Goal: Task Accomplishment & Management: Manage account settings

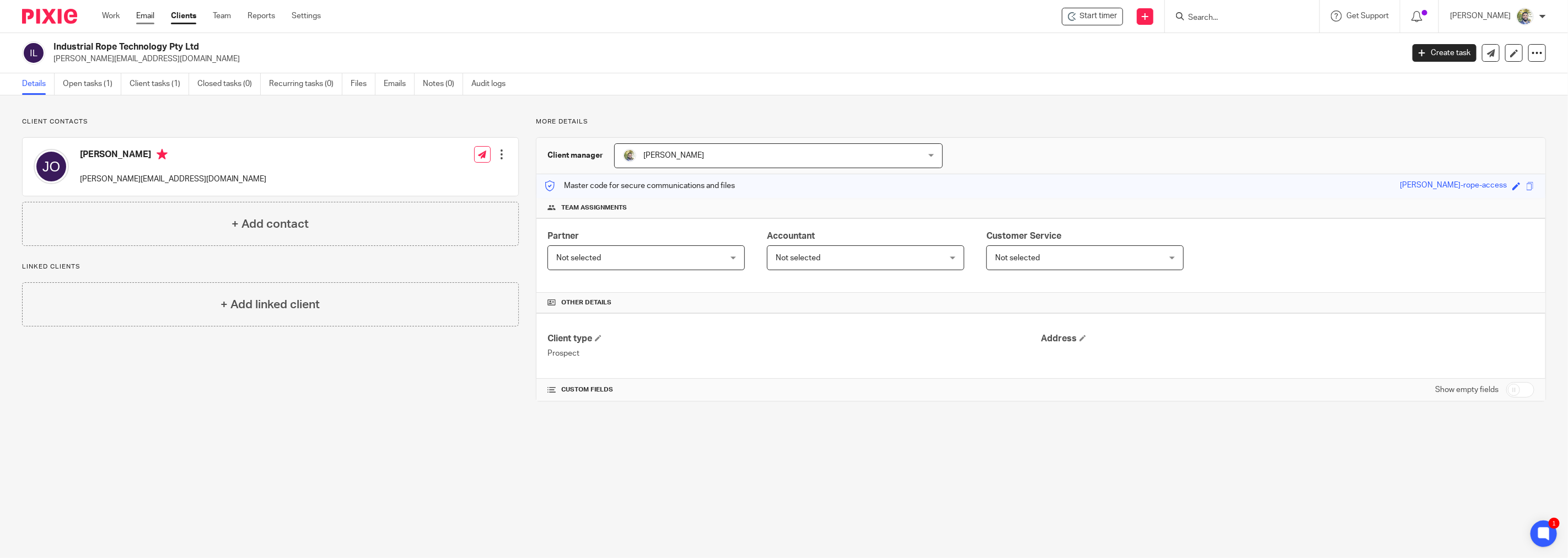
click at [147, 16] on link "Email" at bounding box center [145, 16] width 18 height 11
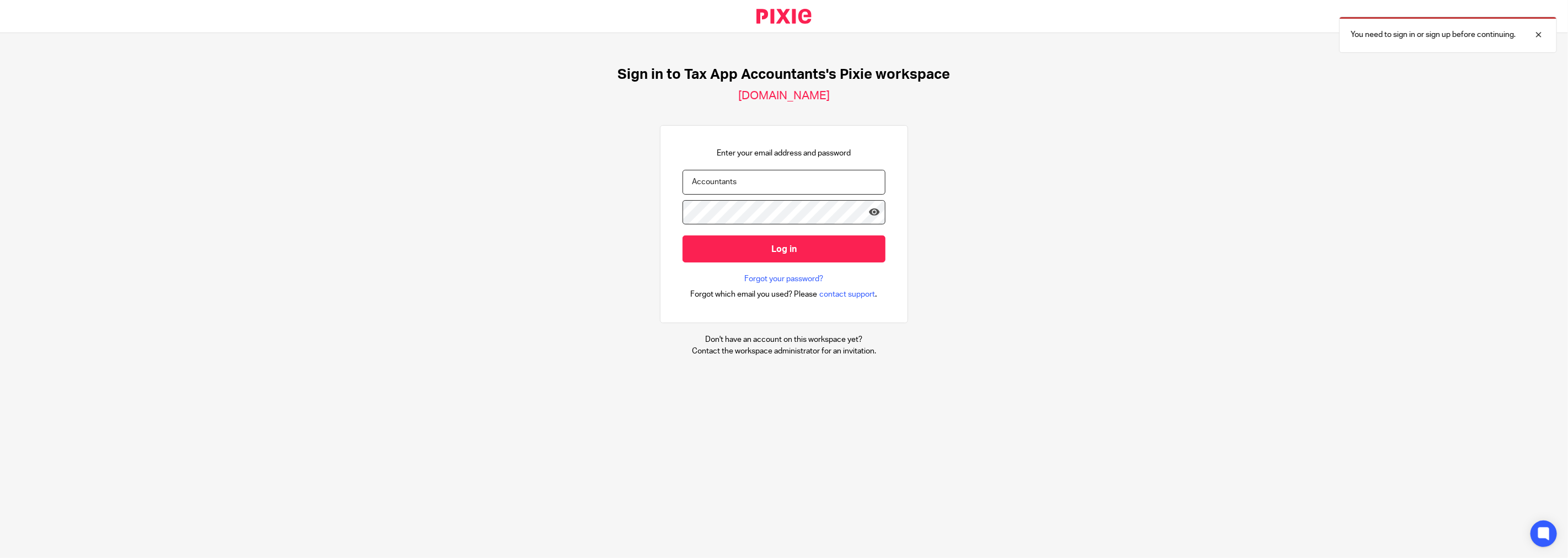
click at [744, 179] on input "Accountants" at bounding box center [783, 182] width 203 height 25
type input "fahad@taxapp.com.au"
click at [869, 209] on icon at bounding box center [874, 212] width 11 height 11
click at [757, 185] on input "Accountants" at bounding box center [783, 182] width 203 height 25
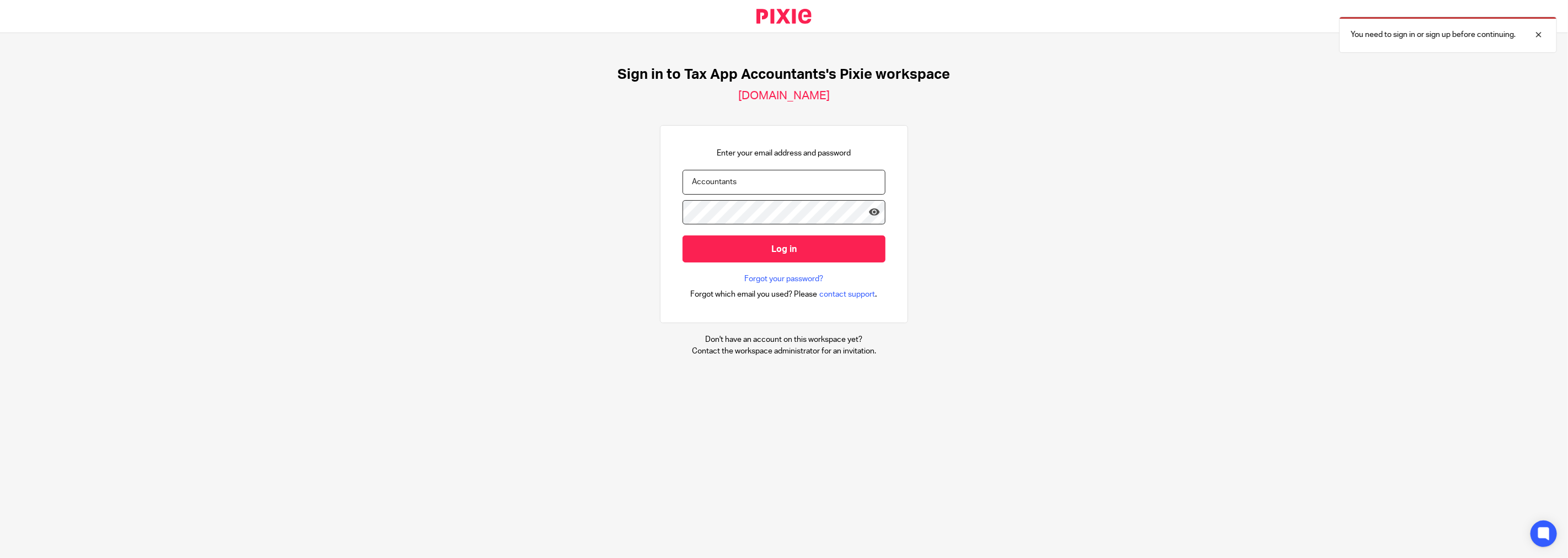
click at [757, 185] on input "Accountants" at bounding box center [783, 182] width 203 height 25
type input "[EMAIL_ADDRESS][DOMAIN_NAME]"
click at [682, 235] on input "Log in" at bounding box center [783, 248] width 203 height 27
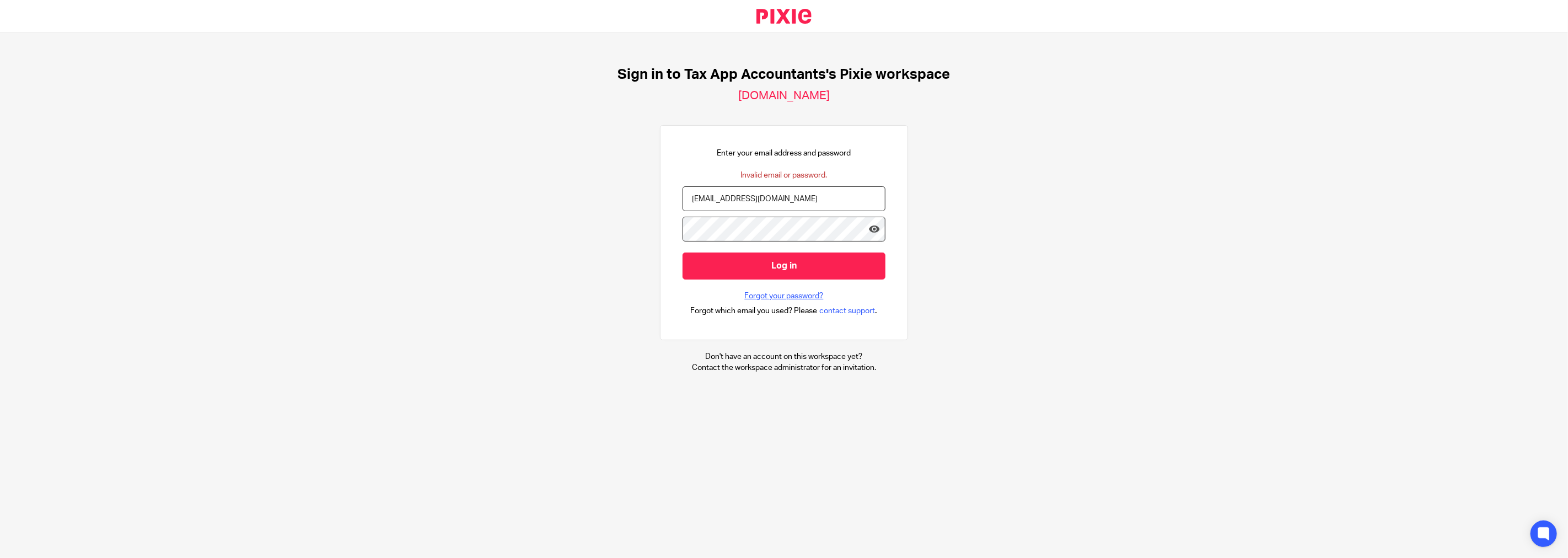
click at [774, 296] on link "Forgot your password?" at bounding box center [784, 296] width 79 height 11
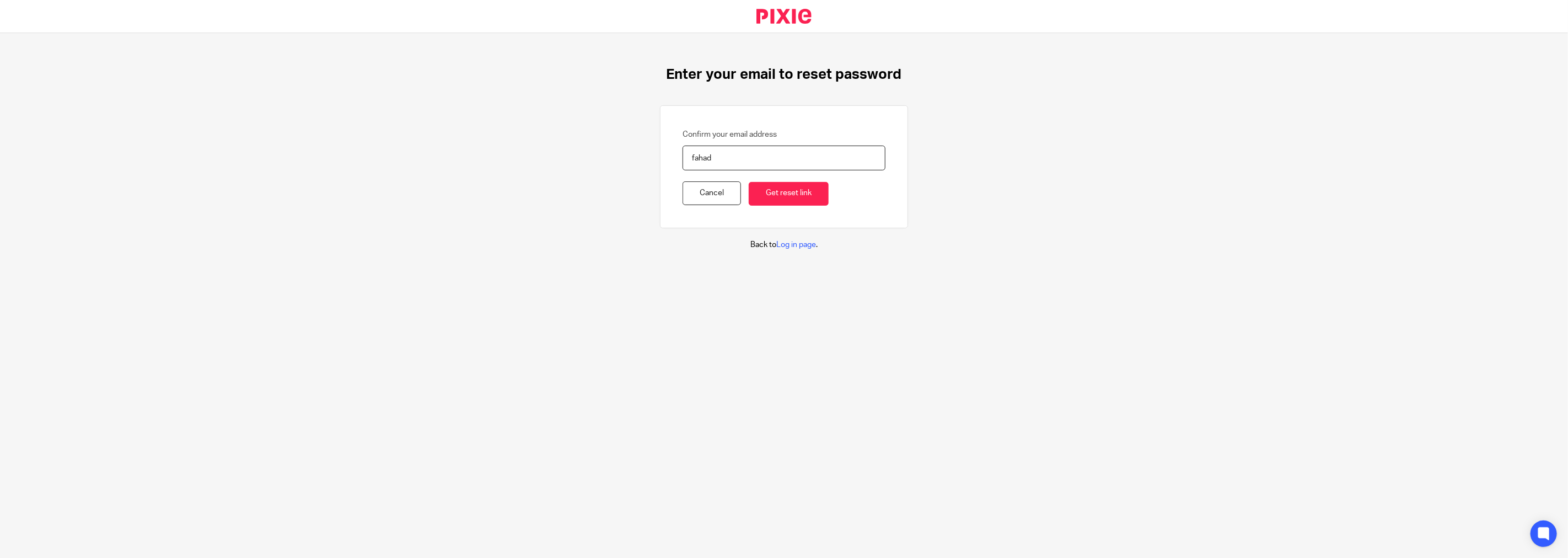
type input "fahad@taxapp.com.au"
click at [764, 198] on input "Get reset link" at bounding box center [788, 194] width 80 height 24
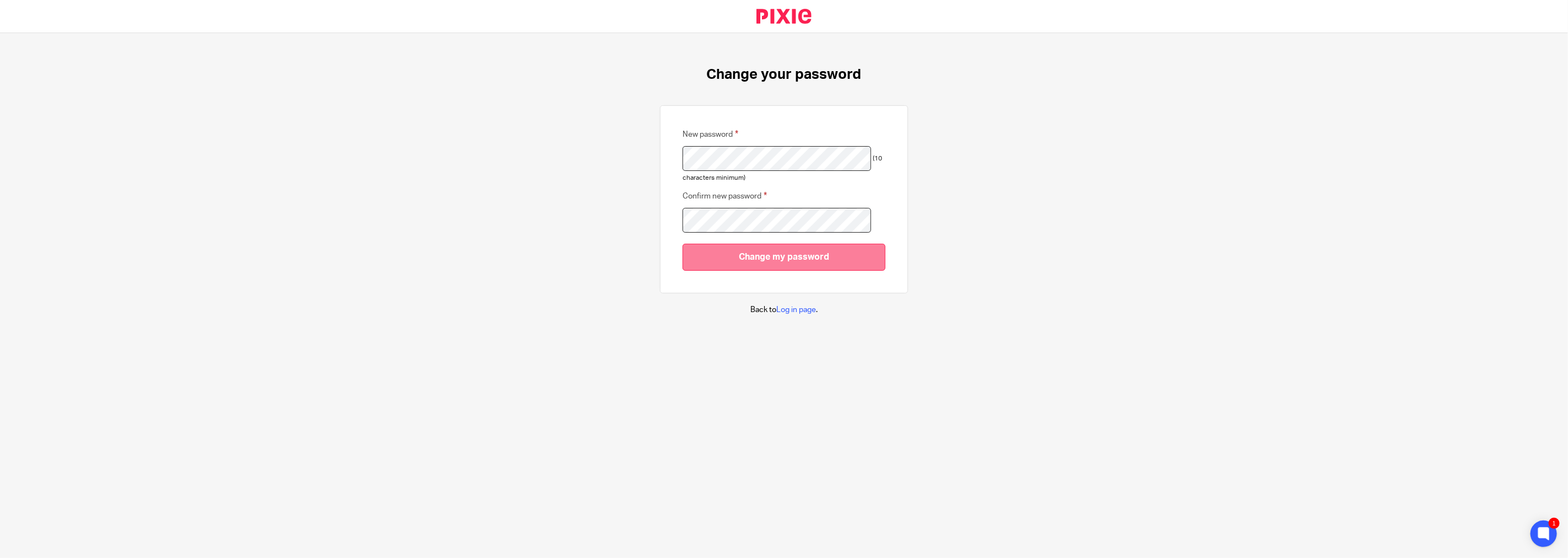
click at [717, 260] on input "Change my password" at bounding box center [783, 256] width 203 height 27
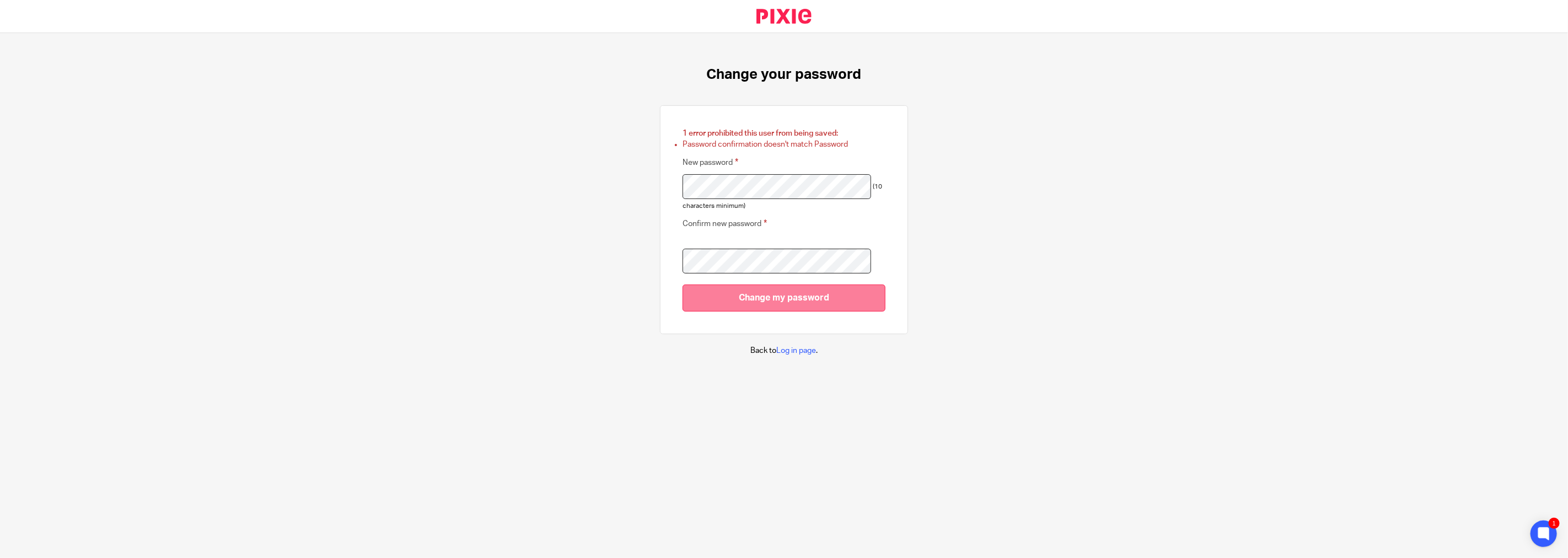
click at [723, 293] on input "Change my password" at bounding box center [783, 298] width 203 height 27
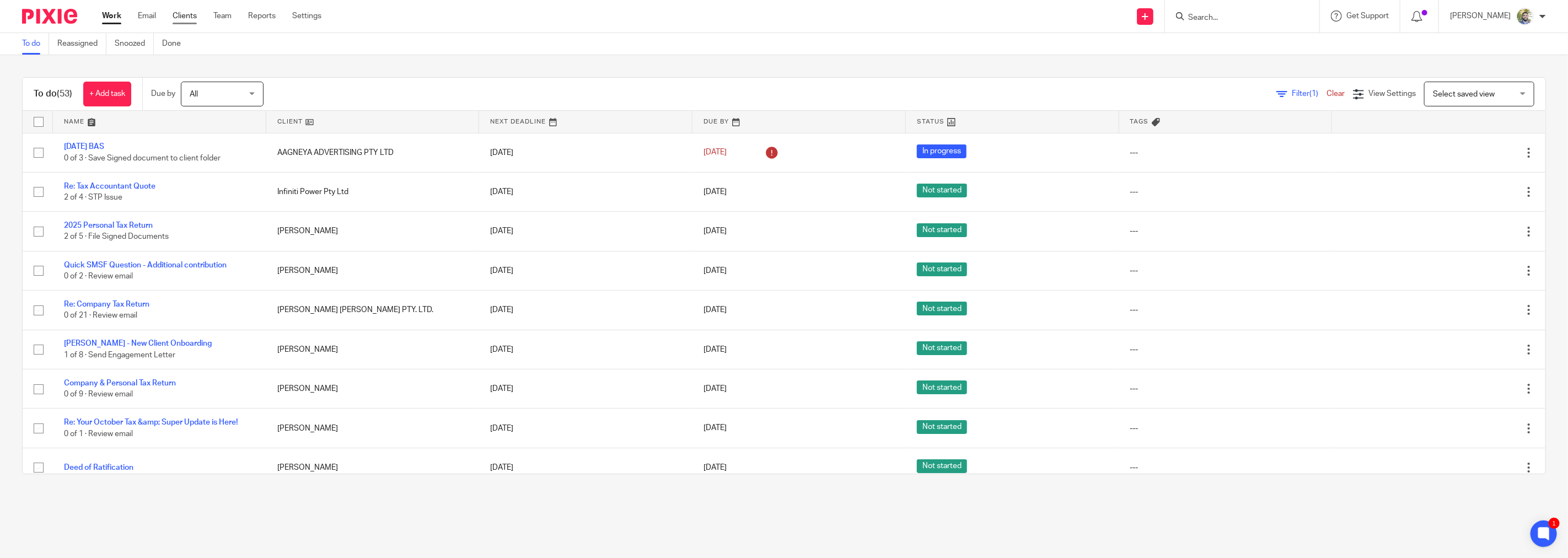
click at [183, 18] on link "Clients" at bounding box center [185, 16] width 25 height 11
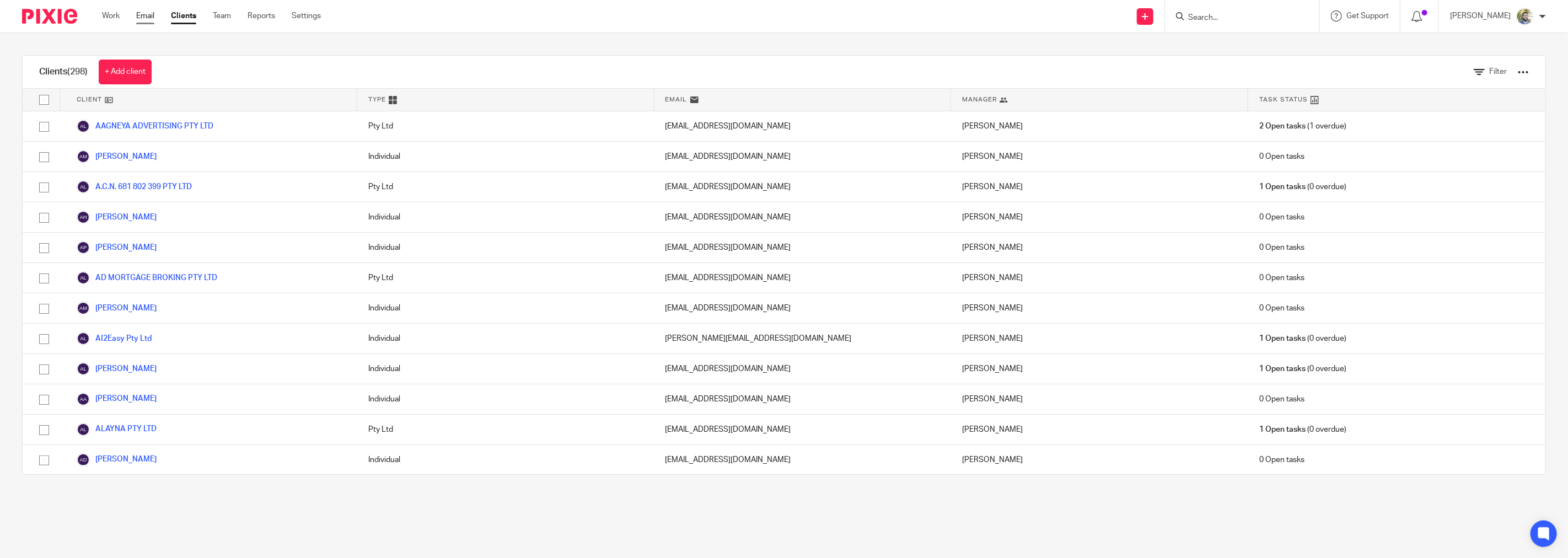
click at [141, 16] on link "Email" at bounding box center [145, 16] width 18 height 11
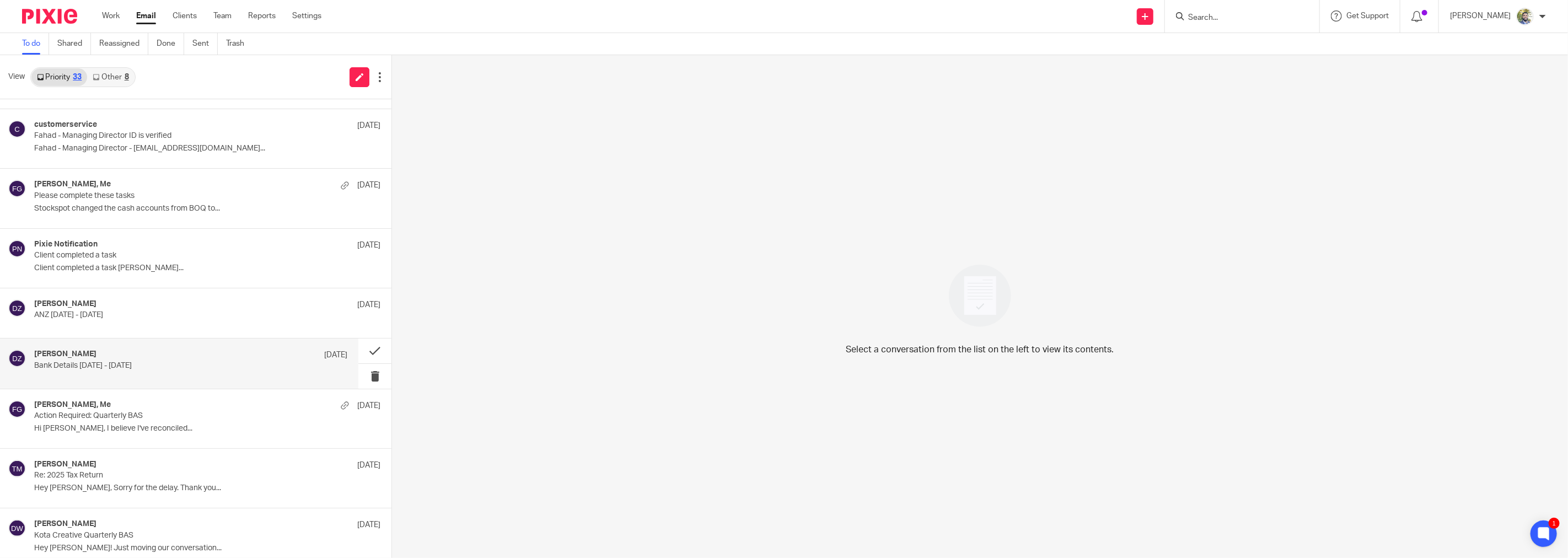
scroll to position [1266, 0]
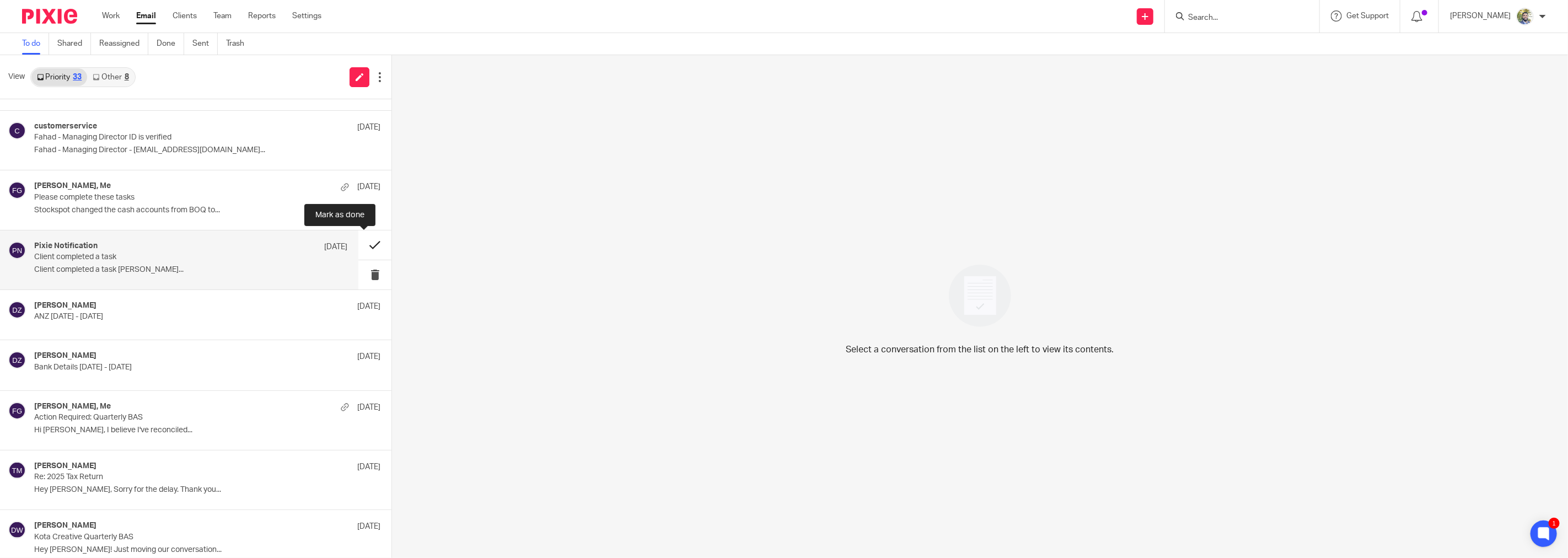
click at [362, 241] on button at bounding box center [374, 245] width 33 height 30
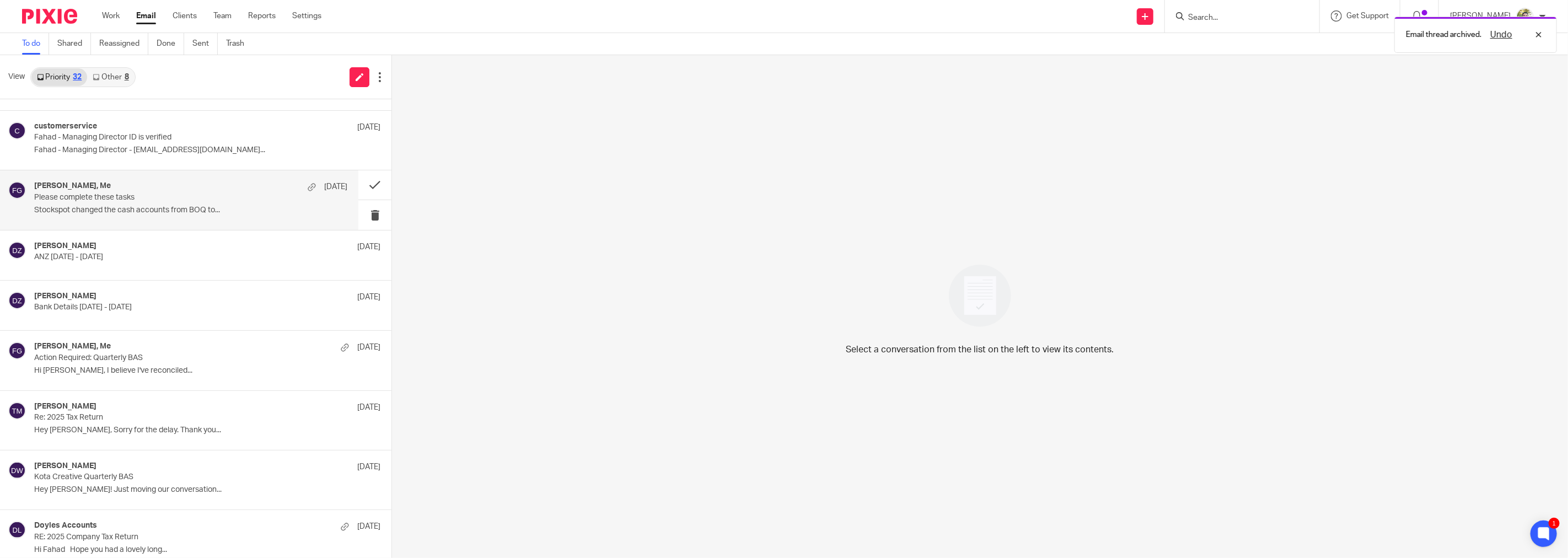
click at [241, 207] on p "Stockspot changed the cash accounts from BOQ to..." at bounding box center [191, 210] width 313 height 9
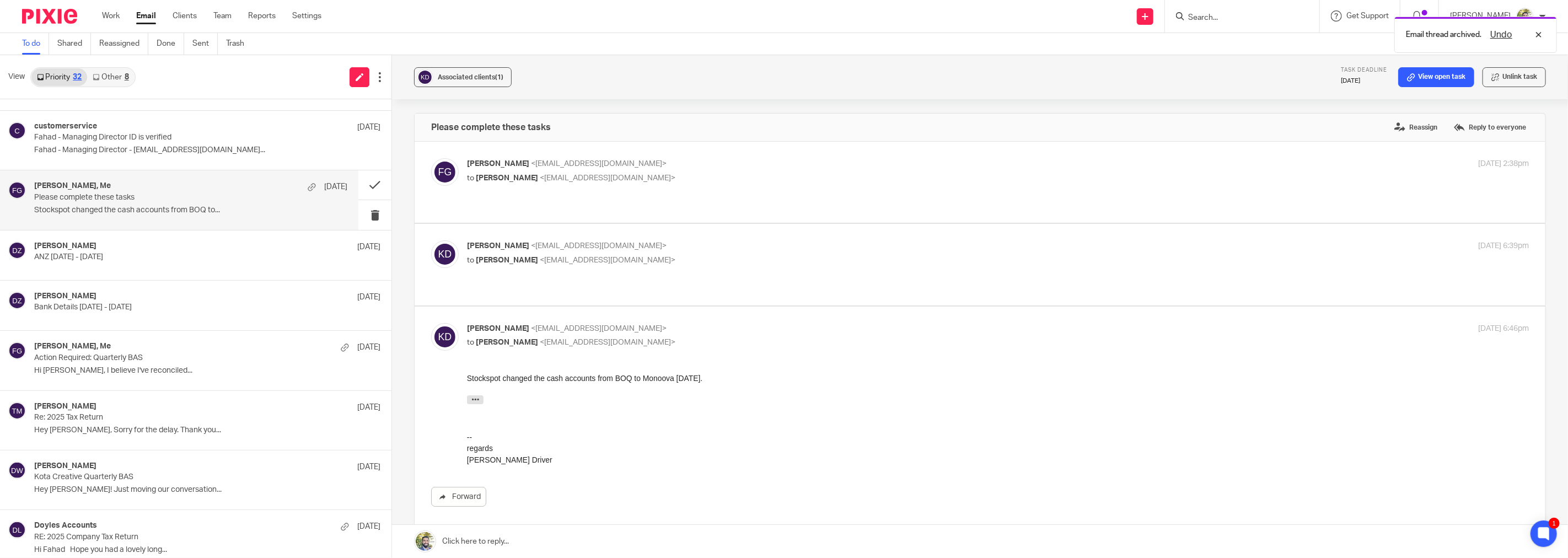
scroll to position [0, 0]
click at [360, 184] on button at bounding box center [374, 185] width 33 height 30
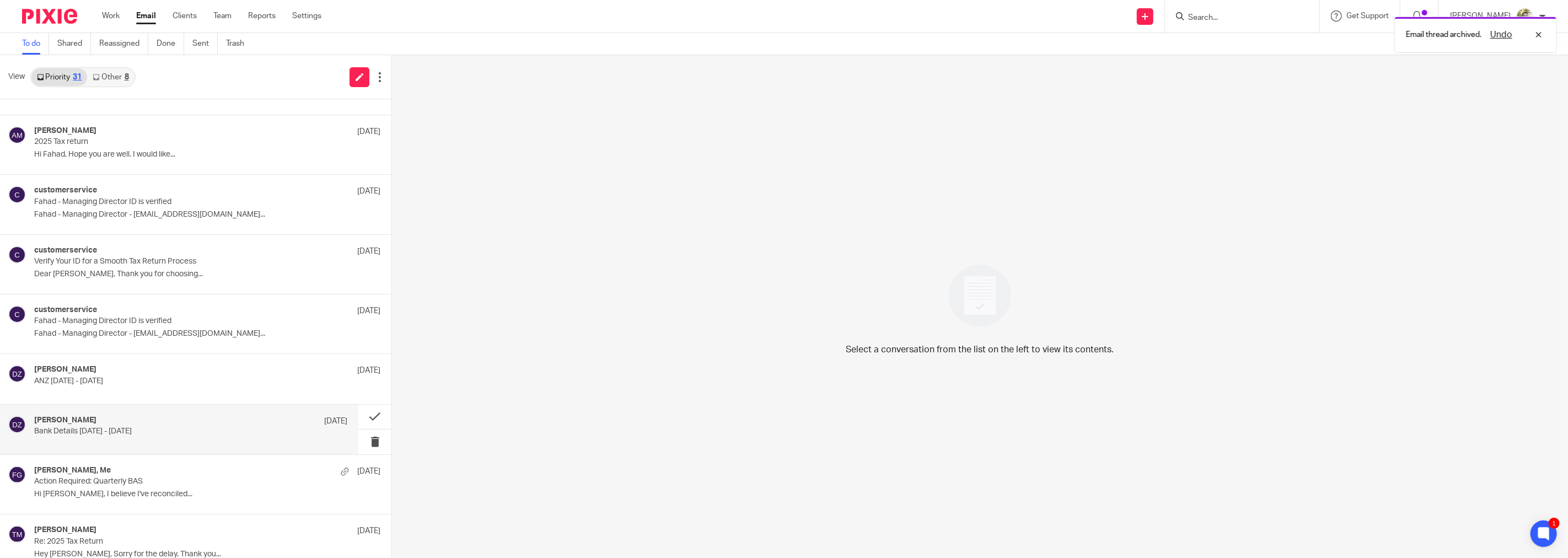
scroll to position [1021, 0]
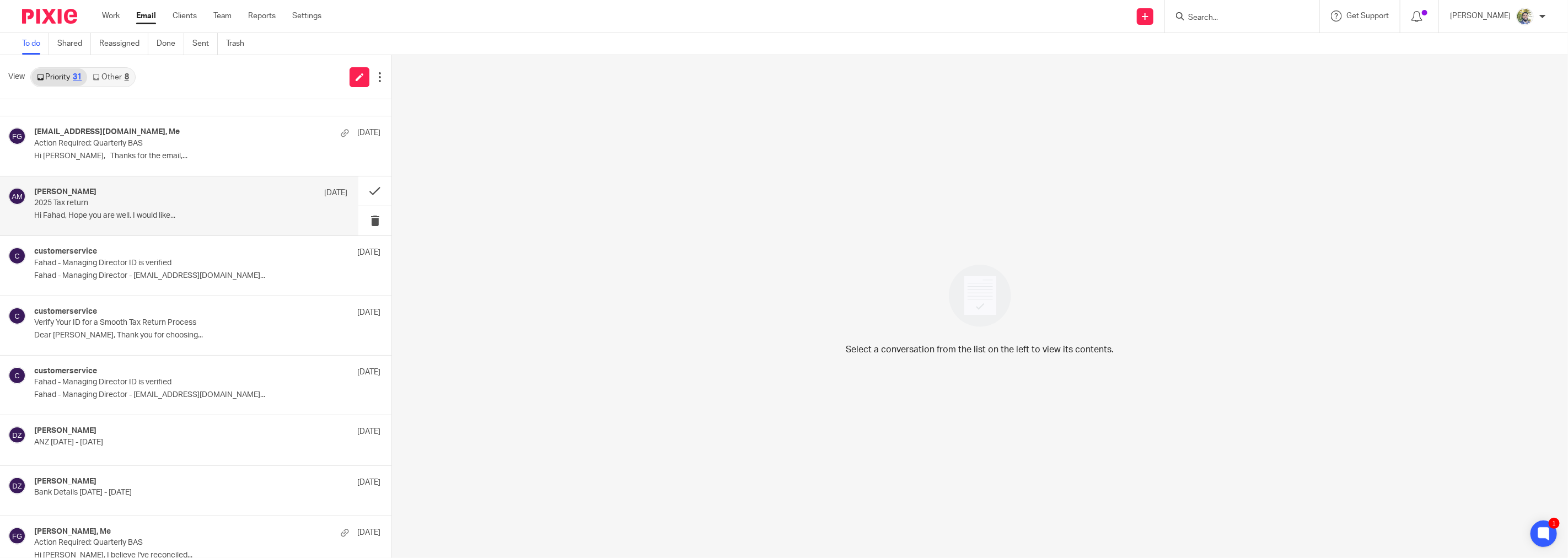
click at [233, 207] on p "2025 Tax return" at bounding box center [159, 203] width 250 height 9
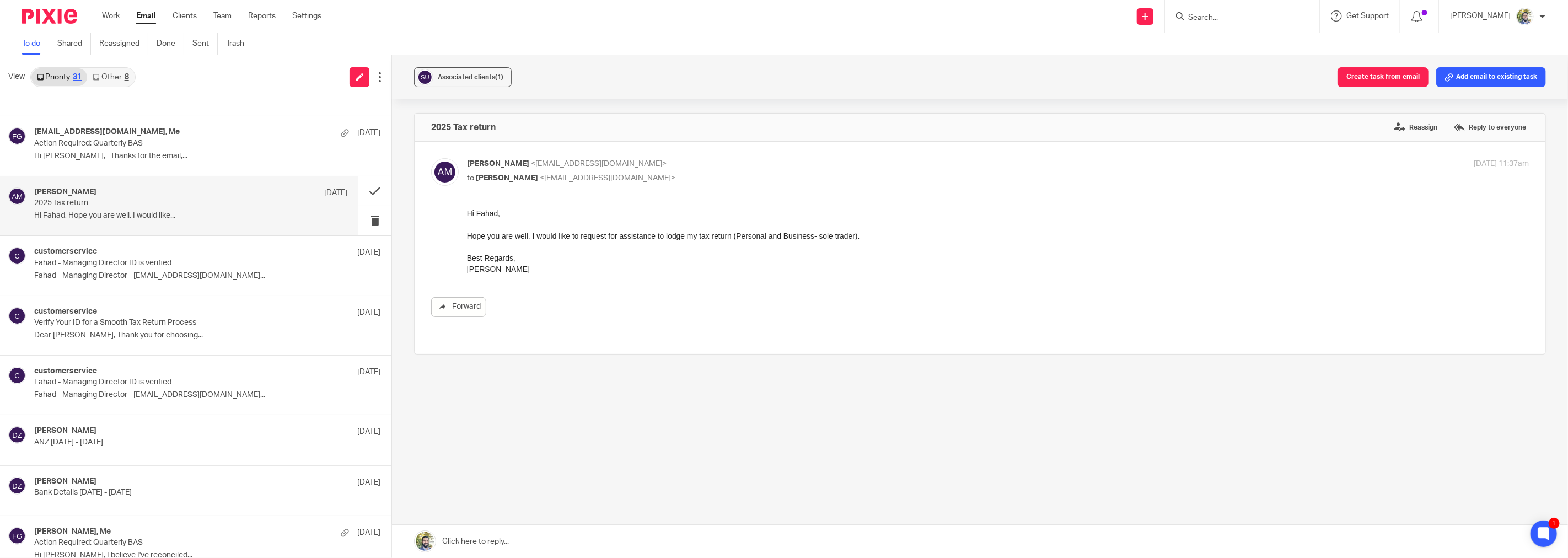
scroll to position [0, 0]
click at [557, 234] on div "Hope you are well. I would like to request for assistance to lodge my tax retur…" at bounding box center [998, 235] width 1062 height 11
click at [615, 252] on div "Best Regards, Aida" at bounding box center [998, 263] width 1062 height 23
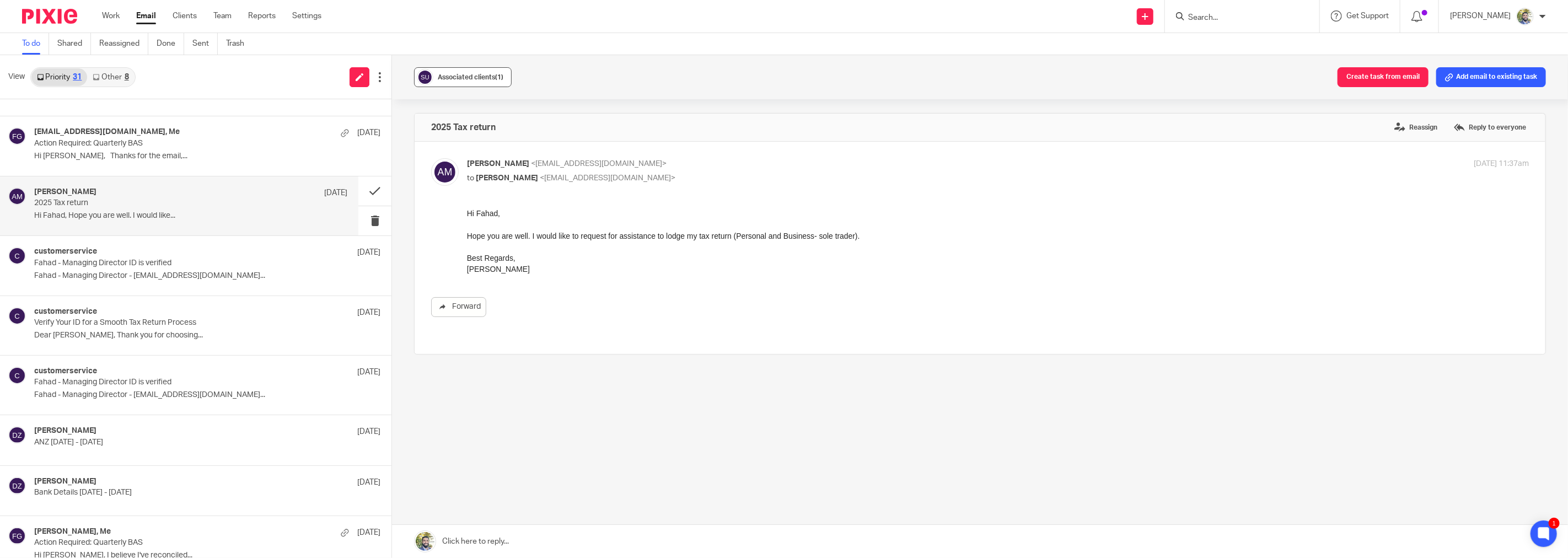
click at [464, 74] on span "Associated clients (1)" at bounding box center [471, 77] width 65 height 7
click at [779, 232] on div "Hope you are well. I would like to request for assistance to lodge my tax retur…" at bounding box center [998, 235] width 1062 height 11
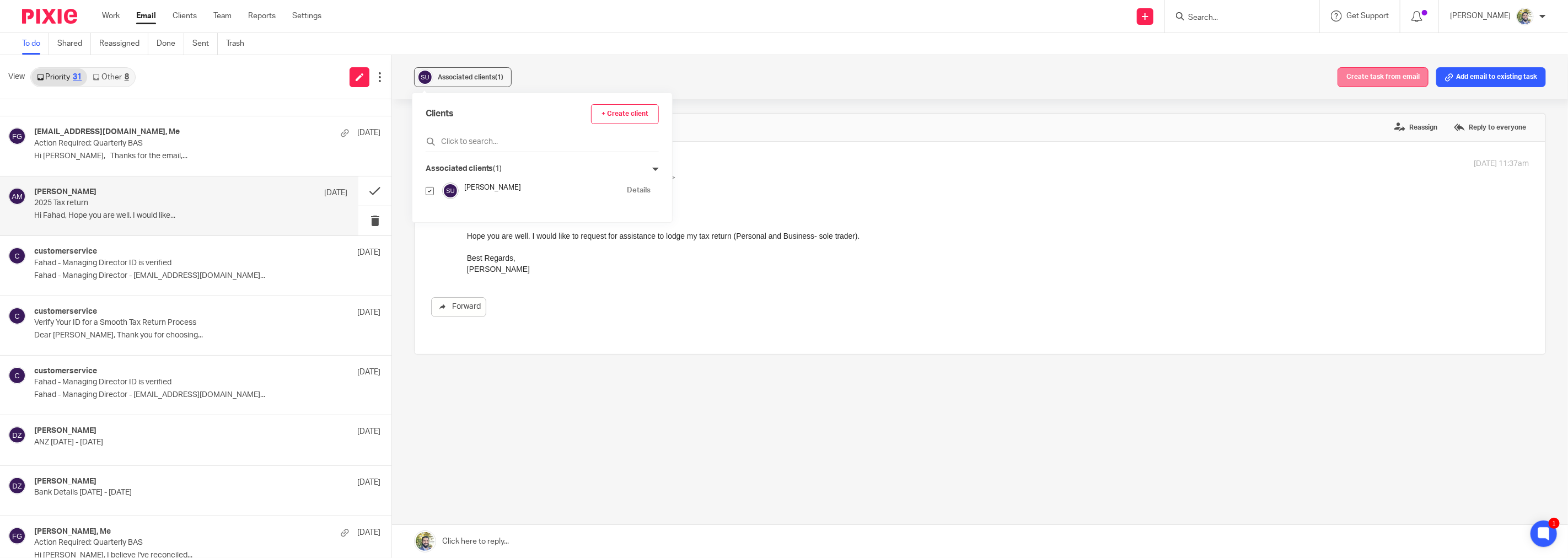
click at [1377, 75] on button "Create task from email" at bounding box center [1383, 77] width 91 height 20
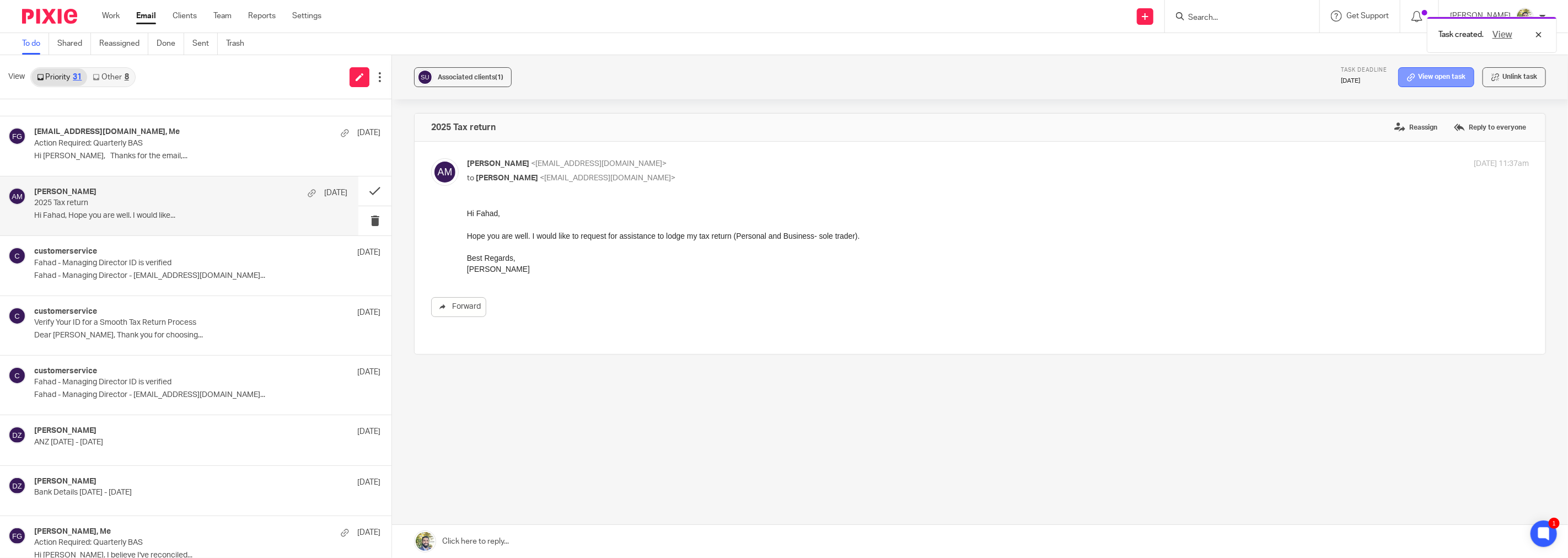
click at [1438, 74] on link "View open task" at bounding box center [1436, 77] width 76 height 20
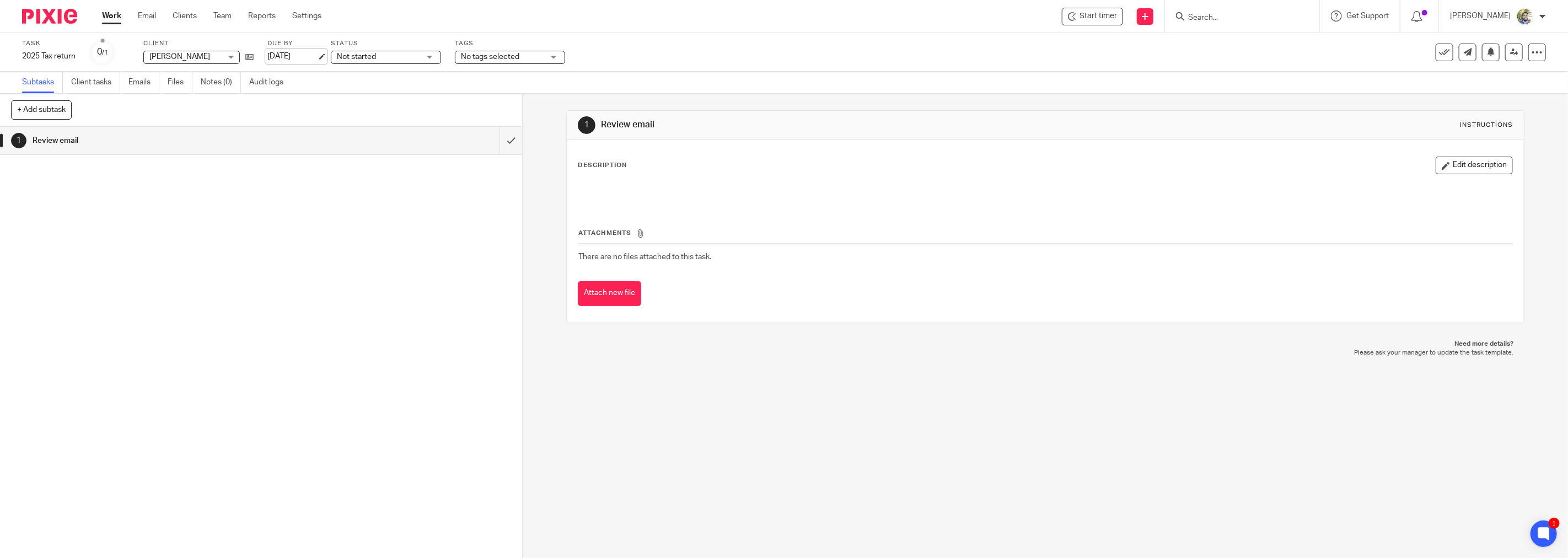
click at [276, 53] on link "[DATE]" at bounding box center [292, 56] width 49 height 12
click at [1537, 35] on div at bounding box center [1530, 34] width 30 height 13
click at [66, 105] on button "+ Add subtask" at bounding box center [41, 109] width 60 height 19
type input "Prepare financials"
click at [491, 112] on p "+ Add" at bounding box center [495, 110] width 32 height 19
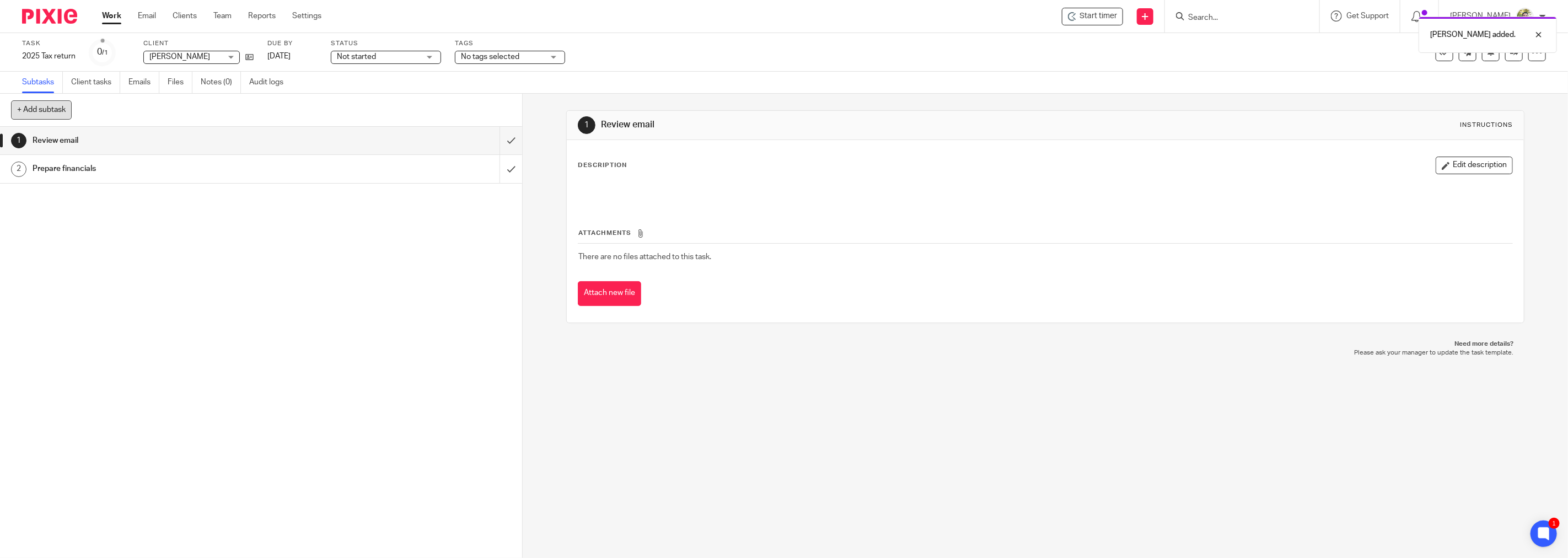
click at [59, 114] on button "+ Add subtask" at bounding box center [41, 109] width 60 height 19
type input "Prepare tax return"
click at [480, 113] on p "+ Add" at bounding box center [495, 110] width 32 height 19
click at [64, 112] on button "+ Add subtask" at bounding box center [41, 109] width 60 height 19
click at [1538, 33] on div at bounding box center [1530, 34] width 30 height 13
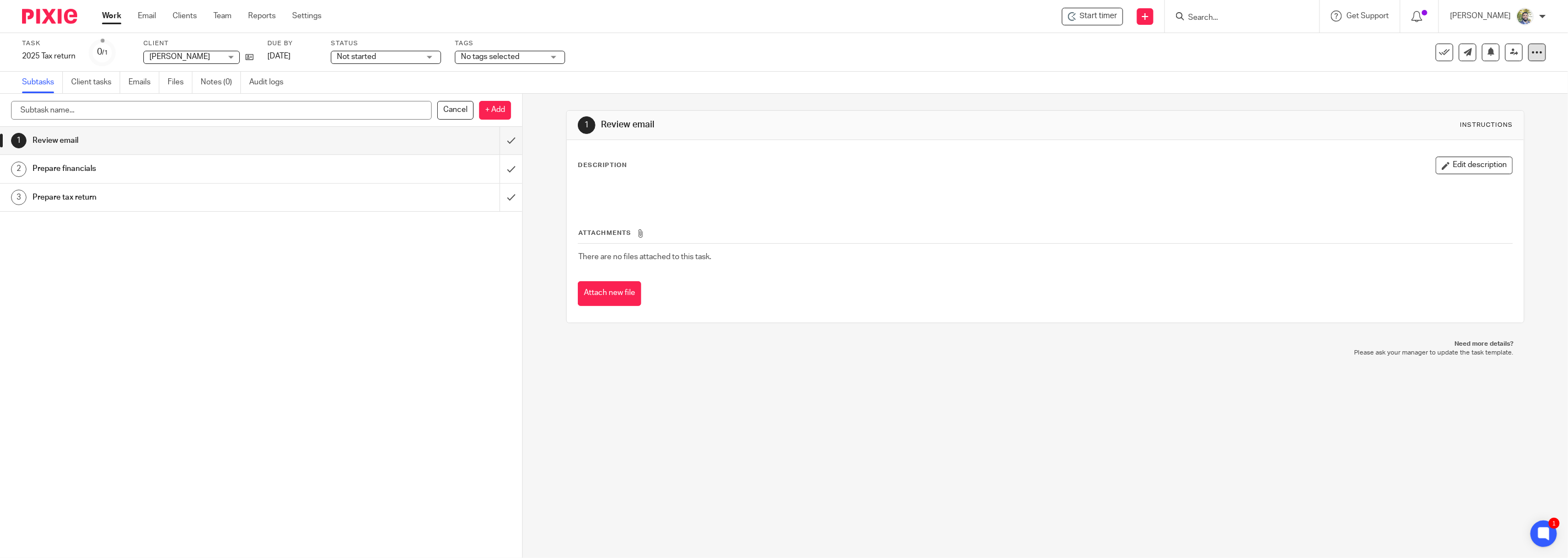
click at [1531, 56] on icon at bounding box center [1536, 51] width 11 height 11
click at [1487, 108] on link "Advanced task editor" at bounding box center [1487, 112] width 73 height 8
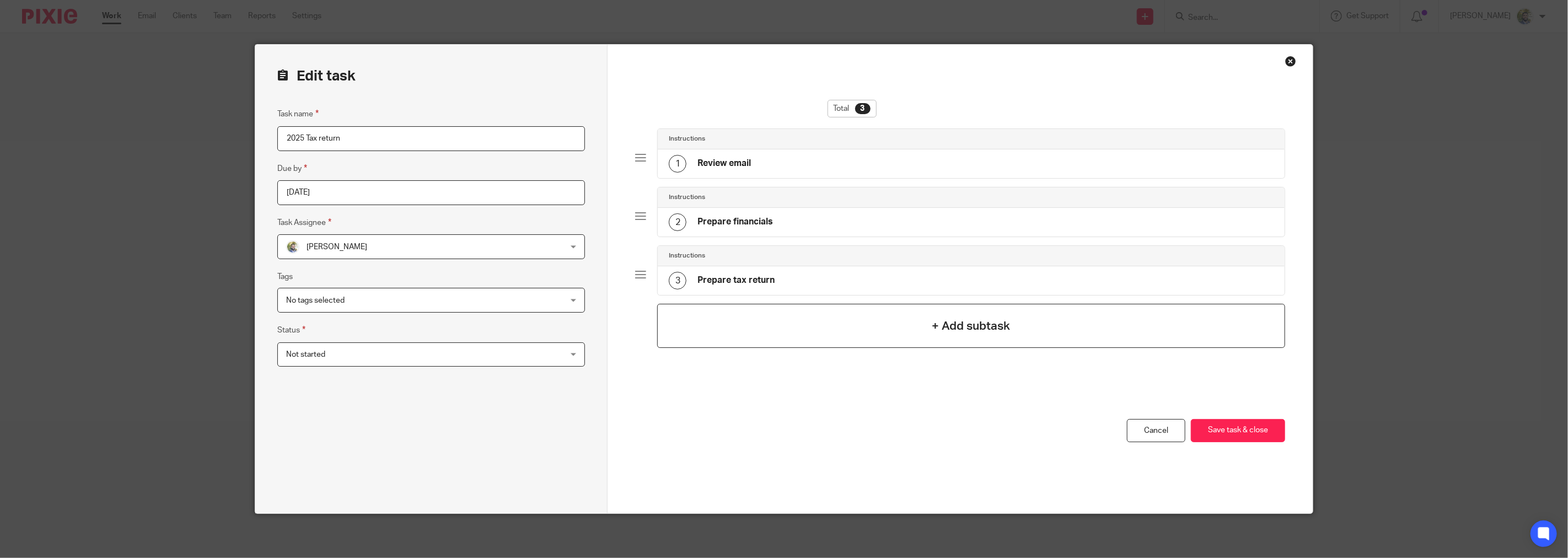
click at [932, 329] on h4 "+ Add subtask" at bounding box center [971, 326] width 78 height 17
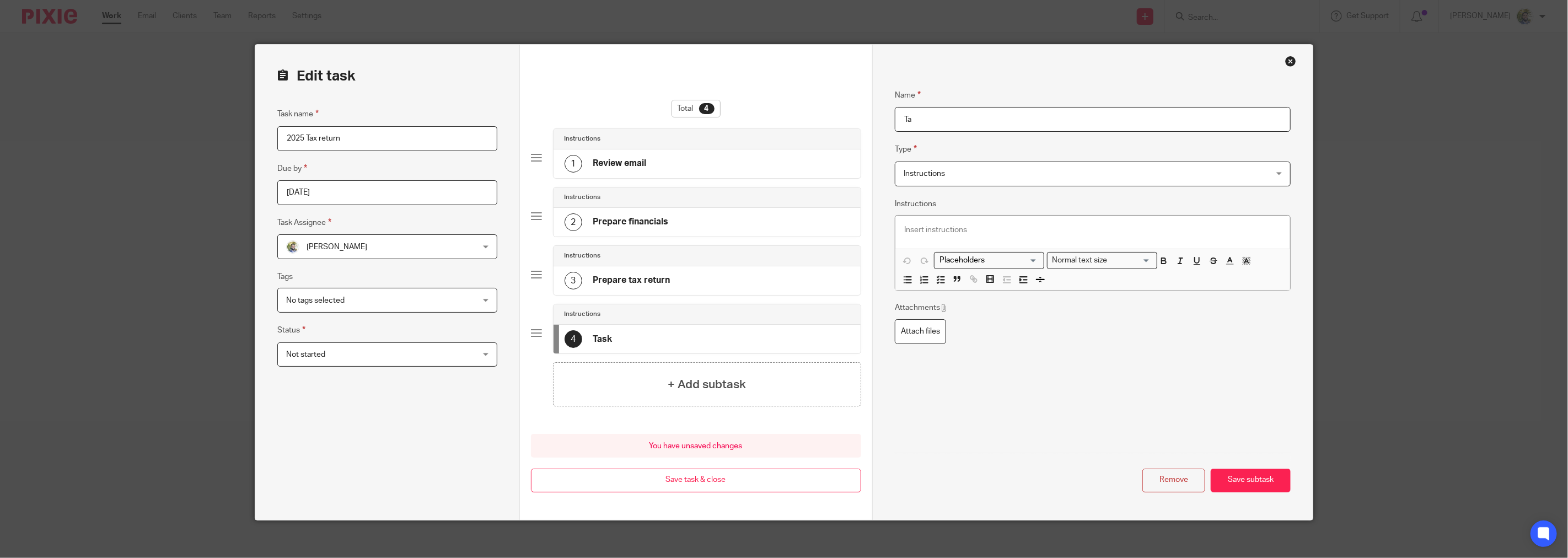
type input "T"
type input "d"
type input "50% deposit received"
click at [737, 389] on h4 "+ Add subtask" at bounding box center [706, 384] width 78 height 17
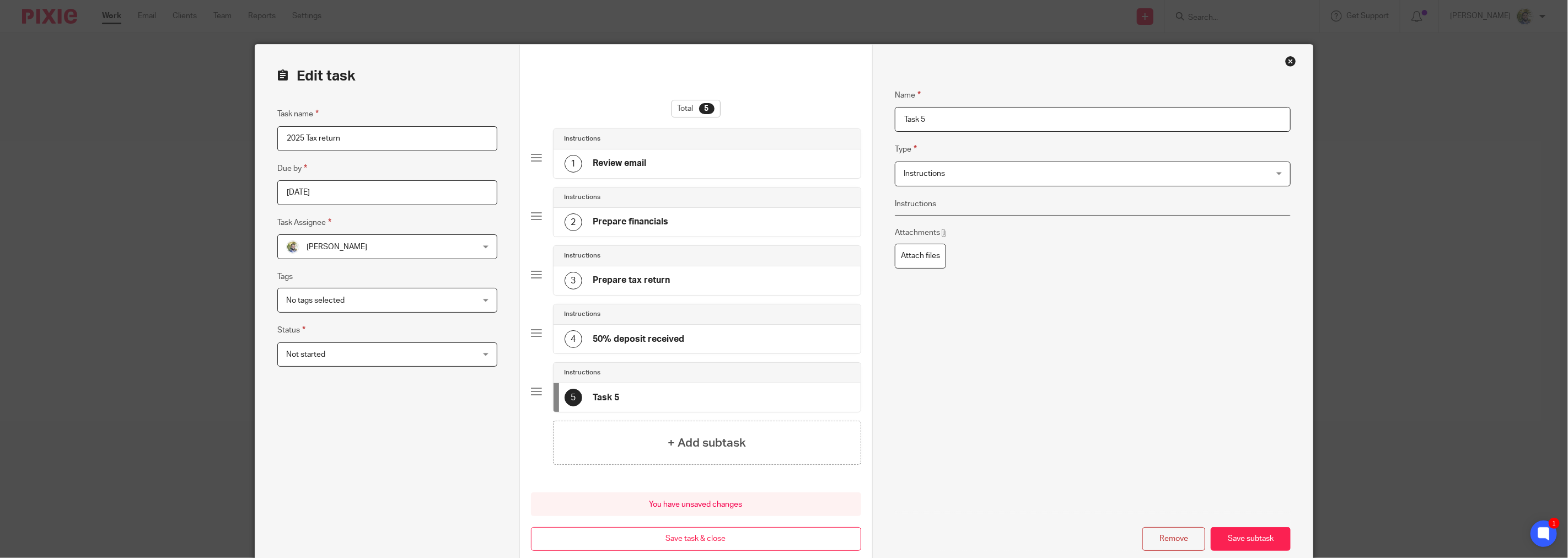
click at [944, 122] on input "Task 5" at bounding box center [1092, 119] width 395 height 25
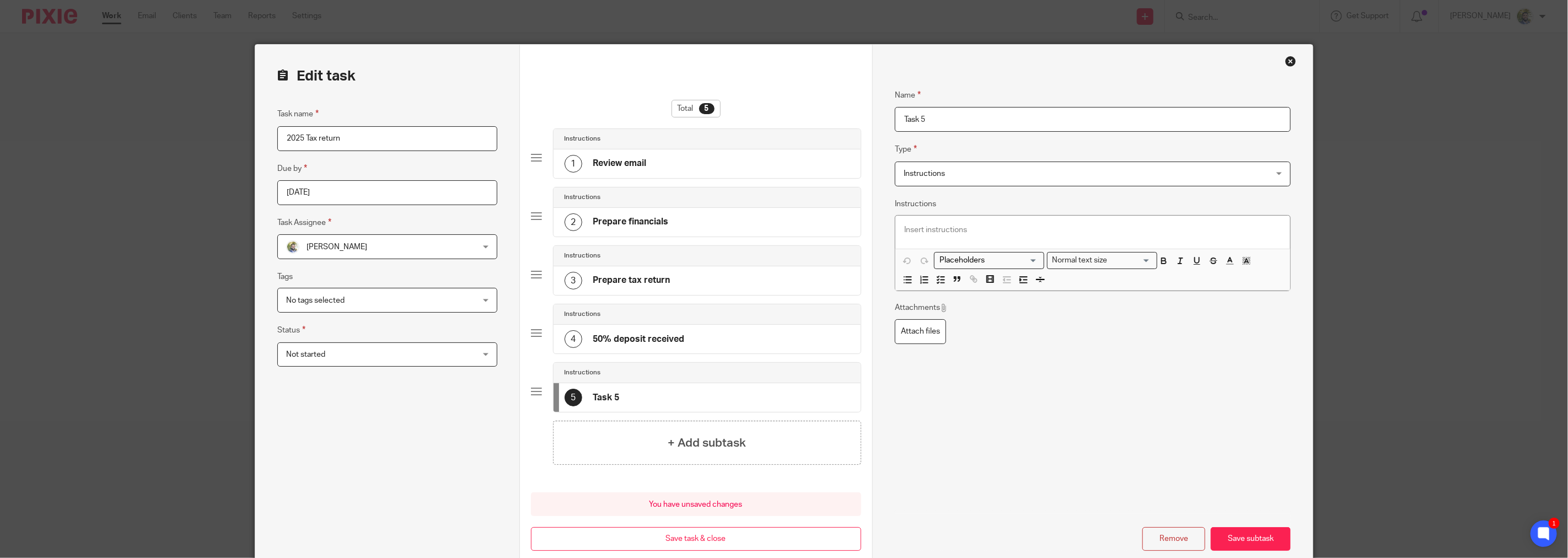
click at [944, 122] on input "Task 5" at bounding box center [1092, 119] width 395 height 25
type input "Send for signing"
click at [701, 446] on h4 "+ Add subtask" at bounding box center [706, 442] width 78 height 17
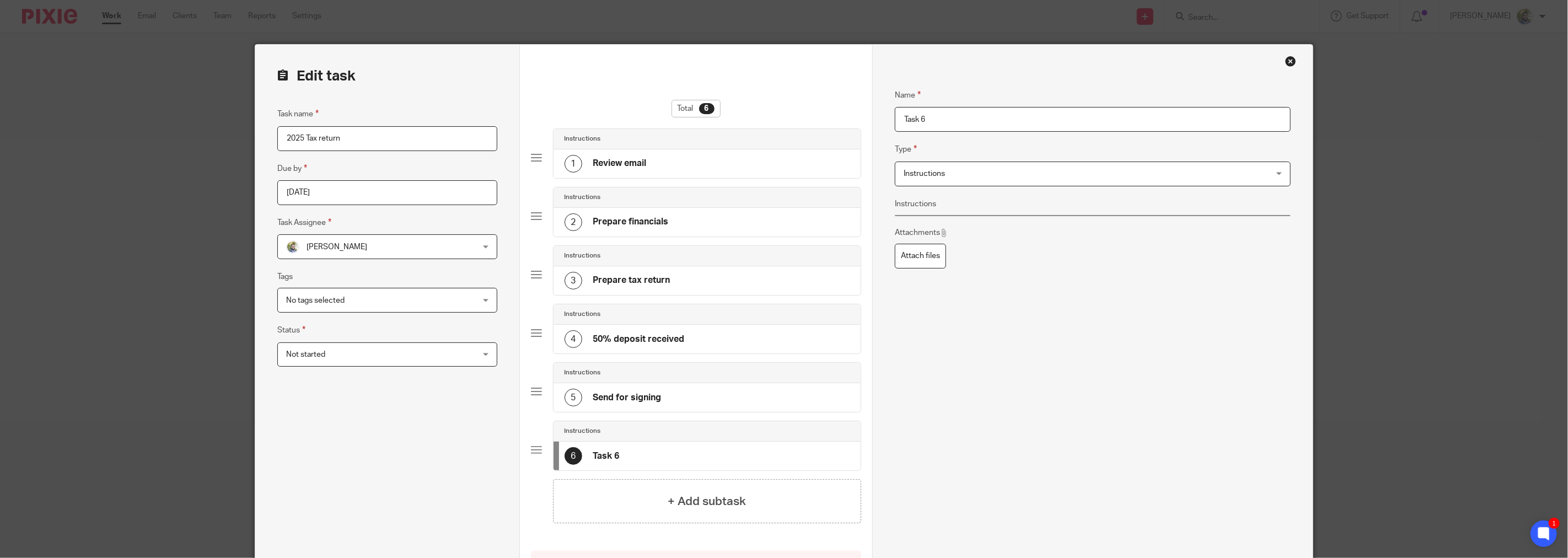
click at [918, 119] on input "Task 6" at bounding box center [1092, 119] width 395 height 25
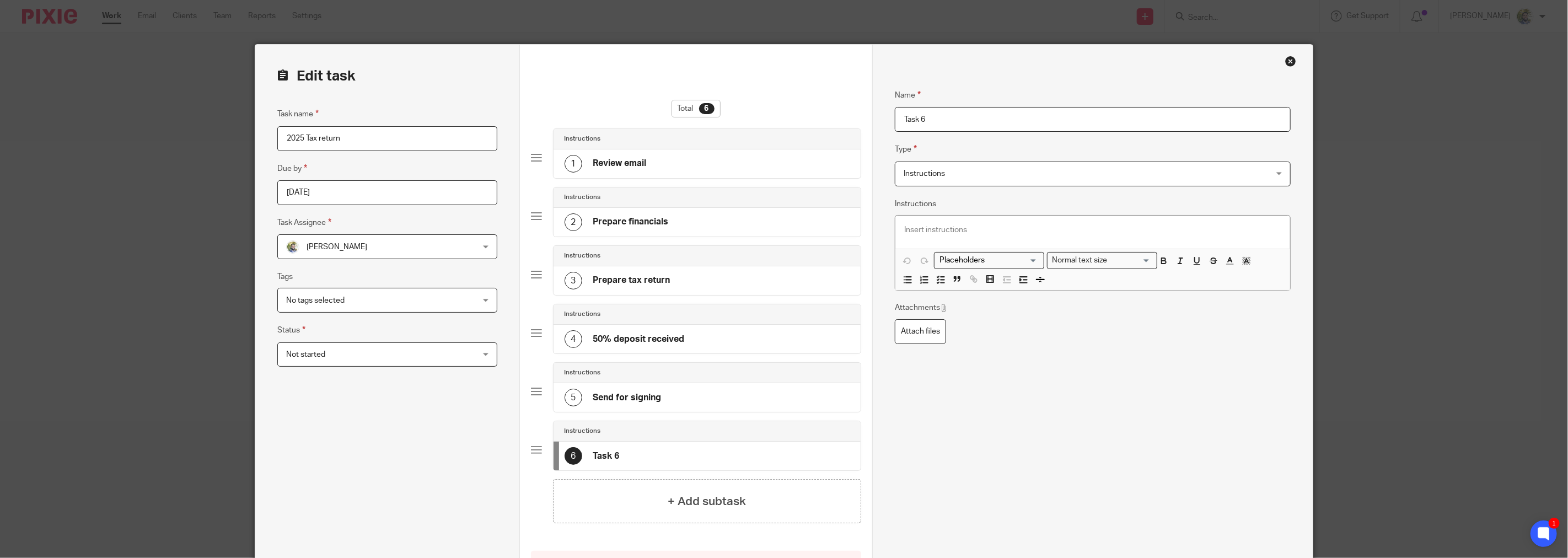
click at [918, 119] on input "Task 6" at bounding box center [1092, 119] width 395 height 25
type input "F"
type input "Send final invoice"
click at [730, 509] on h4 "+ Add subtask" at bounding box center [706, 501] width 78 height 17
click at [907, 121] on input "Task 7" at bounding box center [1092, 119] width 395 height 25
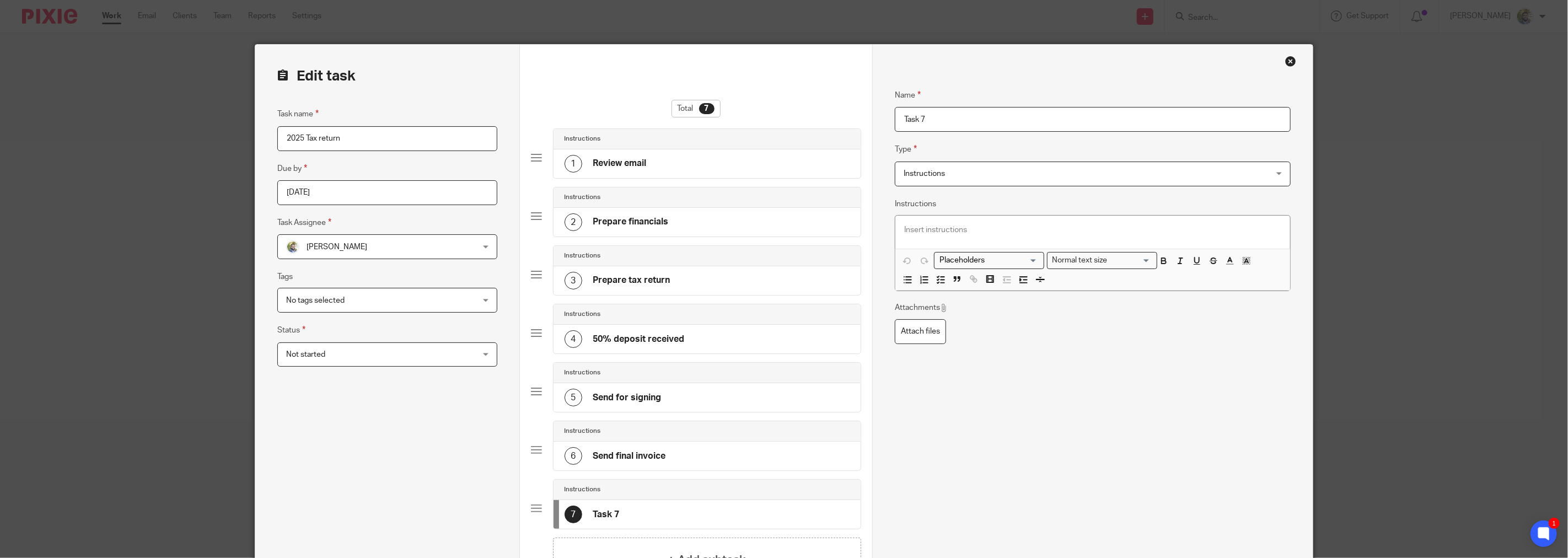
click at [907, 121] on input "Task 7" at bounding box center [1092, 119] width 395 height 25
type input "S"
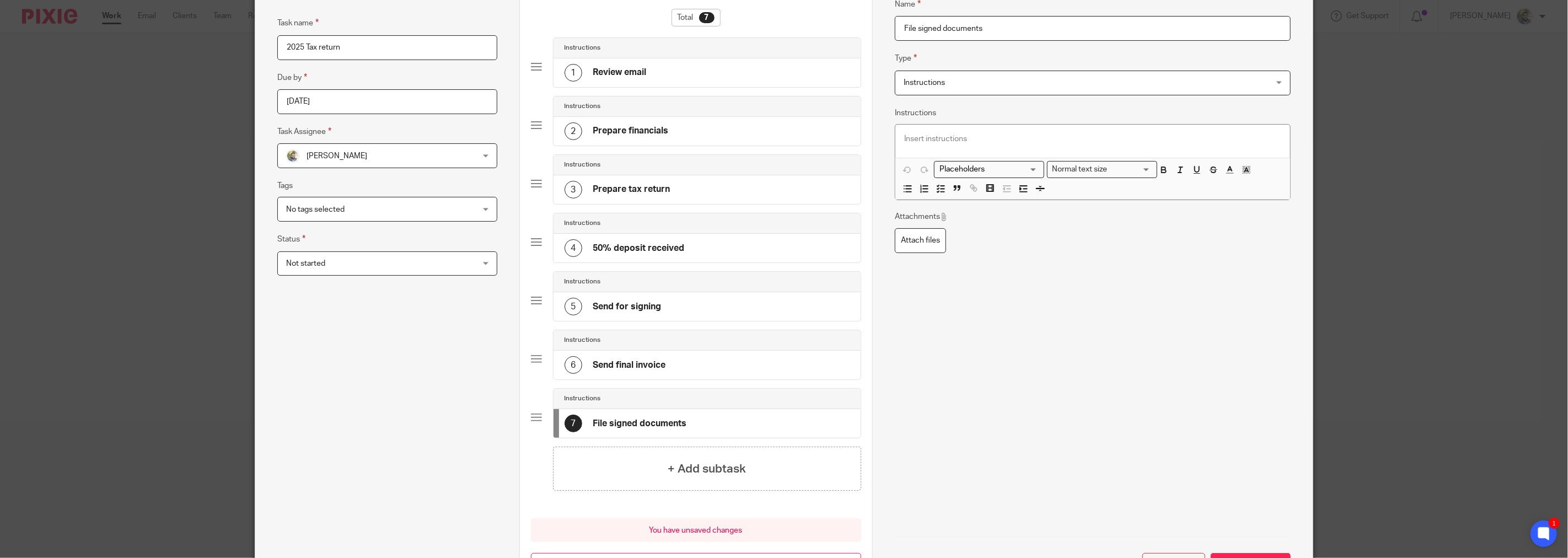
scroll to position [61, 0]
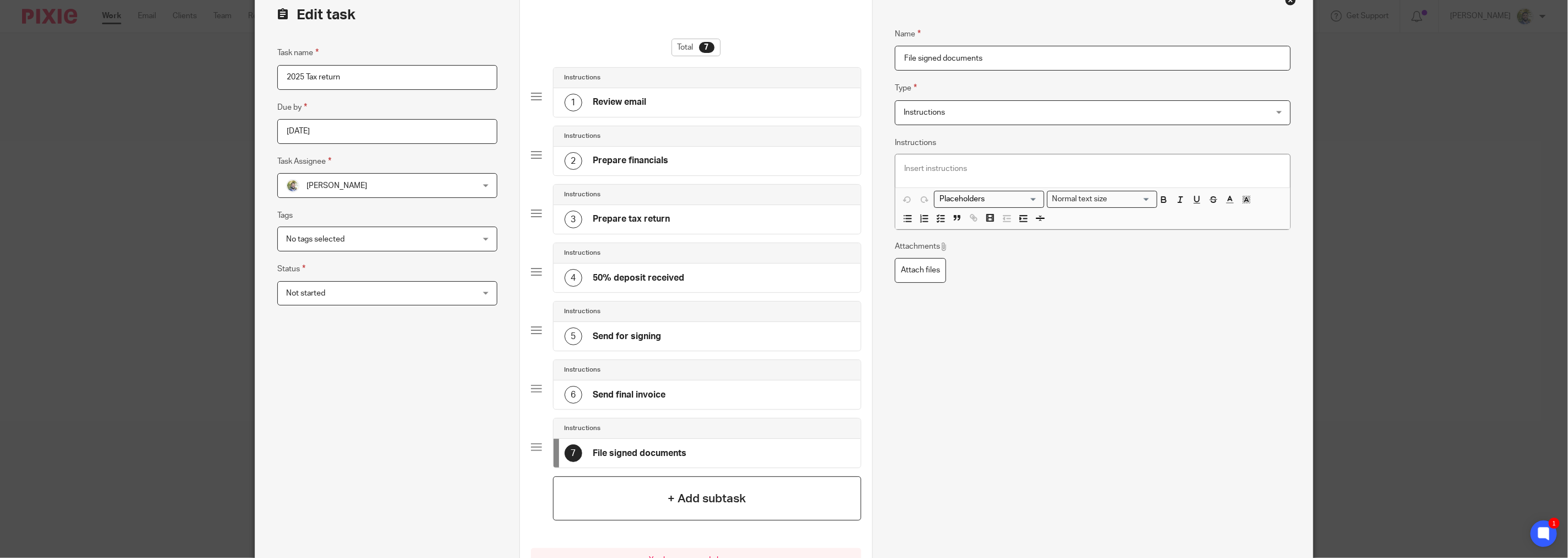
type input "File signed documents"
click at [791, 489] on div "+ Add subtask" at bounding box center [707, 499] width 308 height 45
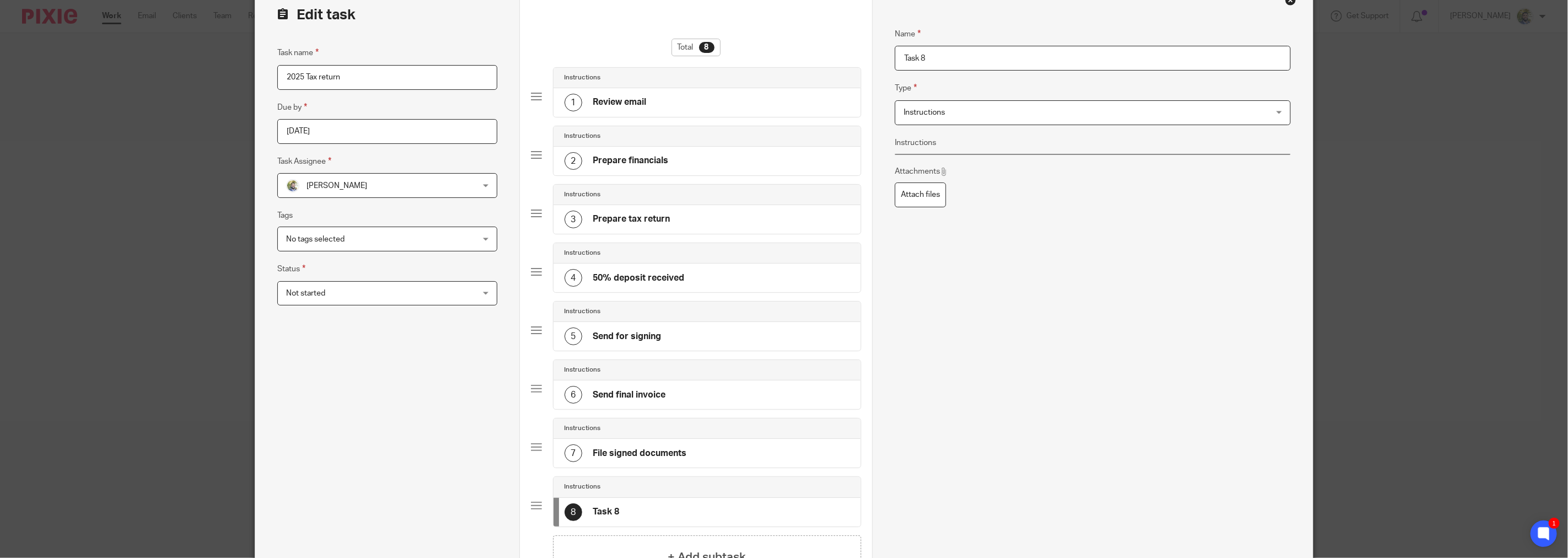
click at [931, 66] on input "Task 8" at bounding box center [1092, 57] width 395 height 25
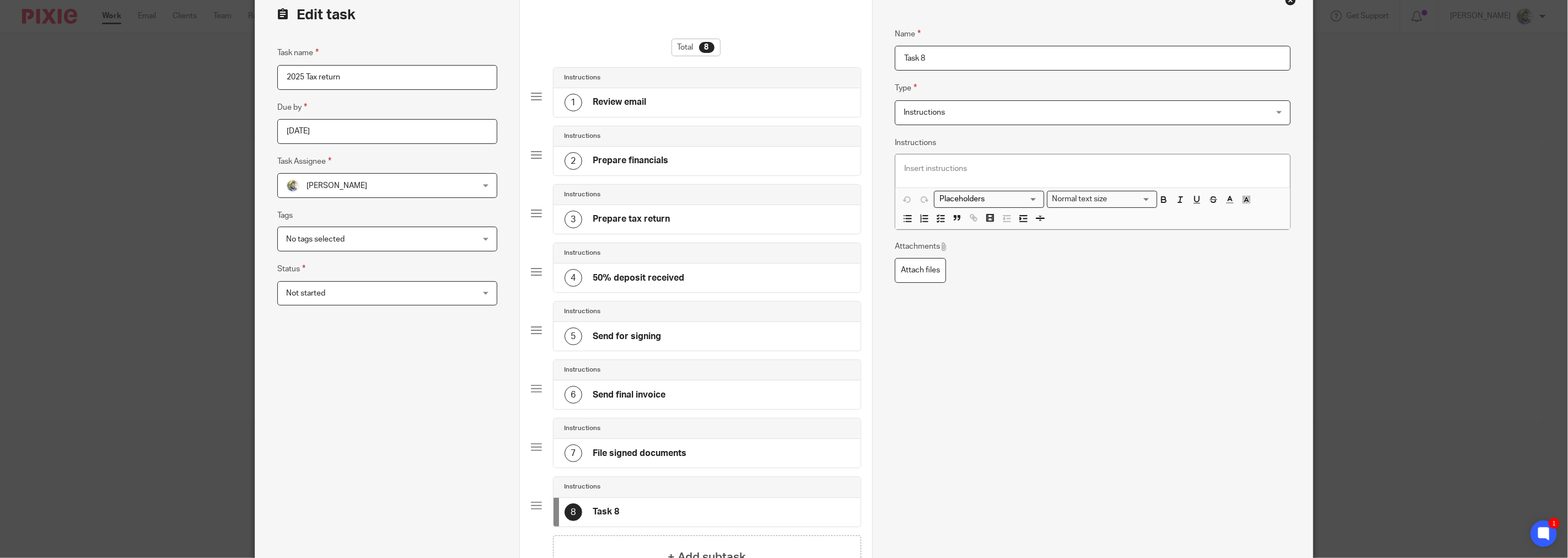
click at [930, 64] on input "Task 8" at bounding box center [1092, 57] width 395 height 25
click at [929, 64] on input "Task 8" at bounding box center [1092, 57] width 395 height 25
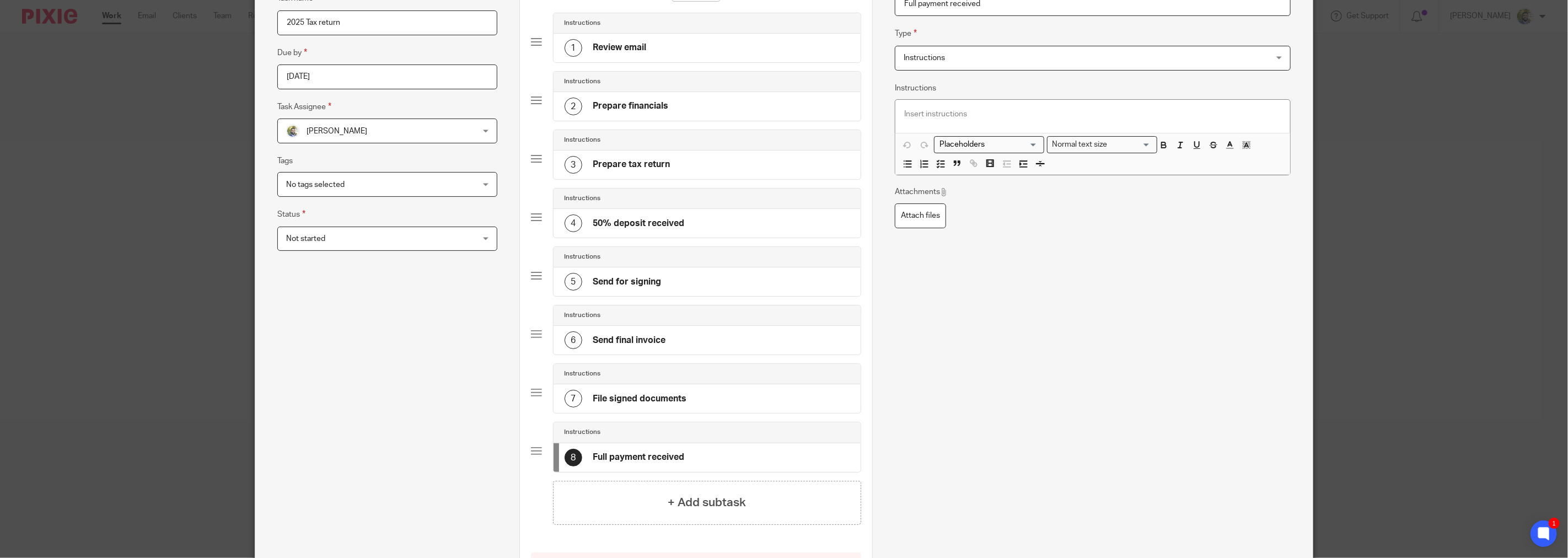
scroll to position [184, 0]
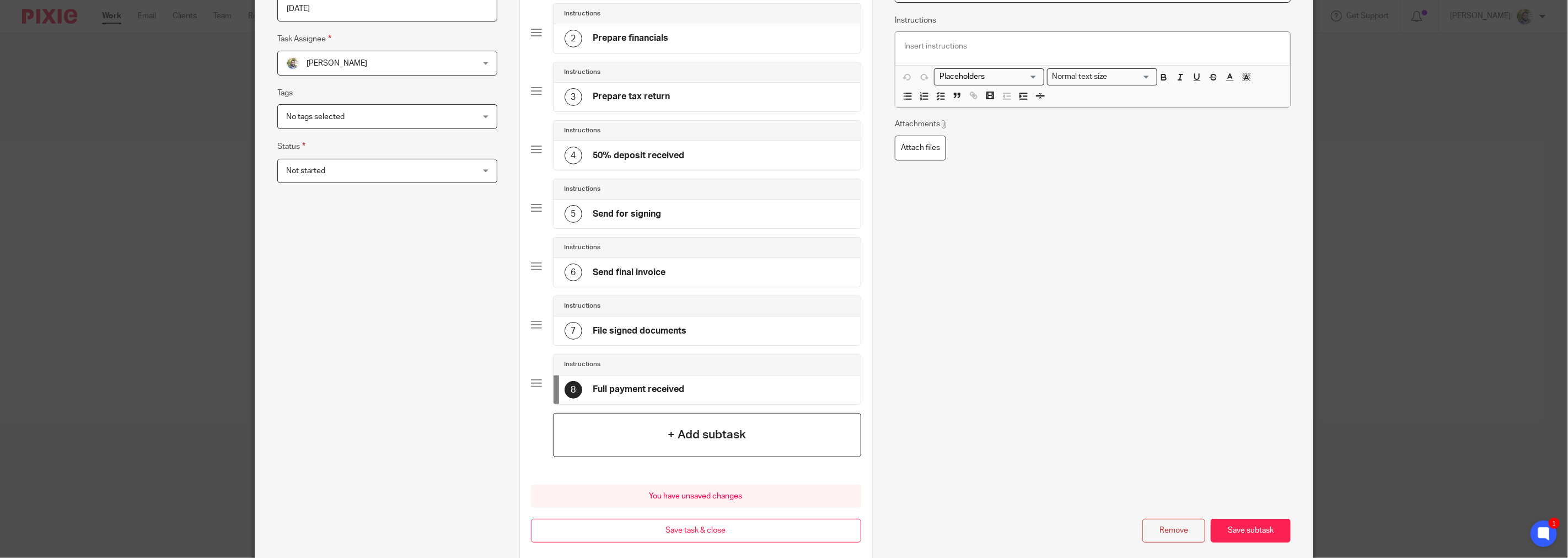
type input "Full payment received"
click at [742, 420] on div "+ Add subtask" at bounding box center [707, 435] width 308 height 45
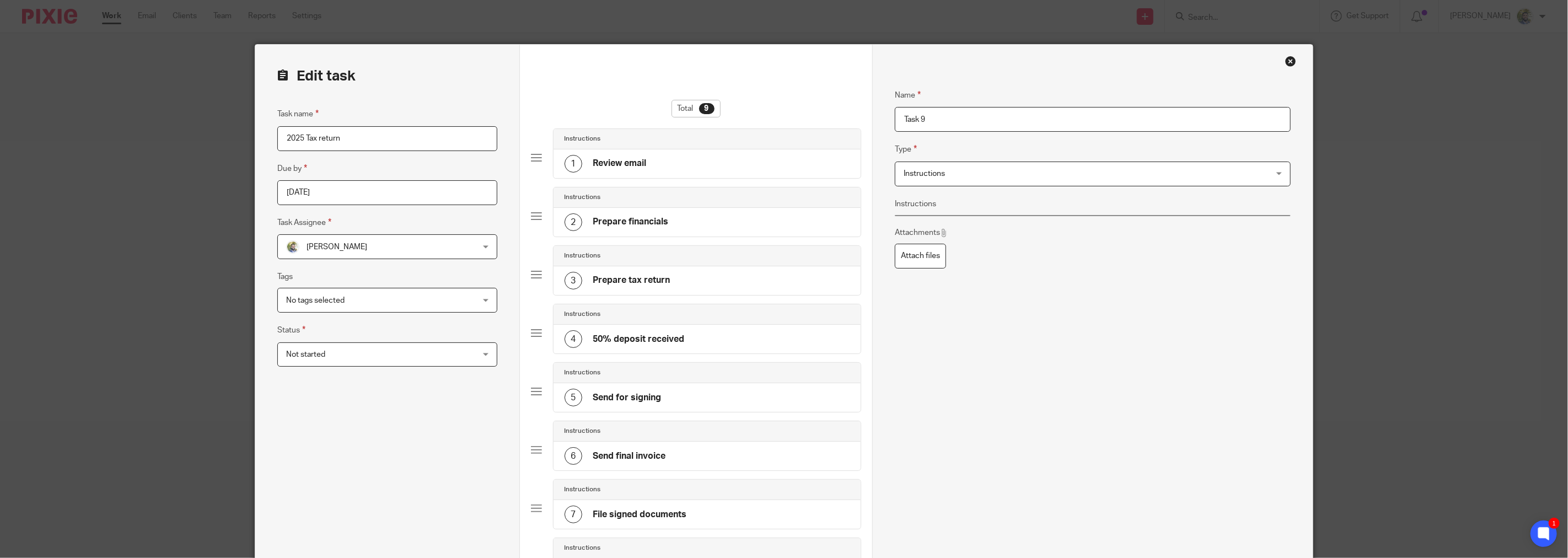
click at [915, 114] on input "Task 9" at bounding box center [1092, 119] width 395 height 25
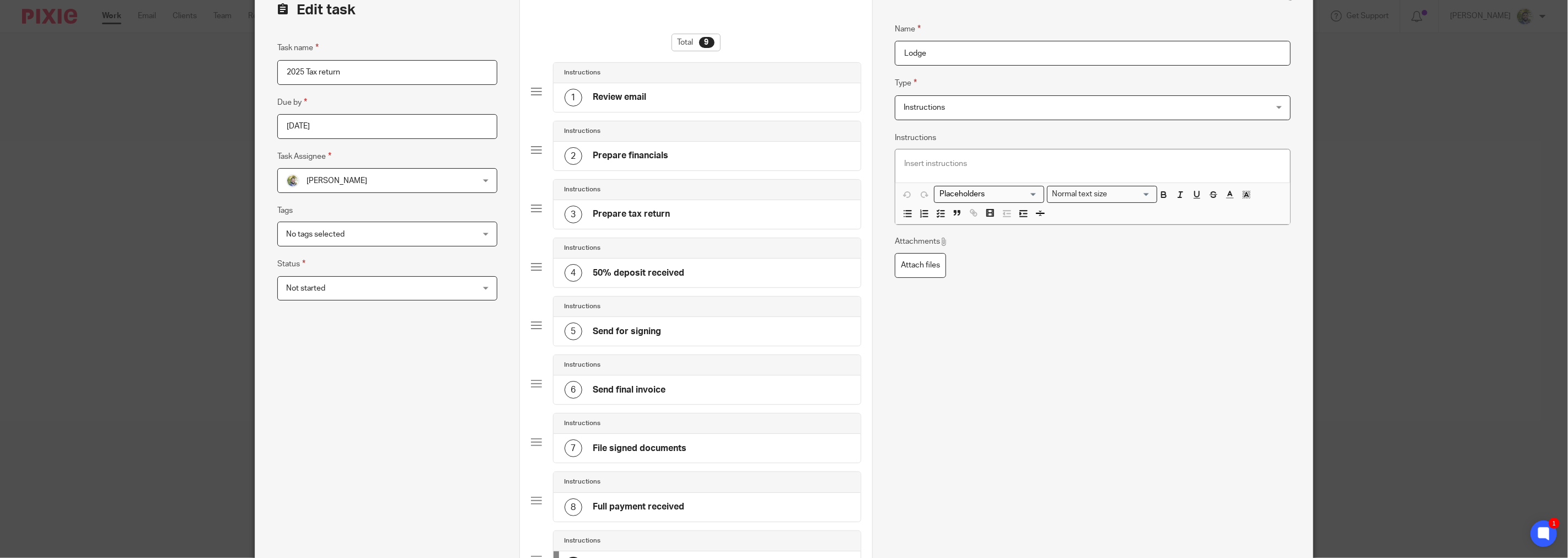
scroll to position [184, 0]
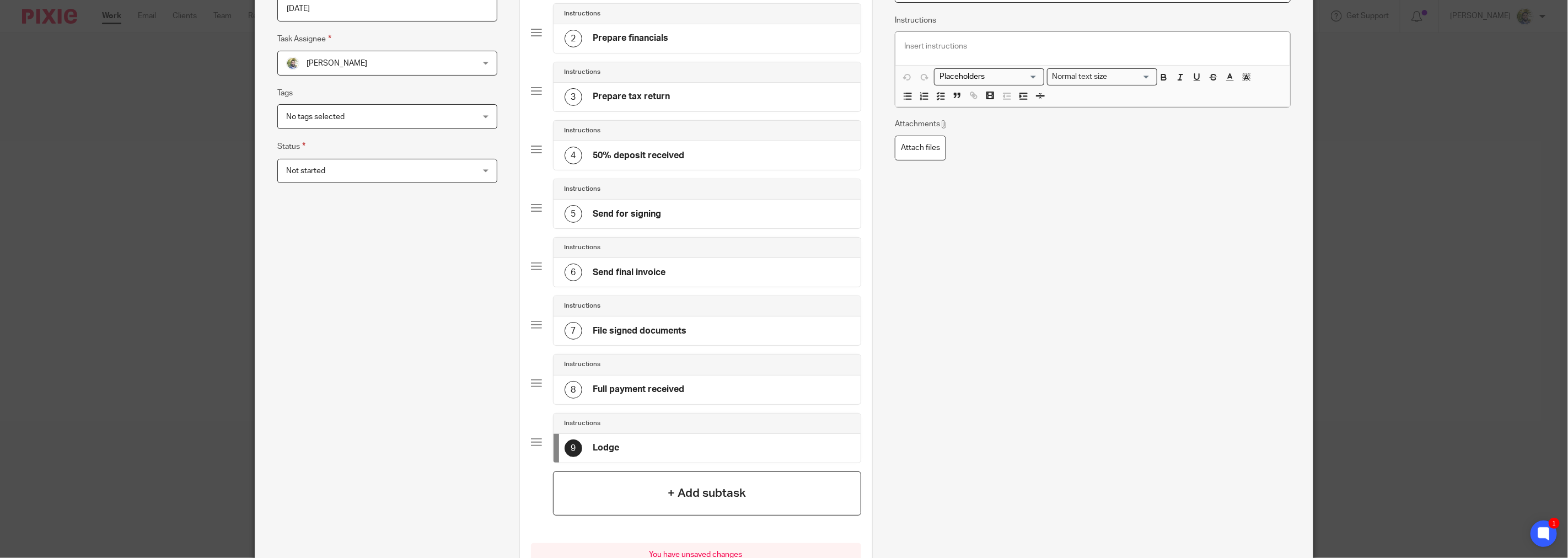
type input "Lodge"
click at [758, 487] on div "+ Add subtask" at bounding box center [707, 494] width 308 height 45
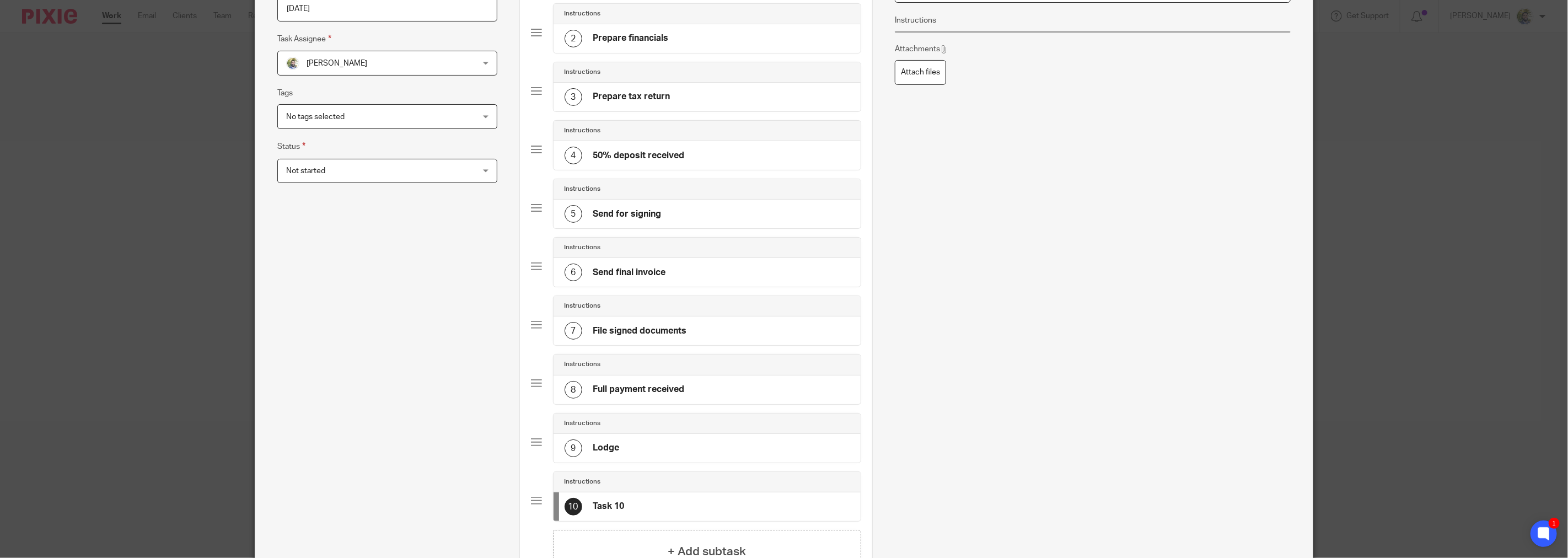
scroll to position [0, 0]
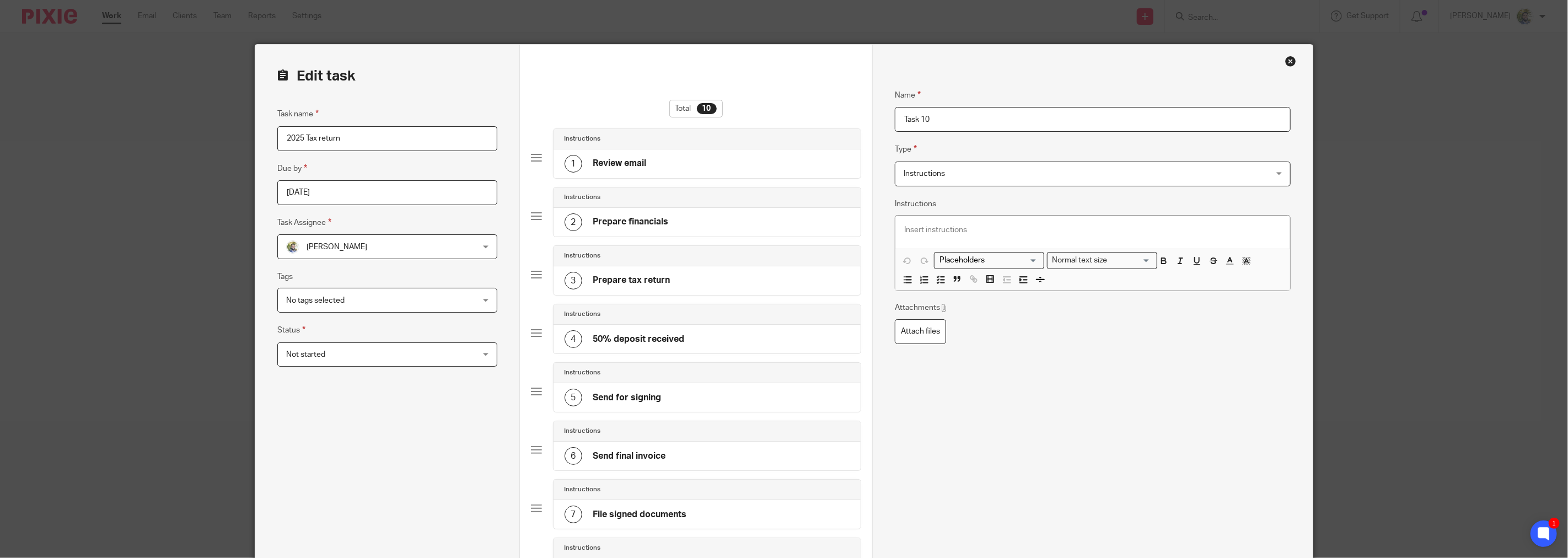
click at [918, 128] on input "Task 10" at bounding box center [1092, 119] width 395 height 25
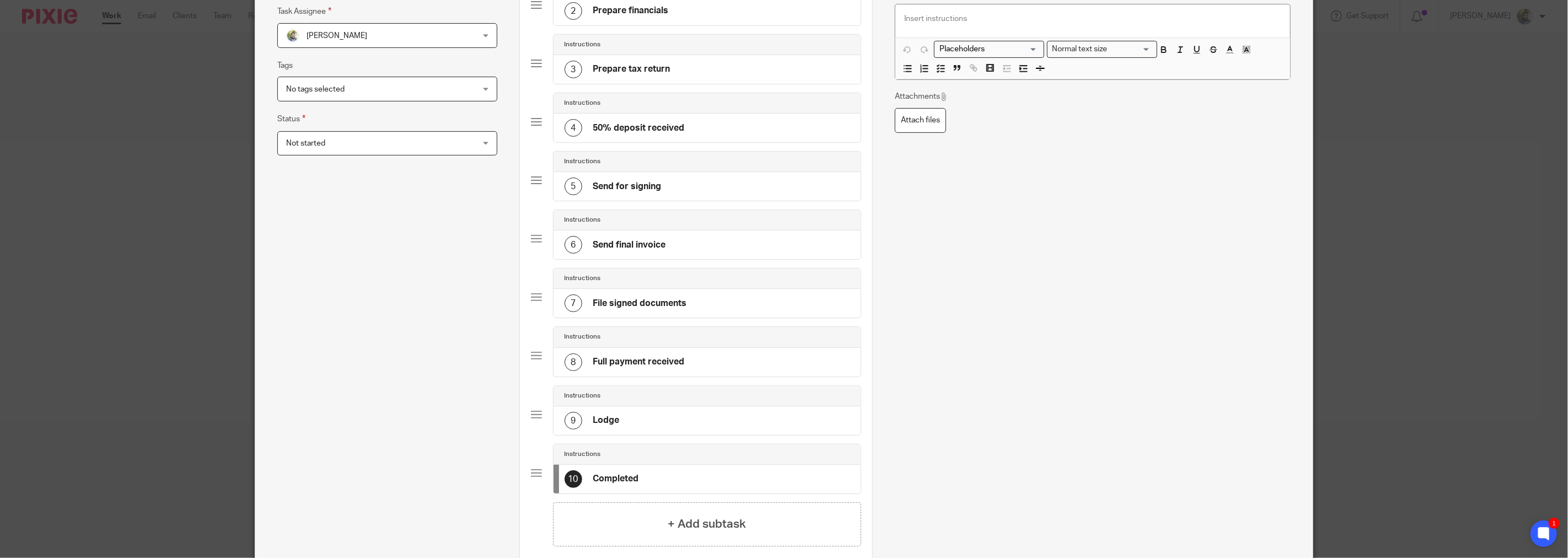
scroll to position [359, 0]
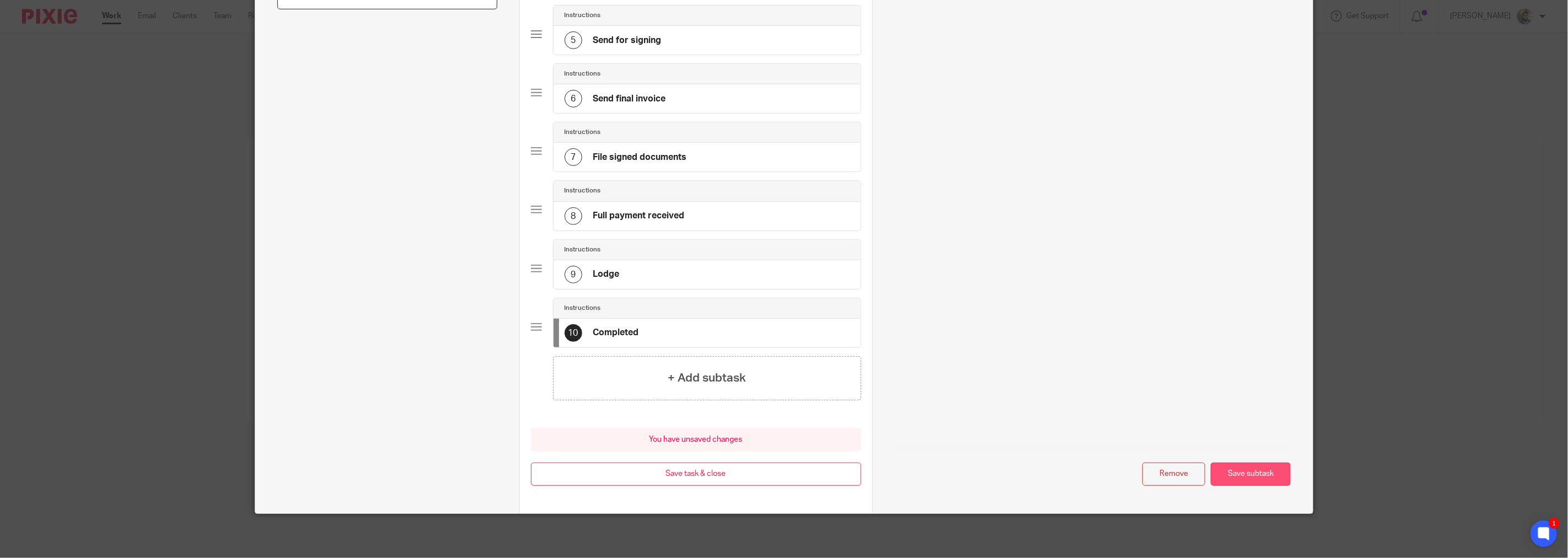
type input "Completed"
click at [1249, 476] on button "Save subtask" at bounding box center [1250, 475] width 80 height 24
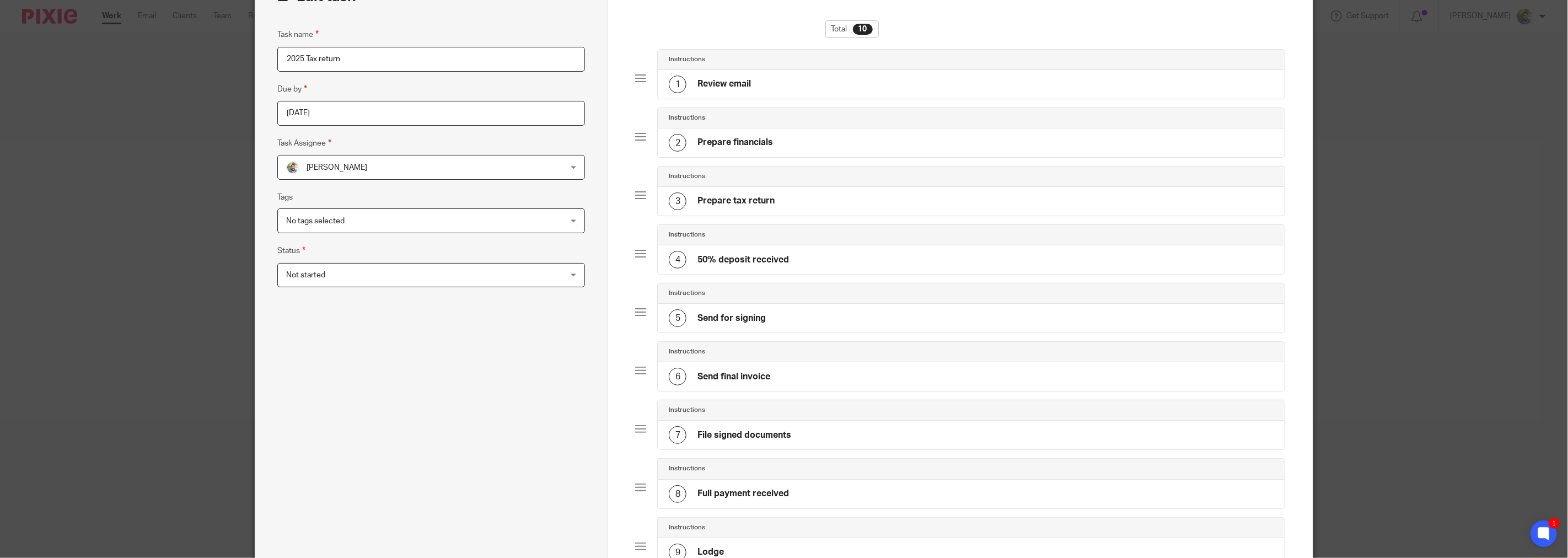
scroll to position [325, 0]
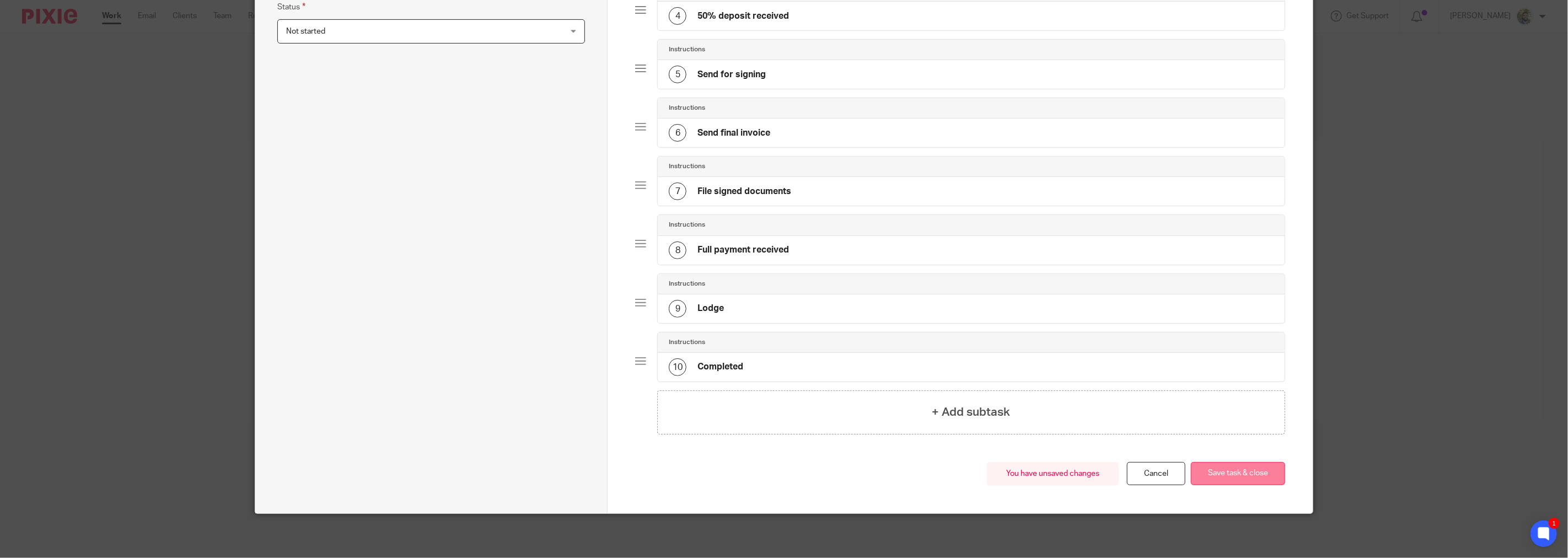
click at [1230, 473] on button "Save task & close" at bounding box center [1237, 474] width 94 height 24
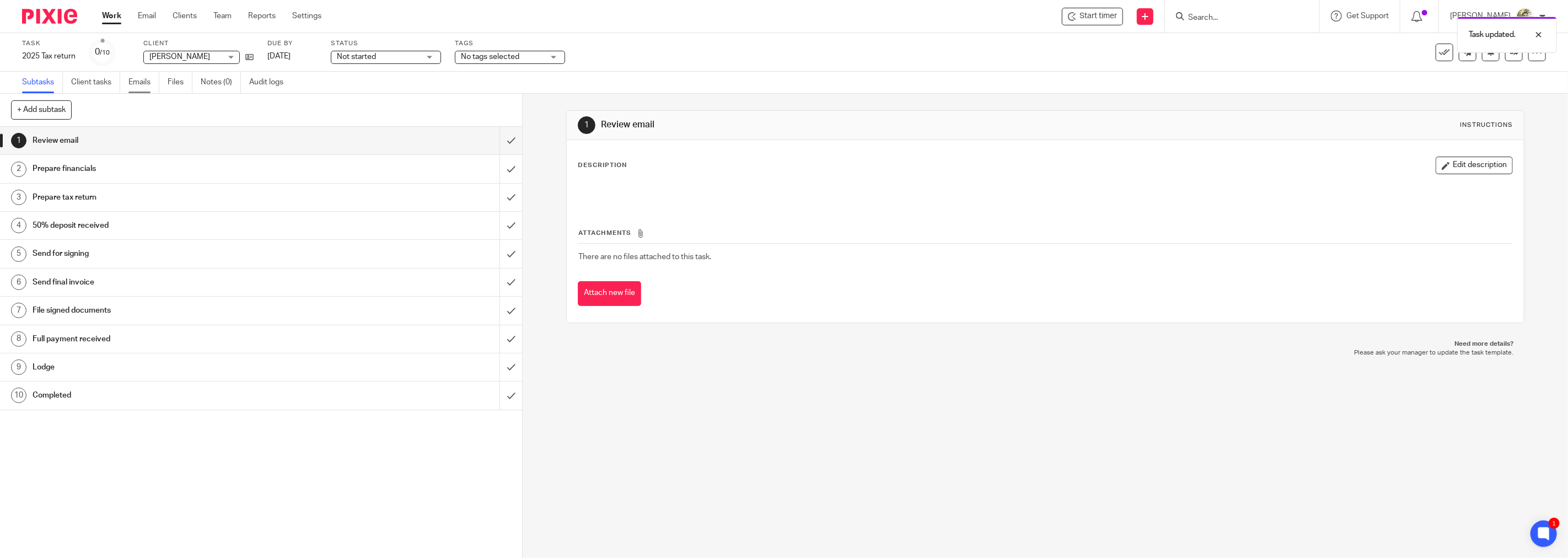
click at [143, 78] on link "Emails" at bounding box center [143, 82] width 31 height 22
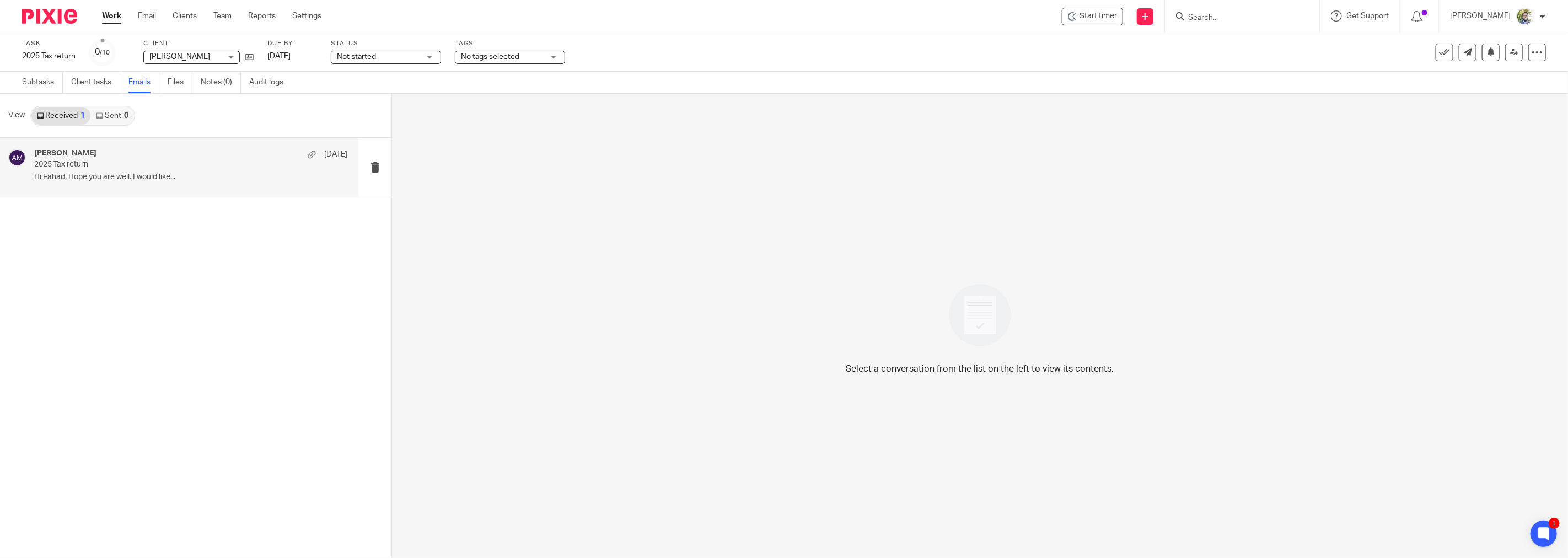
click at [195, 174] on p "Hi Fahad, Hope you are well. I would like..." at bounding box center [191, 177] width 313 height 9
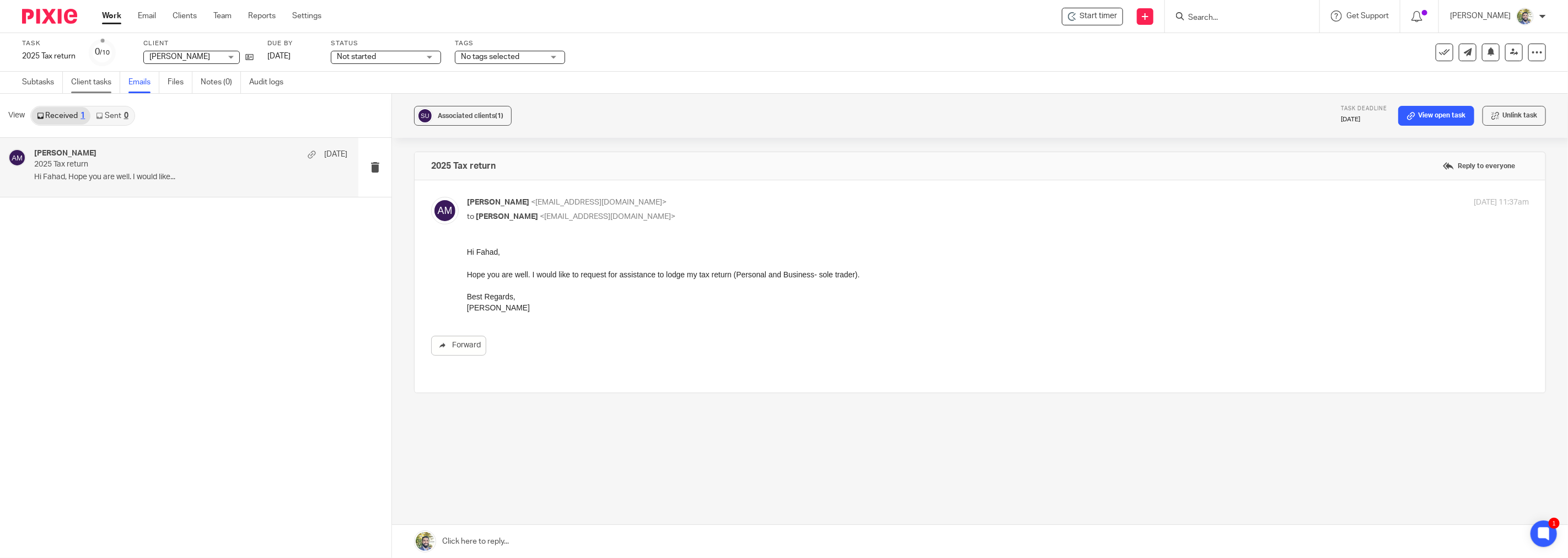
click at [109, 88] on link "Client tasks" at bounding box center [96, 82] width 49 height 22
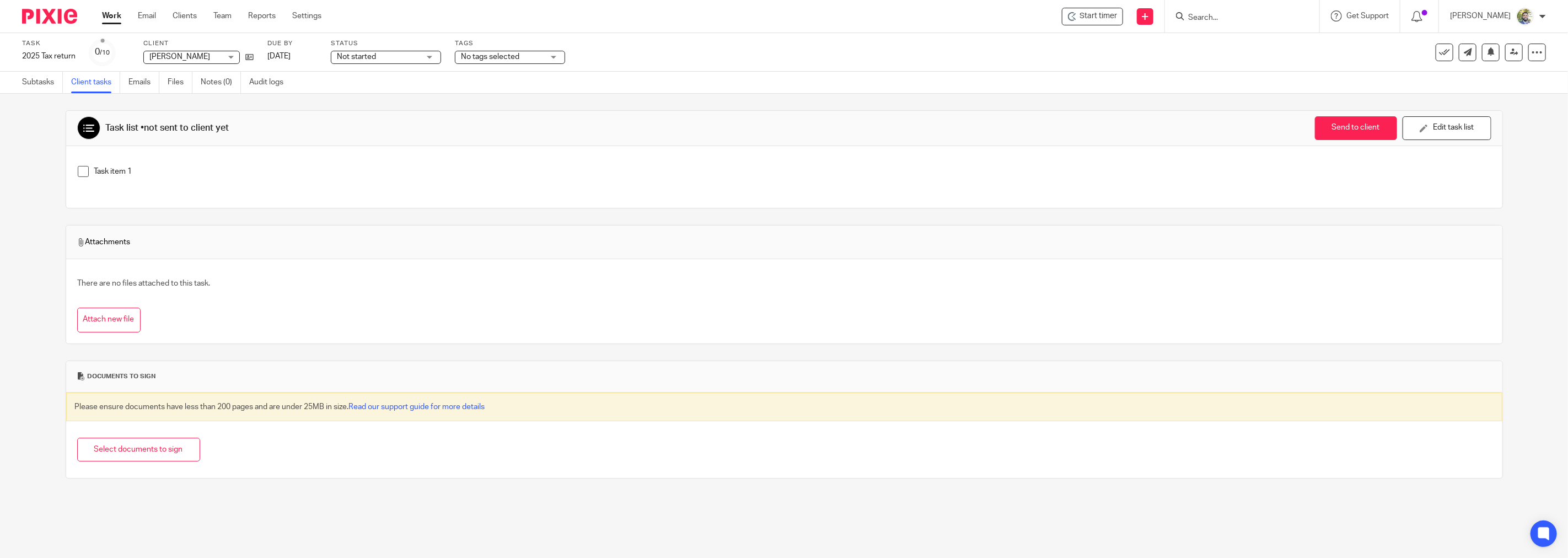
click at [123, 178] on div "Task item 1" at bounding box center [792, 174] width 1396 height 17
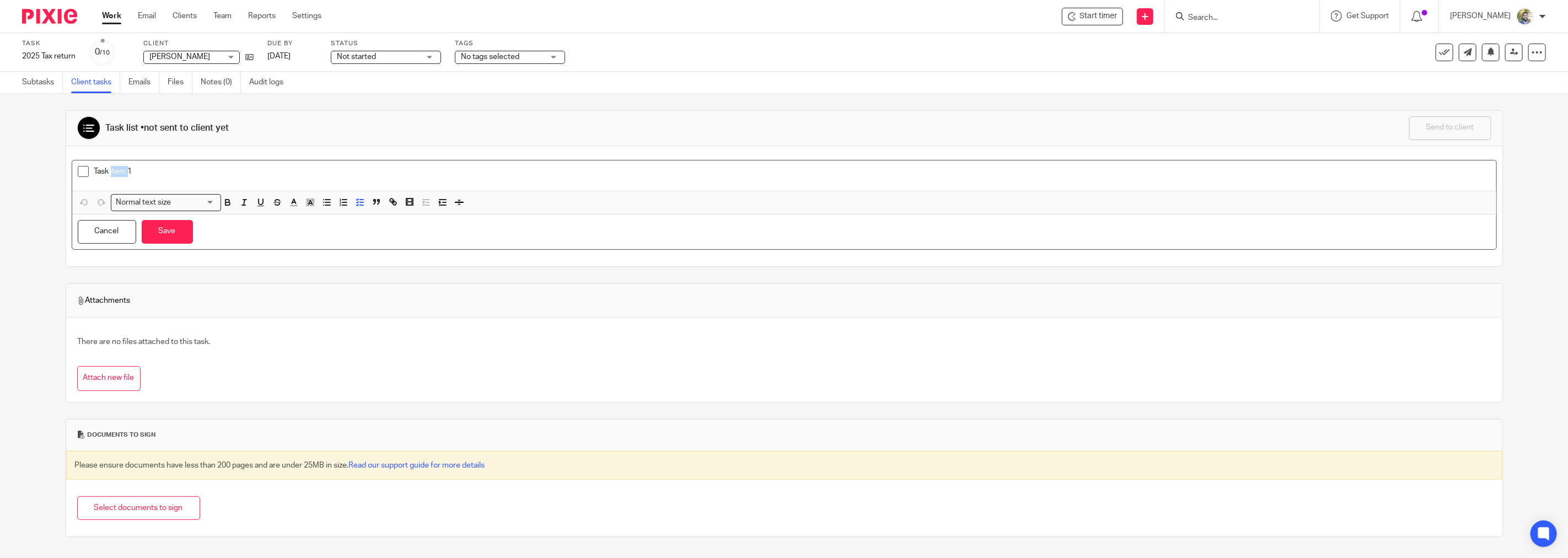
click at [123, 178] on div "Task item 1" at bounding box center [792, 174] width 1396 height 17
click at [205, 163] on div "Task item 1" at bounding box center [784, 175] width 1424 height 31
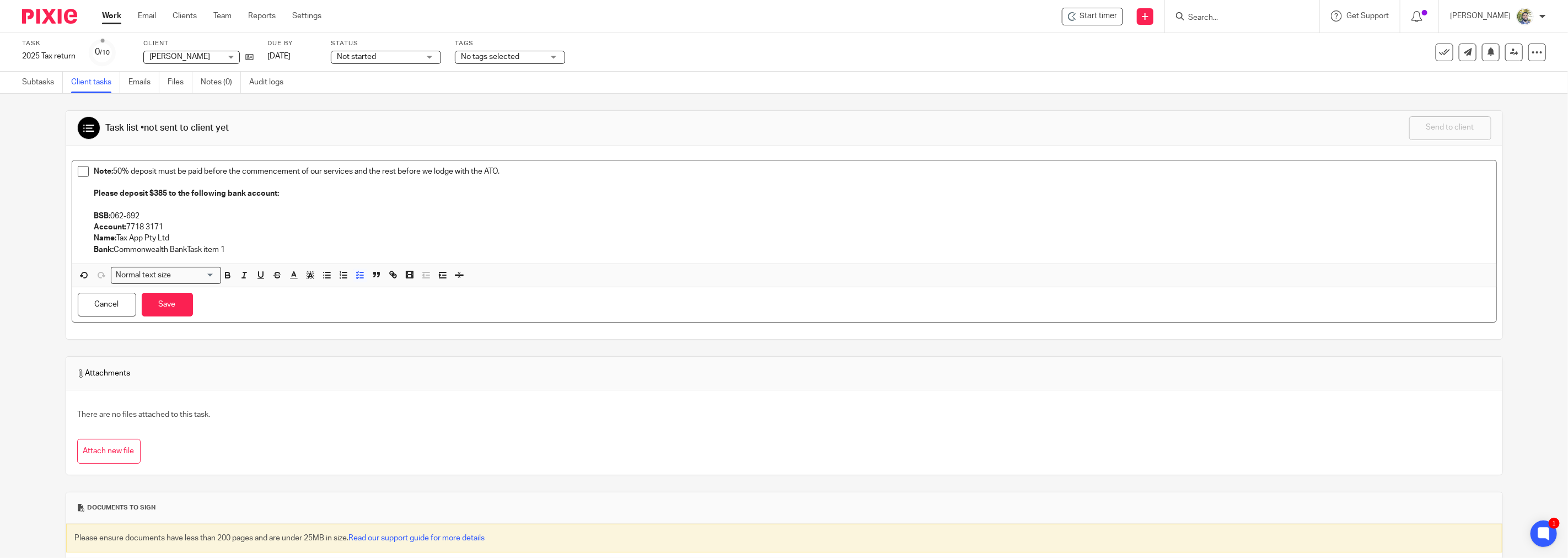
drag, startPoint x: 243, startPoint y: 248, endPoint x: 190, endPoint y: 250, distance: 53.0
click at [190, 250] on p "Bank: Commonwealth BankTask item 1" at bounding box center [792, 249] width 1396 height 11
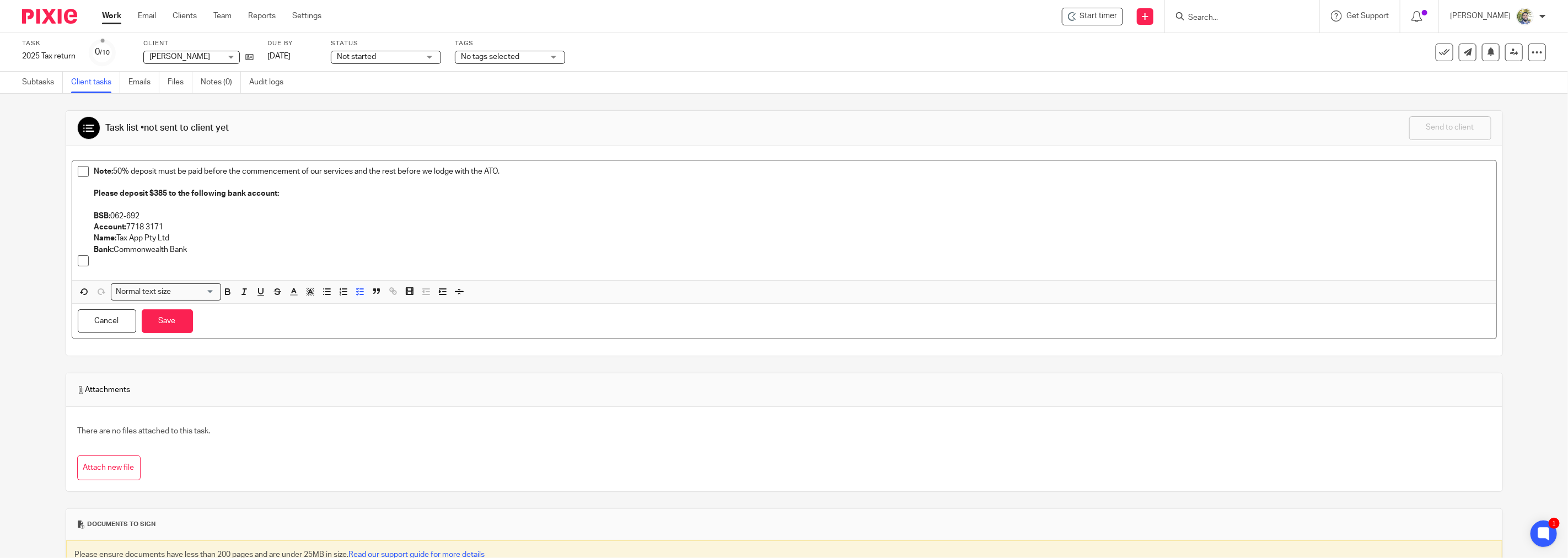
click at [202, 265] on p at bounding box center [792, 260] width 1396 height 11
click at [235, 246] on p "Bank: Commonwealth Bank" at bounding box center [792, 249] width 1396 height 11
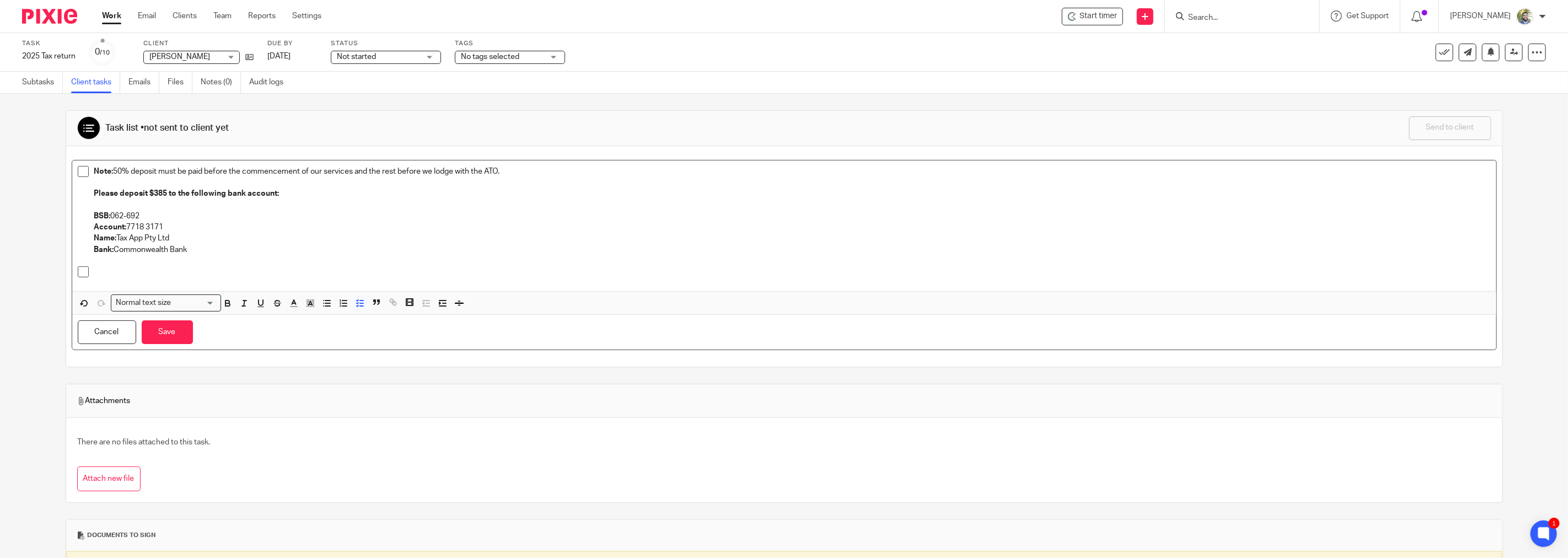
click at [179, 267] on p at bounding box center [792, 271] width 1396 height 11
click at [245, 266] on p at bounding box center [792, 260] width 1396 height 11
click at [250, 272] on p "Please complete this form for" at bounding box center [792, 271] width 1396 height 11
click at [285, 279] on div "Please complete this form for employment deductions" at bounding box center [792, 274] width 1396 height 17
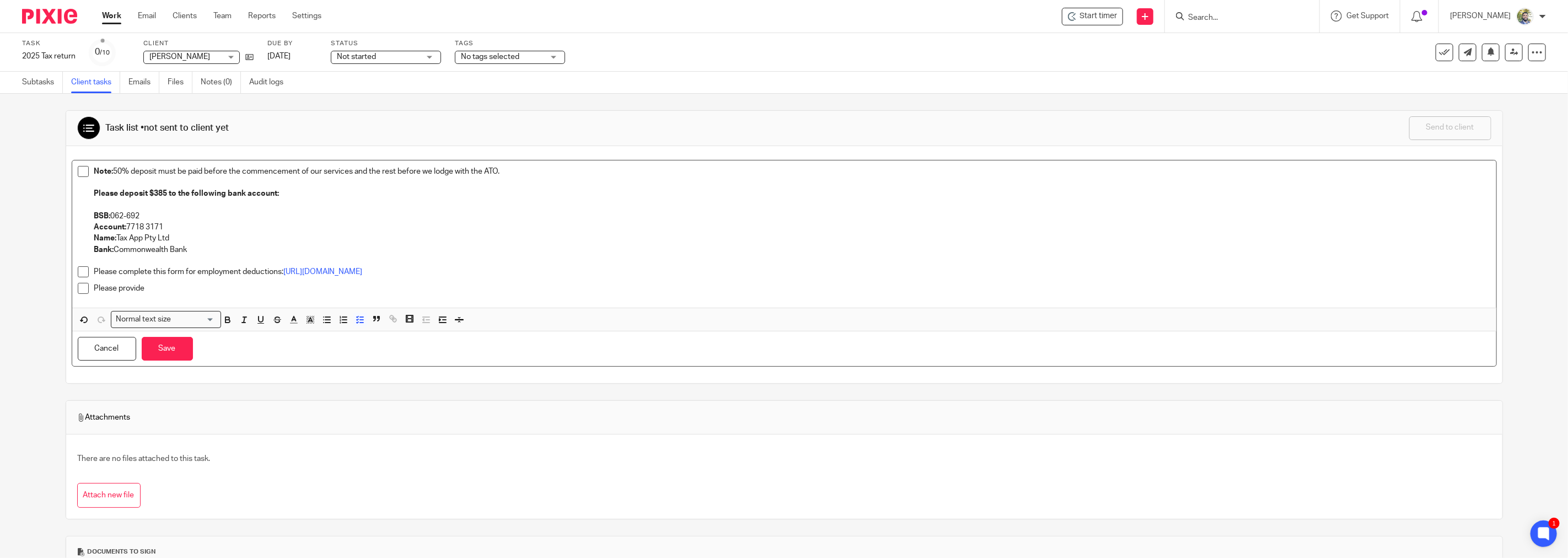
click at [268, 291] on p "Please provide" at bounding box center [792, 288] width 1396 height 11
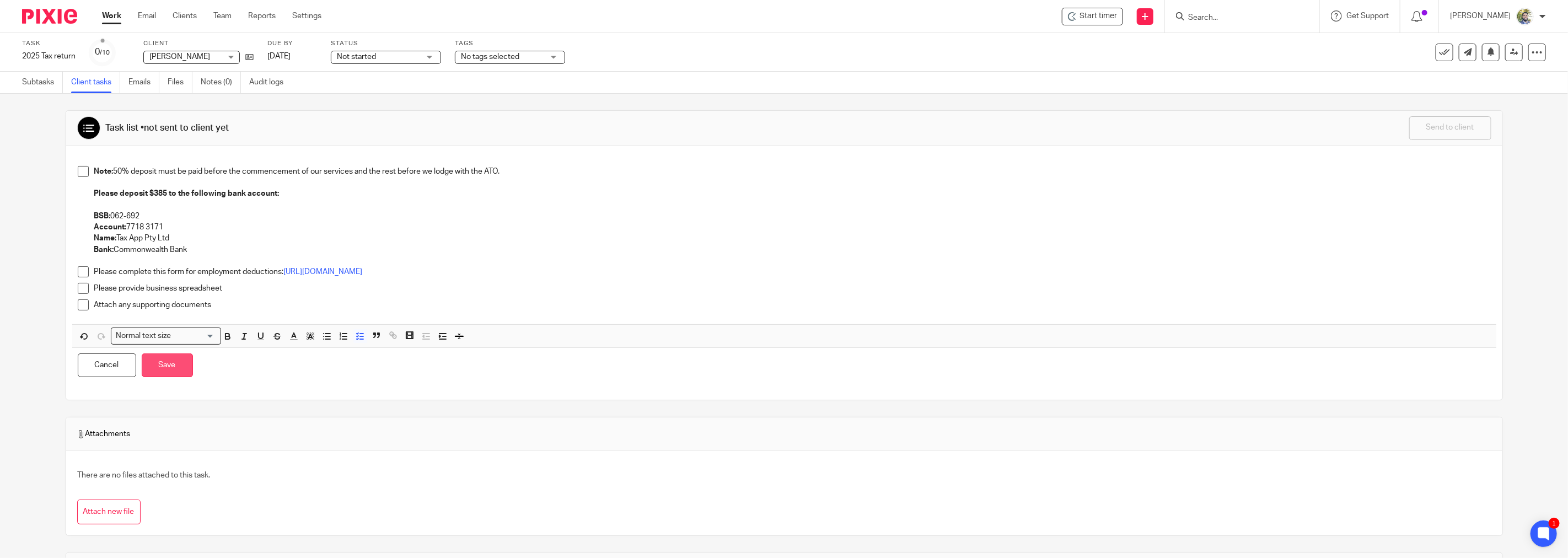
click at [178, 359] on button "Save" at bounding box center [167, 365] width 51 height 24
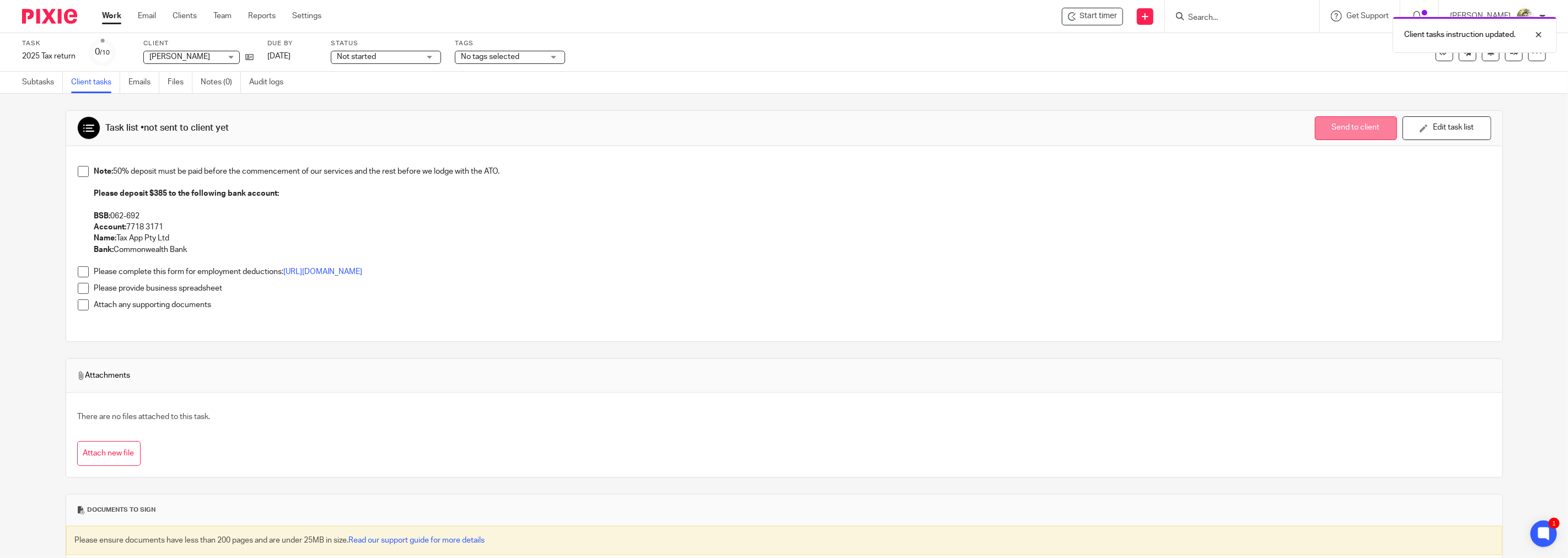
click at [1329, 126] on button "Send to client" at bounding box center [1355, 129] width 82 height 24
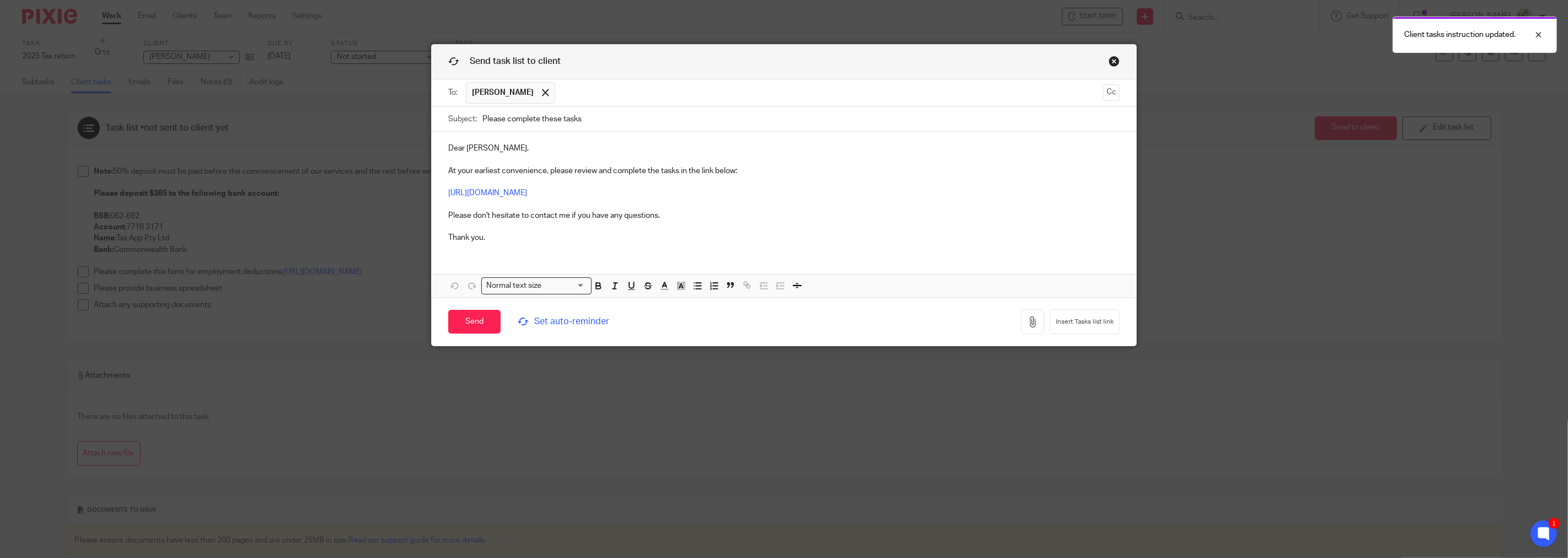
click at [626, 150] on p "Dear SUAIDAH BINTE MOHAMED USULUDIN, At your earliest convenience, please revie…" at bounding box center [783, 192] width 671 height 100
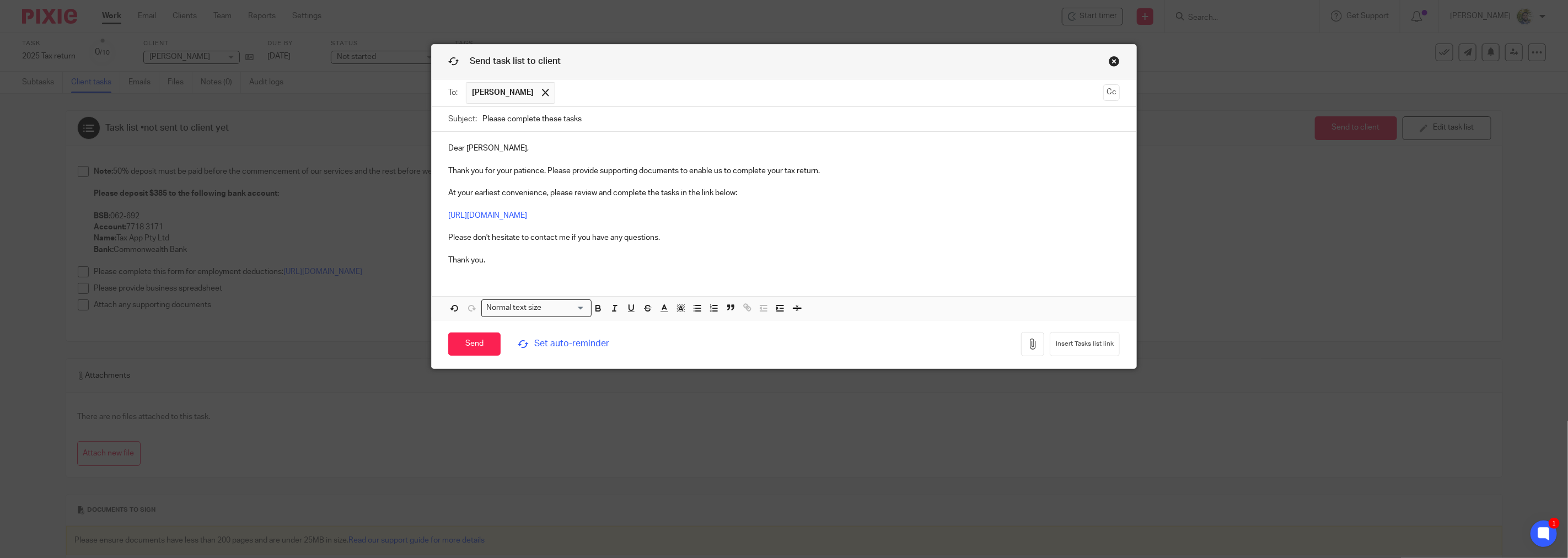
click at [623, 103] on input "text" at bounding box center [829, 93] width 538 height 22
click at [845, 172] on p "Thank you for your patience. Please provide supporting documents to enable us t…" at bounding box center [783, 215] width 671 height 100
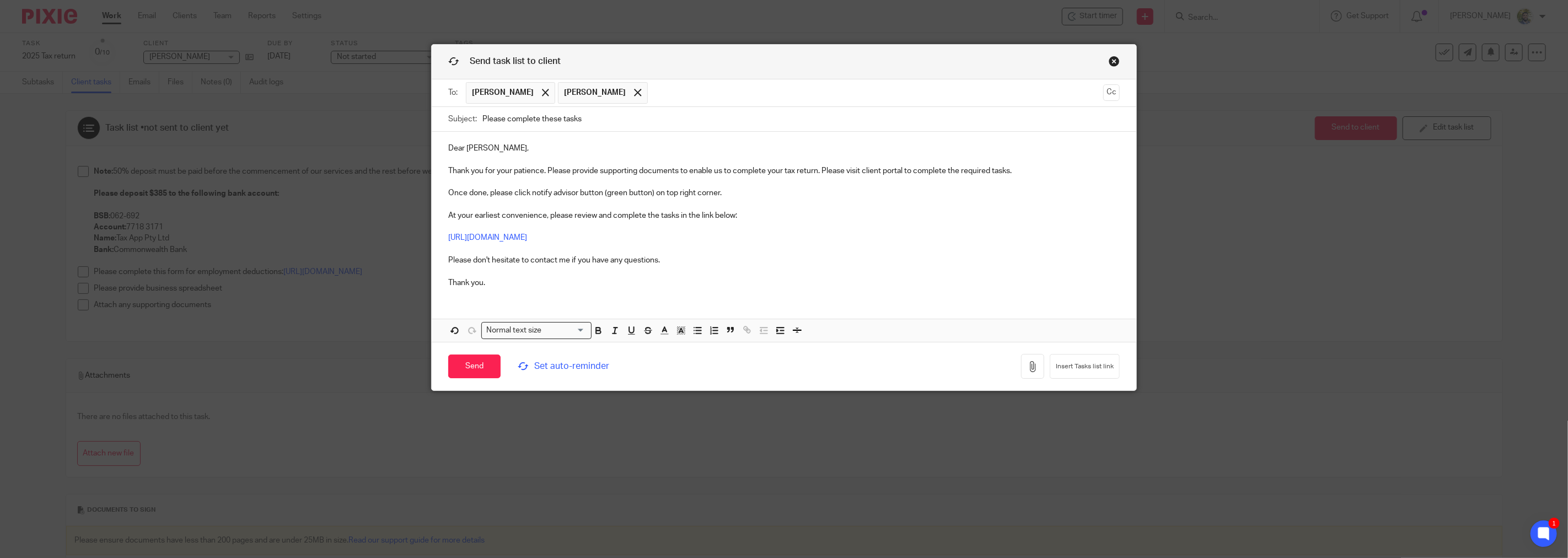
click at [637, 219] on p "Once done, please click notify advisor button (green button) on top right corne…" at bounding box center [783, 237] width 671 height 100
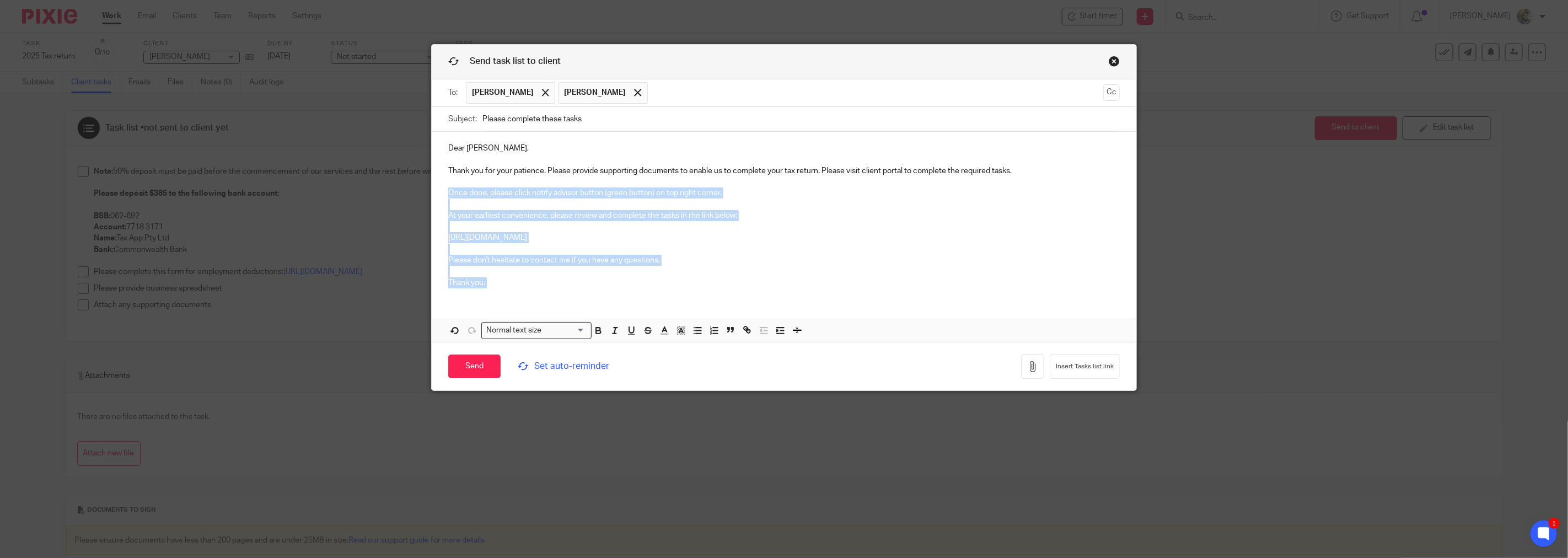
click at [637, 219] on p "Once done, please click notify advisor button (green button) on top right corne…" at bounding box center [783, 237] width 671 height 100
click at [649, 214] on p "Once done, please click notify advisor button (green button) on top right corne…" at bounding box center [783, 237] width 671 height 100
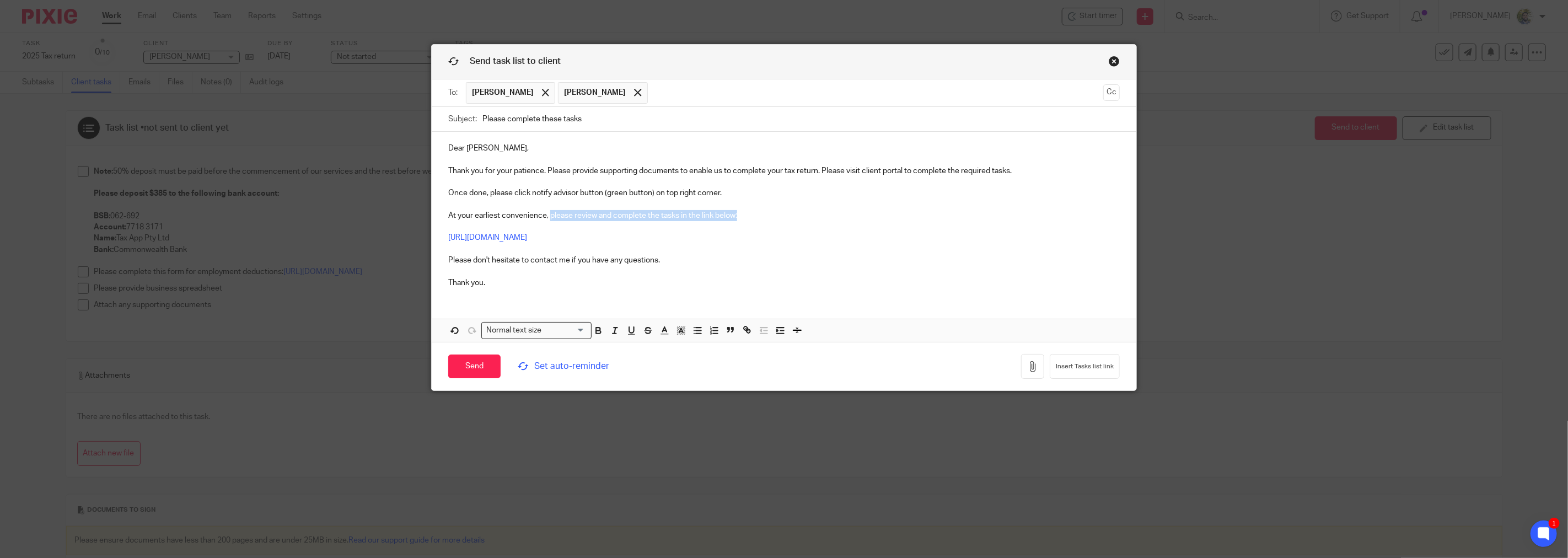
drag, startPoint x: 748, startPoint y: 218, endPoint x: 546, endPoint y: 221, distance: 202.0
click at [546, 221] on p "Once done, please click notify advisor button (green button) on top right corne…" at bounding box center [783, 237] width 671 height 100
copy p "please review and complete the tasks in the link below:"
drag, startPoint x: 1027, startPoint y: 176, endPoint x: 820, endPoint y: 171, distance: 207.1
click at [820, 171] on p "Thank you for your patience. Please provide supporting documents to enable us t…" at bounding box center [783, 170] width 671 height 11
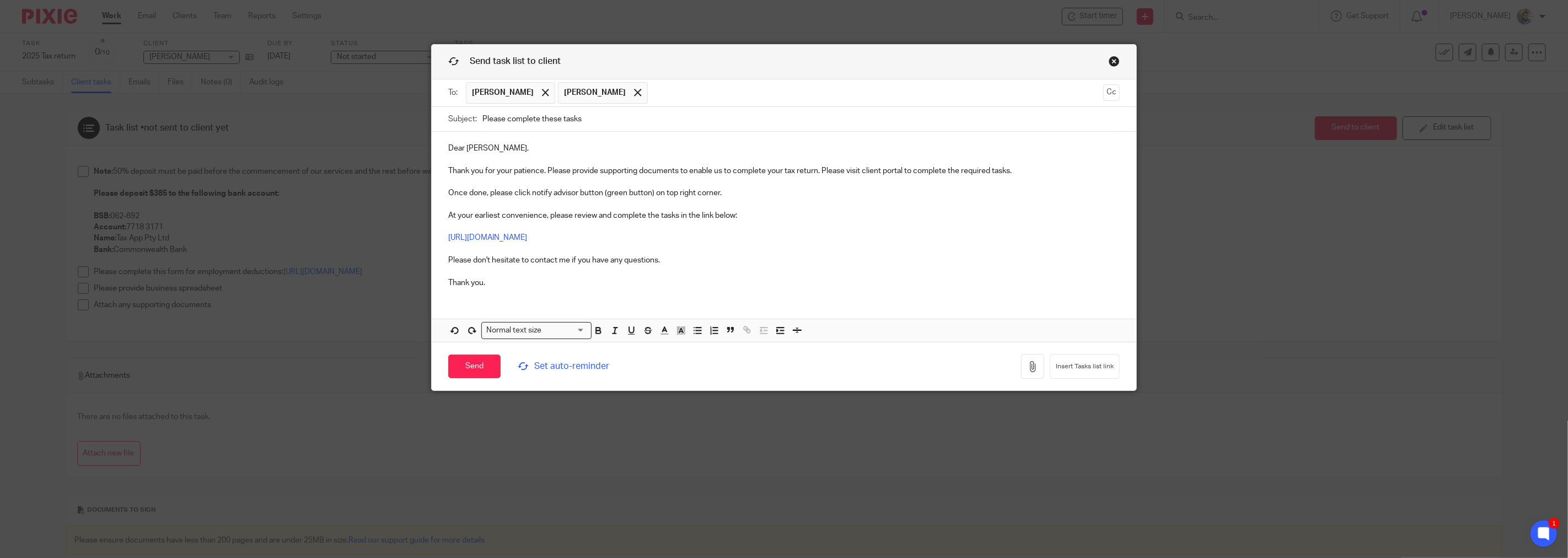
click at [864, 193] on p "Once done, please click notify advisor button (green button) on top right corne…" at bounding box center [783, 237] width 671 height 100
drag, startPoint x: 547, startPoint y: 221, endPoint x: 438, endPoint y: 217, distance: 109.1
click at [438, 217] on div "Dear SUAIDAH BINTE MOHAMED USULUDIN, Thank you for your patience. Please provid…" at bounding box center [784, 214] width 705 height 164
click at [572, 172] on p "Thank you for your patience. Please provide supporting documents to enable us t…" at bounding box center [783, 170] width 671 height 11
click at [632, 171] on p "Thank you for your patience. Please provide supporting documents to enable us t…" at bounding box center [783, 170] width 671 height 11
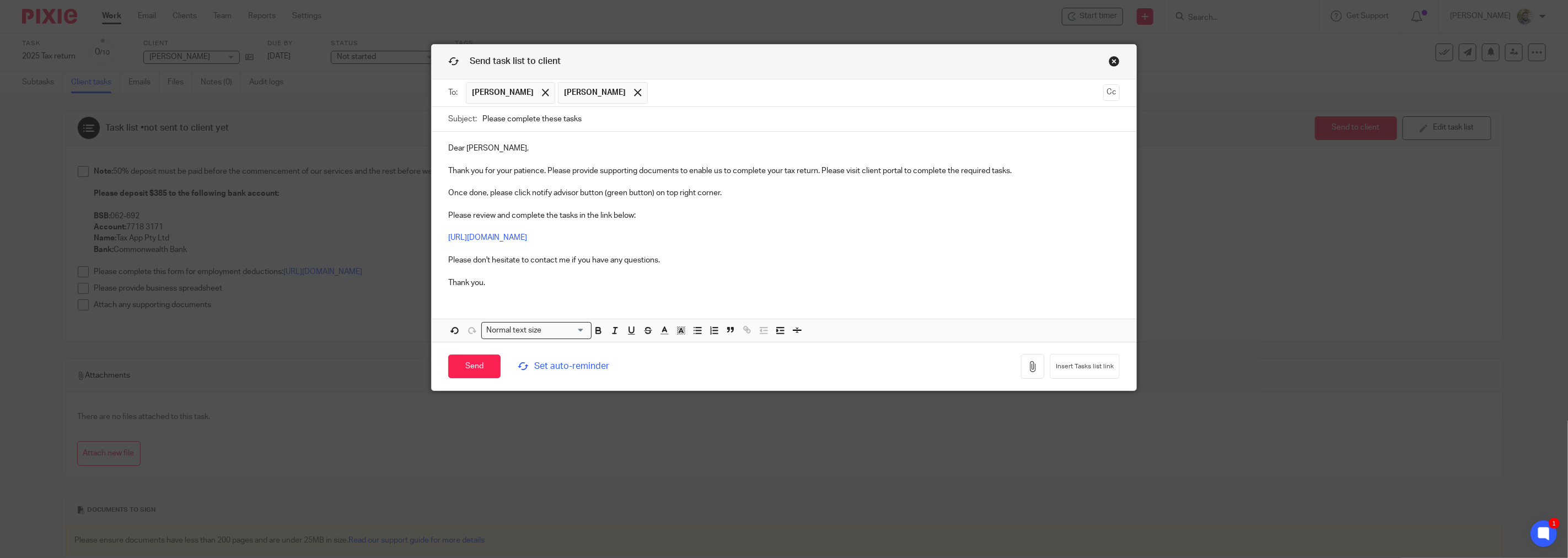
click at [686, 175] on p "Thank you for your patience. Please provide supporting documents to enable us t…" at bounding box center [783, 170] width 671 height 11
click at [756, 174] on p "Thank you for your patience. Please provide supporting documents to enable us t…" at bounding box center [783, 170] width 671 height 11
click at [820, 168] on p "Thank you for your patience. Please provide supporting documents to enable us t…" at bounding box center [783, 170] width 671 height 11
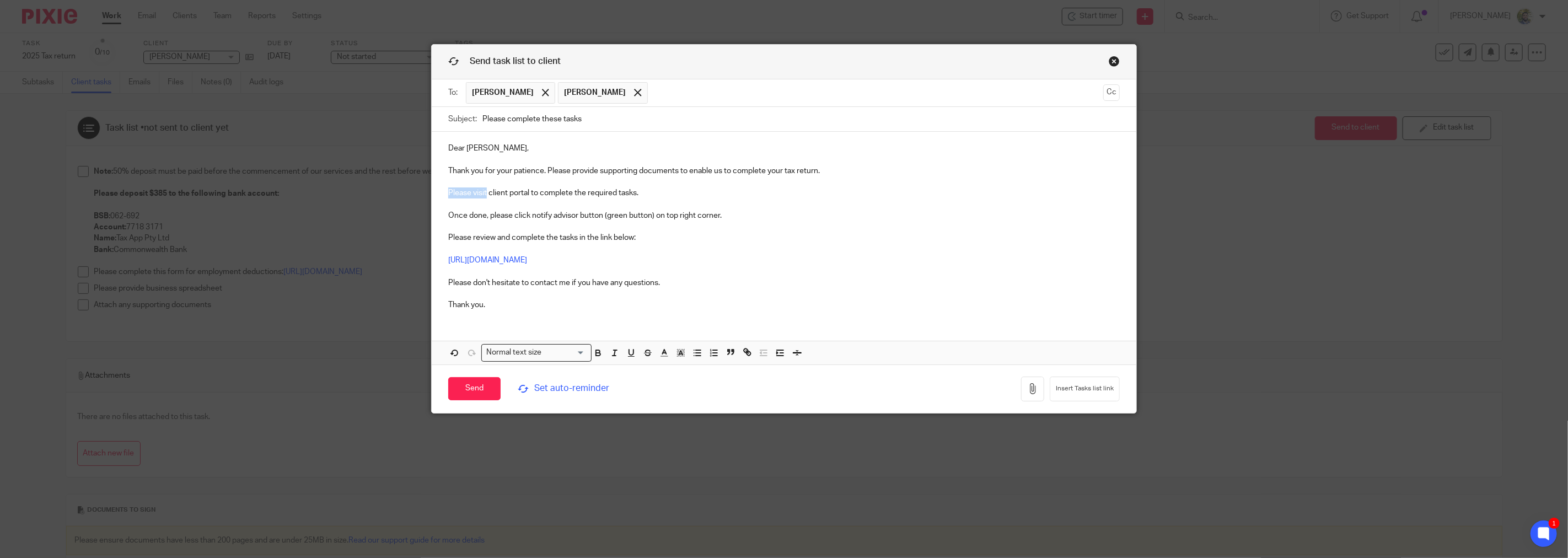
drag, startPoint x: 480, startPoint y: 195, endPoint x: 444, endPoint y: 192, distance: 36.1
click at [448, 192] on p "Please visit client portal to complete the required tasks." at bounding box center [783, 193] width 671 height 11
click at [477, 216] on p "Once done, please click notify advisor button (green button) on top right corne…" at bounding box center [783, 259] width 671 height 100
click at [521, 216] on p "Once done, please click notify advisor button (green button) on top right corne…" at bounding box center [783, 259] width 671 height 100
click at [553, 214] on p "Once done, please click notify advisor button (green button) on top right corne…" at bounding box center [783, 259] width 671 height 100
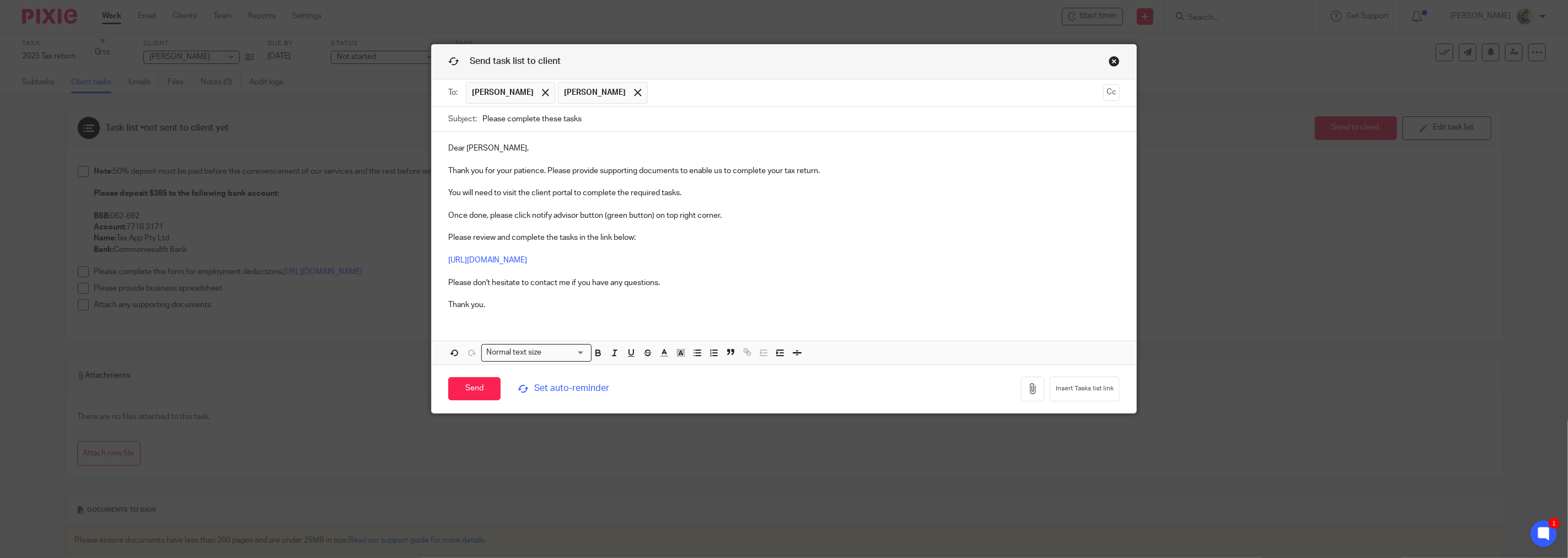
click at [595, 218] on p "Once done, please click notify advisor button (green button) on top right corne…" at bounding box center [783, 259] width 671 height 100
click at [658, 218] on p "Once done, please click notify advisor button (green button) on top right corne…" at bounding box center [783, 259] width 671 height 100
click at [686, 217] on p "Once done, please click notify advisor button (green button) on top right corne…" at bounding box center [783, 259] width 671 height 100
click at [469, 243] on p "Once done, please click notify advisor button (green button) on top right corne…" at bounding box center [783, 259] width 671 height 100
drag, startPoint x: 521, startPoint y: 243, endPoint x: 532, endPoint y: 243, distance: 11.0
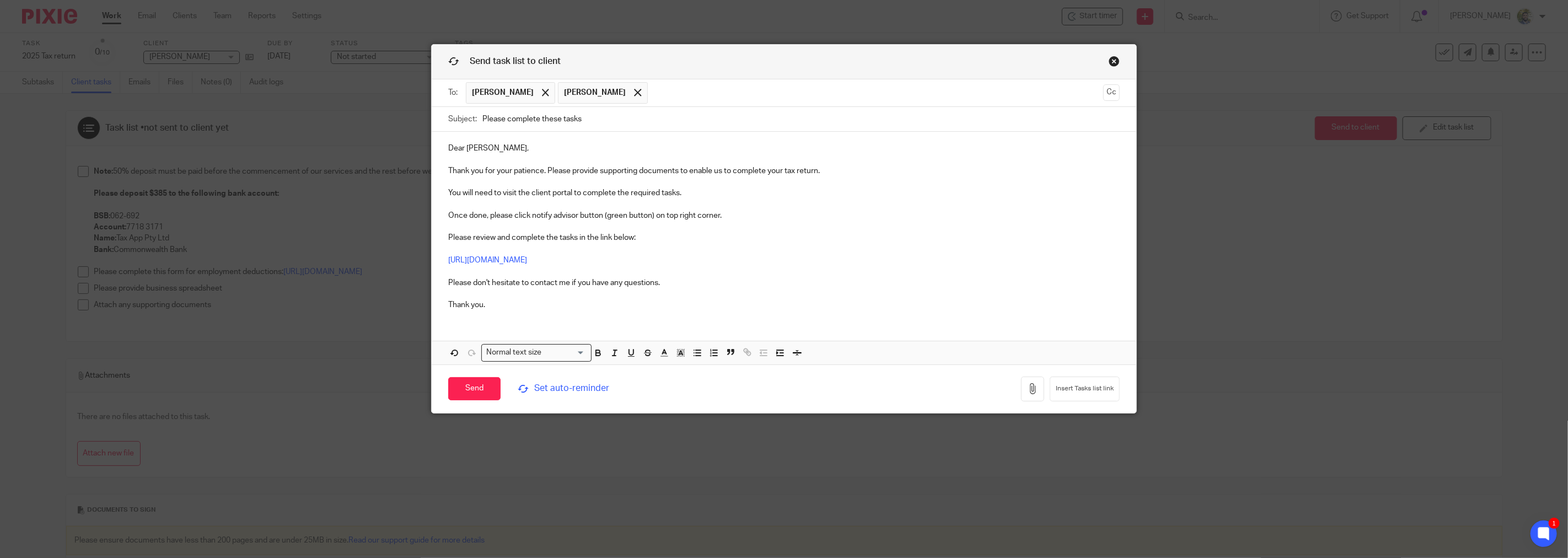
click at [523, 243] on p "Once done, please click notify advisor button (green button) on top right corne…" at bounding box center [783, 259] width 671 height 100
click at [608, 243] on p "Once done, please click notify advisor button (green button) on top right corne…" at bounding box center [783, 259] width 671 height 100
click at [550, 386] on span "Set auto-reminder" at bounding box center [624, 388] width 212 height 13
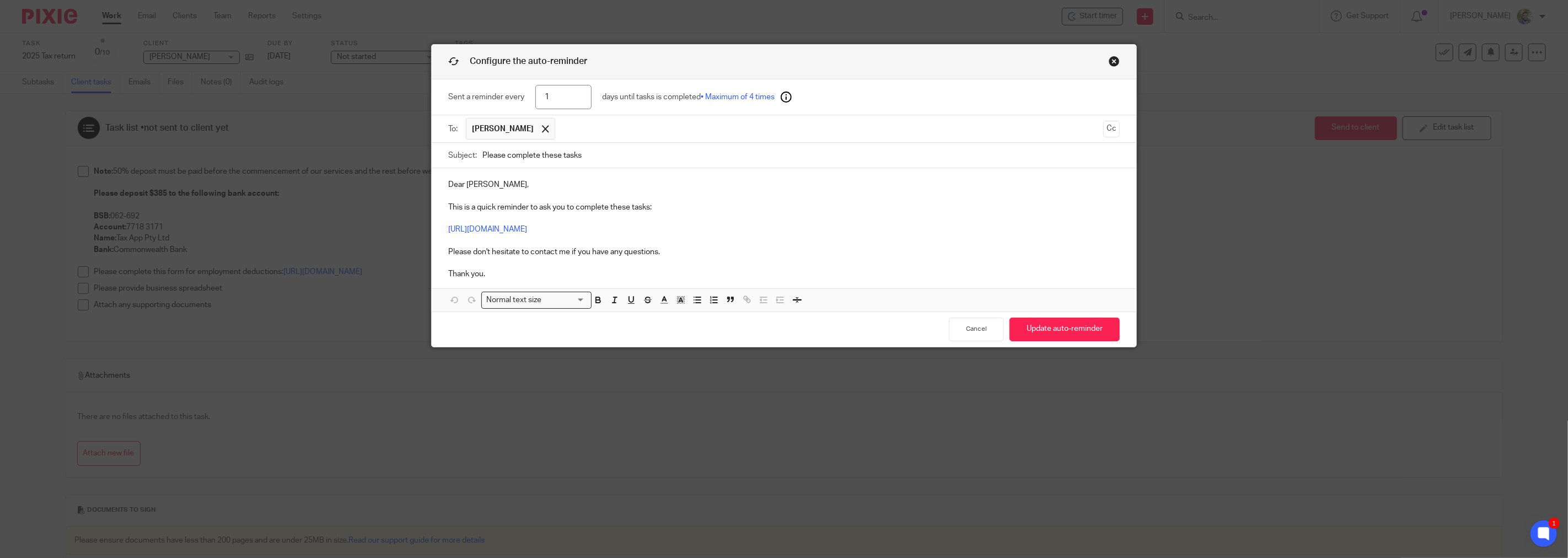
click at [553, 97] on input "1" at bounding box center [563, 97] width 56 height 25
click at [552, 97] on input "1" at bounding box center [563, 97] width 56 height 25
drag, startPoint x: 552, startPoint y: 97, endPoint x: 539, endPoint y: 97, distance: 13.0
click at [539, 97] on input "1" at bounding box center [563, 97] width 56 height 25
type input "7"
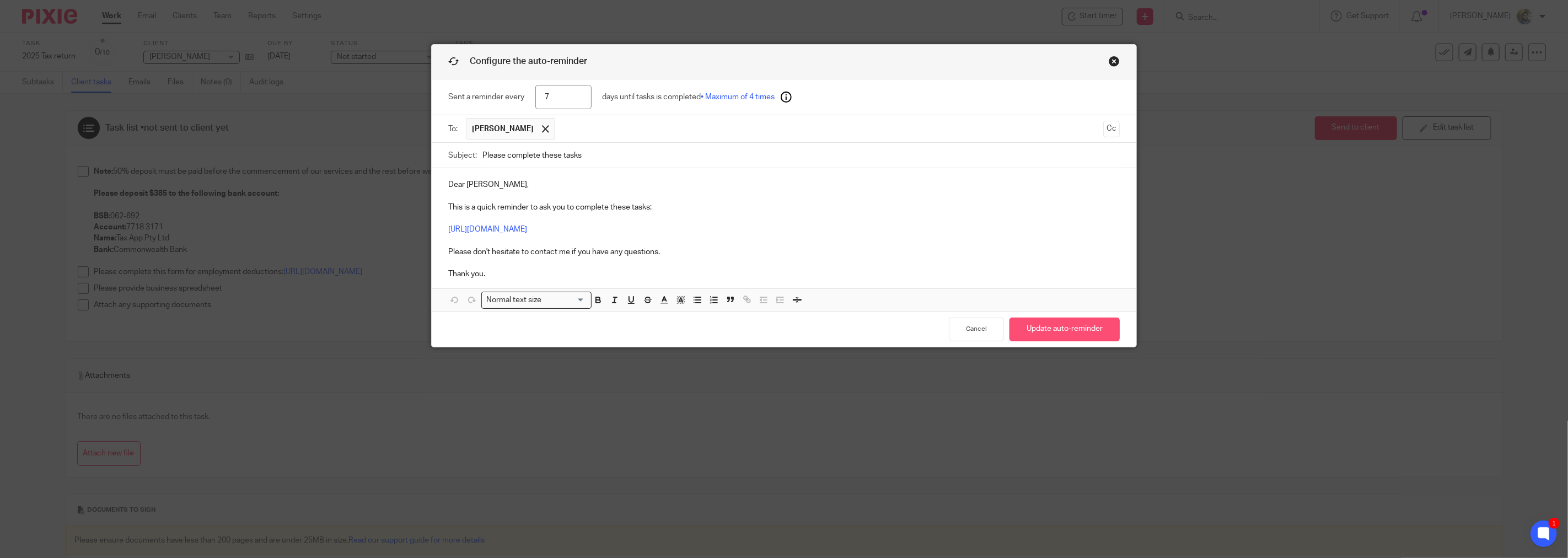
click at [1031, 329] on button "Update auto-reminder" at bounding box center [1065, 329] width 111 height 24
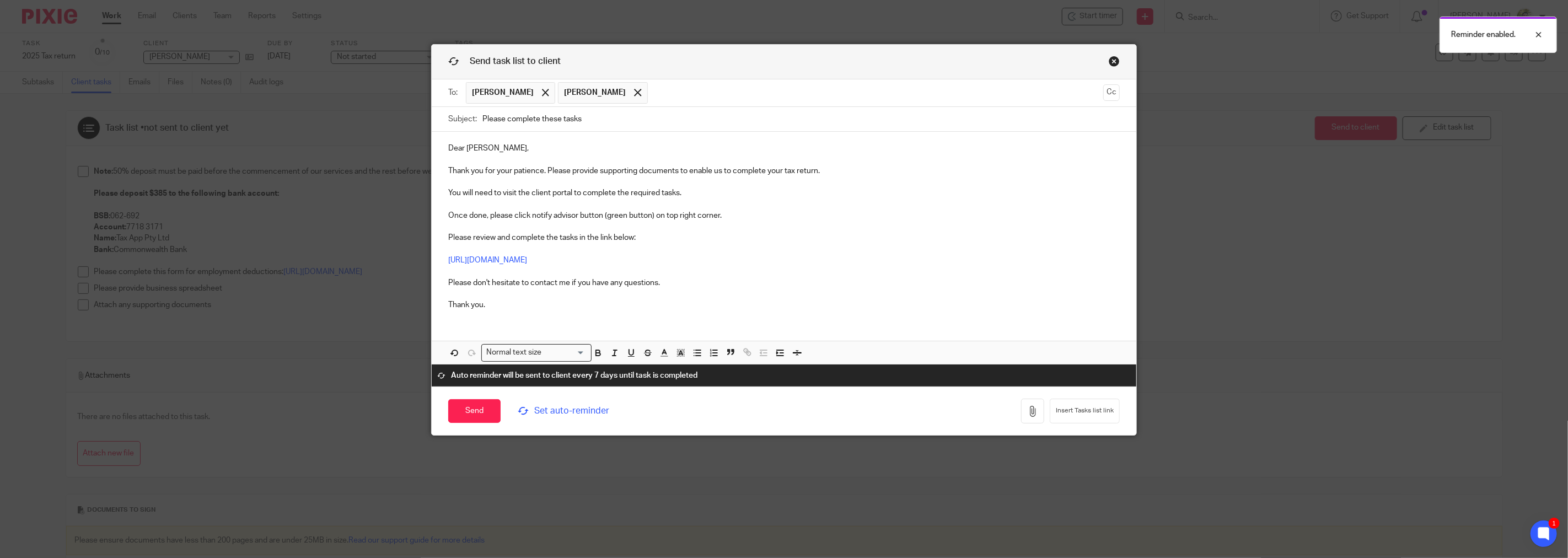
click at [769, 262] on p "Once done, please click notify advisor button (green button) on top right corne…" at bounding box center [783, 259] width 671 height 100
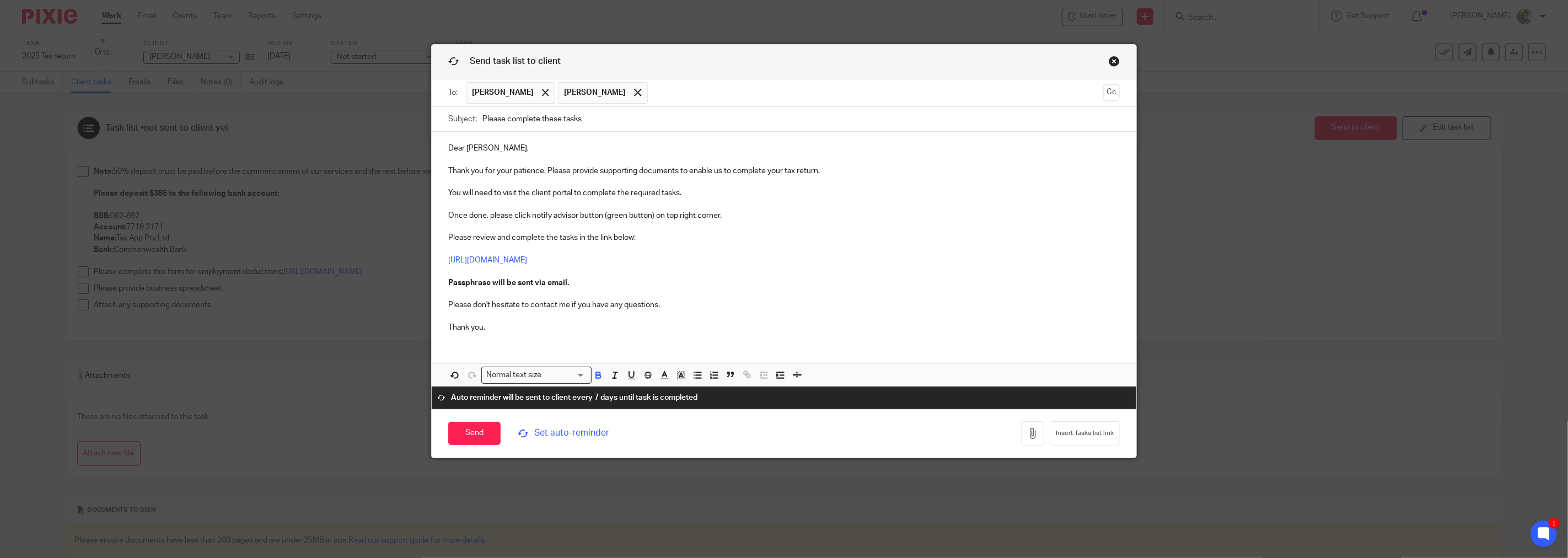
click at [548, 288] on p "Passphrase will be sent via email. Please don't hesitate to contact me if you h…" at bounding box center [783, 305] width 671 height 55
click at [478, 437] on input "Send" at bounding box center [474, 434] width 52 height 24
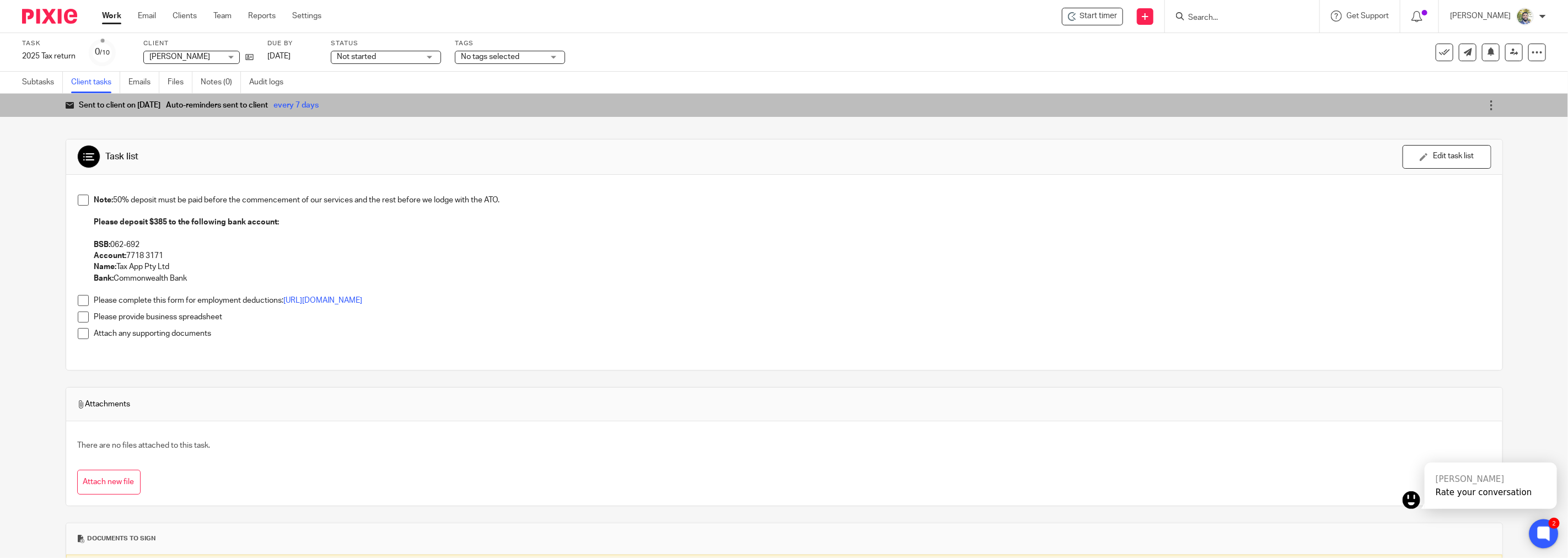
click at [1545, 532] on icon at bounding box center [1543, 533] width 8 height 8
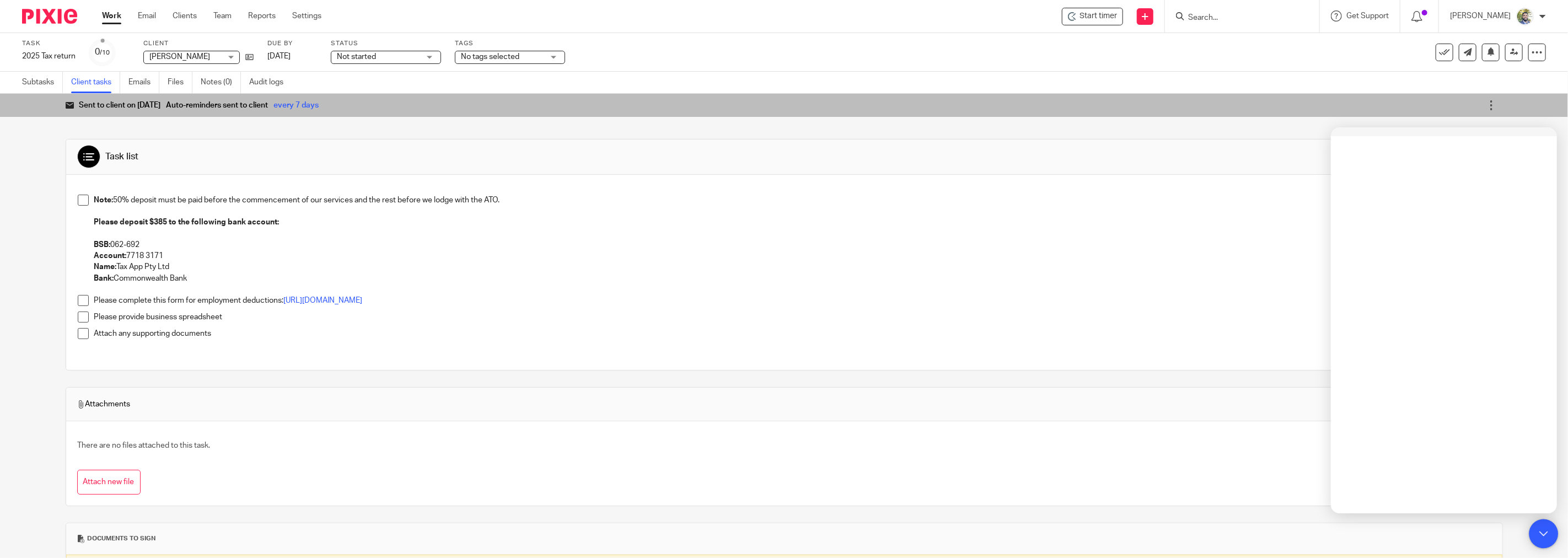
click at [1538, 531] on icon at bounding box center [1543, 533] width 12 height 14
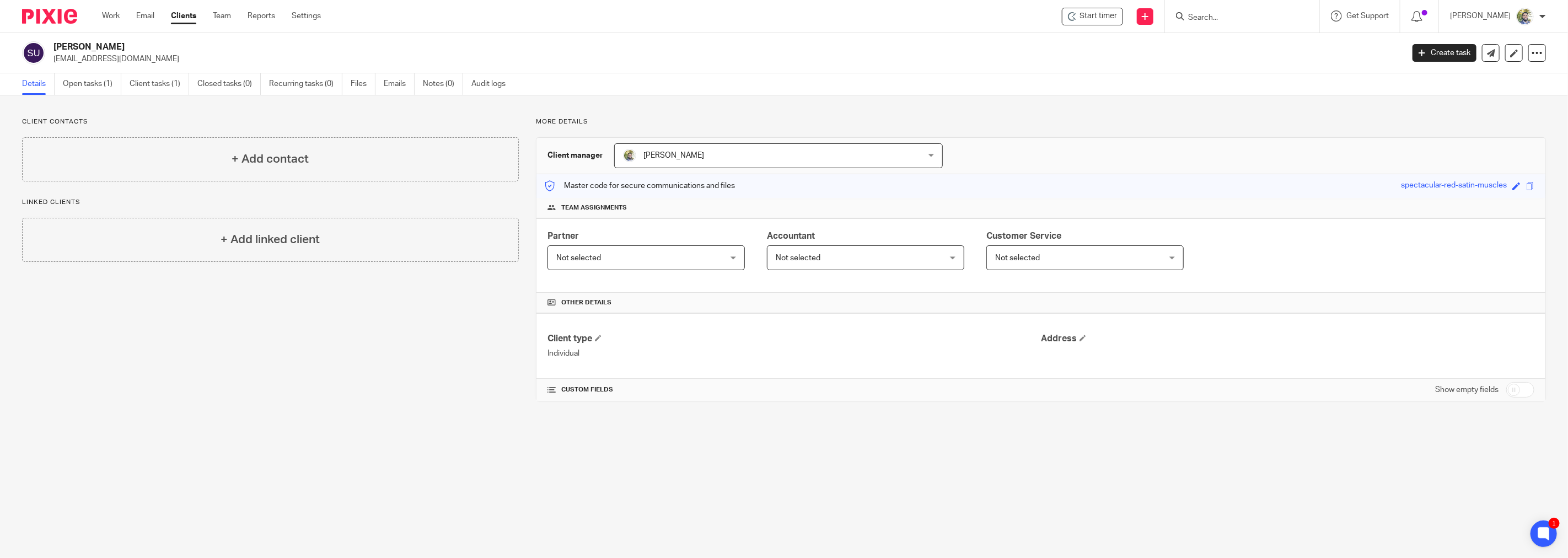
click at [1506, 190] on div "Save spectacular-red-satin-muscles" at bounding box center [1462, 186] width 123 height 13
click at [1512, 190] on span at bounding box center [1516, 186] width 8 height 8
type input "[PERSON_NAME]-ecommerce-store"
click at [1493, 184] on link "Save" at bounding box center [1496, 185] width 17 height 11
type input "[PERSON_NAME]-ecommerce-store"
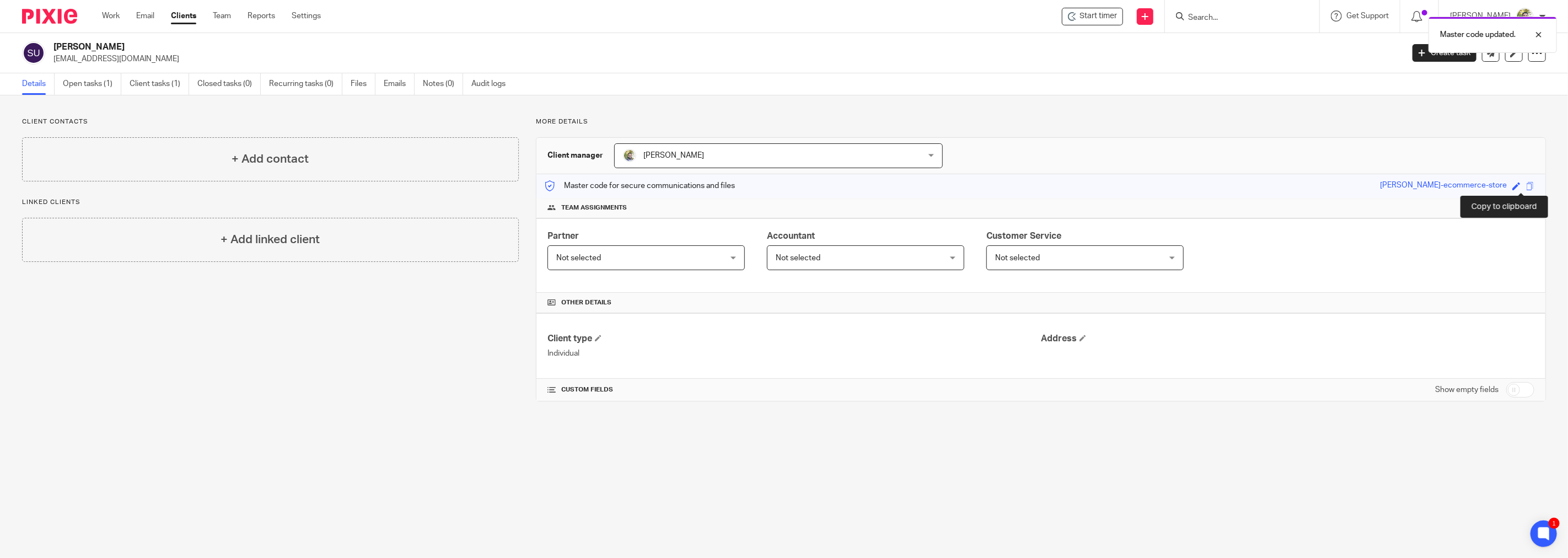
click at [1525, 188] on span at bounding box center [1529, 186] width 8 height 8
click at [1475, 54] on div "Master code updated. Copied." at bounding box center [1171, 52] width 773 height 84
click at [1535, 74] on div at bounding box center [1530, 76] width 30 height 13
click at [1542, 36] on div at bounding box center [1530, 34] width 30 height 13
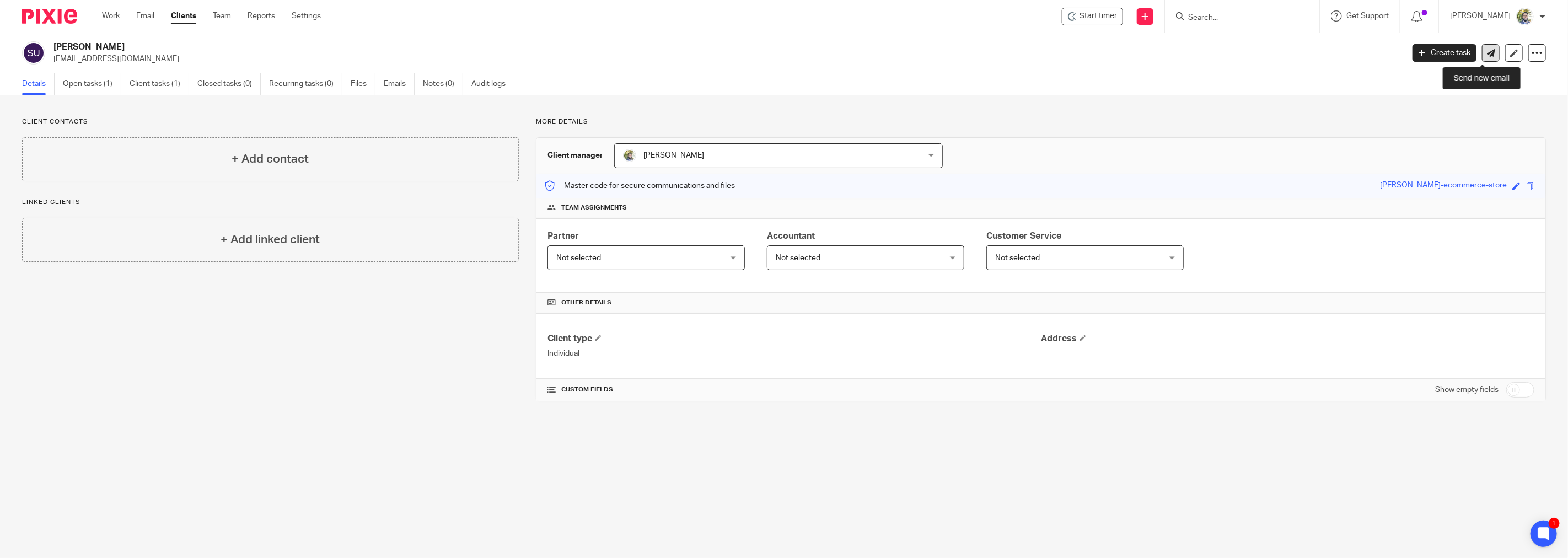
click at [1482, 58] on link at bounding box center [1491, 53] width 18 height 18
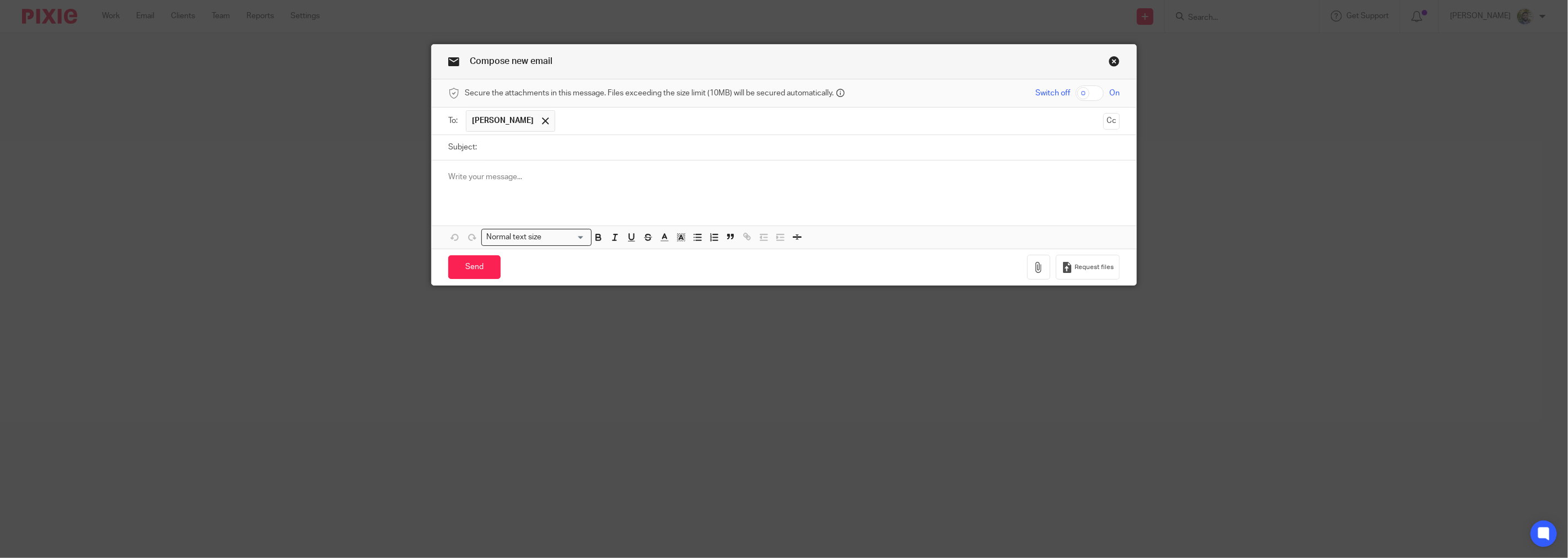
click at [658, 151] on input "Subject:" at bounding box center [801, 147] width 638 height 25
type input "Passphrase"
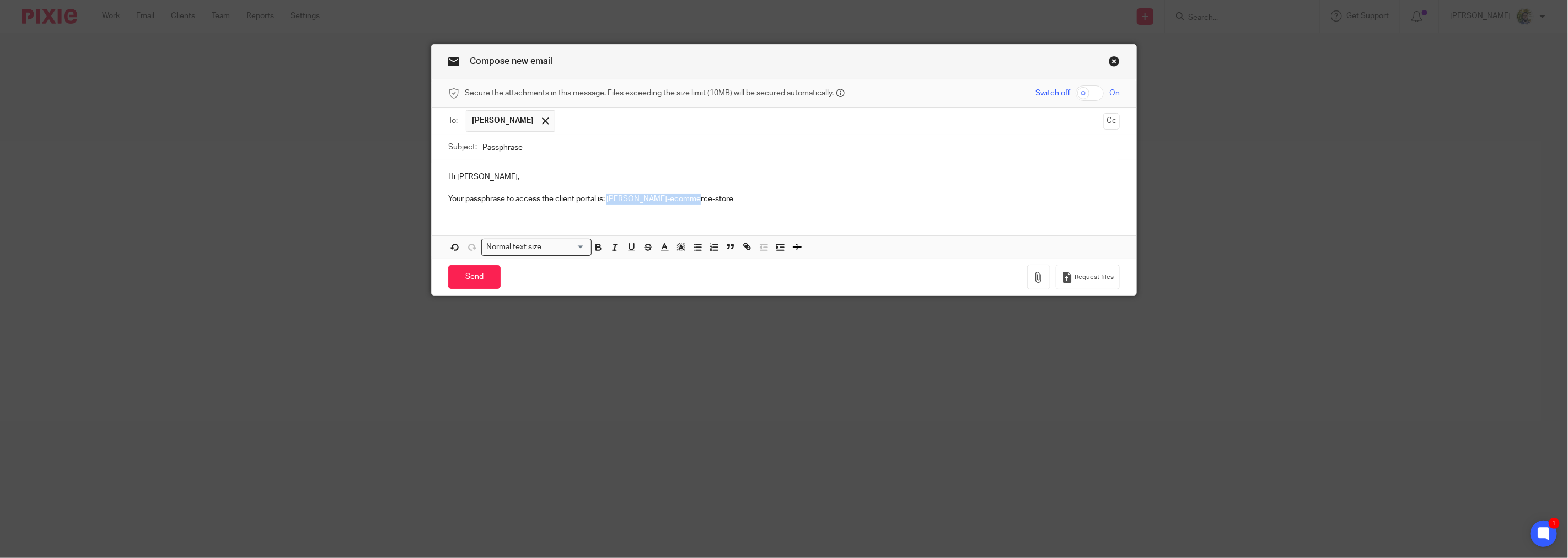
drag, startPoint x: 603, startPoint y: 200, endPoint x: 700, endPoint y: 201, distance: 97.0
click at [700, 201] on p "Your passphrase to access the client portal is: [PERSON_NAME]-ecommerce-store" at bounding box center [783, 199] width 671 height 11
click at [700, 201] on p "Your passphrase to access the client portal is: aida-ecommerce-store" at bounding box center [783, 199] width 671 height 11
click at [641, 125] on input "text" at bounding box center [829, 122] width 538 height 22
click at [458, 274] on input "Send" at bounding box center [474, 277] width 52 height 24
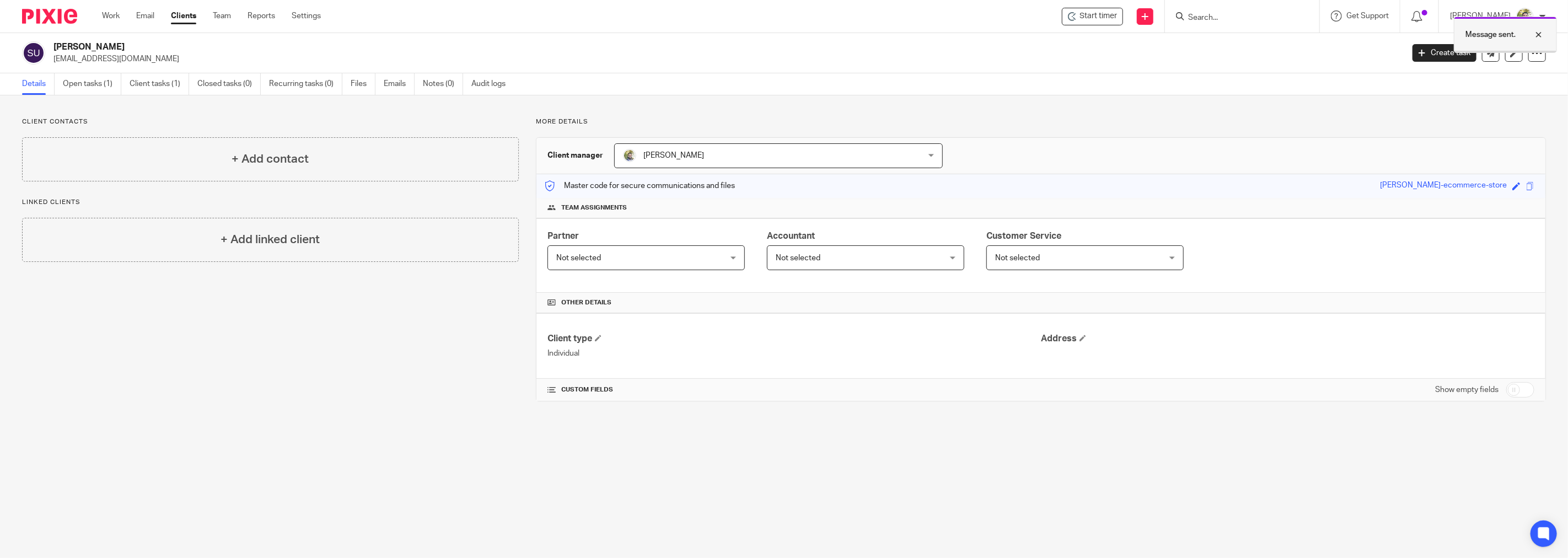
click at [1540, 32] on div at bounding box center [1530, 34] width 30 height 13
click at [74, 78] on link "Open tasks (1)" at bounding box center [92, 84] width 58 height 22
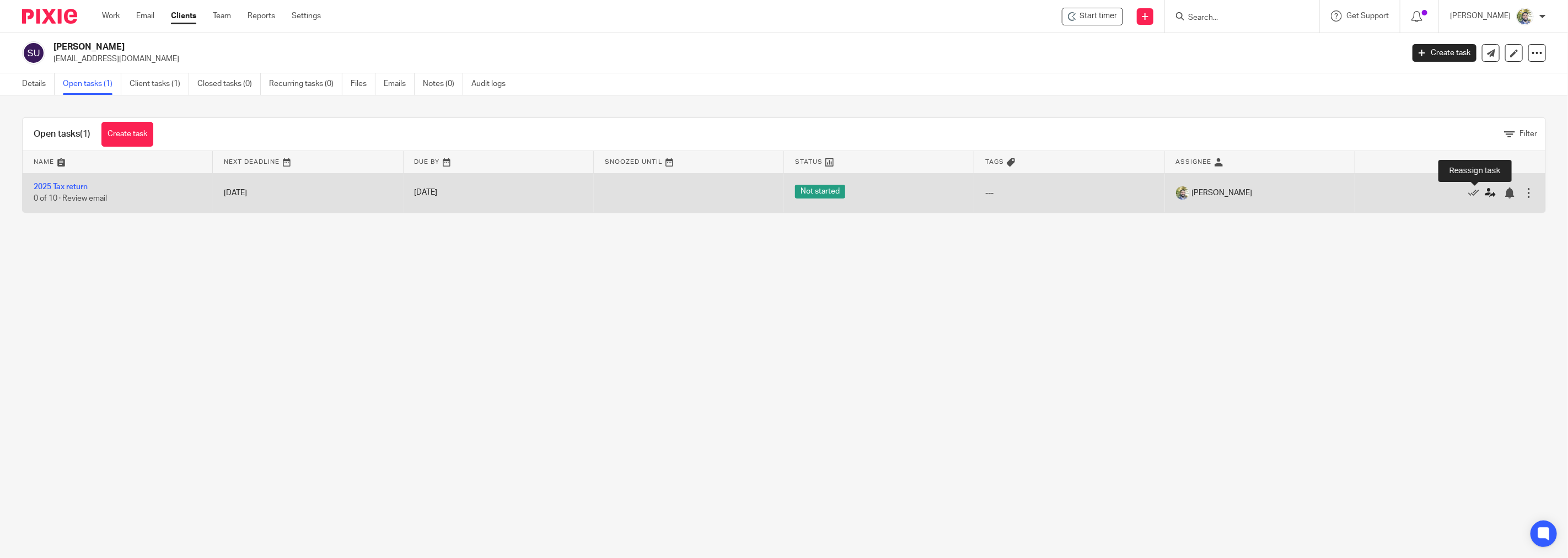
click at [1485, 194] on icon at bounding box center [1490, 193] width 11 height 11
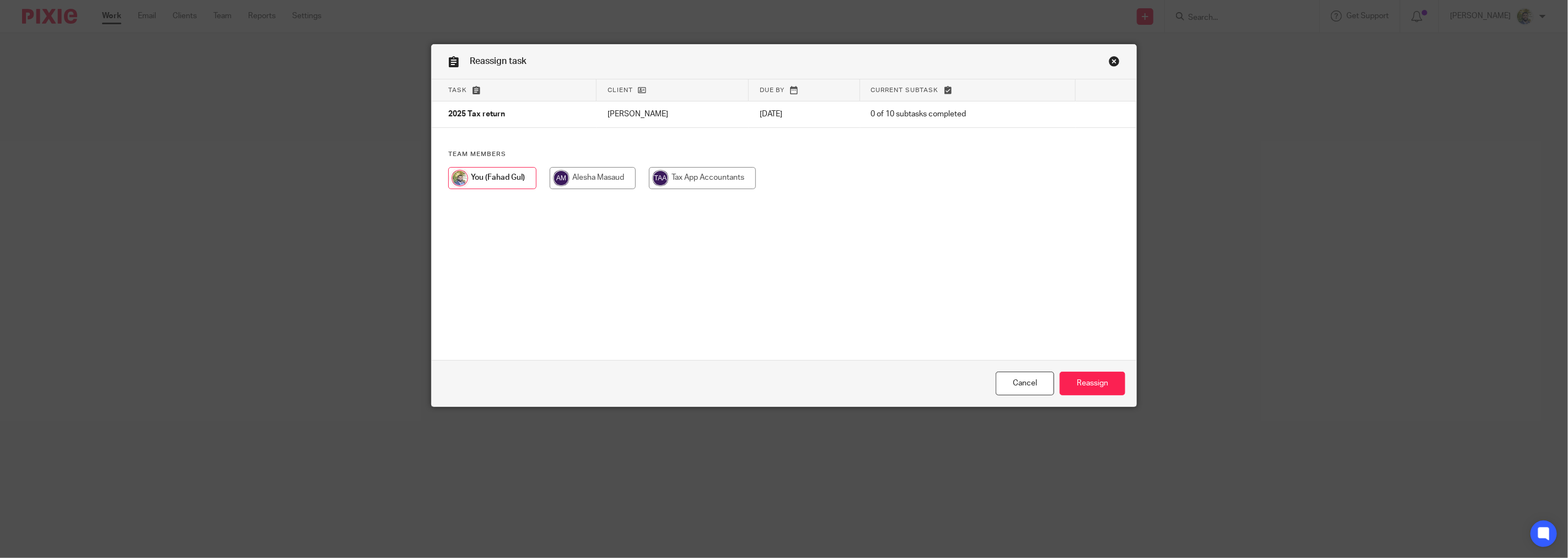
click at [590, 174] on input "radio" at bounding box center [592, 178] width 86 height 22
radio input "true"
click at [1080, 383] on input "Reassign" at bounding box center [1092, 384] width 65 height 24
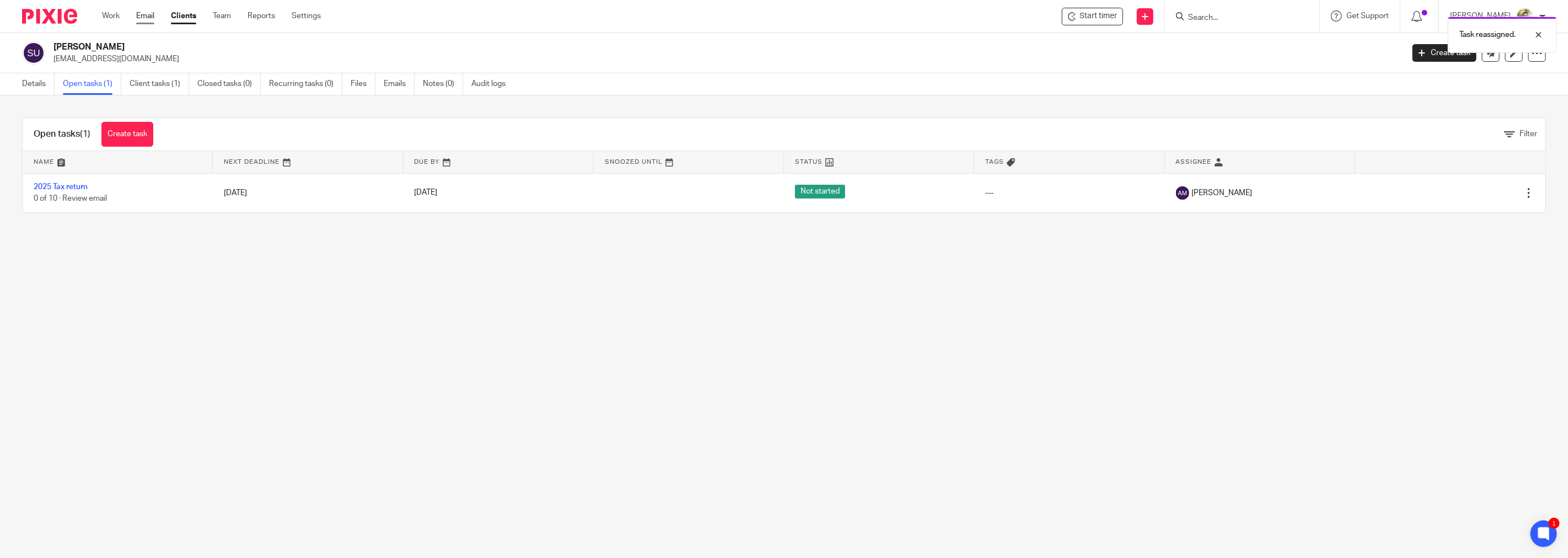
click at [147, 19] on link "Email" at bounding box center [145, 16] width 18 height 11
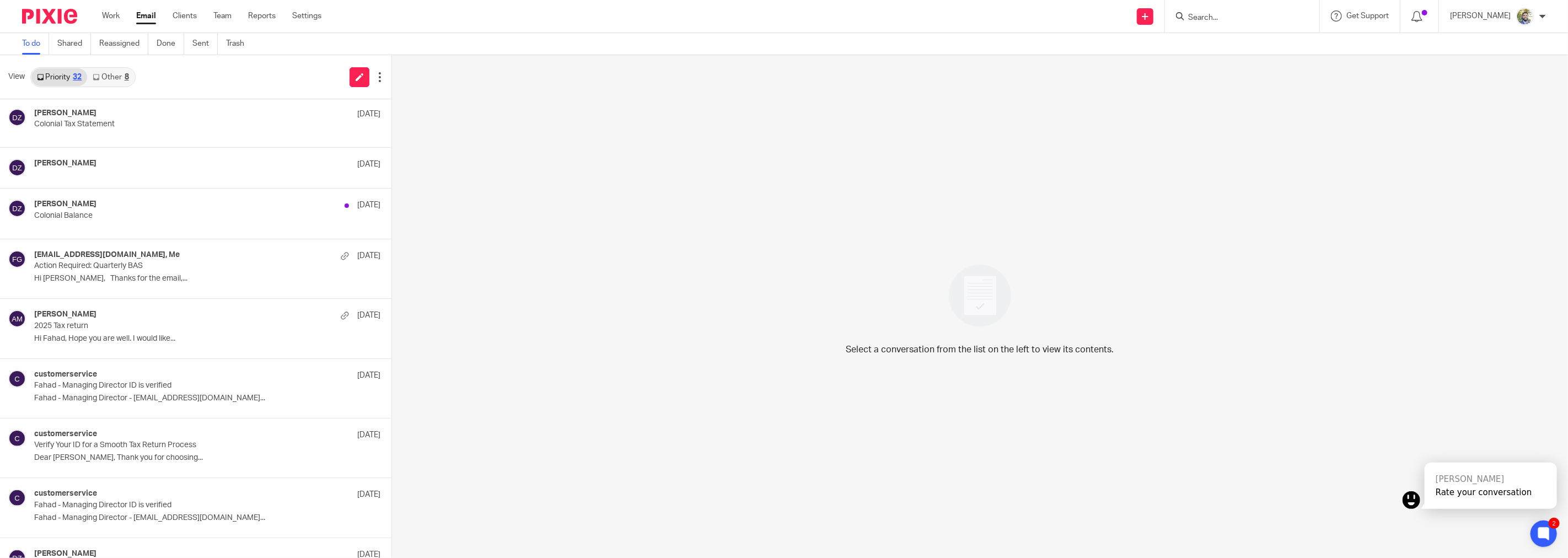
scroll to position [980, 0]
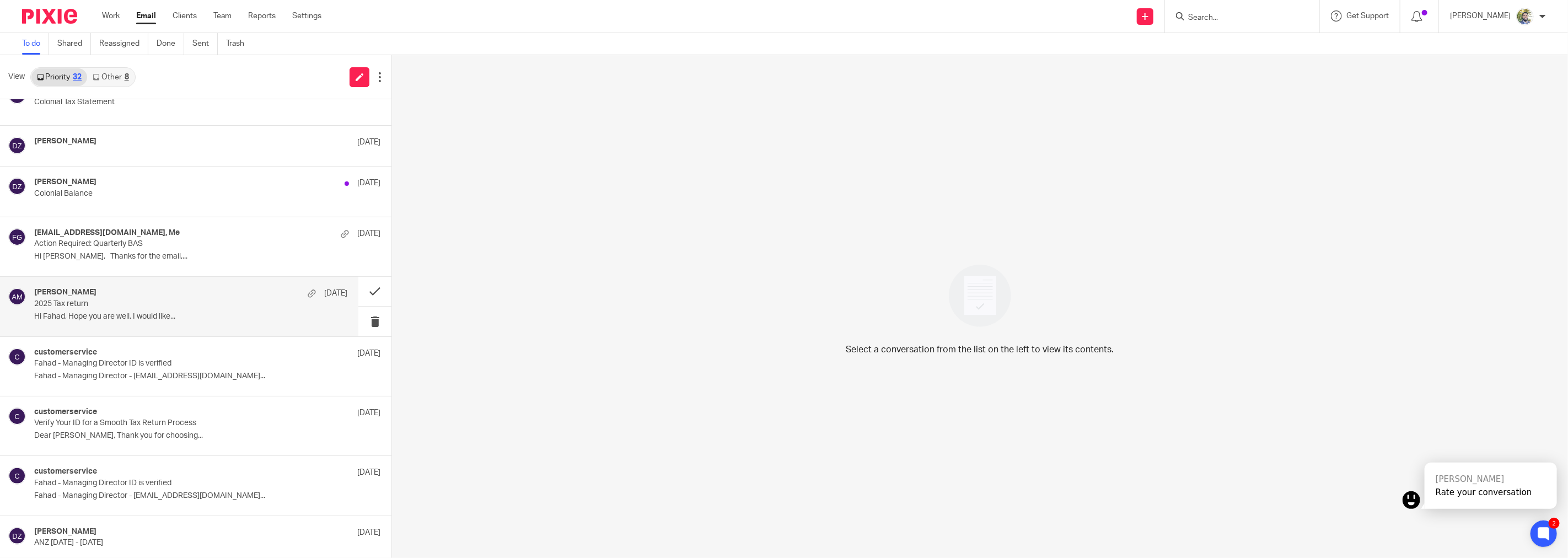
click at [248, 308] on p "2025 Tax return" at bounding box center [159, 304] width 250 height 9
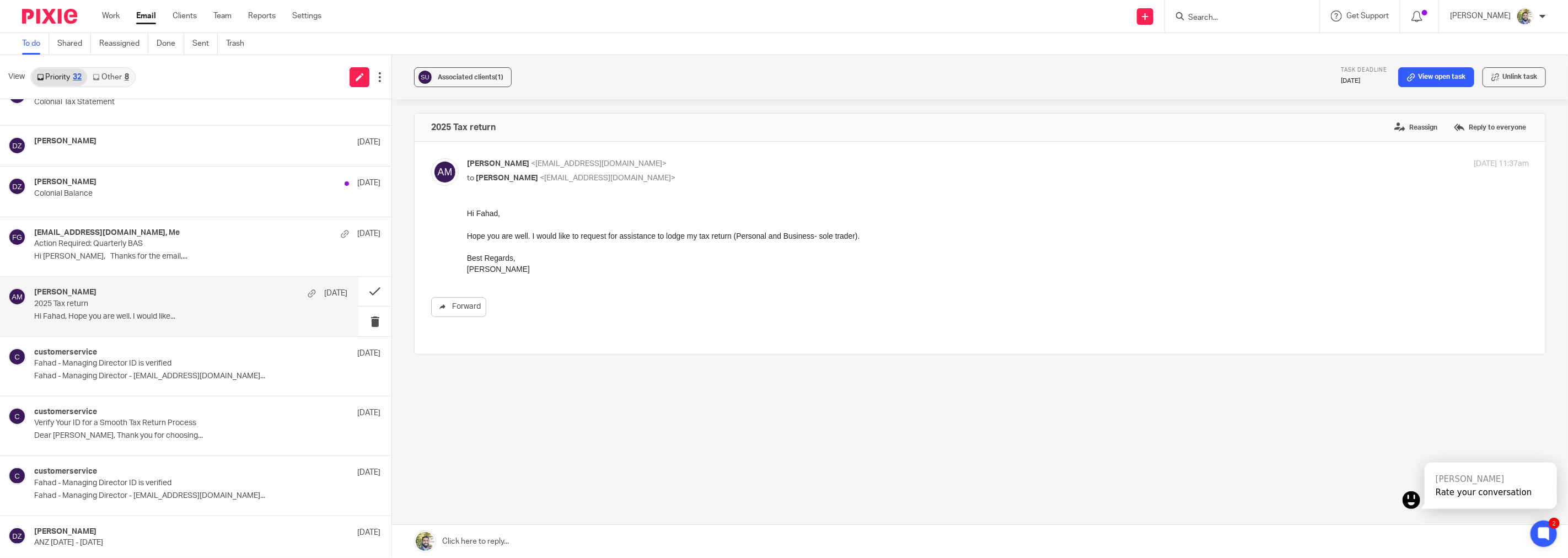
scroll to position [0, 0]
click at [360, 289] on button at bounding box center [374, 292] width 33 height 30
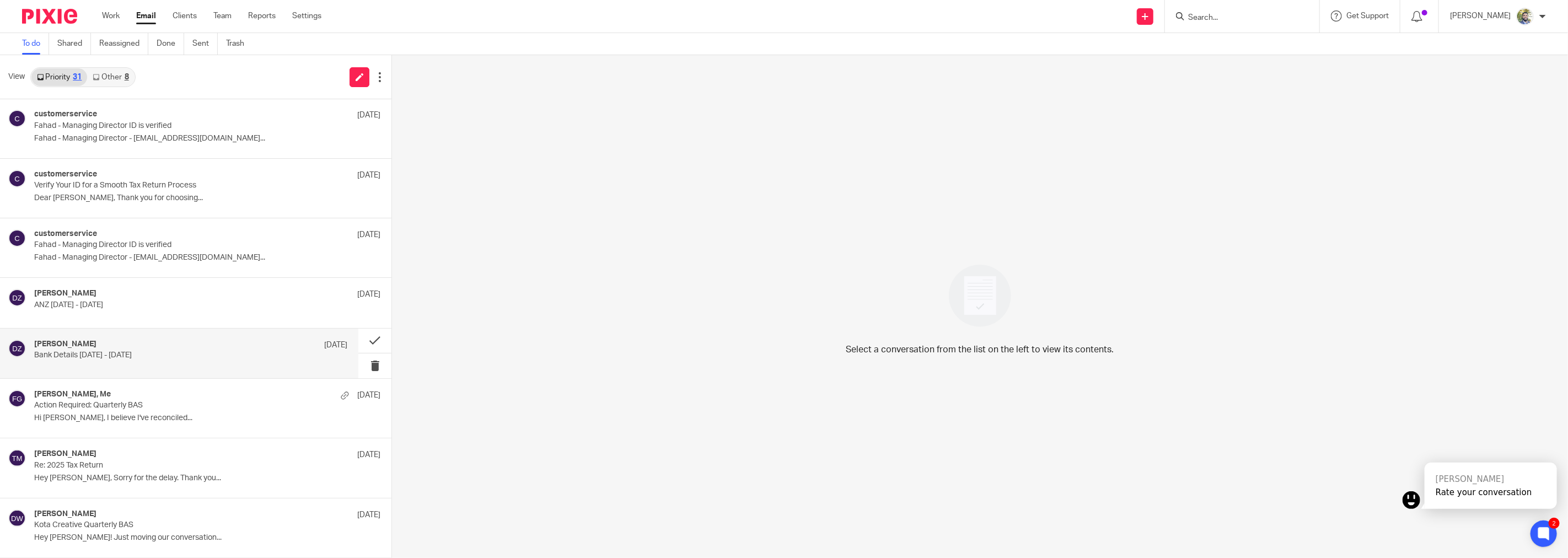
scroll to position [1096, 0]
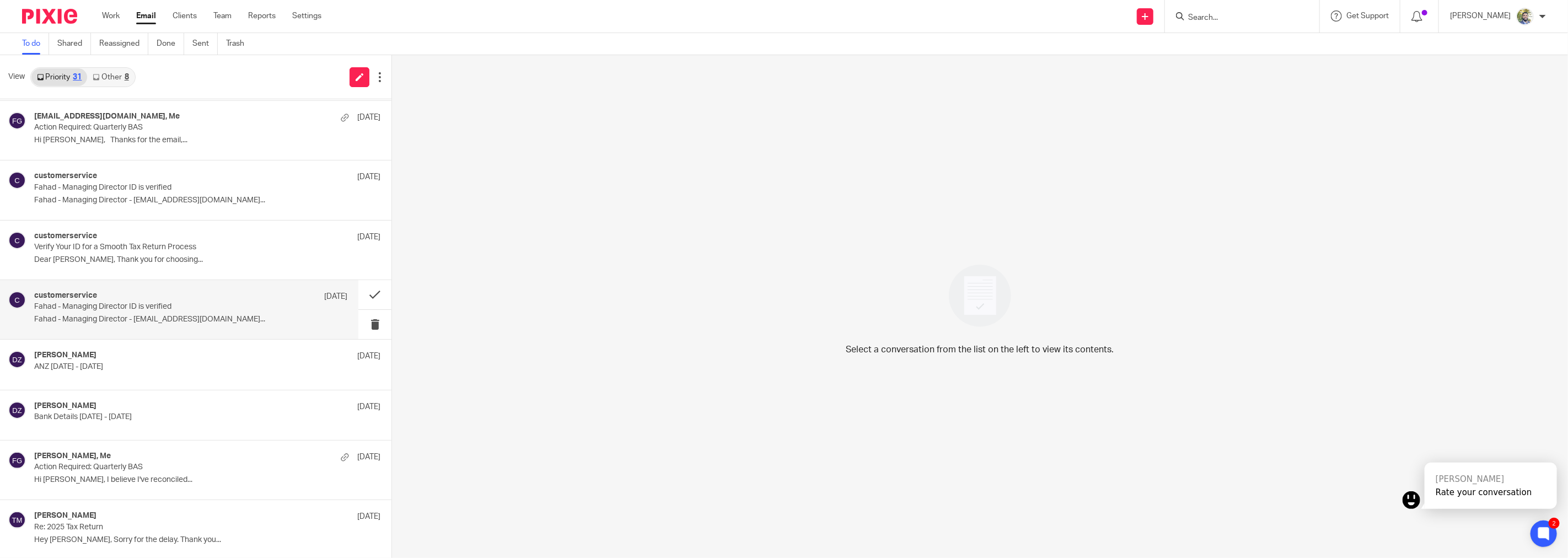
click at [152, 316] on p "Fahad - Managing Director - fahad@taxapp.com.au..." at bounding box center [191, 319] width 313 height 9
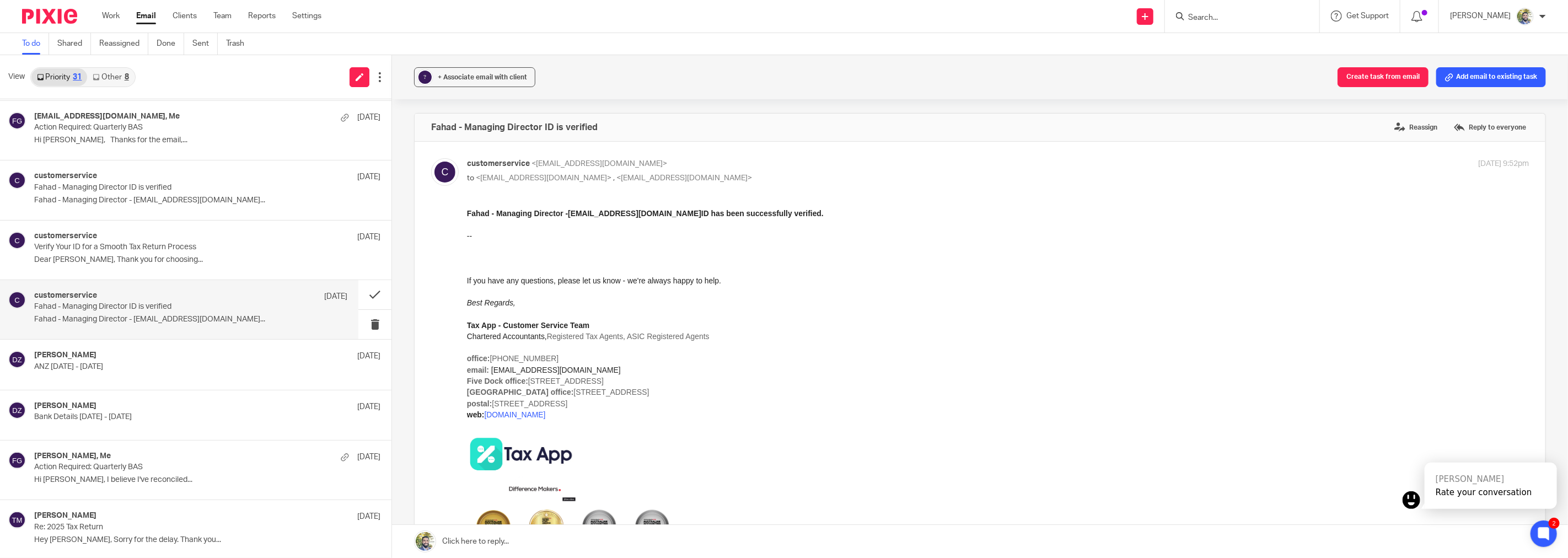
scroll to position [0, 0]
click at [175, 257] on p "Dear Davide Cominato, Thank you for choosing..." at bounding box center [191, 259] width 313 height 9
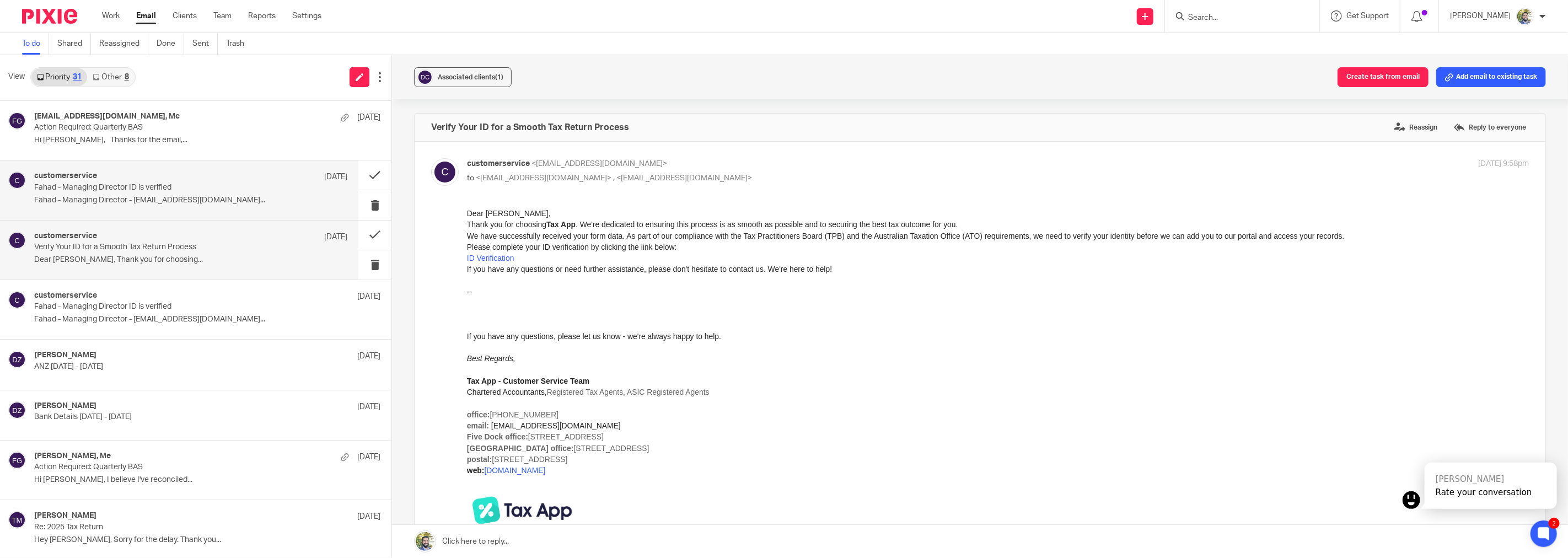
click at [184, 198] on p "Fahad - Managing Director - [EMAIL_ADDRESS][DOMAIN_NAME]..." at bounding box center [191, 200] width 313 height 9
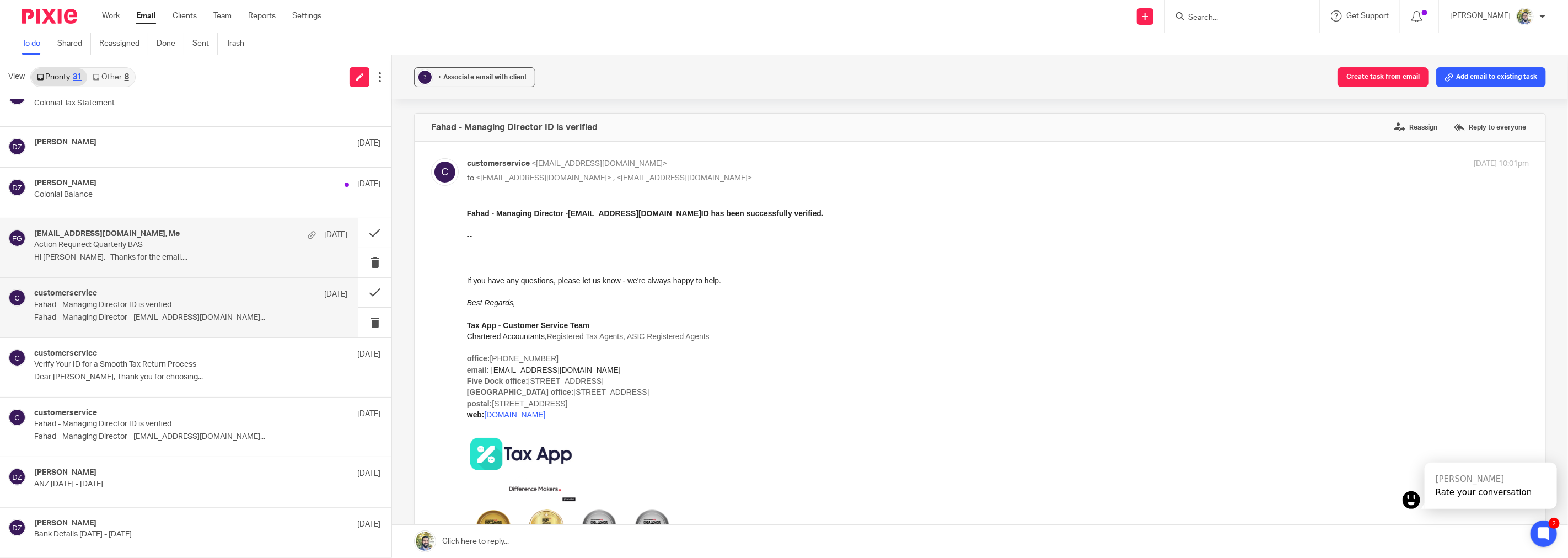
scroll to position [975, 0]
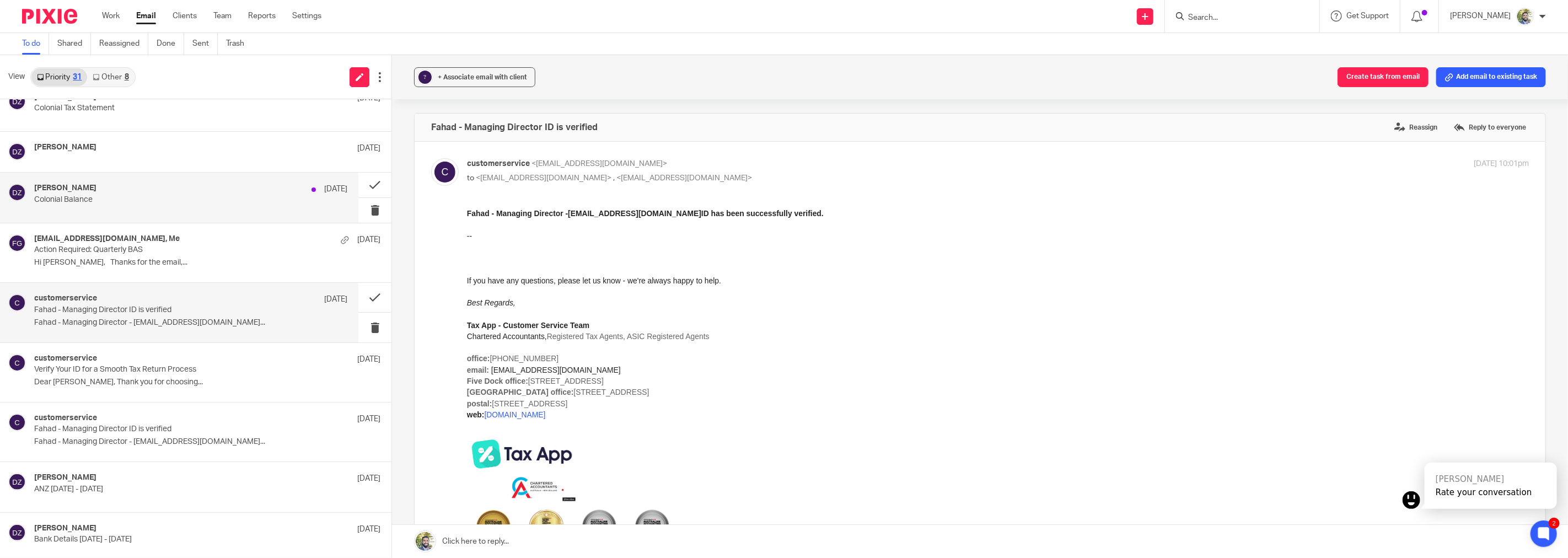
click at [174, 189] on div "David Zubani 9 Oct" at bounding box center [191, 189] width 313 height 11
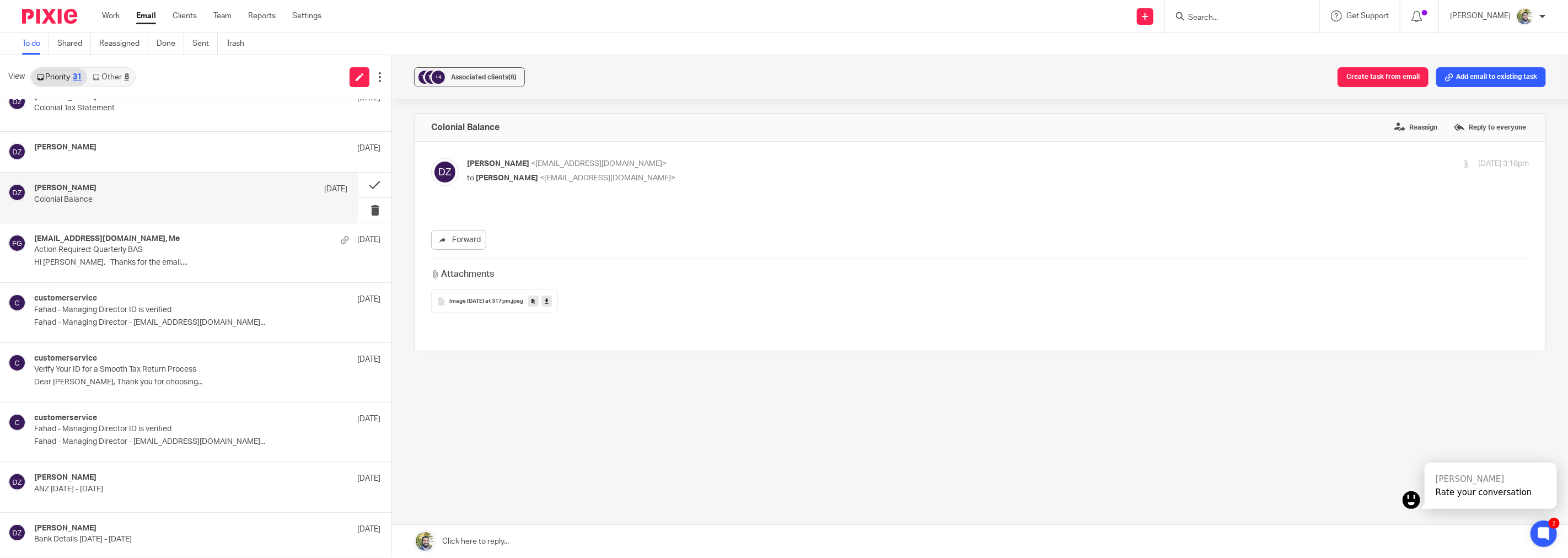
scroll to position [0, 0]
click at [552, 300] on link at bounding box center [547, 301] width 11 height 11
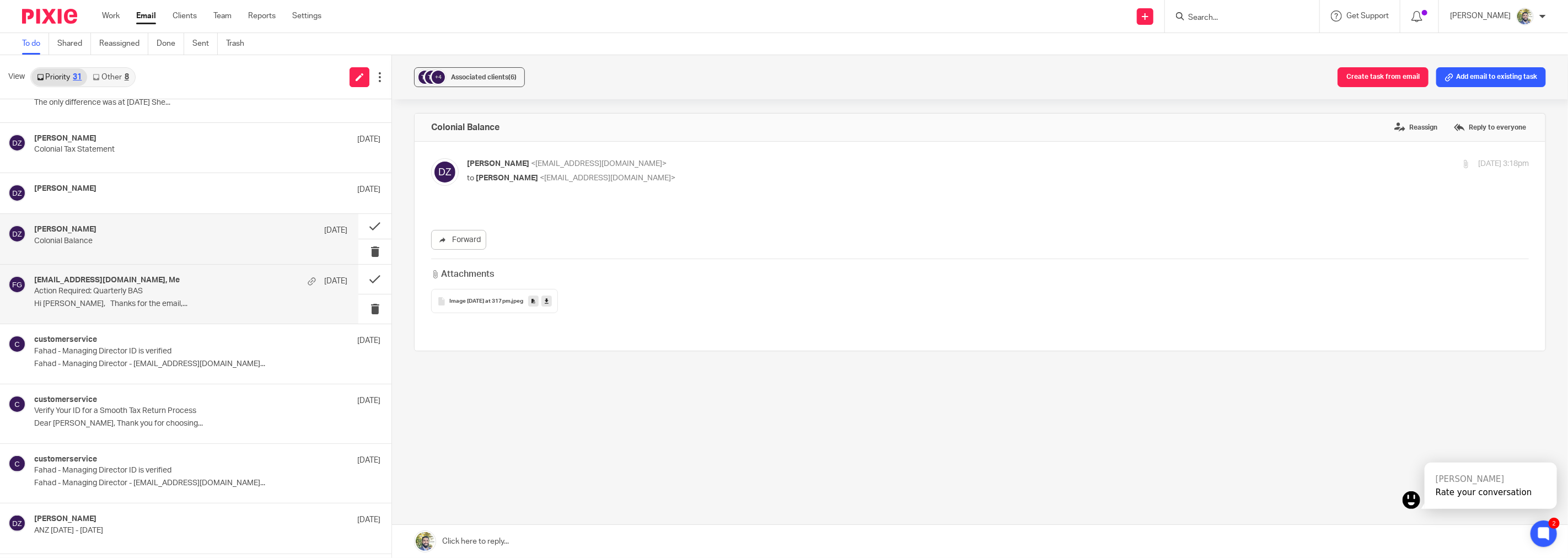
scroll to position [913, 0]
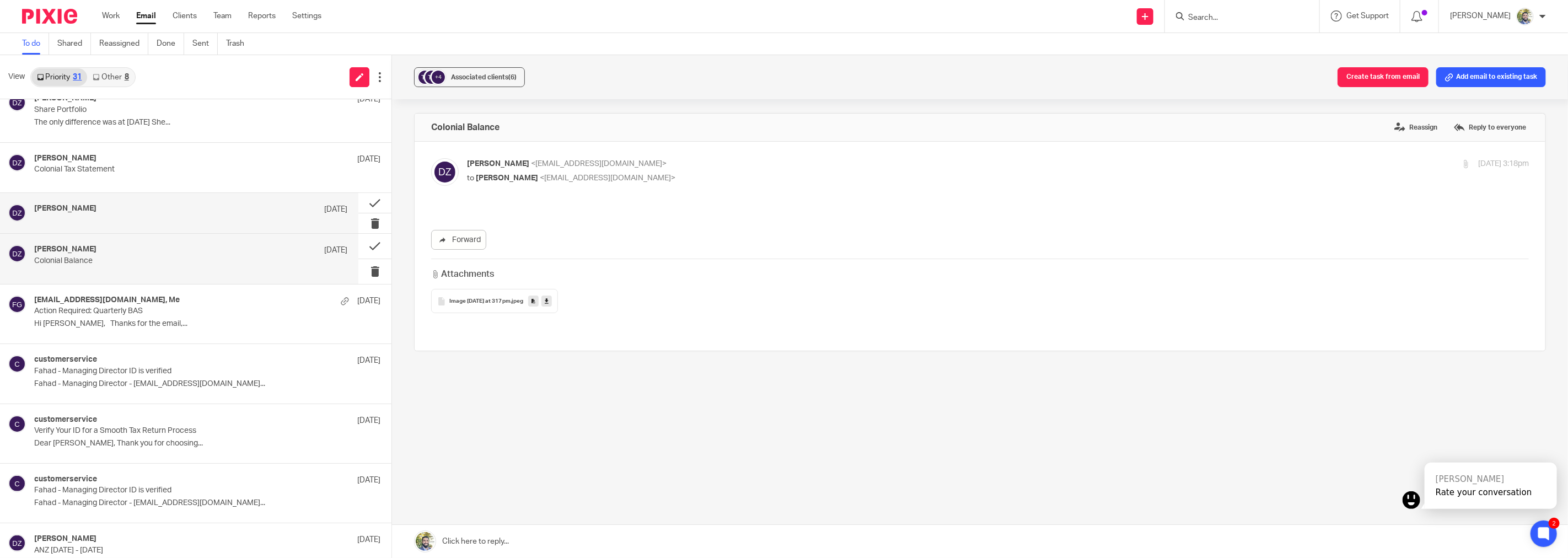
click at [293, 227] on div "David Zubani 9 Oct" at bounding box center [179, 213] width 358 height 41
click at [549, 303] on icon at bounding box center [547, 302] width 4 height 8
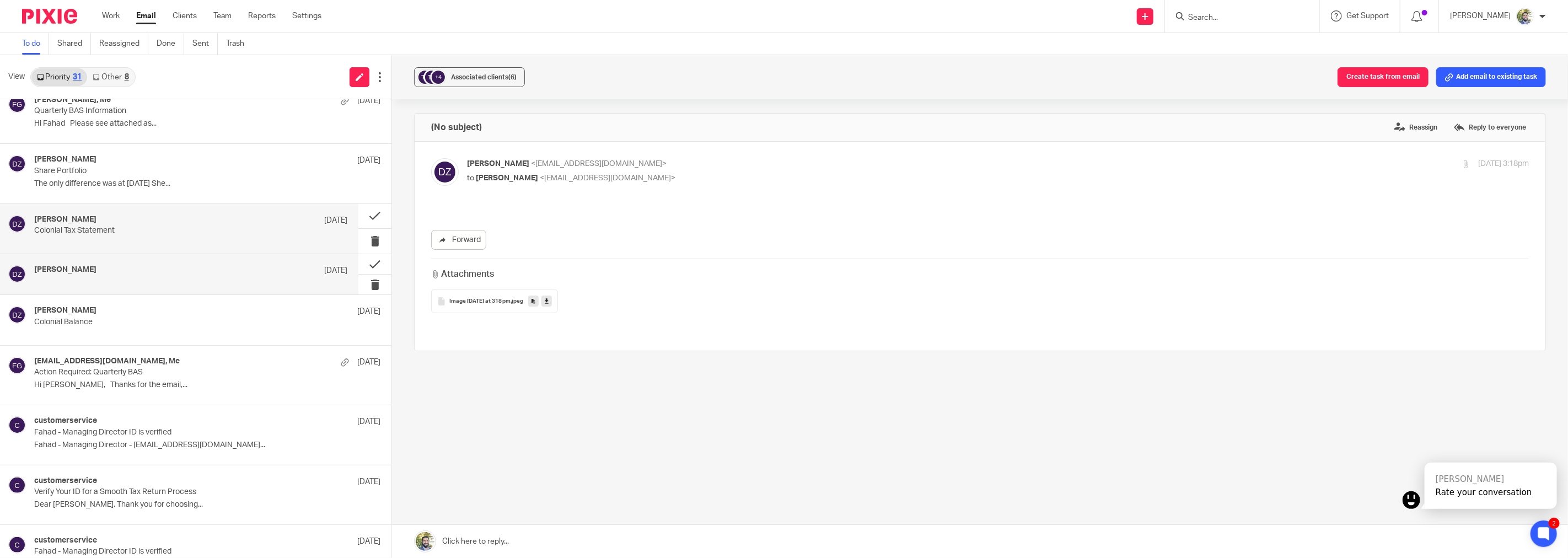
click at [204, 233] on p "Colonial Tax Statement" at bounding box center [159, 231] width 250 height 9
click at [547, 301] on icon at bounding box center [549, 302] width 4 height 8
click at [684, 303] on link at bounding box center [685, 301] width 11 height 11
click at [816, 303] on icon at bounding box center [818, 302] width 4 height 8
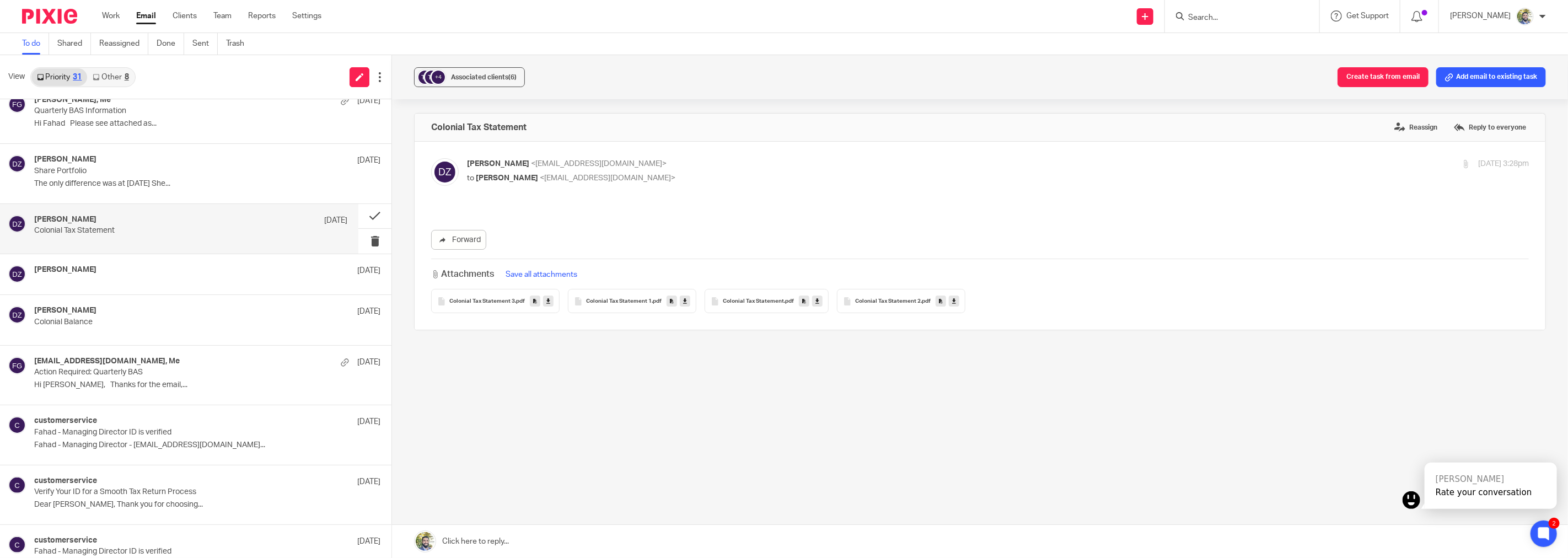
click at [952, 304] on icon at bounding box center [954, 302] width 4 height 8
click at [150, 188] on p "The only difference was at 30 June, 2025 She..." at bounding box center [191, 183] width 313 height 9
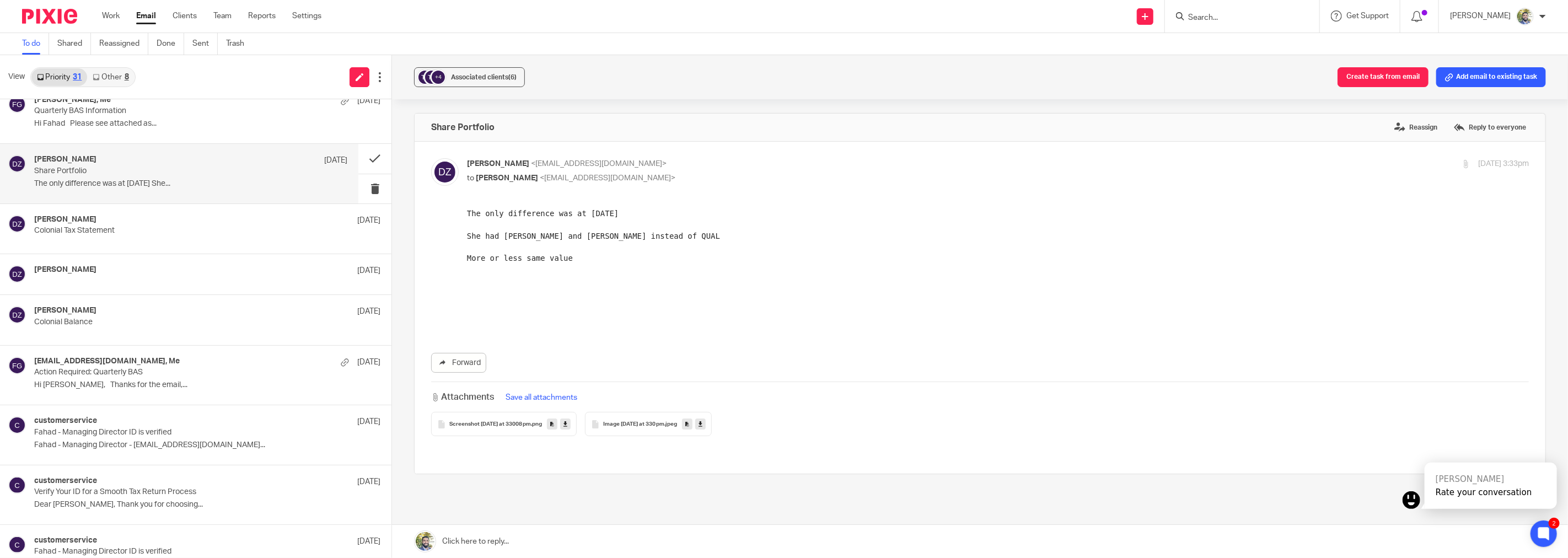
click at [567, 421] on icon at bounding box center [566, 424] width 4 height 8
click at [702, 425] on icon at bounding box center [700, 424] width 4 height 8
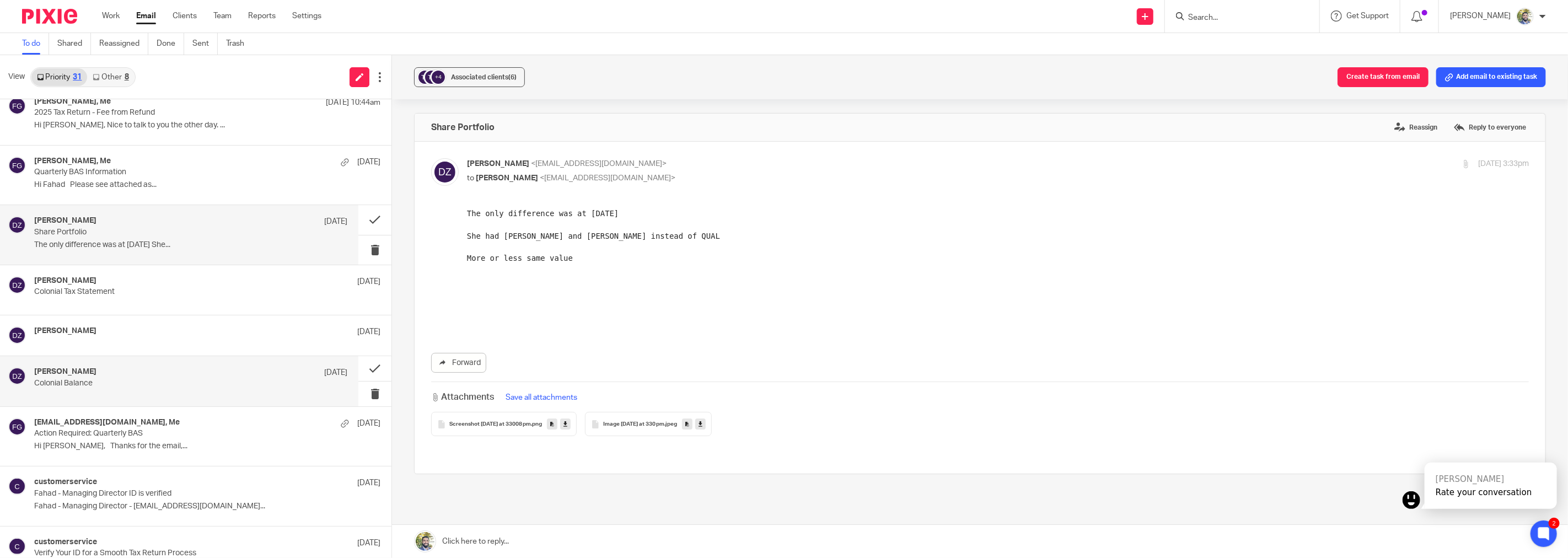
click at [156, 386] on p "Colonial Balance" at bounding box center [159, 383] width 250 height 9
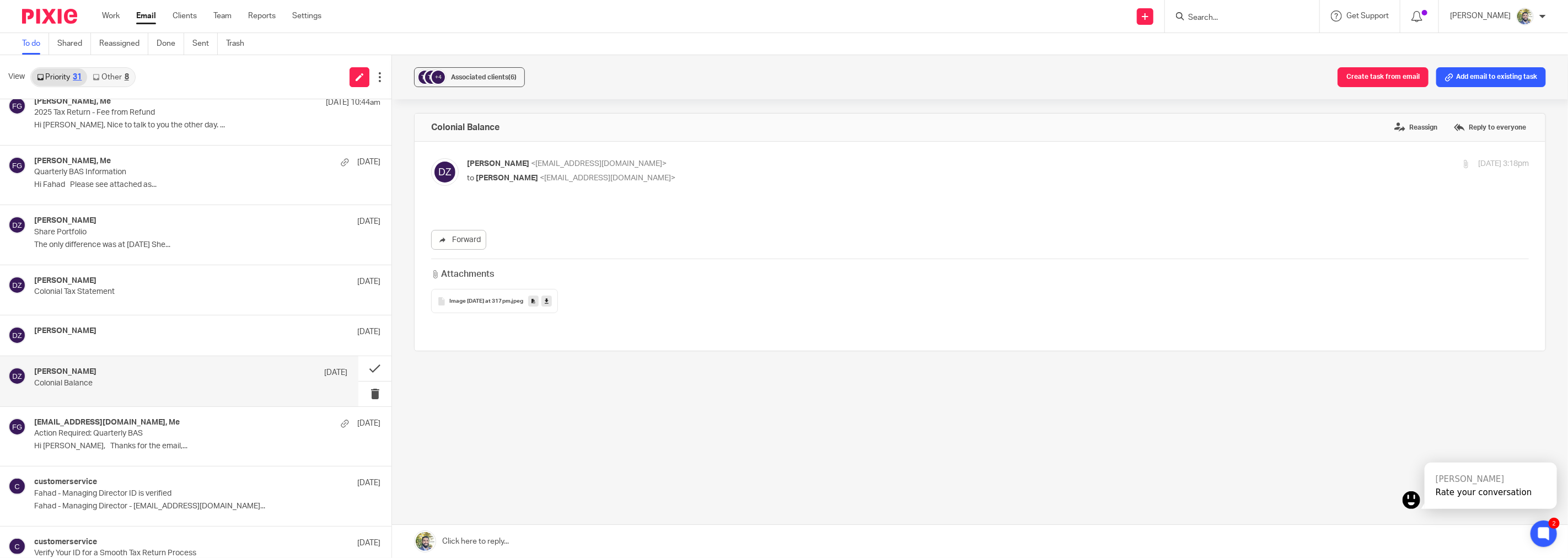
scroll to position [0, 0]
click at [1449, 75] on button "Add email to existing task" at bounding box center [1491, 77] width 110 height 20
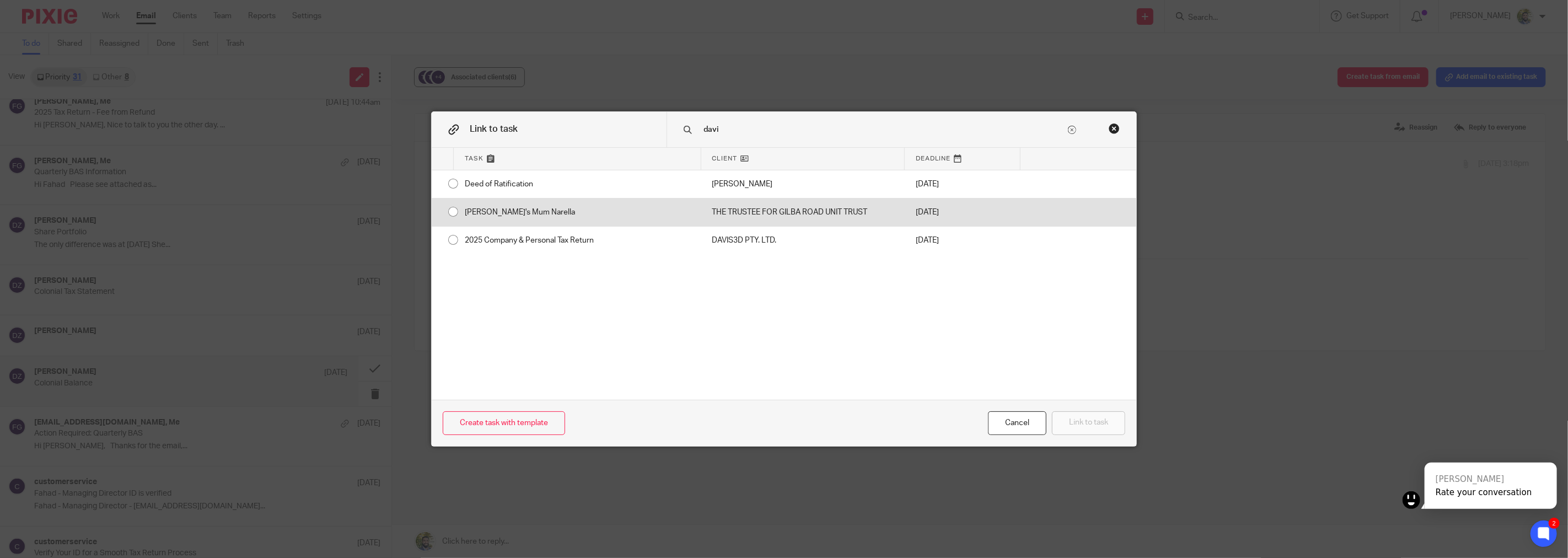
type input "davi"
click at [751, 222] on div "THE TRUSTEE FOR GILBA ROAD UNIT TRUST" at bounding box center [803, 213] width 204 height 28
radio input "true"
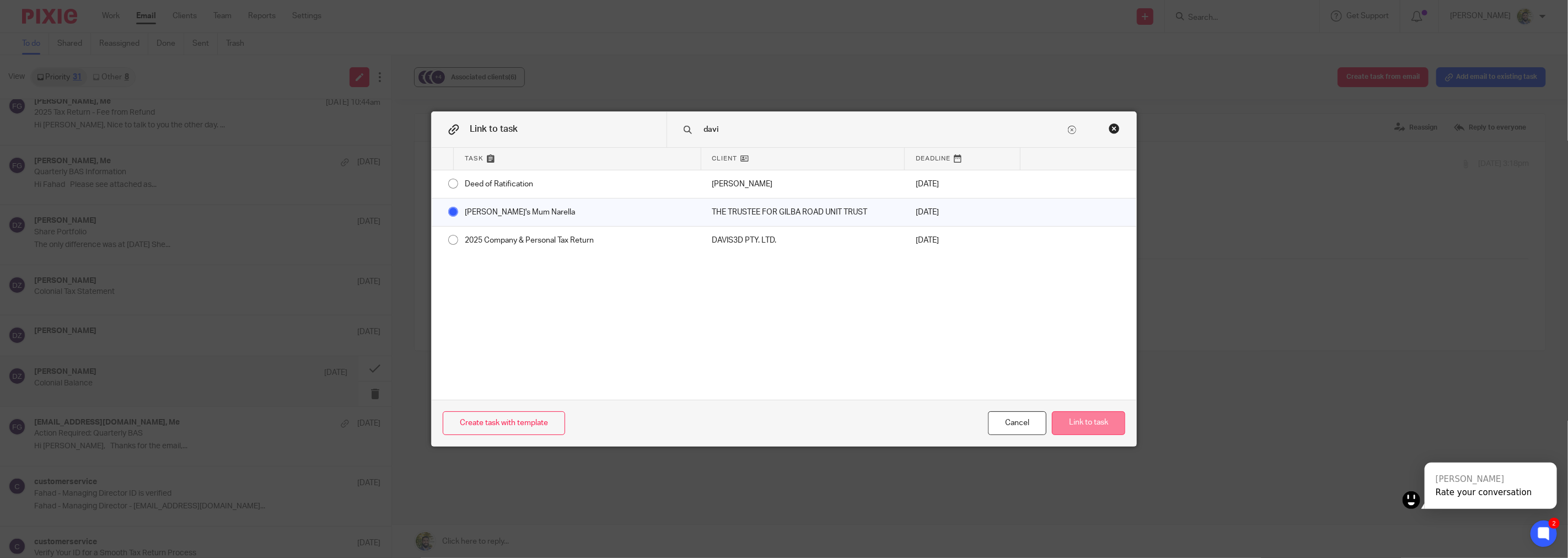
click at [1099, 426] on button "Link to task" at bounding box center [1089, 423] width 73 height 24
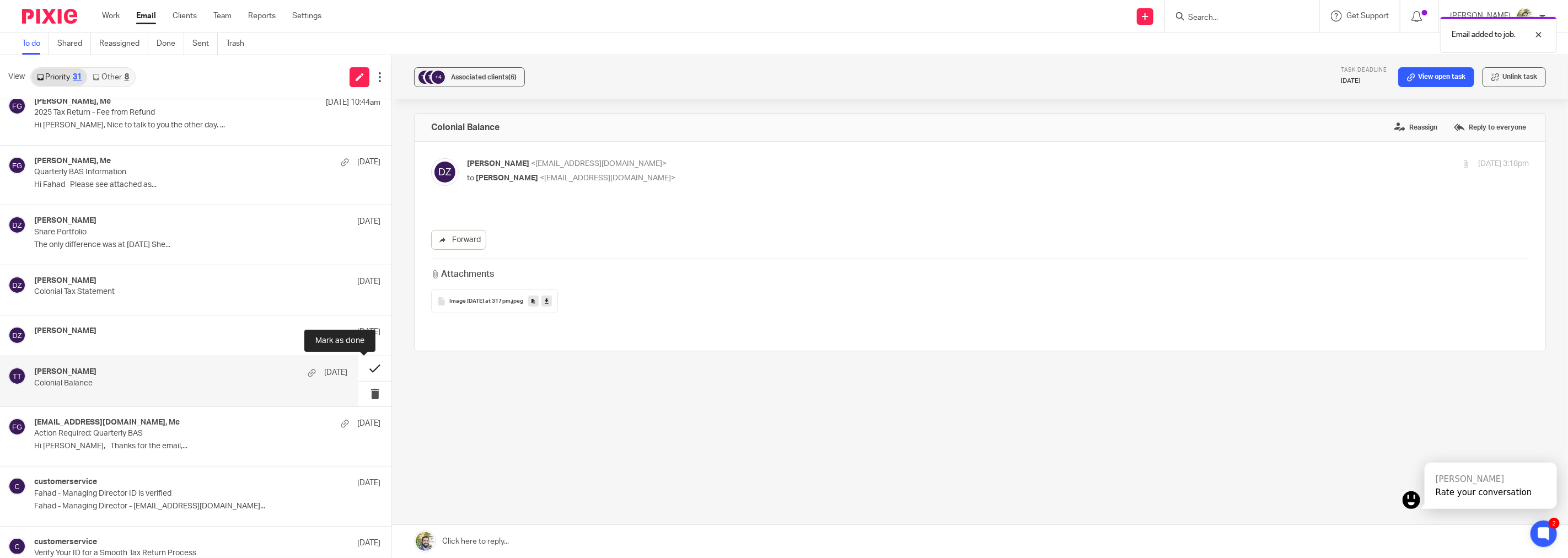
click at [365, 370] on button at bounding box center [374, 368] width 33 height 25
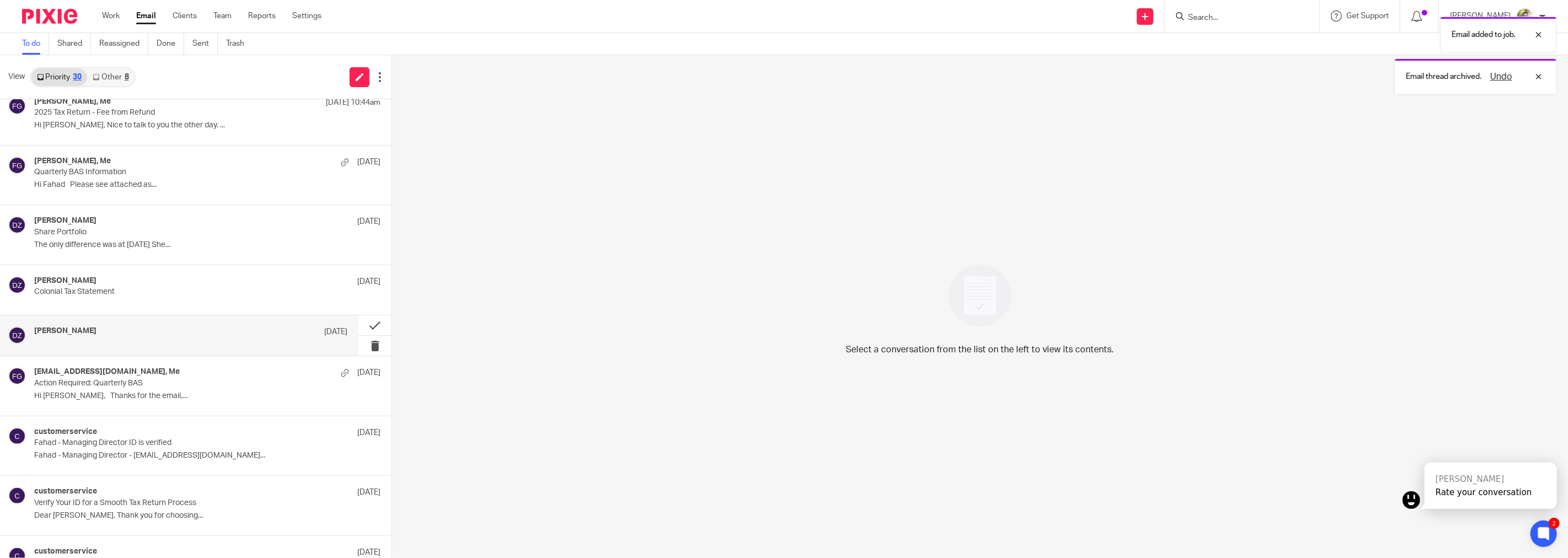
click at [294, 334] on div "David Zubani 9 Oct" at bounding box center [191, 331] width 313 height 11
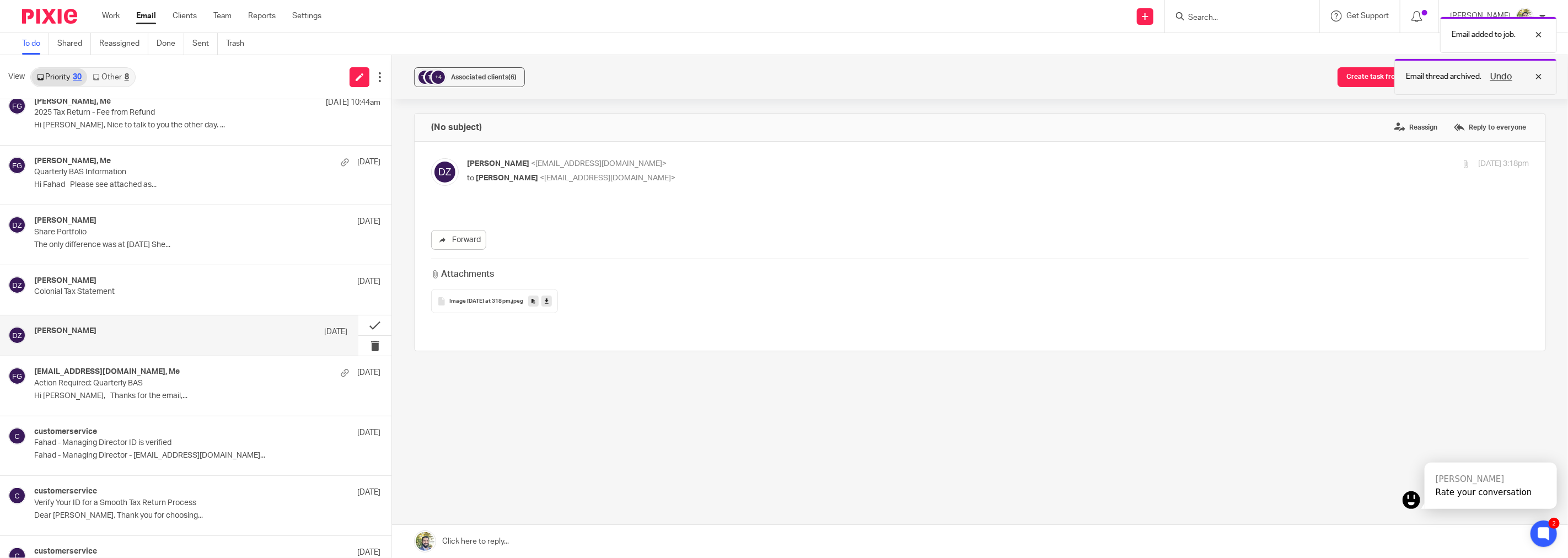
click at [1540, 72] on div "Undo" at bounding box center [1513, 76] width 64 height 13
click at [1484, 78] on button "Add email to existing task" at bounding box center [1491, 77] width 110 height 20
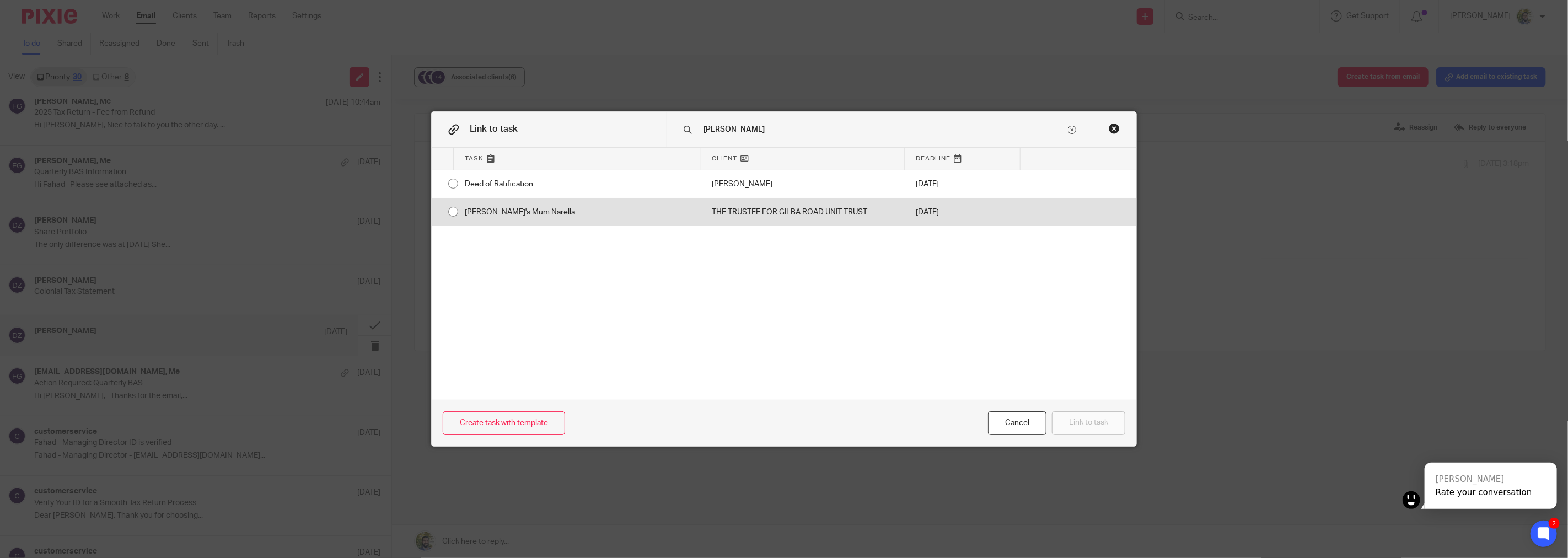
type input "david"
click at [550, 210] on div "[PERSON_NAME]'s Mum Narella" at bounding box center [577, 213] width 247 height 28
radio input "true"
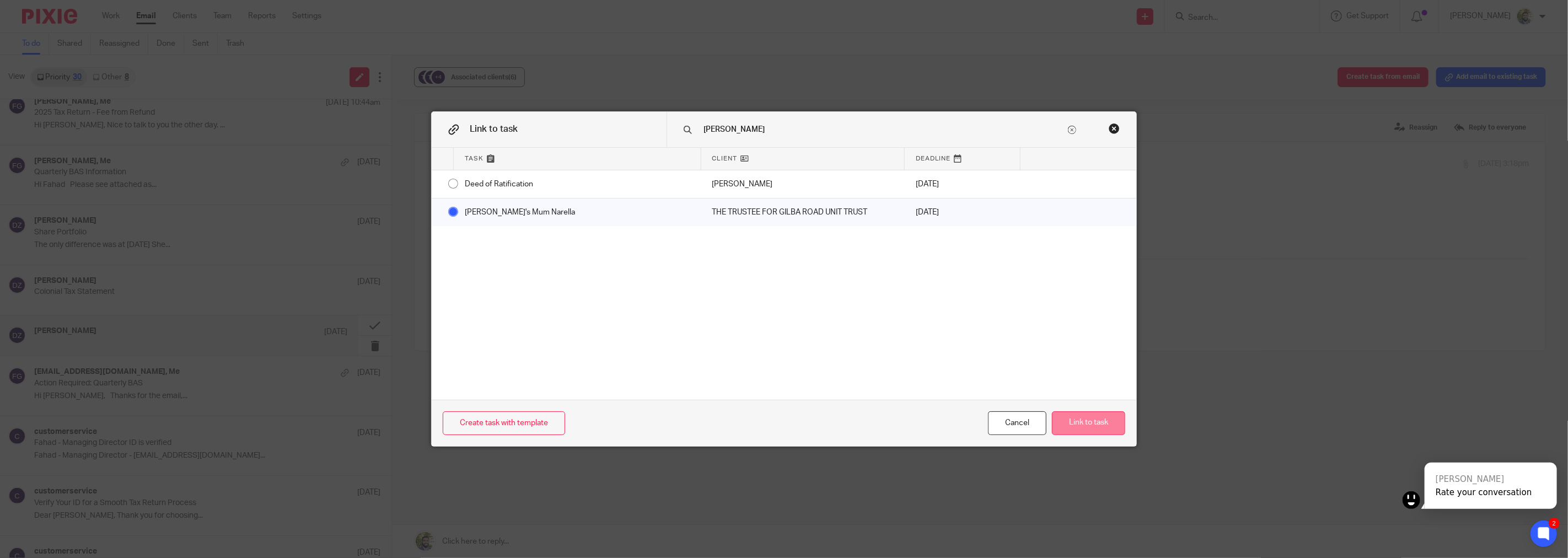
click at [1072, 423] on button "Link to task" at bounding box center [1089, 423] width 73 height 24
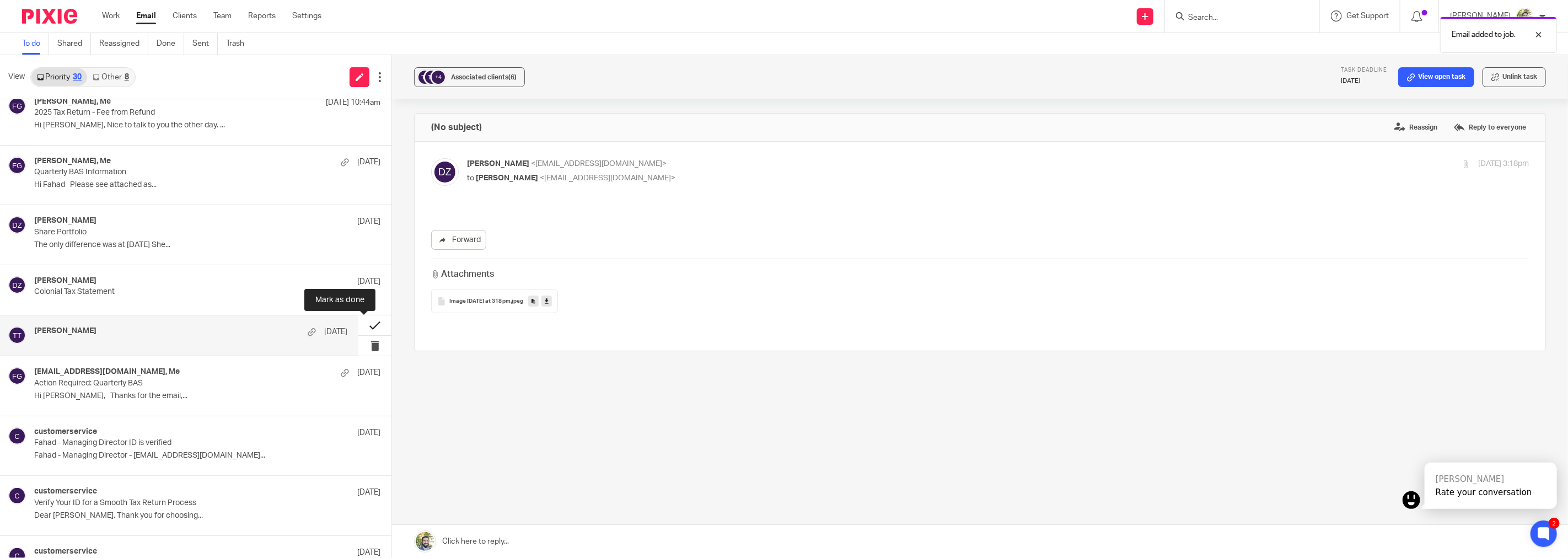
click at [361, 325] on button at bounding box center [374, 326] width 33 height 20
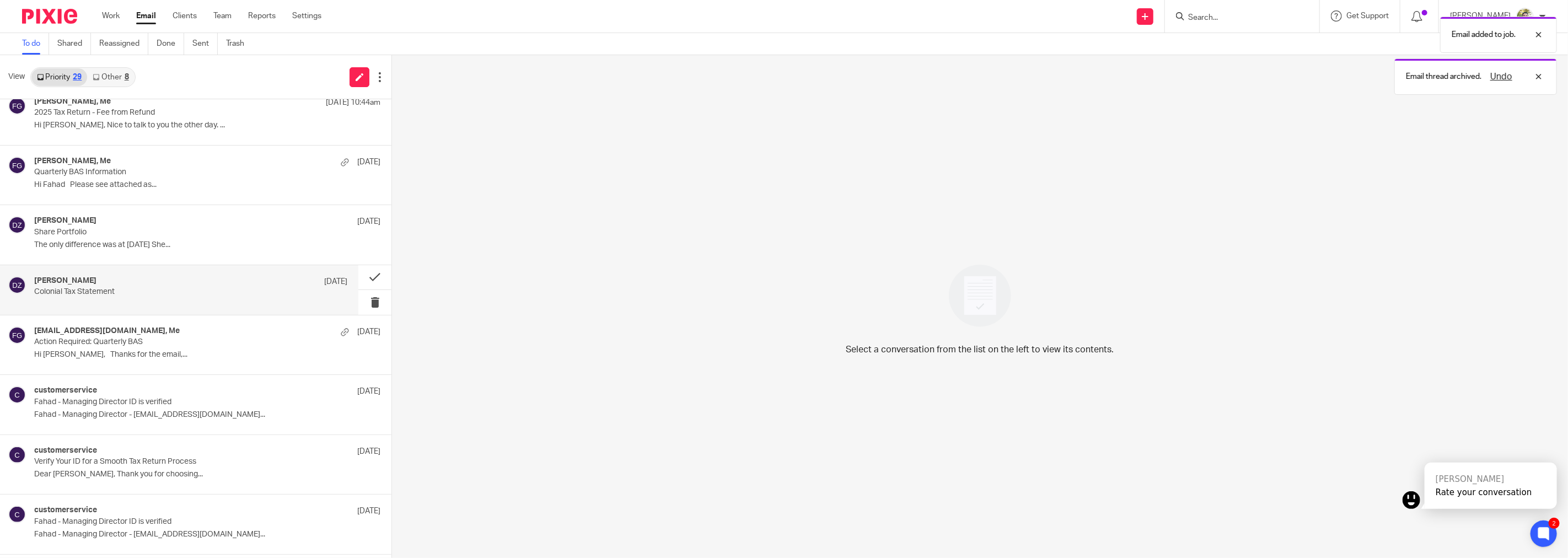
click at [222, 303] on div "David Zubani 9 Oct Colonial Tax Statement" at bounding box center [191, 290] width 313 height 28
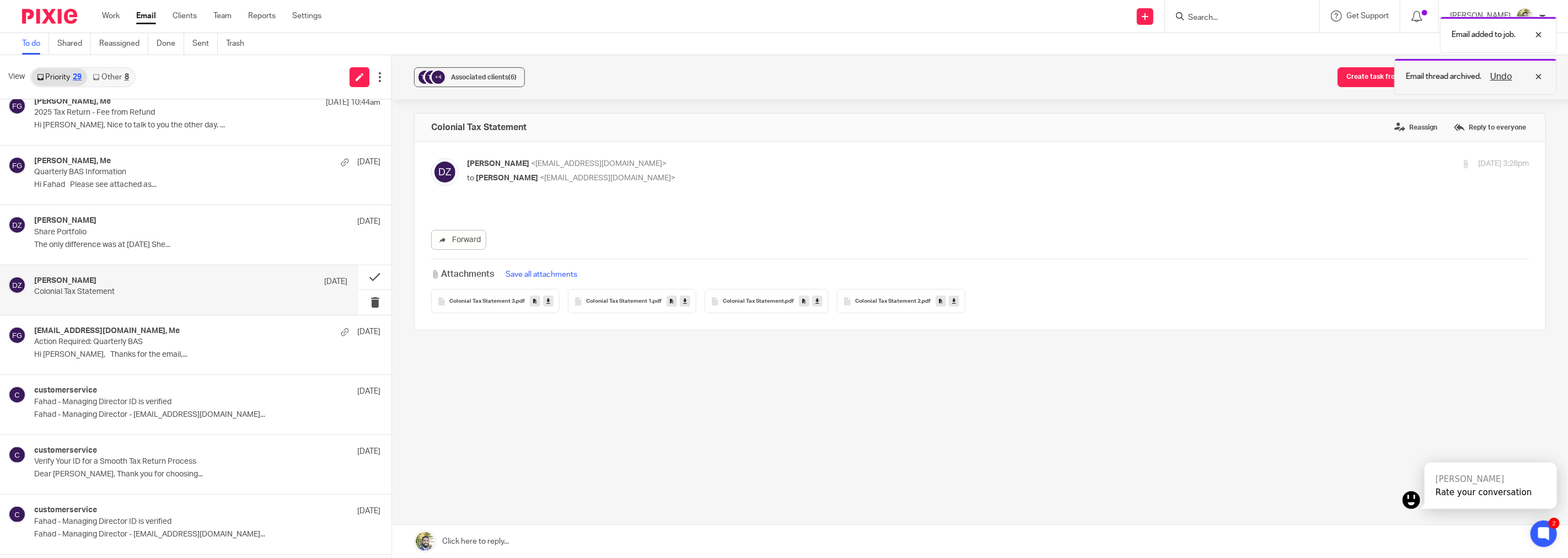
click at [1539, 72] on div "Undo" at bounding box center [1513, 76] width 64 height 13
click at [1490, 80] on button "Add email to existing task" at bounding box center [1491, 77] width 110 height 20
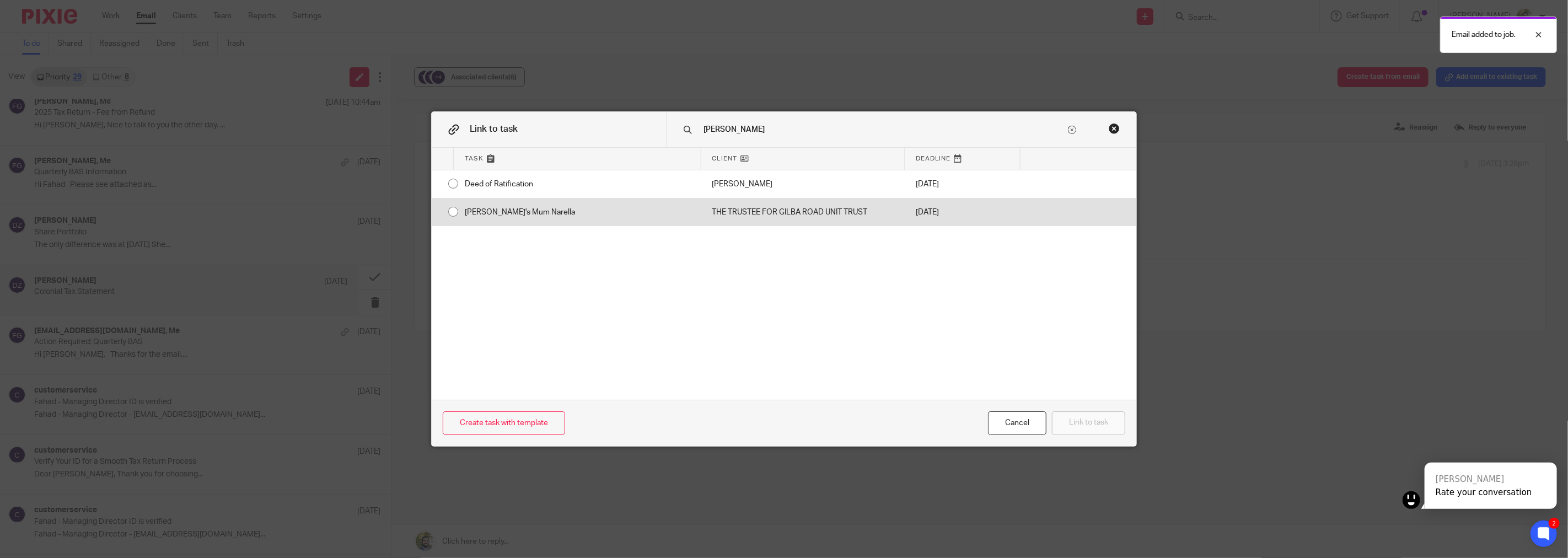
type input "david"
click at [501, 210] on div "[PERSON_NAME]'s Mum Narella" at bounding box center [577, 213] width 247 height 28
radio input "true"
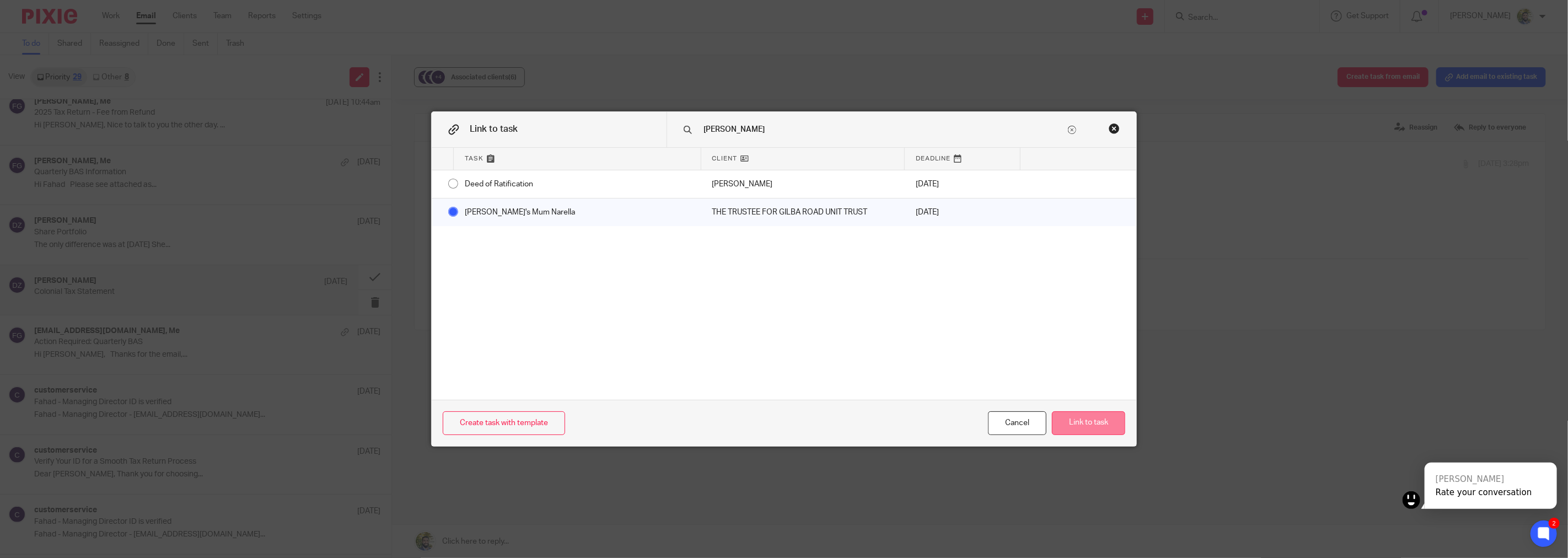
click at [1074, 431] on button "Link to task" at bounding box center [1089, 423] width 73 height 24
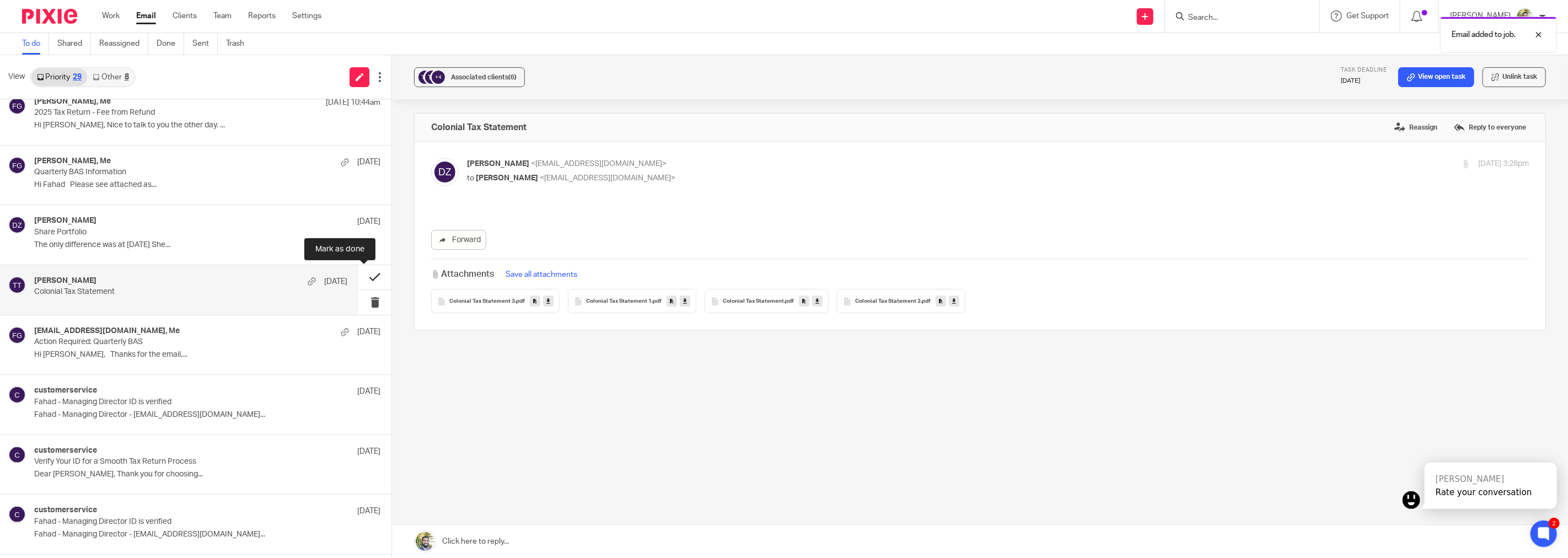
click at [361, 277] on button at bounding box center [374, 277] width 33 height 25
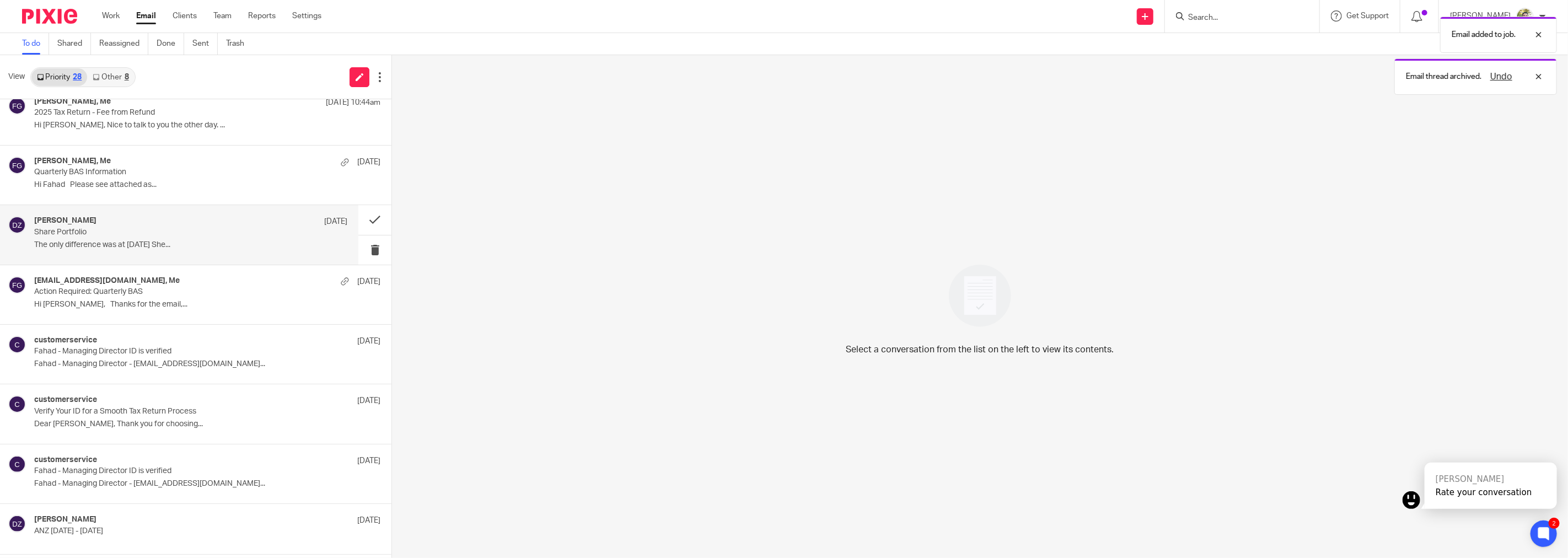
click at [238, 235] on p "Share Portfolio" at bounding box center [159, 232] width 250 height 9
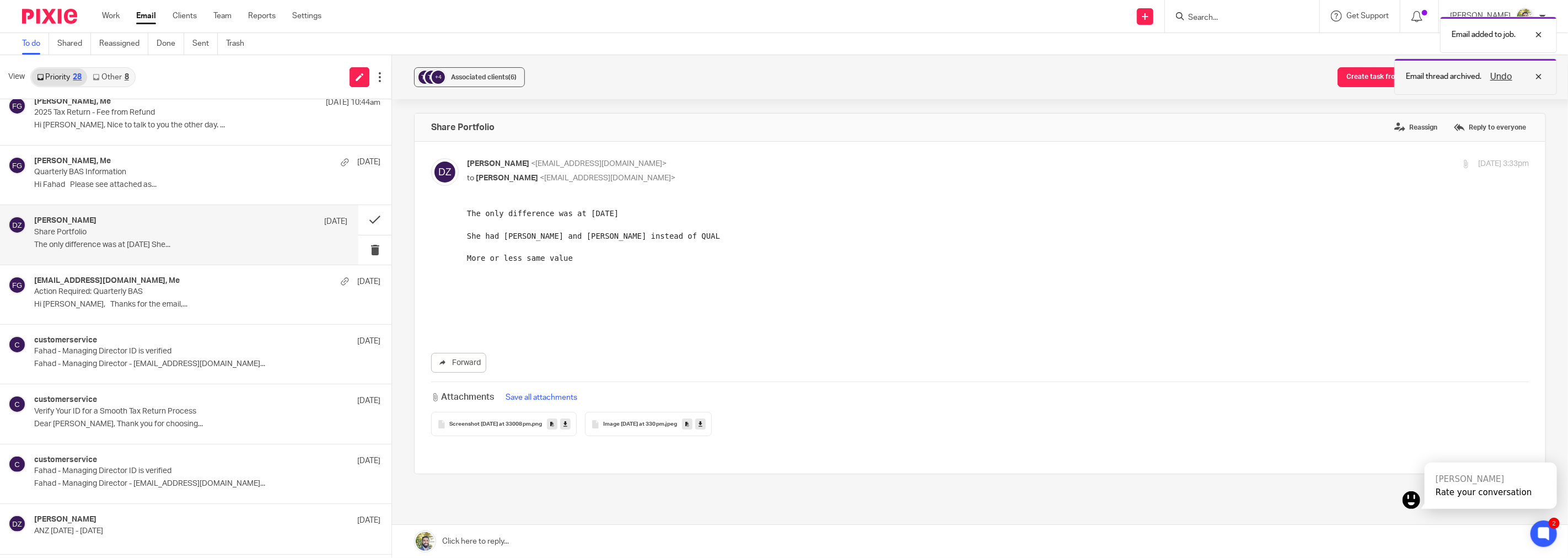
click at [1540, 77] on div "Undo" at bounding box center [1513, 76] width 64 height 13
click at [1484, 80] on button "Add email to existing task" at bounding box center [1491, 77] width 110 height 20
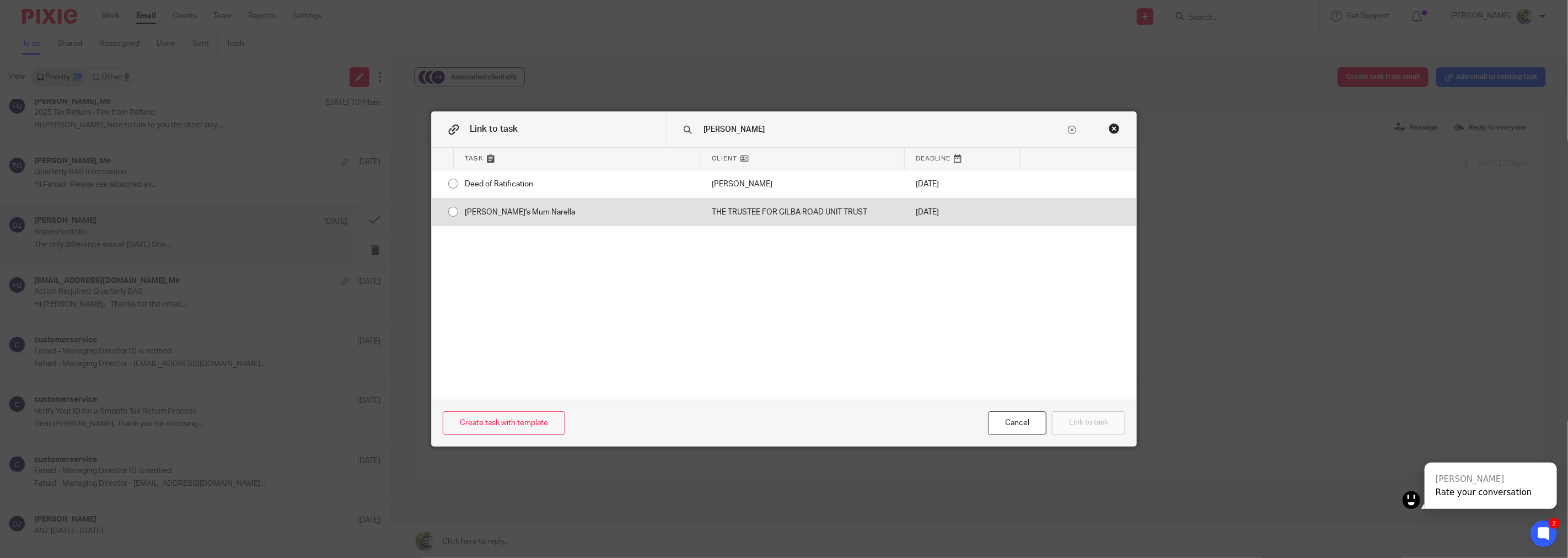
type input "david"
click at [711, 212] on div "THE TRUSTEE FOR GILBA ROAD UNIT TRUST" at bounding box center [803, 213] width 204 height 28
radio input "true"
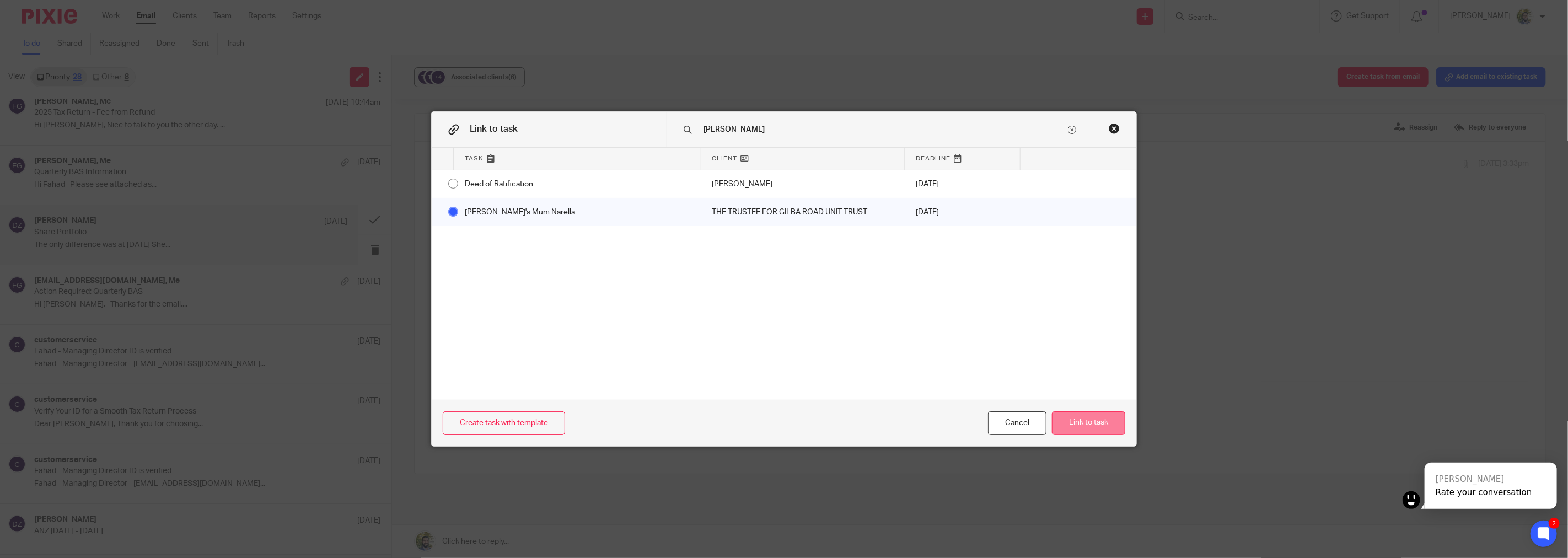
click at [1086, 420] on button "Link to task" at bounding box center [1089, 423] width 73 height 24
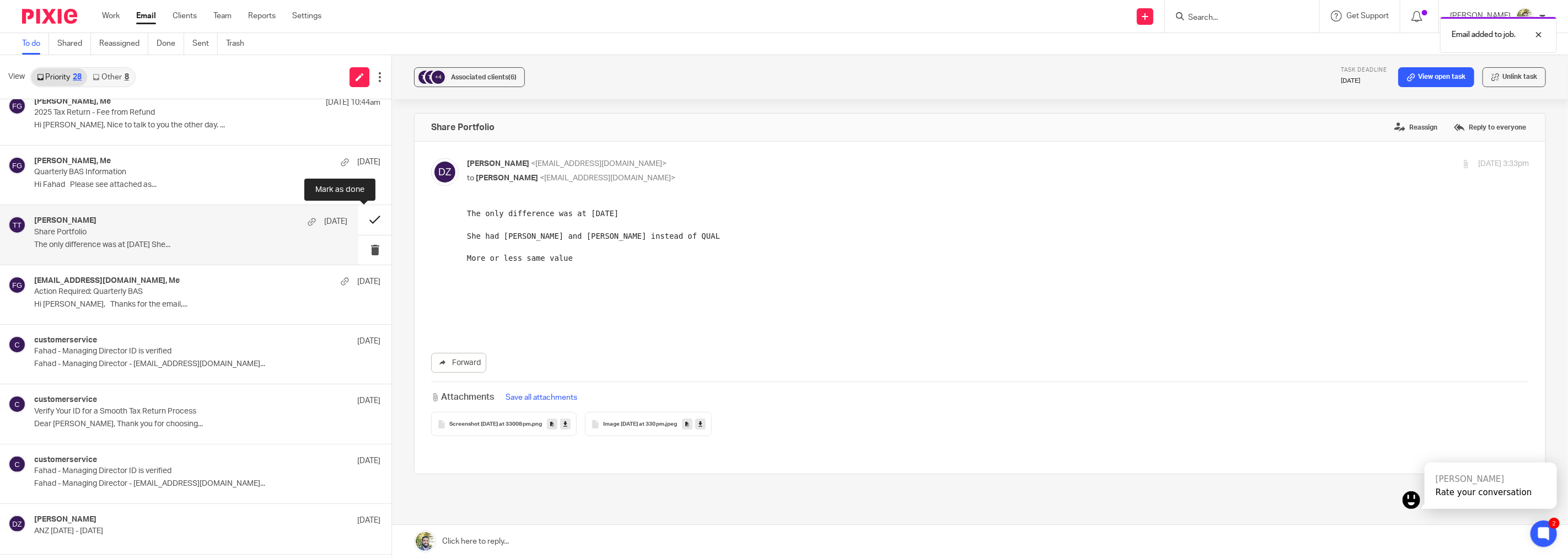
click at [362, 222] on button at bounding box center [374, 220] width 33 height 30
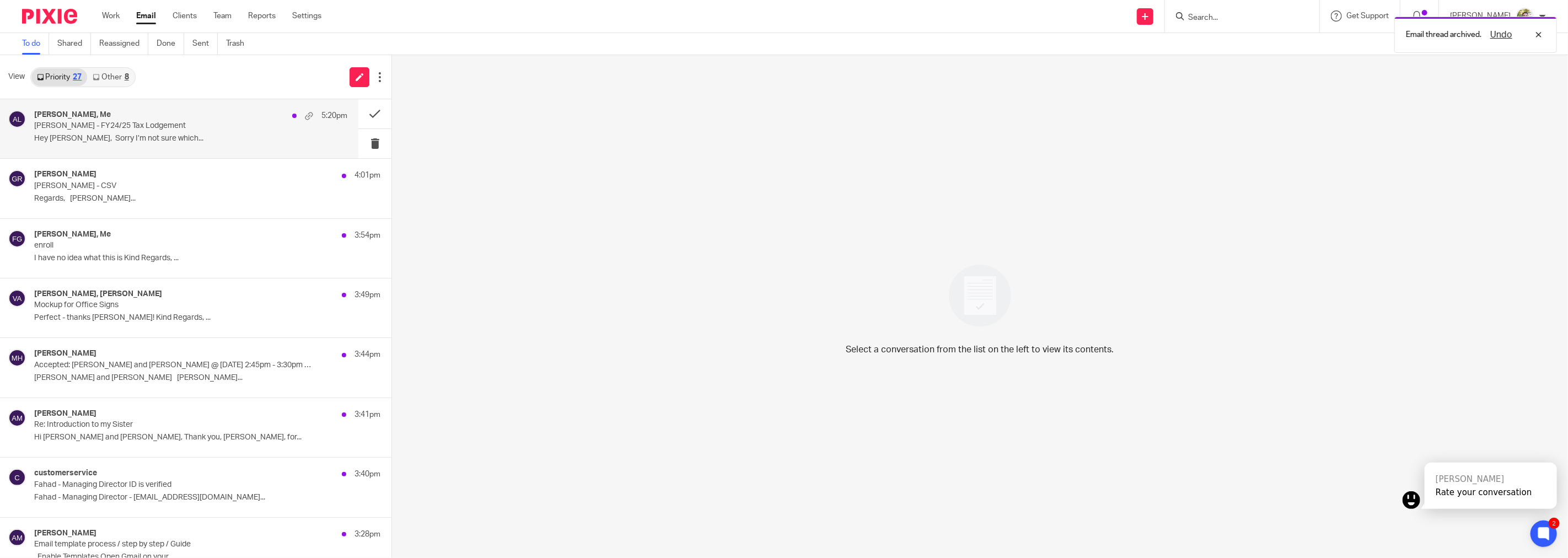
click at [232, 147] on div "Eva Lee, Me 5:20pm Jessie - FY24/25 Tax Lodgement Hey Fahad, Sorry I’m not sure…" at bounding box center [179, 129] width 358 height 59
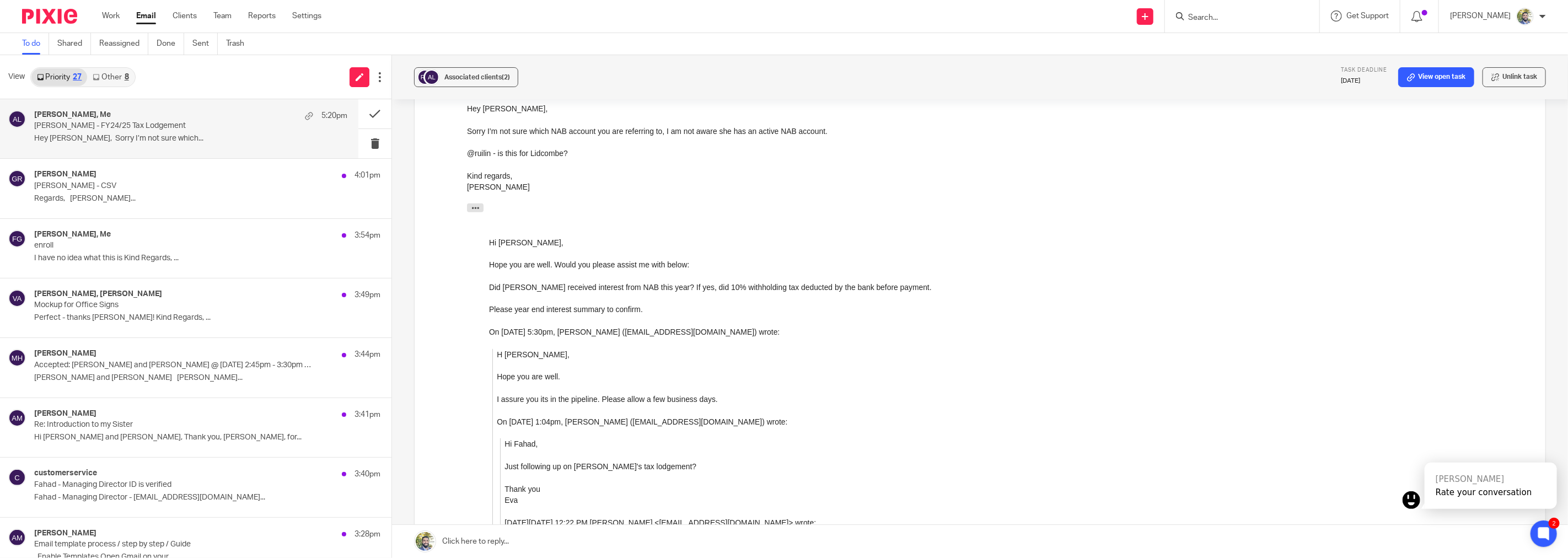
scroll to position [306, 0]
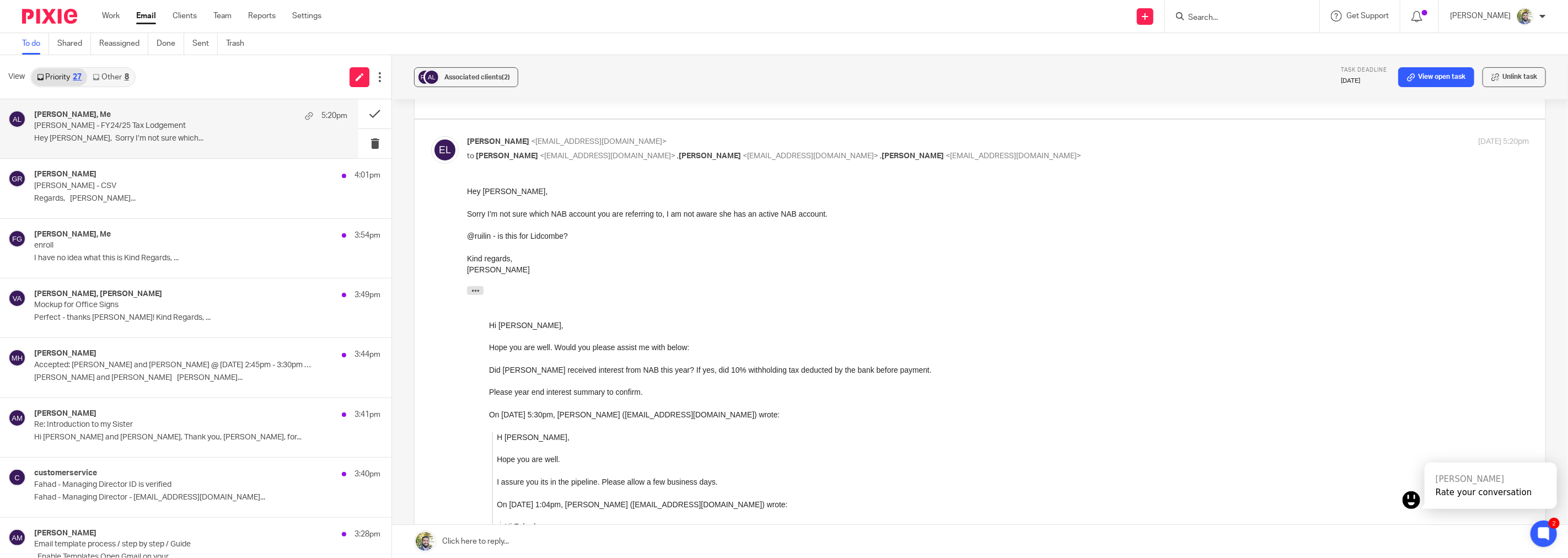
click at [562, 237] on div "@ruilin - is this for Lidcombe?" at bounding box center [998, 235] width 1062 height 11
click at [625, 253] on div "Kind regards, Eva Lee" at bounding box center [998, 263] width 1062 height 23
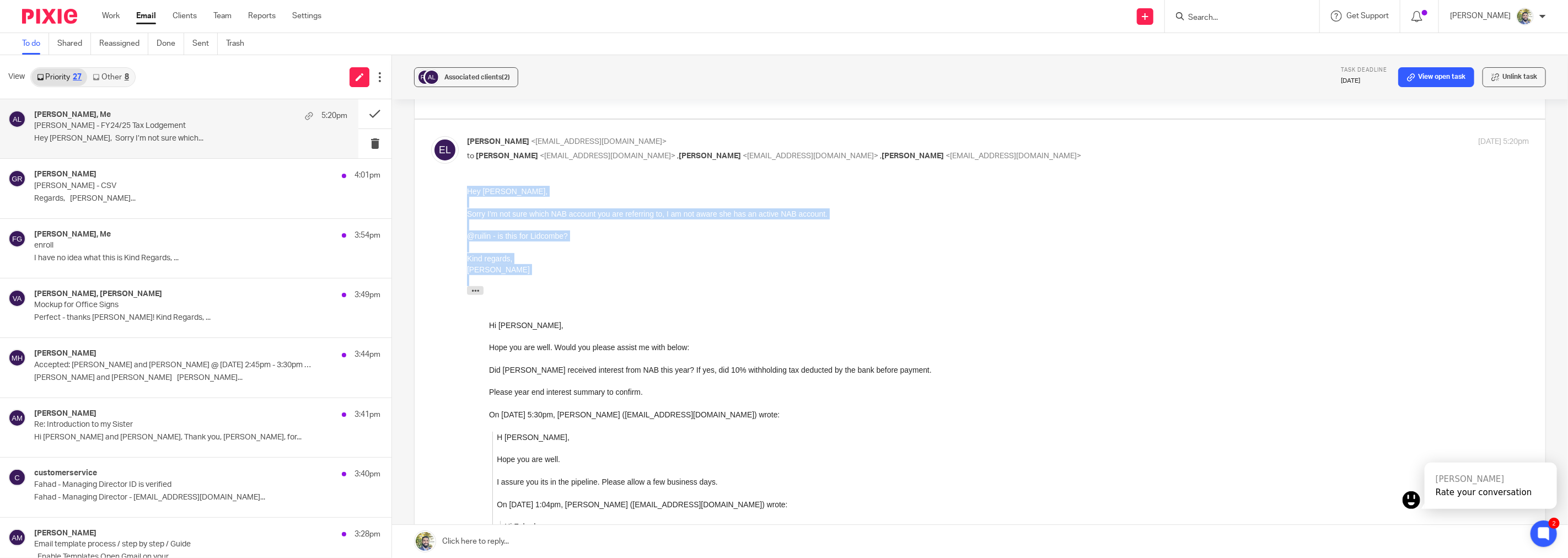
drag, startPoint x: 624, startPoint y: 293, endPoint x: 463, endPoint y: 196, distance: 188.0
click at [467, 196] on html "Hey Fahad, Sorry I’m not sure which NAB account you are referring to, I am not …" at bounding box center [998, 503] width 1062 height 635
click at [503, 208] on div "Sorry I’m not sure which NAB account you are referring to, I am not aware she h…" at bounding box center [998, 213] width 1062 height 11
click at [567, 235] on div "@ruilin - is this for Lidcombe?" at bounding box center [998, 235] width 1062 height 11
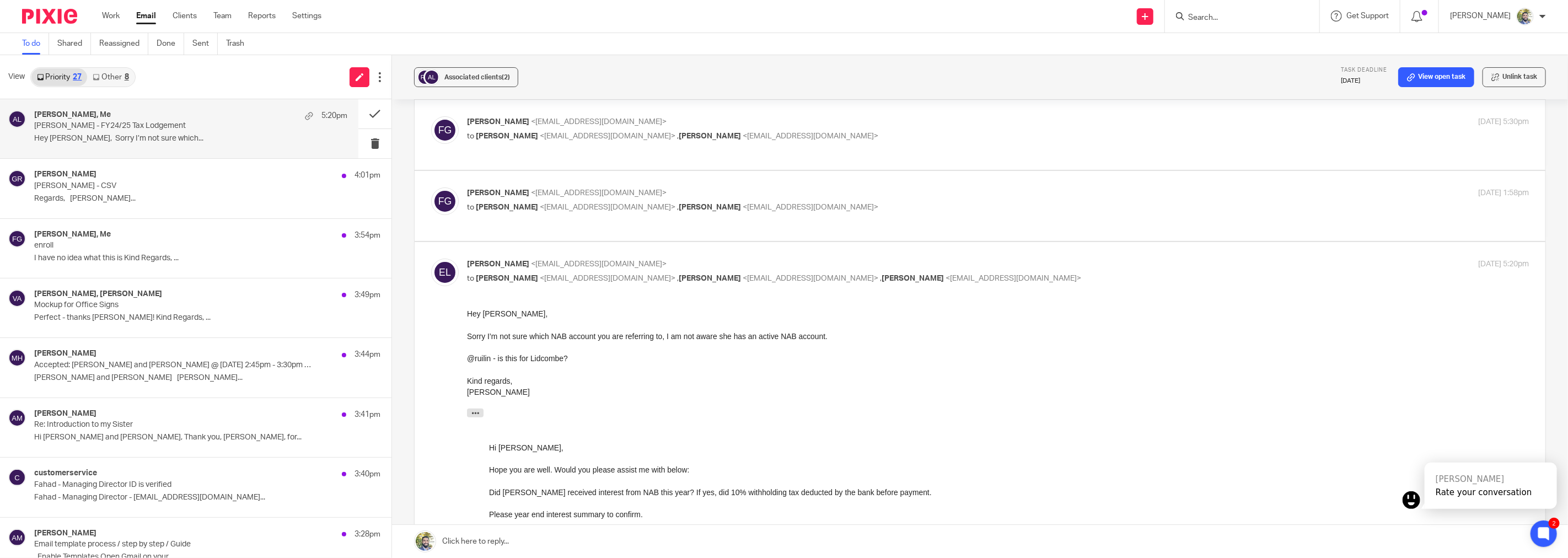
scroll to position [0, 0]
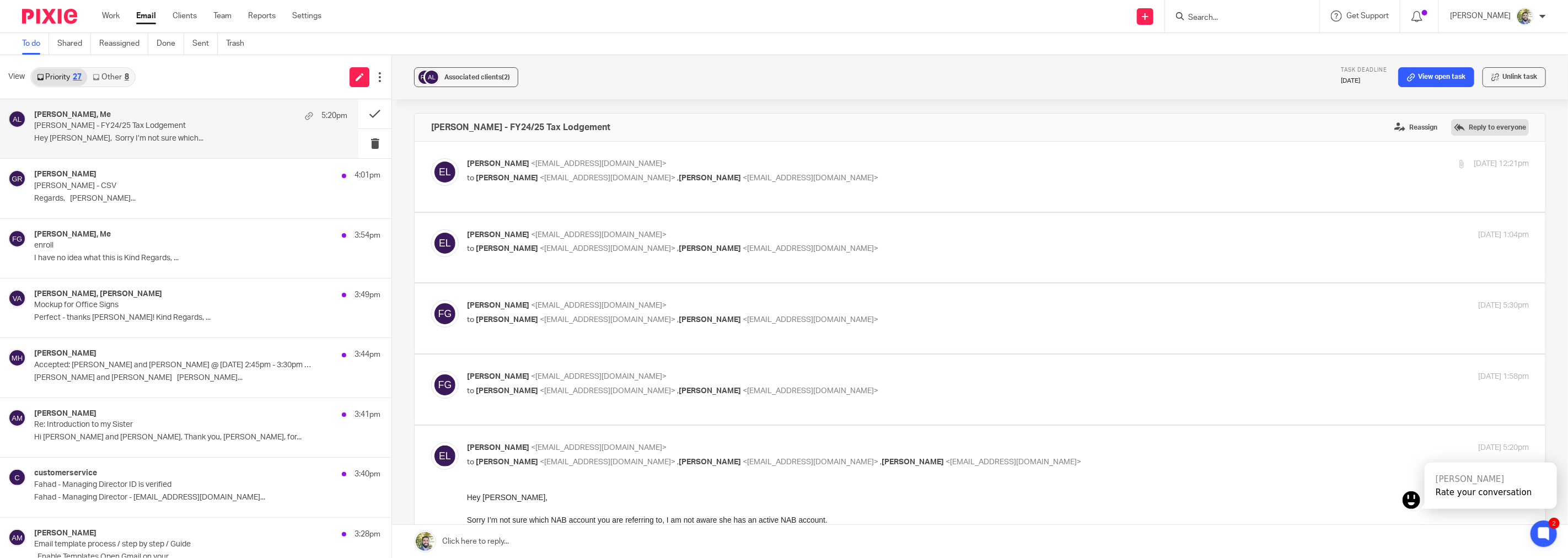
click at [1455, 124] on label "Reply to everyone" at bounding box center [1490, 127] width 78 height 17
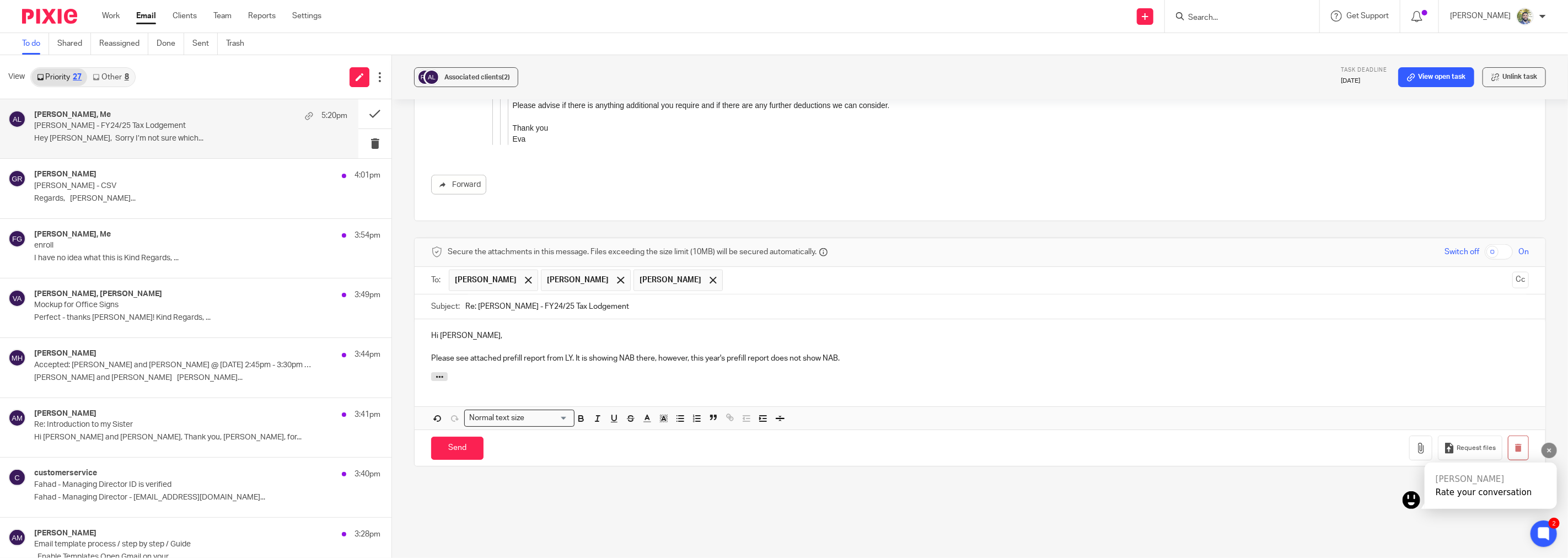
click at [1414, 449] on div "Kai Rate your conversation" at bounding box center [1463, 480] width 188 height 73
click at [1409, 449] on div "Kai Rate your conversation" at bounding box center [1463, 480] width 188 height 73
click at [1547, 454] on div at bounding box center [1549, 451] width 16 height 16
click at [1415, 445] on icon "button" at bounding box center [1420, 448] width 11 height 11
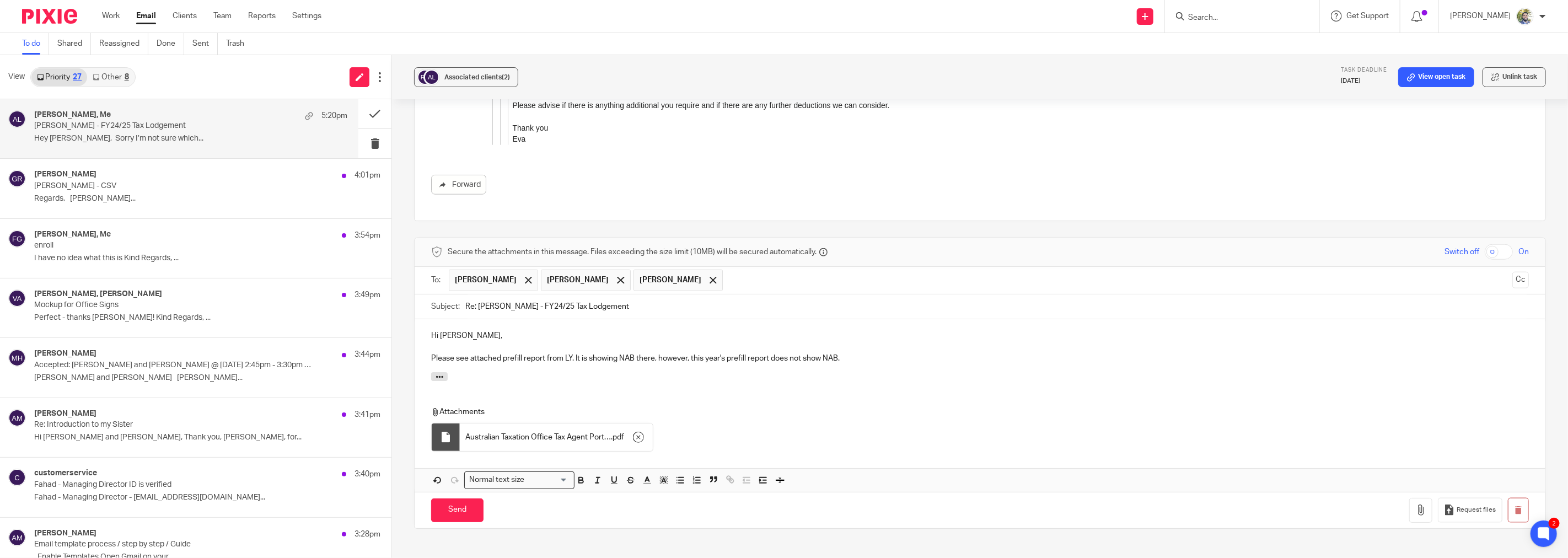
click at [591, 360] on p "Please see attached prefill report from LY. It is showing NAB there, however, t…" at bounding box center [980, 358] width 1097 height 11
click at [626, 358] on p "Please see attached prefill report from LY. It is showing NAB there, however, t…" at bounding box center [980, 358] width 1097 height 11
click at [667, 356] on p "Please see attached prefill report from LY. It is showing NAB there, however, t…" at bounding box center [980, 358] width 1097 height 11
click at [746, 361] on p "Please see attached prefill report from LY. It is showing NAB there, however, t…" at bounding box center [980, 358] width 1097 height 11
click at [787, 361] on p "Please see attached prefill report from LY. It is showing NAB there, however, t…" at bounding box center [980, 358] width 1097 height 11
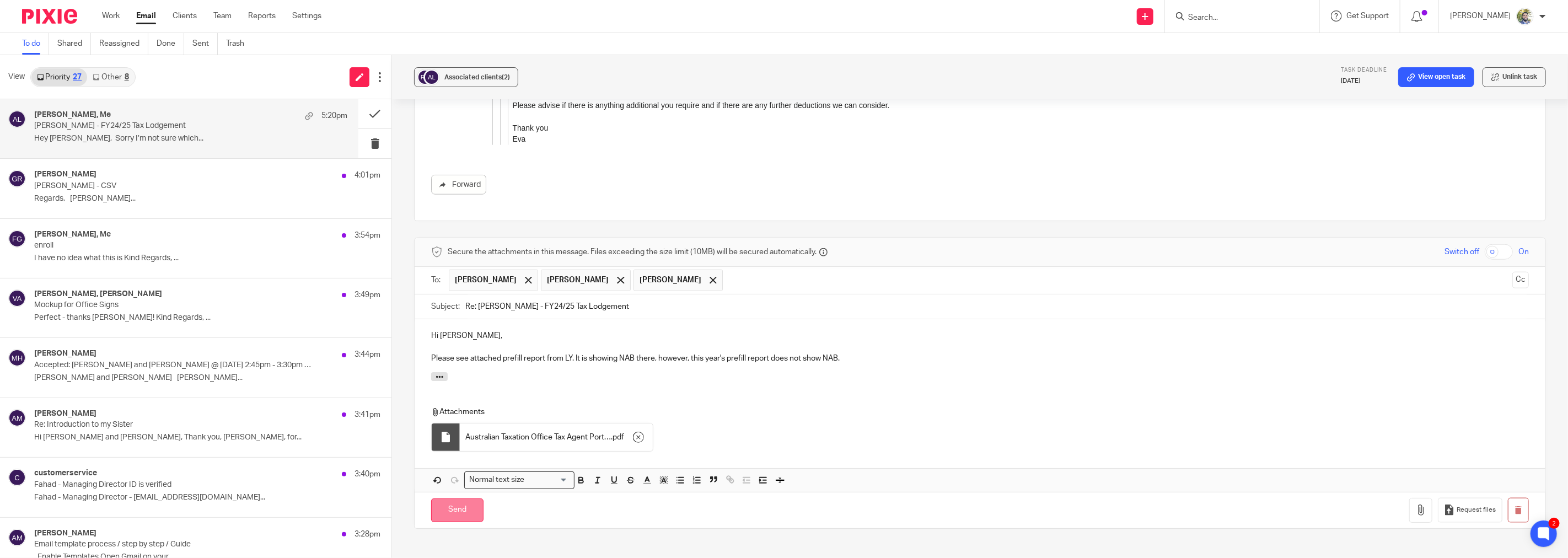
click at [456, 513] on input "Send" at bounding box center [457, 511] width 52 height 24
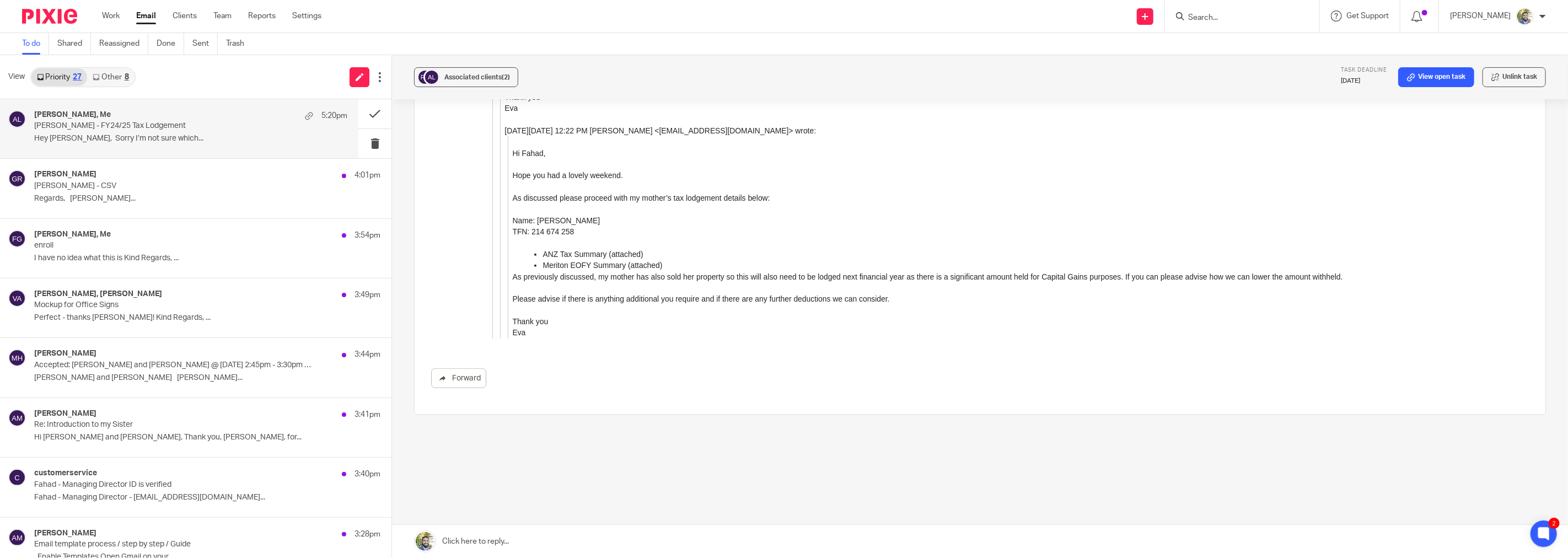
scroll to position [536, 0]
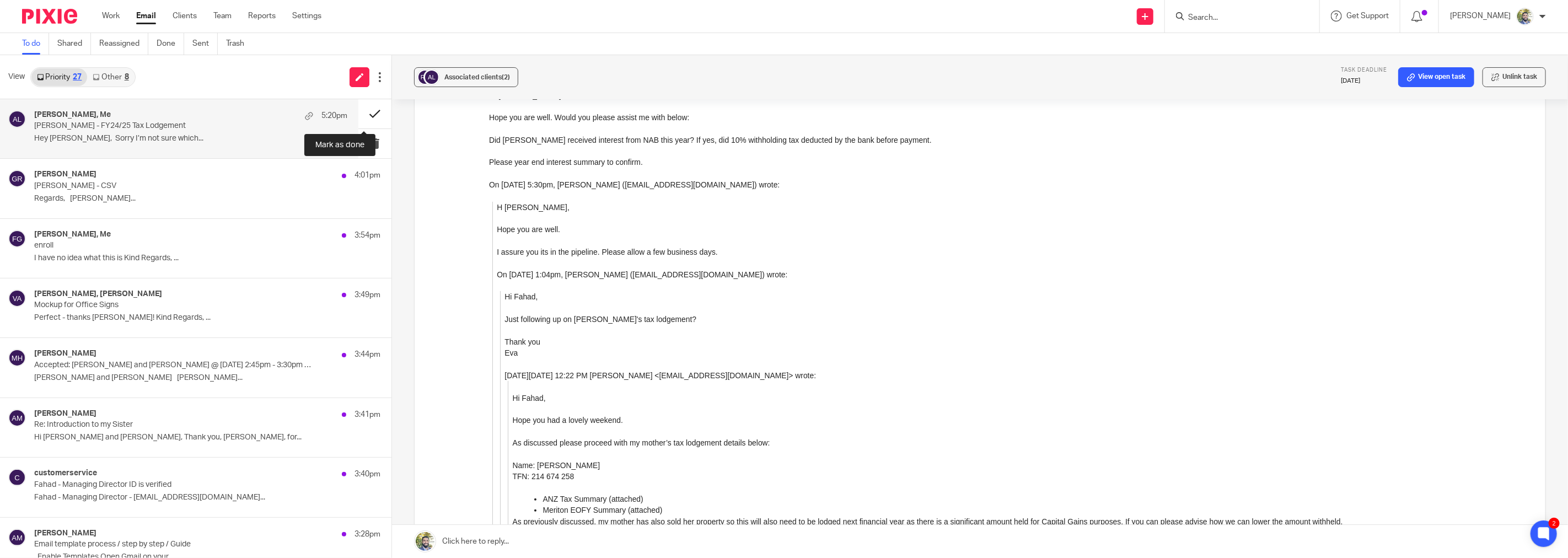
click at [359, 114] on button at bounding box center [374, 114] width 33 height 30
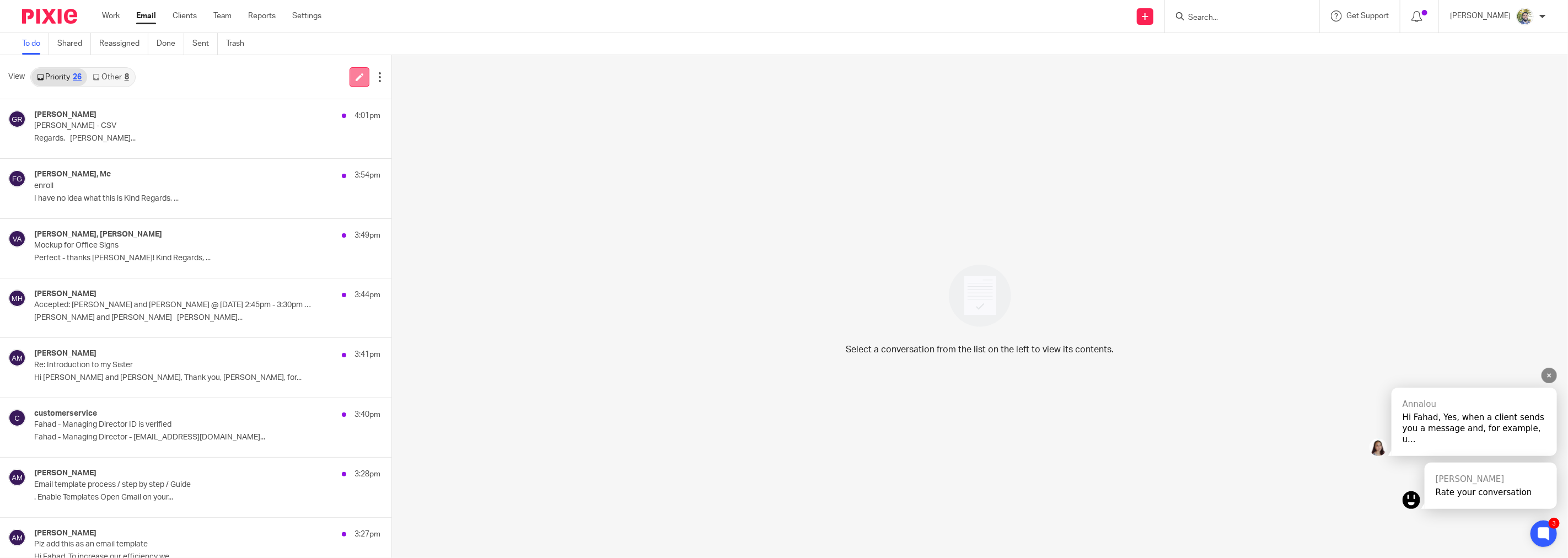
click at [351, 79] on link at bounding box center [360, 77] width 20 height 20
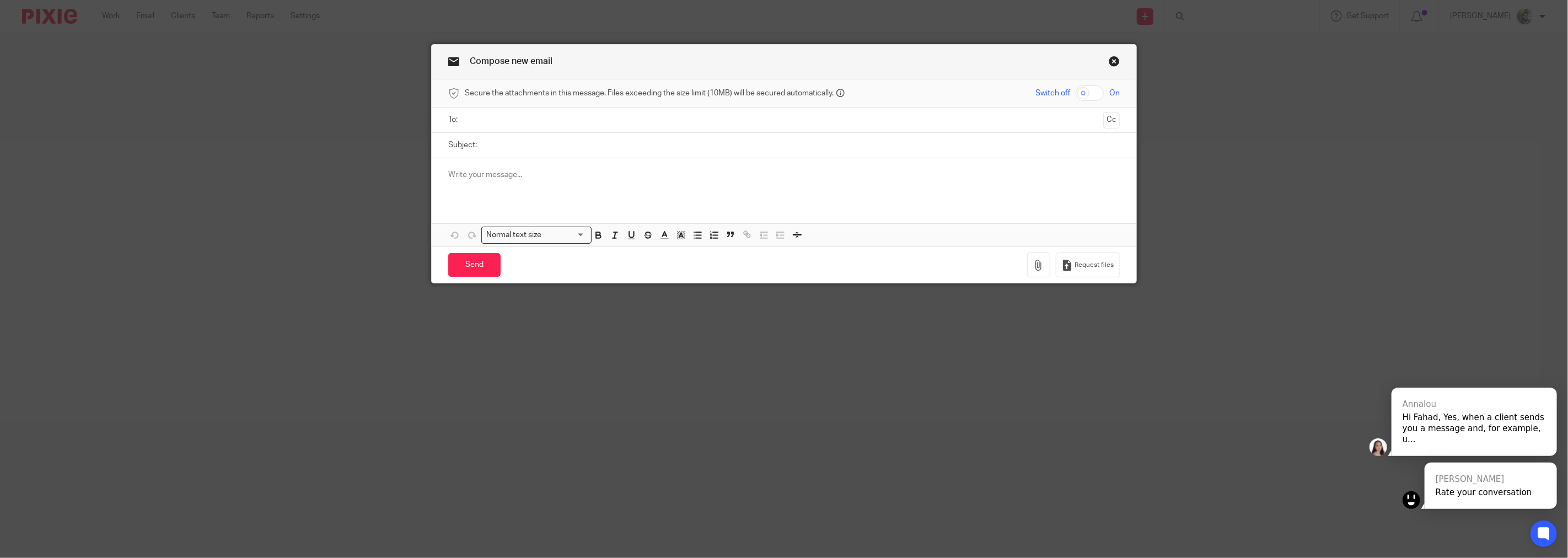
click at [522, 117] on input "text" at bounding box center [783, 120] width 630 height 13
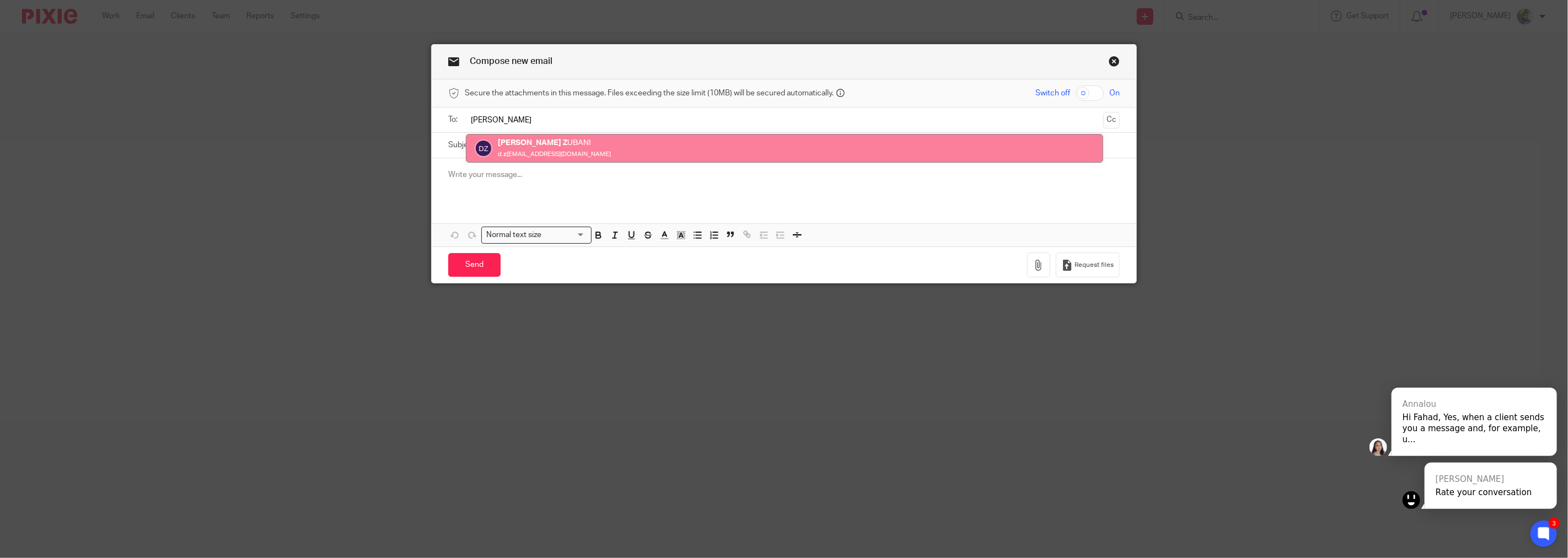
type input "david z"
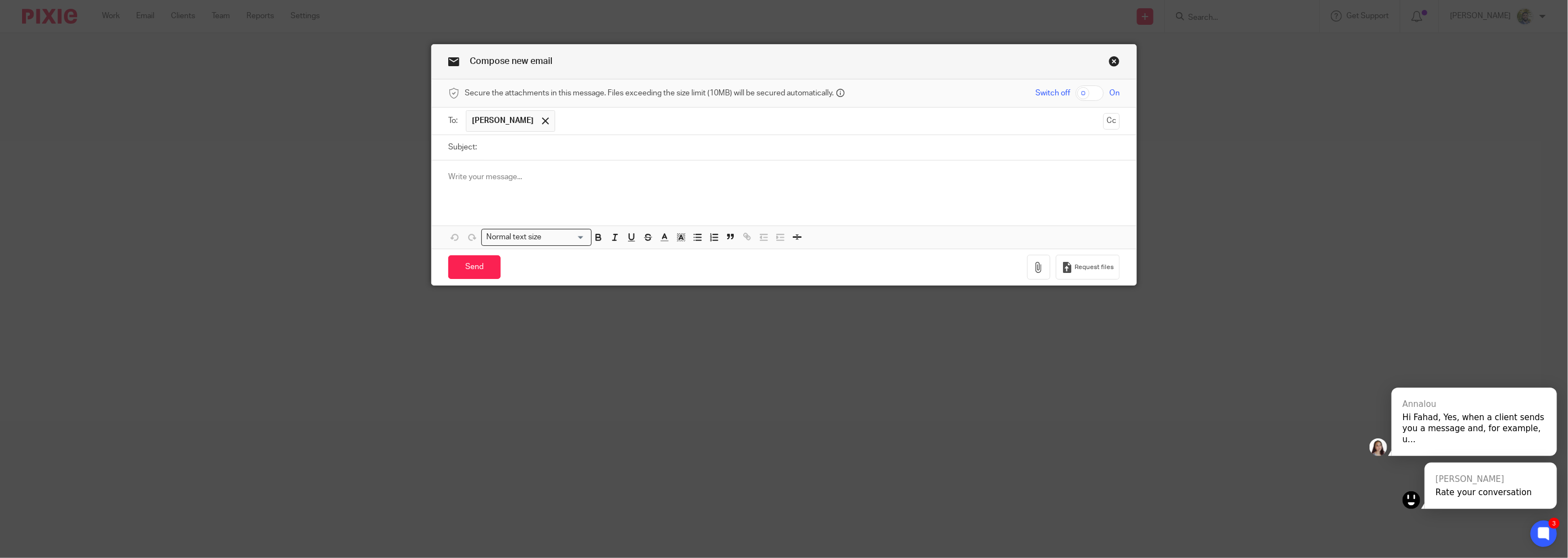
click at [491, 142] on input "Subject:" at bounding box center [801, 147] width 638 height 25
type input "Nella - 2025 Tax Return"
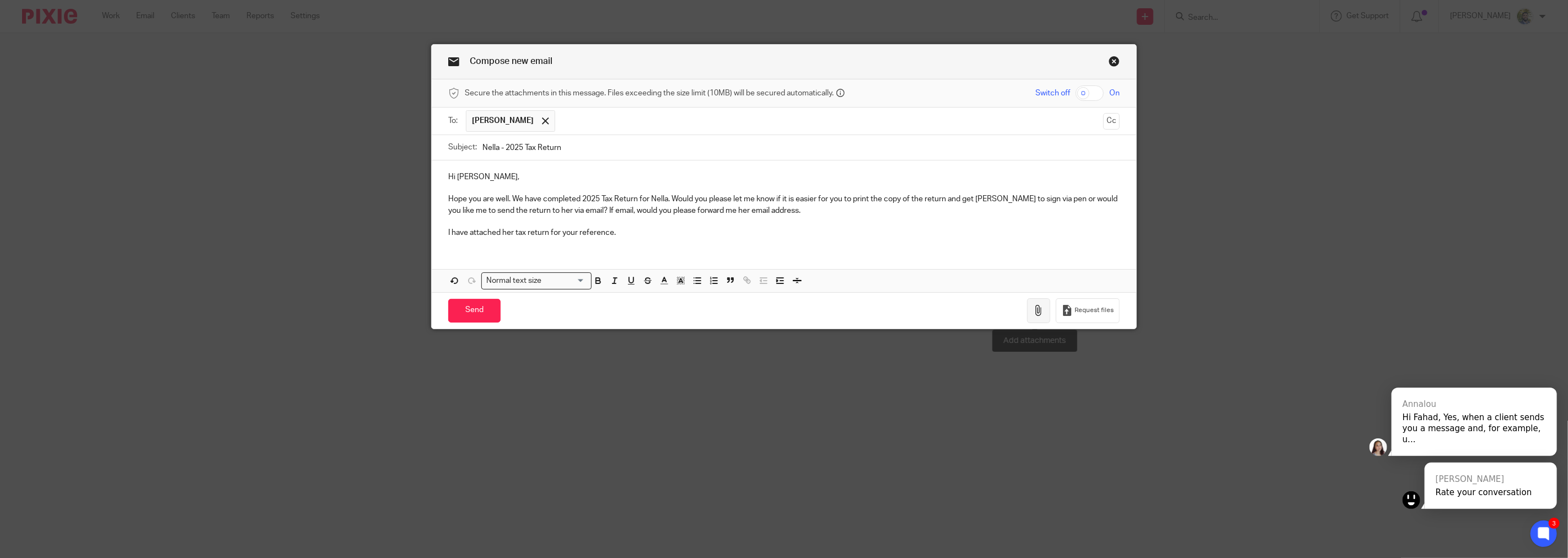
click at [1037, 310] on icon "button" at bounding box center [1038, 310] width 11 height 11
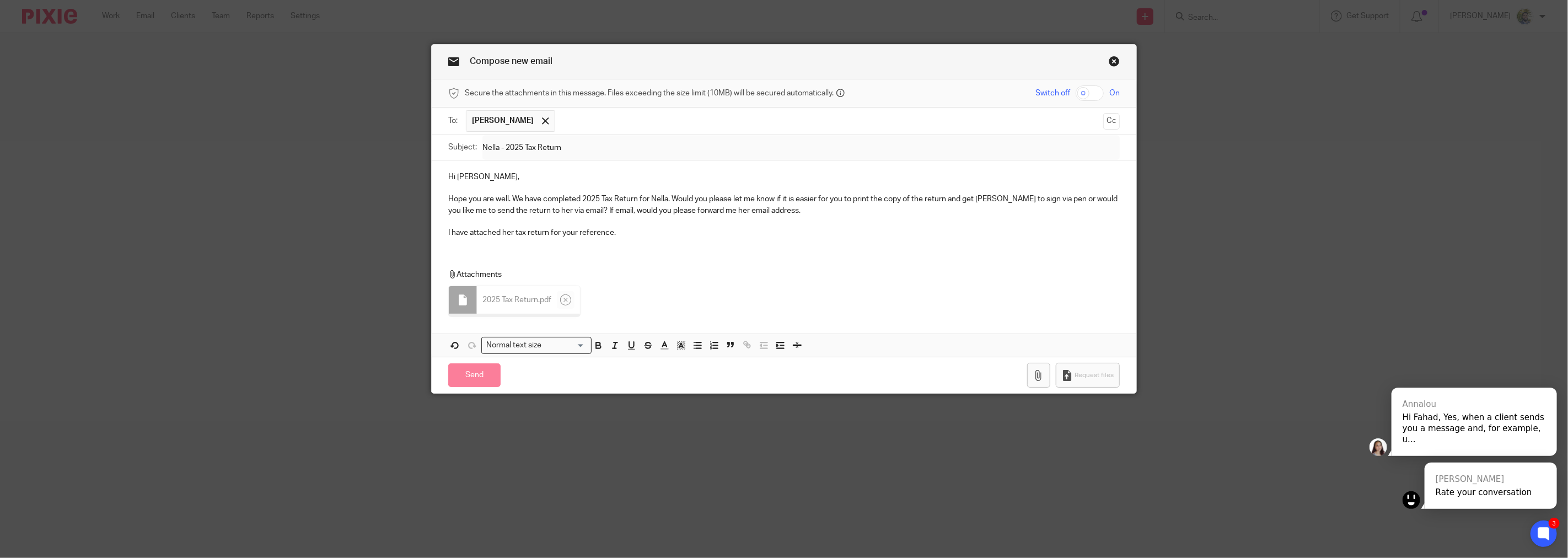
click at [635, 237] on p "I have attached her tax return for your reference." at bounding box center [783, 232] width 671 height 11
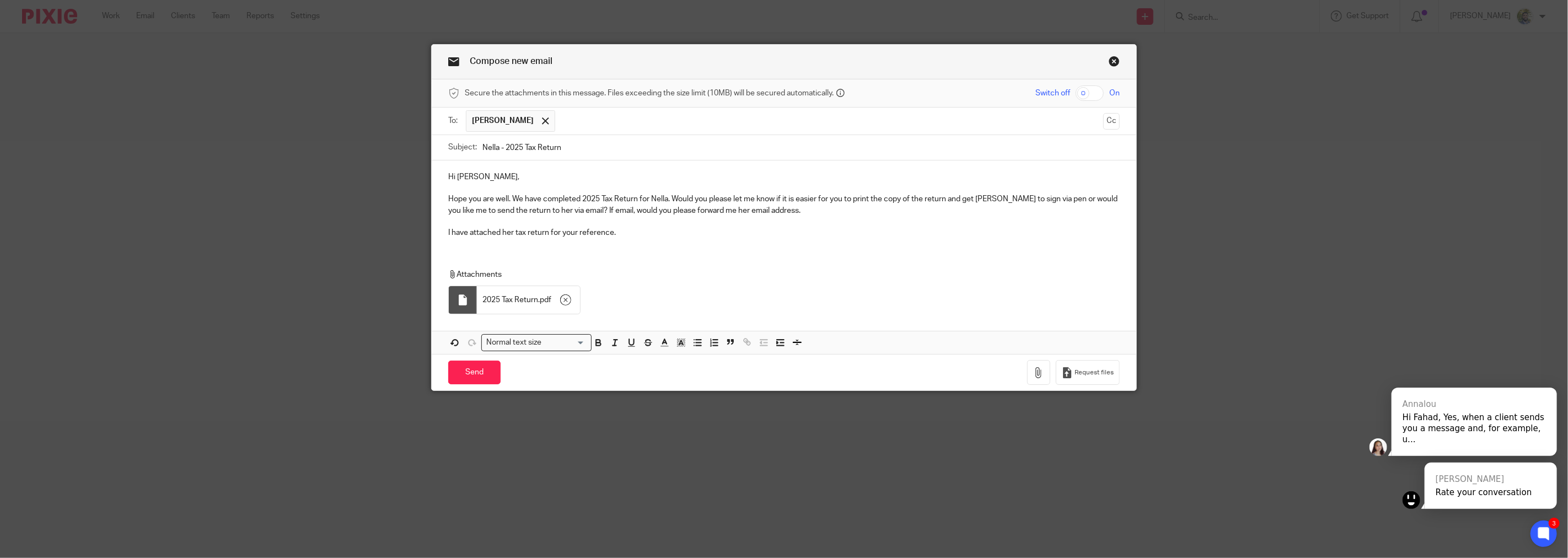
drag, startPoint x: 623, startPoint y: 237, endPoint x: 635, endPoint y: 238, distance: 12.0
click at [623, 237] on p "I have attached her tax return for your reference." at bounding box center [783, 232] width 671 height 11
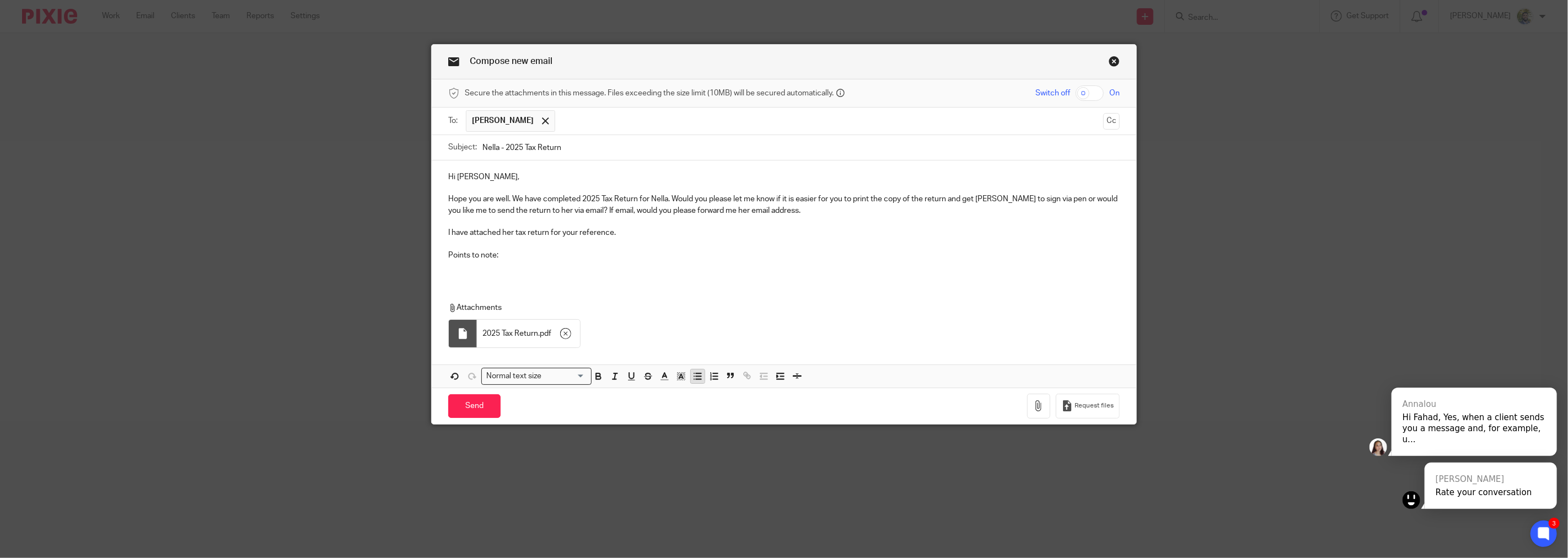
click at [692, 381] on icon "button" at bounding box center [697, 376] width 10 height 10
click at [565, 272] on p "Estimated Refund:" at bounding box center [795, 266] width 650 height 11
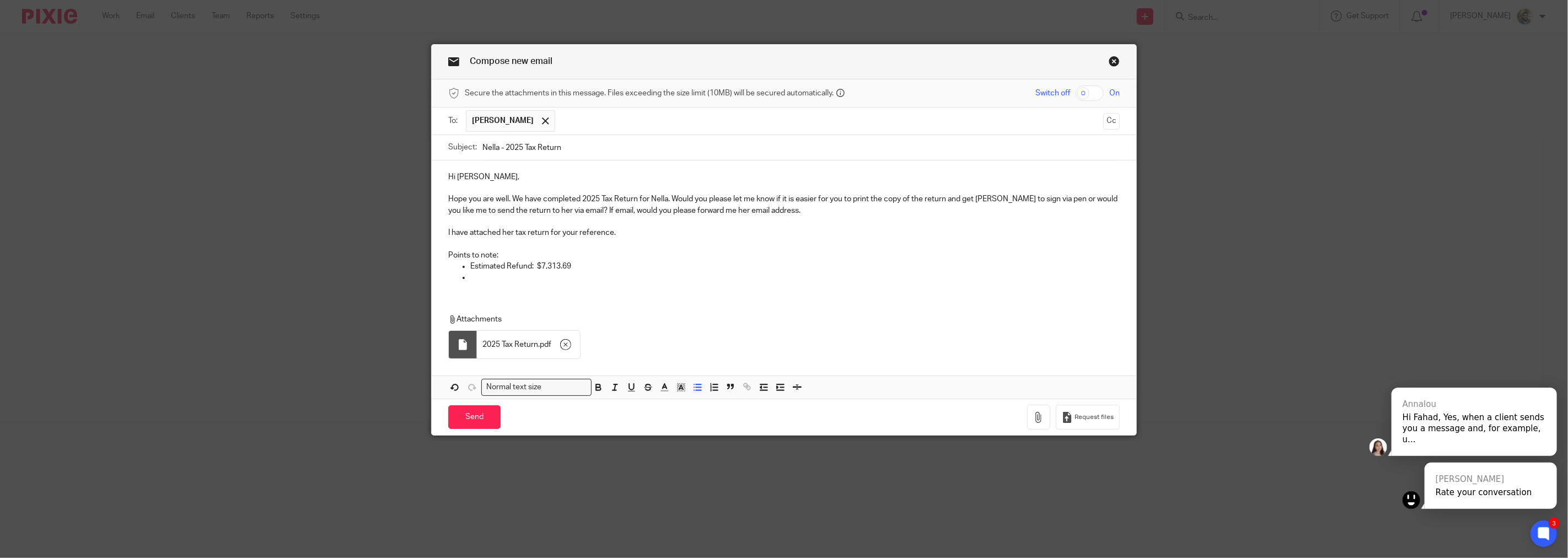
click at [501, 278] on p at bounding box center [795, 277] width 650 height 11
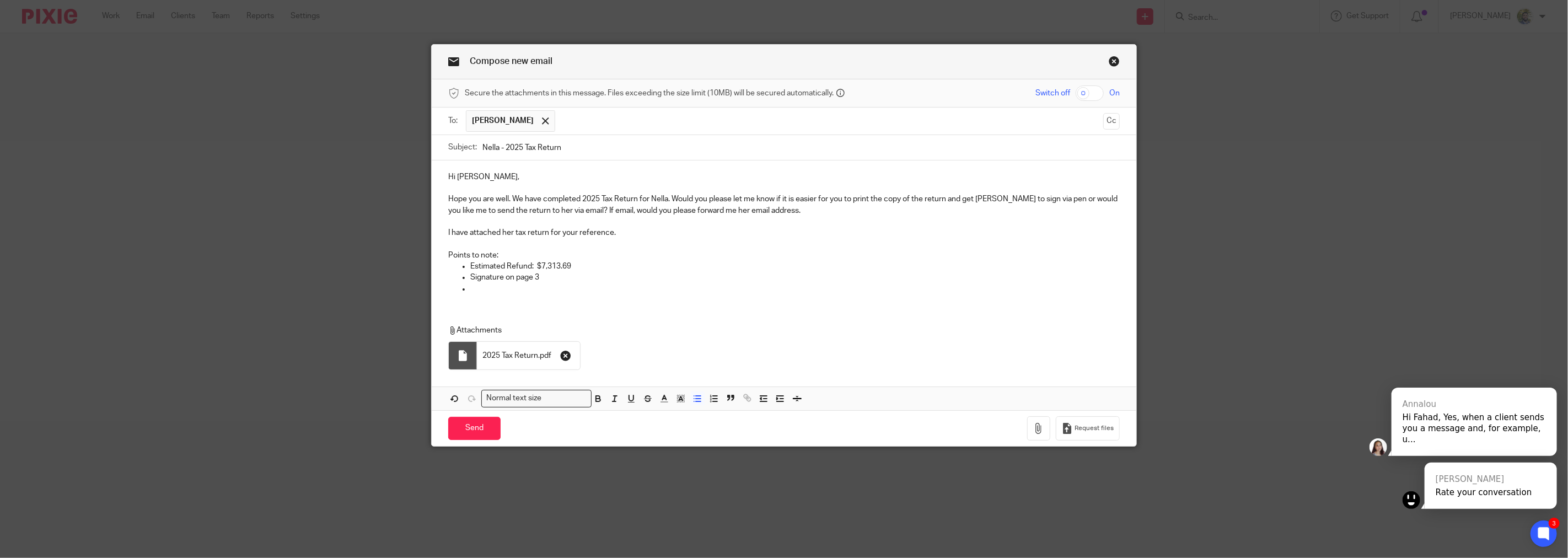
click at [564, 357] on icon "button" at bounding box center [566, 355] width 11 height 11
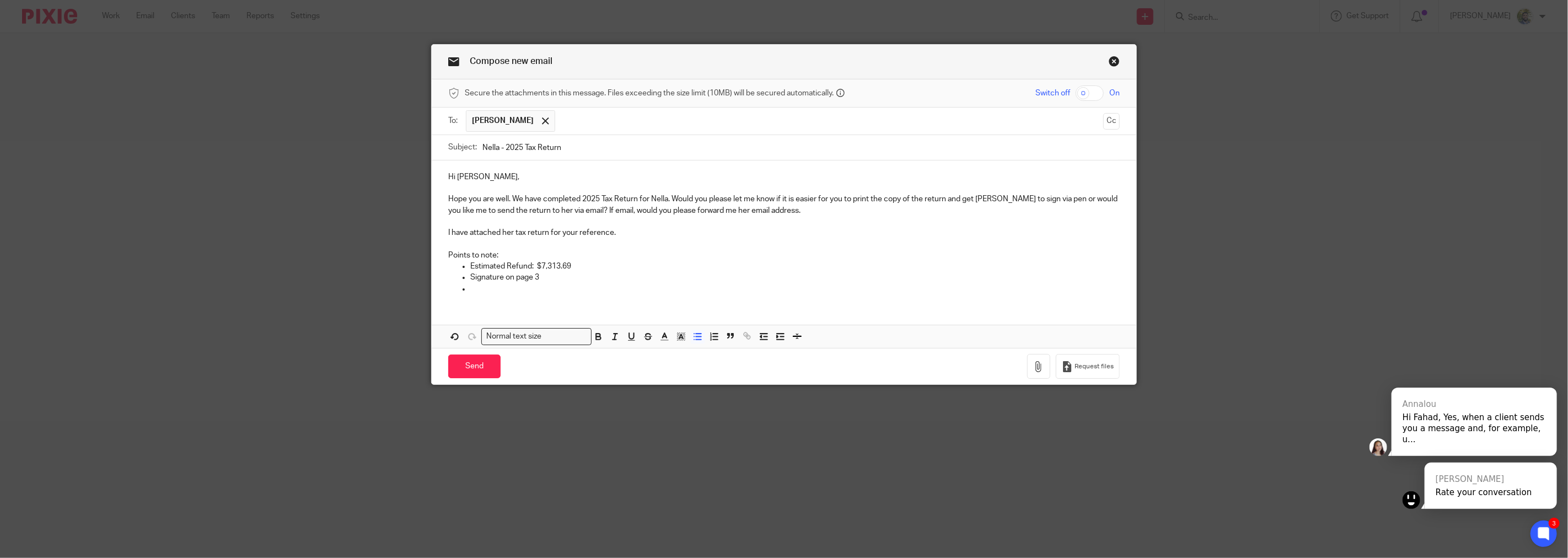
click at [533, 289] on p at bounding box center [795, 289] width 650 height 11
click at [561, 262] on p "Estimated Refund: $7,313.69" at bounding box center [795, 266] width 650 height 11
drag, startPoint x: 569, startPoint y: 267, endPoint x: 534, endPoint y: 269, distance: 35.1
click at [534, 269] on p "Estimated Refund: $7,313.69" at bounding box center [795, 266] width 650 height 11
click at [503, 290] on p at bounding box center [795, 289] width 650 height 11
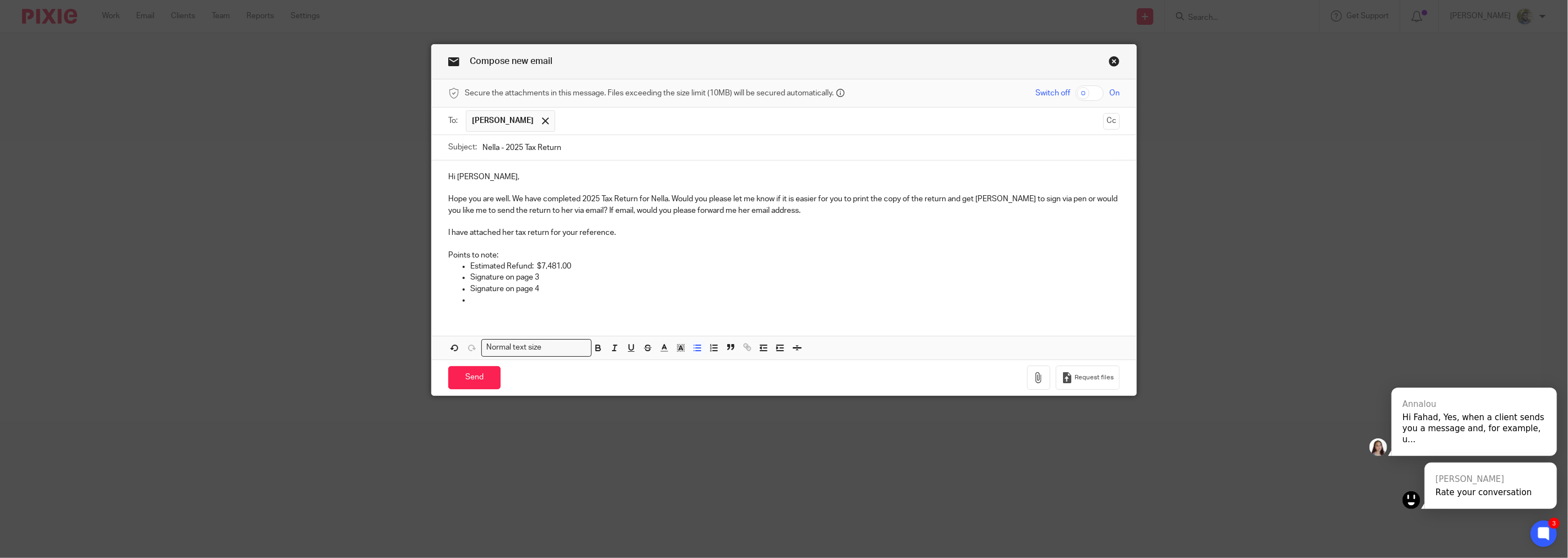
click at [471, 284] on p "Signature on page 4" at bounding box center [795, 289] width 650 height 11
click at [500, 288] on p "Signature on page 4" at bounding box center [795, 289] width 650 height 11
click at [559, 299] on p at bounding box center [795, 300] width 650 height 11
click at [611, 283] on p "Signature & Date on page 3" at bounding box center [795, 277] width 650 height 11
click at [629, 231] on p "I have attached her tax return for your reference." at bounding box center [783, 232] width 671 height 11
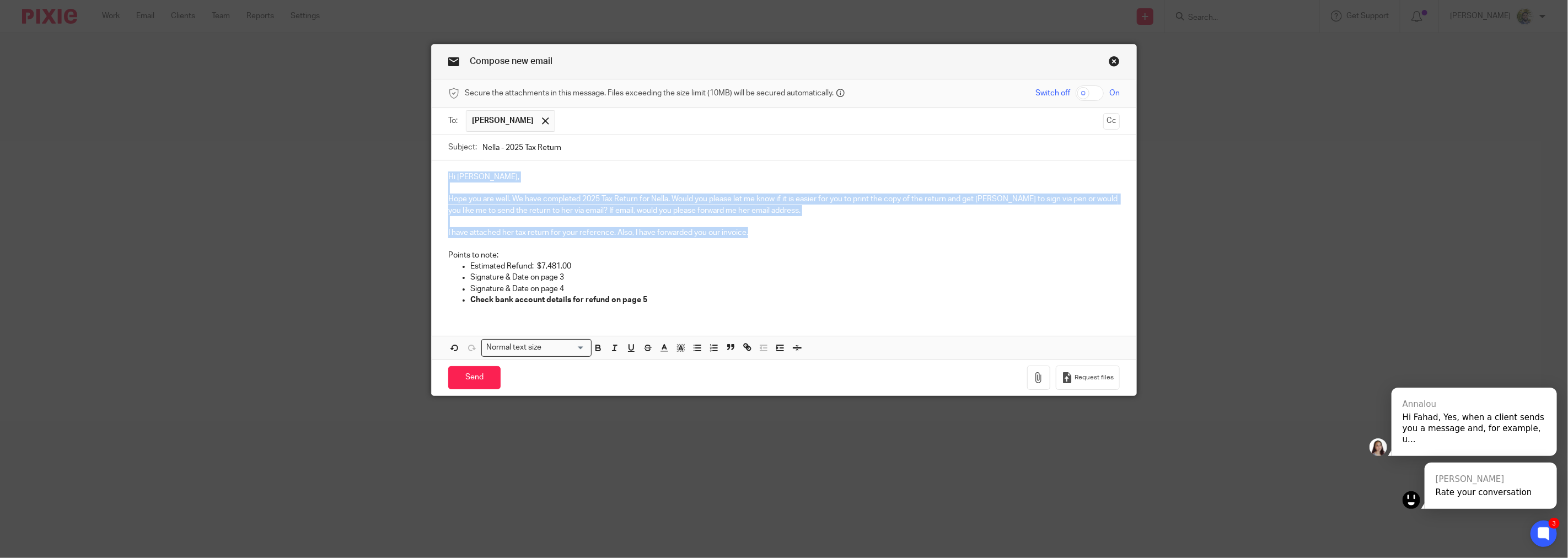
drag, startPoint x: 771, startPoint y: 238, endPoint x: 399, endPoint y: 177, distance: 377.0
click at [399, 177] on div "Compose new email Secure the attachments in this message. Files exceeding the s…" at bounding box center [784, 279] width 1568 height 558
copy div "Hi David, Hope you are well. We have completed 2025 Tax Return for Nella. Would…"
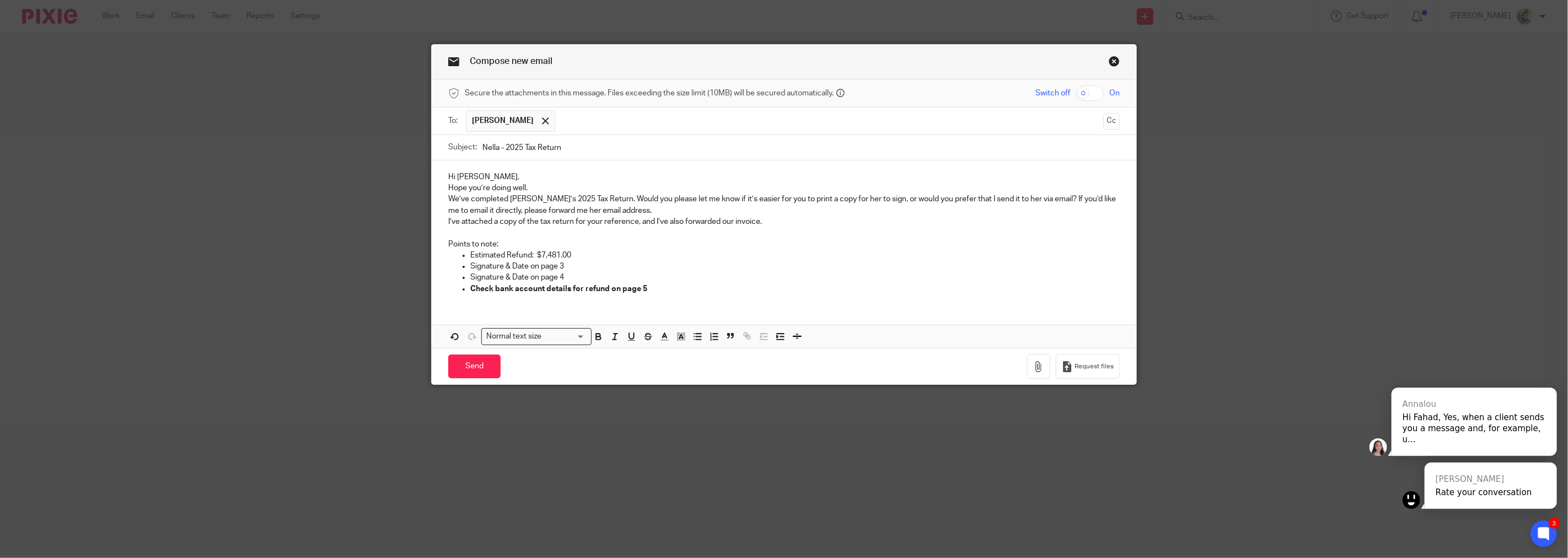
click at [599, 175] on p "Hi David," at bounding box center [783, 176] width 671 height 11
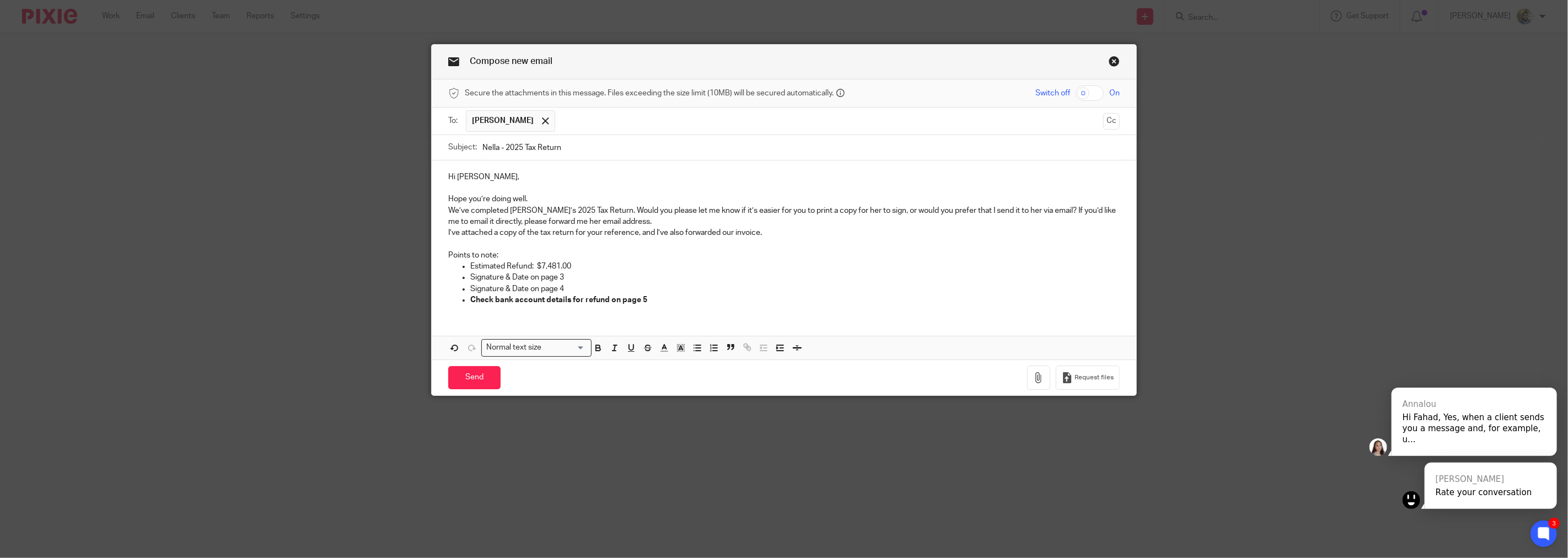
click at [599, 194] on p at bounding box center [783, 188] width 671 height 11
click at [590, 202] on p "Hope you’re doing well." at bounding box center [783, 199] width 671 height 11
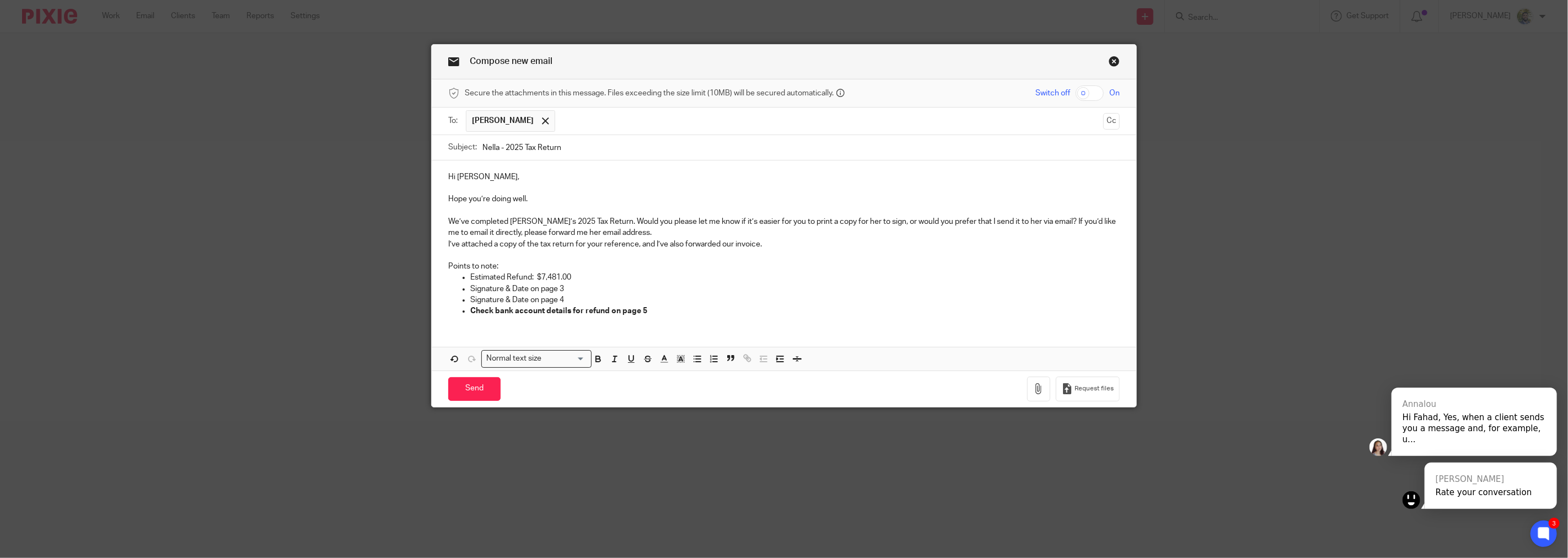
click at [645, 233] on p "We’ve completed Nella’s 2025 Tax Return. Would you please let me know if it’s e…" at bounding box center [783, 228] width 671 height 23
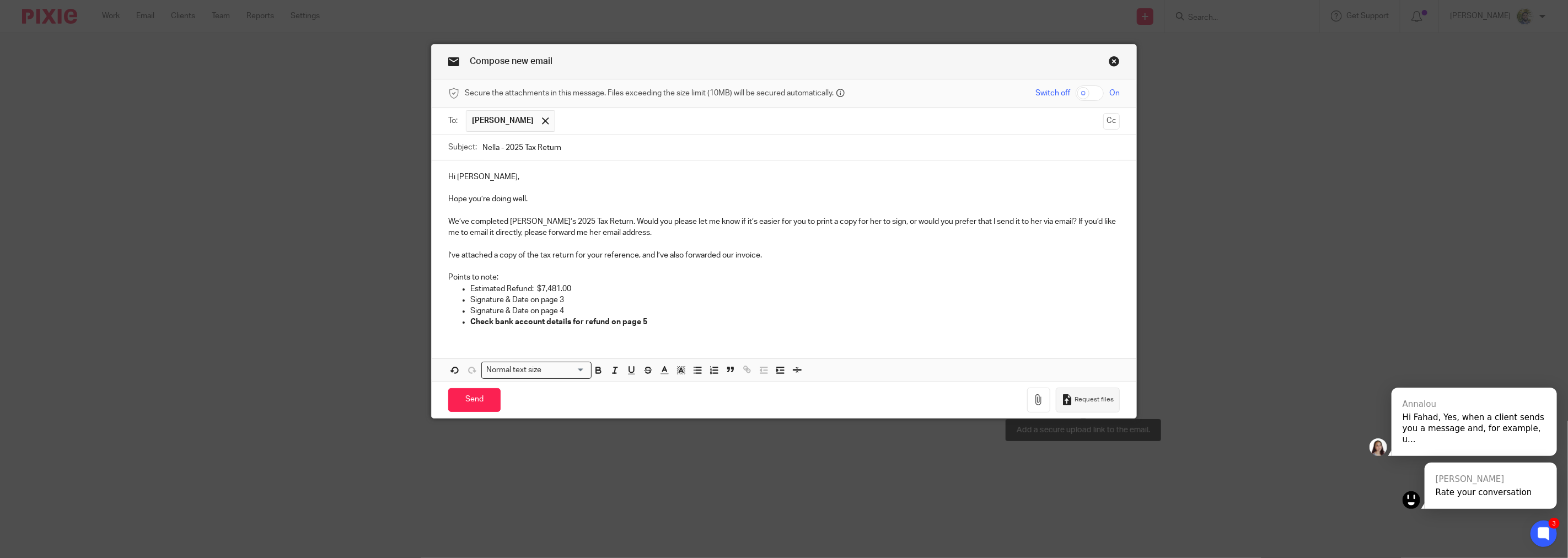
click at [1079, 399] on span "Request files" at bounding box center [1094, 400] width 40 height 9
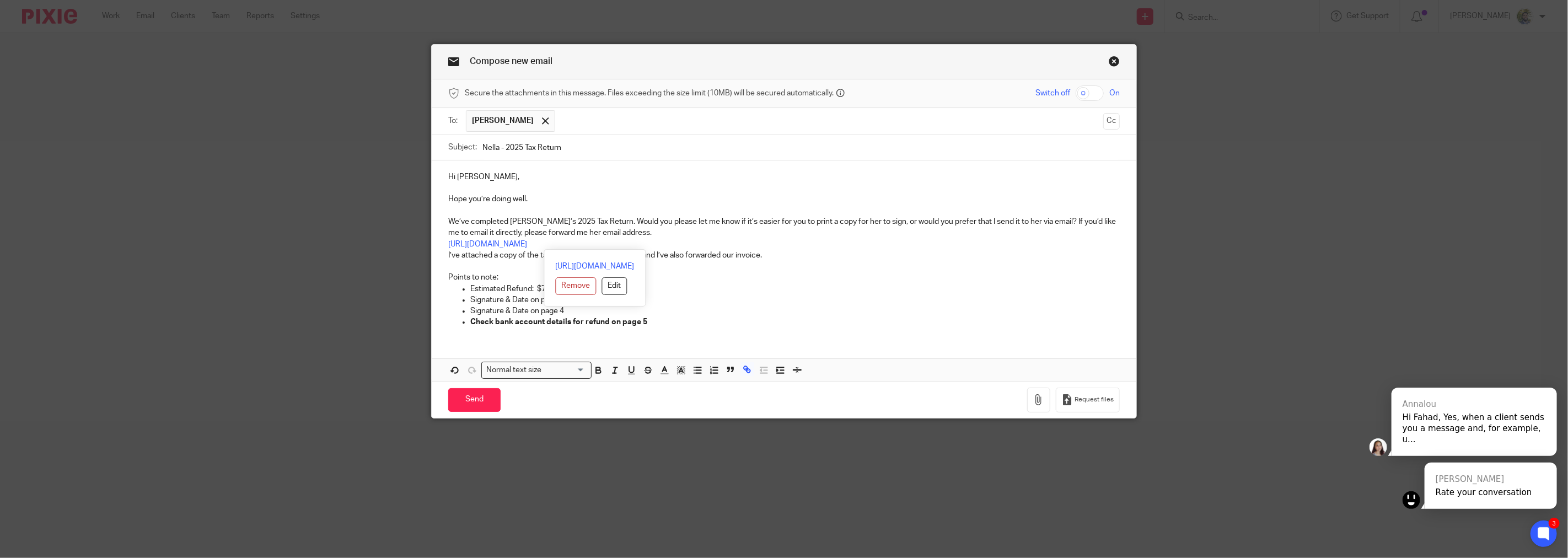
drag, startPoint x: 755, startPoint y: 242, endPoint x: 426, endPoint y: 243, distance: 329.0
click at [431, 243] on div "Compose new email Secure the attachments in this message. Files exceeding the s…" at bounding box center [784, 232] width 706 height 375
click at [695, 314] on p "Signature & Date on page 4" at bounding box center [795, 311] width 650 height 11
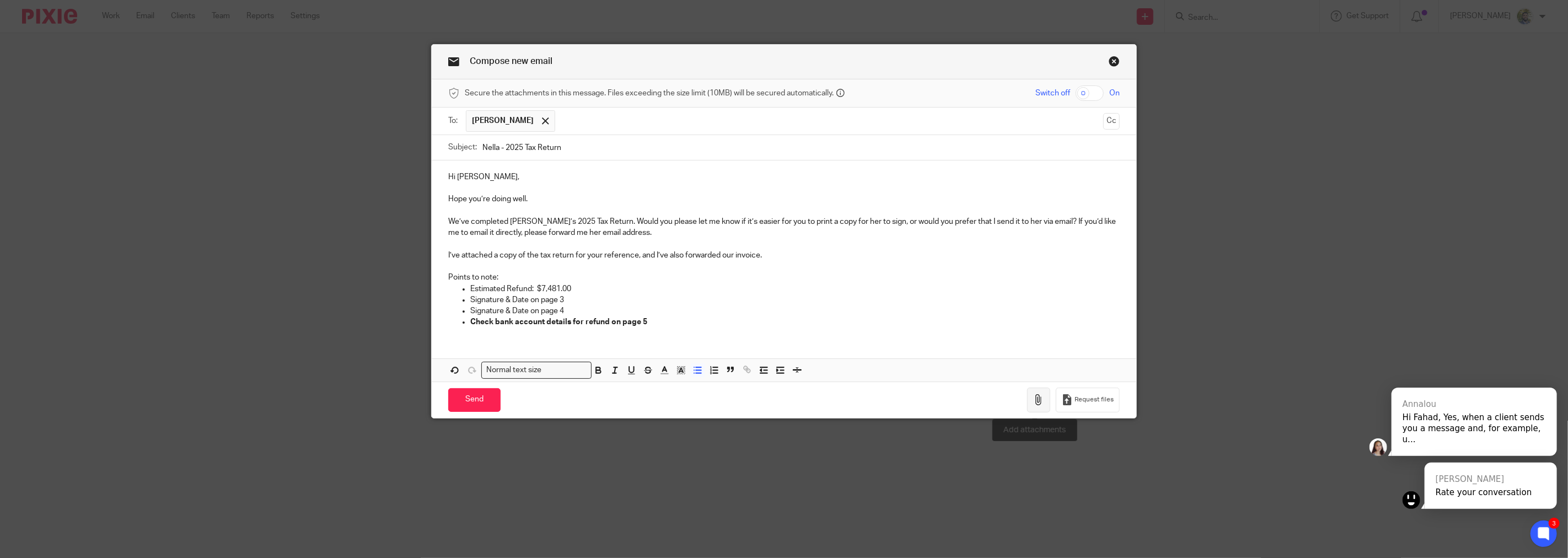
click at [1033, 400] on icon "button" at bounding box center [1038, 400] width 11 height 11
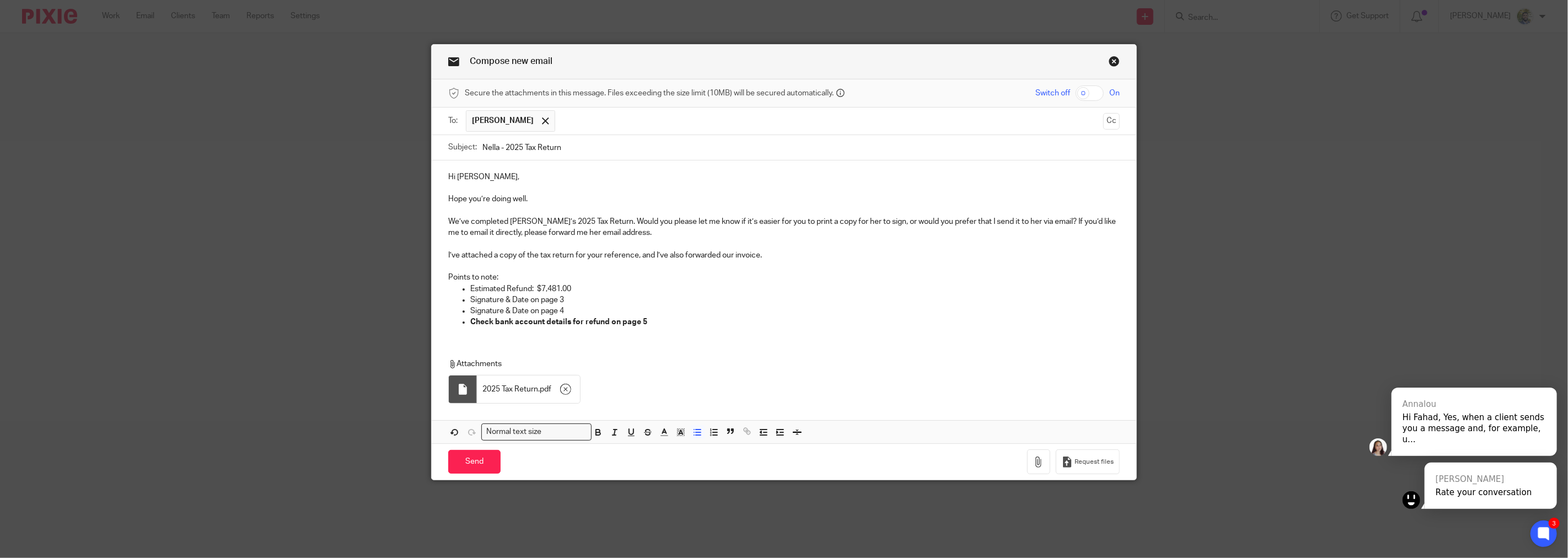
drag, startPoint x: 587, startPoint y: 307, endPoint x: 597, endPoint y: 308, distance: 10.0
click at [587, 307] on p "Signature & Date on page 4" at bounding box center [795, 311] width 650 height 11
click at [463, 459] on input "Send" at bounding box center [474, 462] width 52 height 24
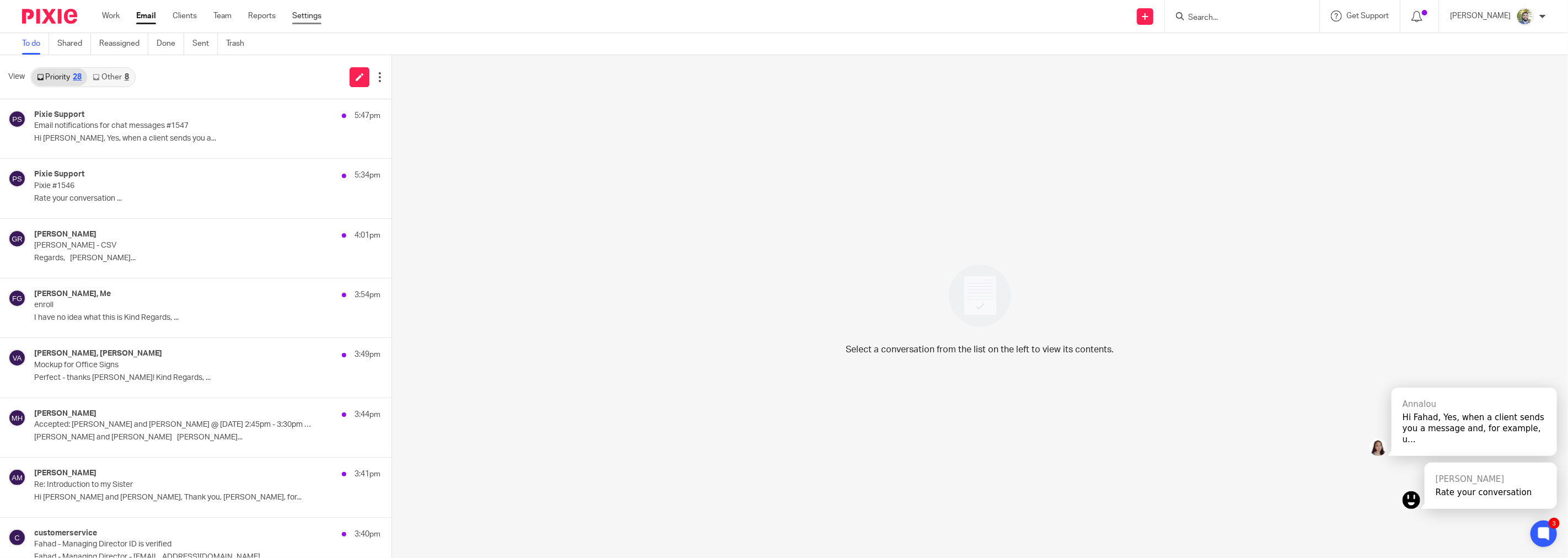
click at [308, 11] on link "Settings" at bounding box center [307, 16] width 30 height 11
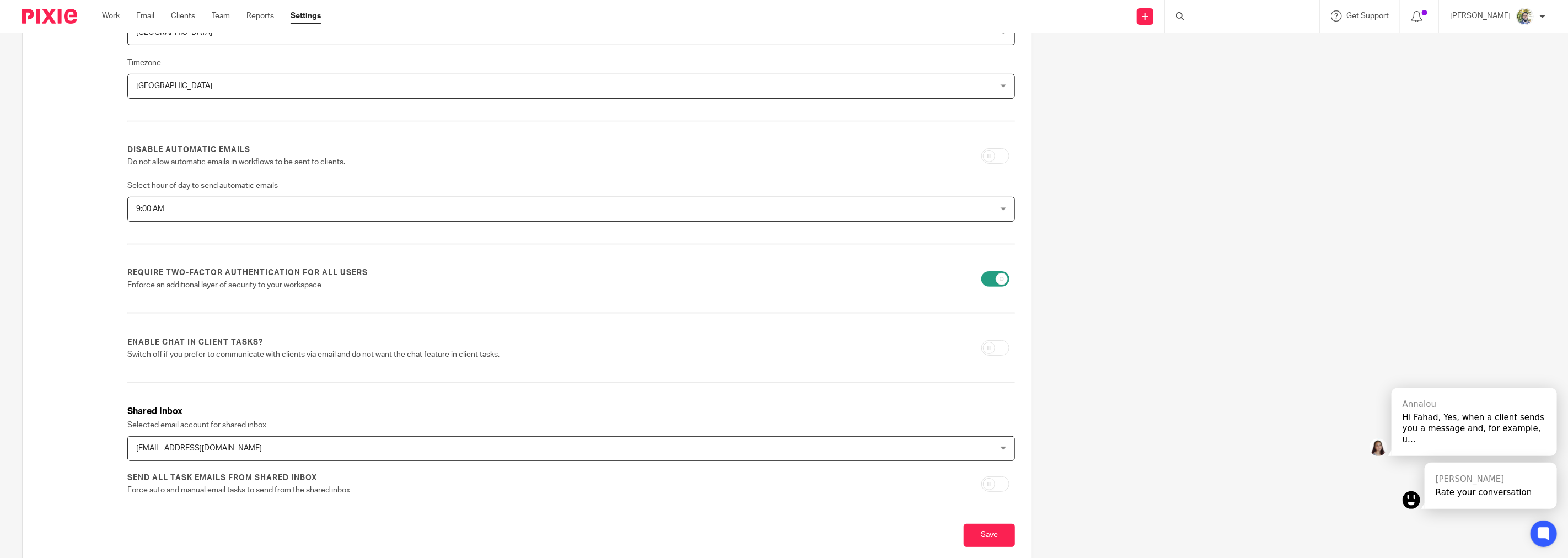
scroll to position [214, 0]
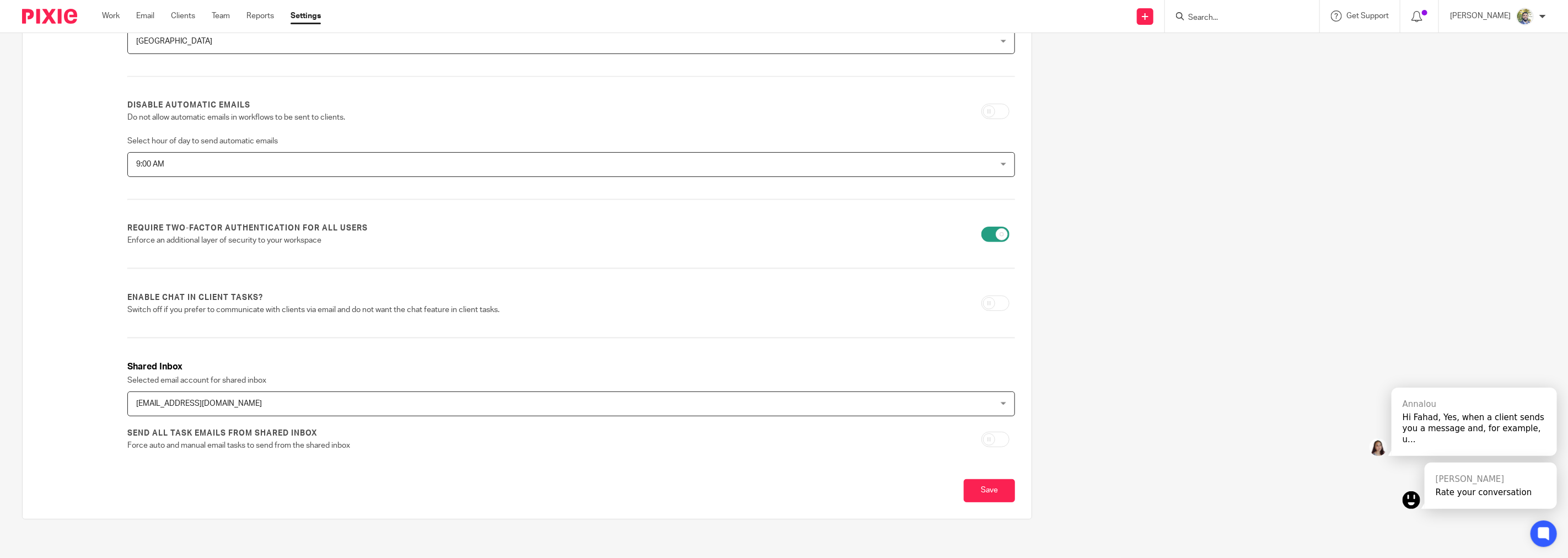
click at [984, 299] on input "checkbox" at bounding box center [995, 304] width 28 height 16
checkbox input "true"
click at [990, 480] on input "Save" at bounding box center [990, 492] width 51 height 24
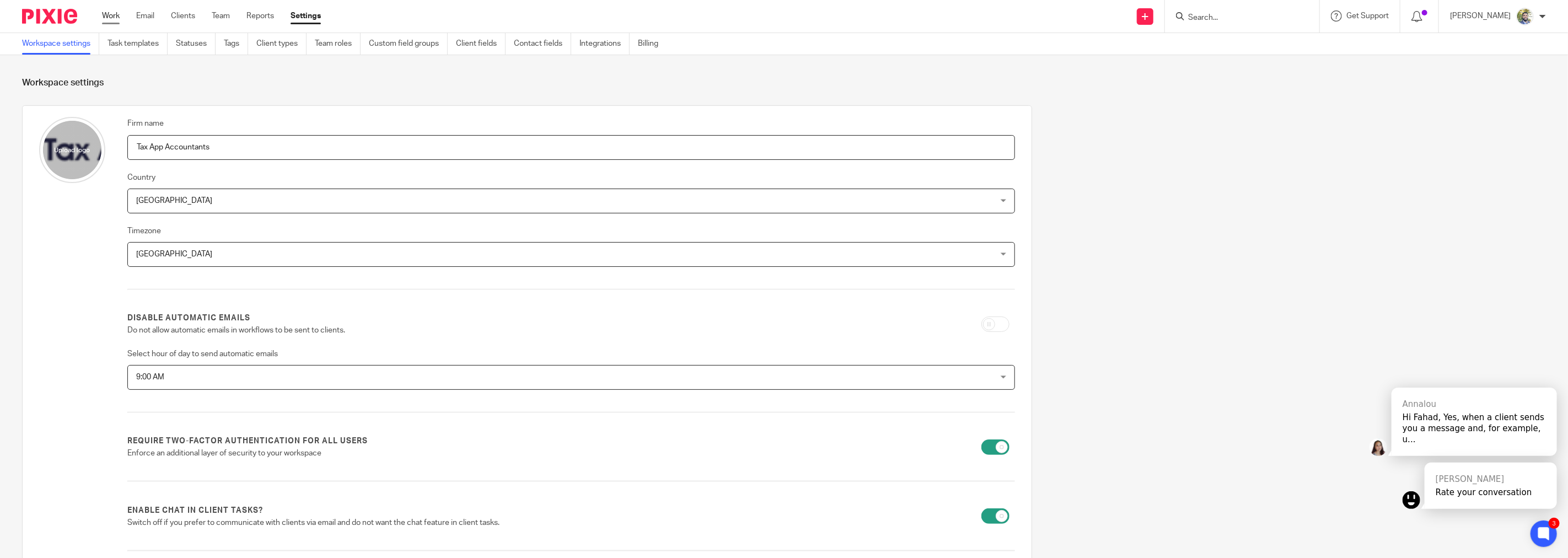
click at [120, 18] on link "Work" at bounding box center [111, 16] width 18 height 11
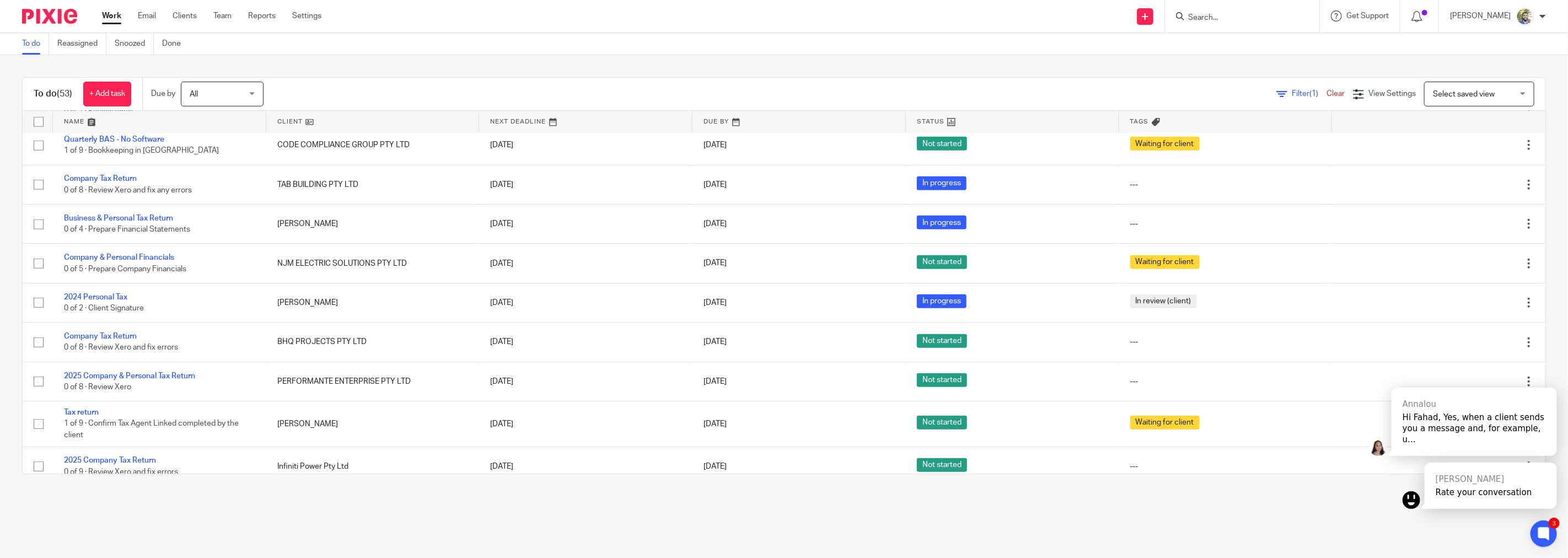
scroll to position [919, 0]
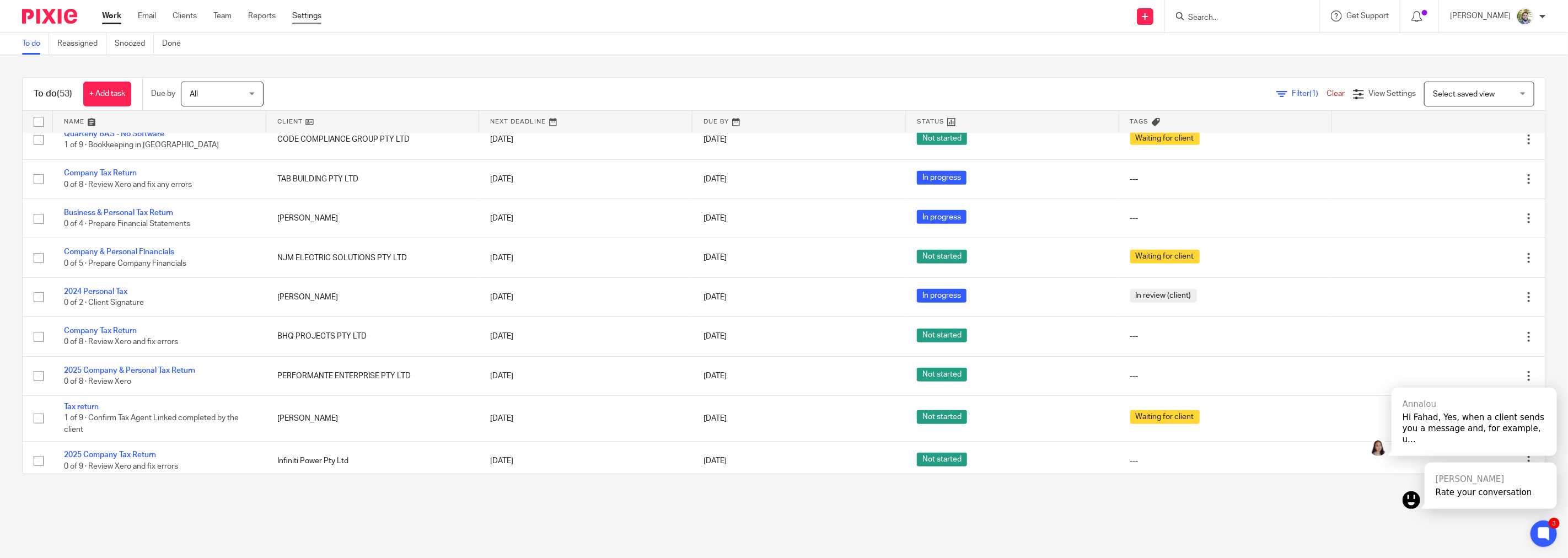
click at [305, 14] on link "Settings" at bounding box center [307, 16] width 30 height 11
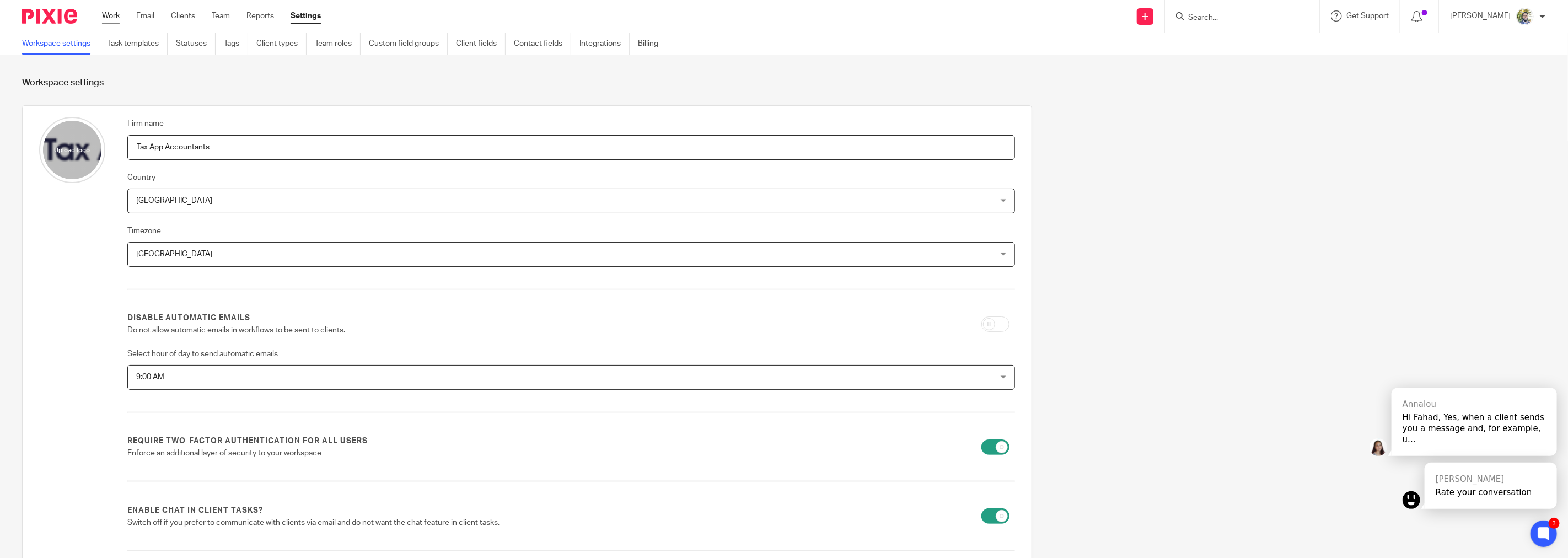
click at [111, 18] on link "Work" at bounding box center [111, 16] width 18 height 11
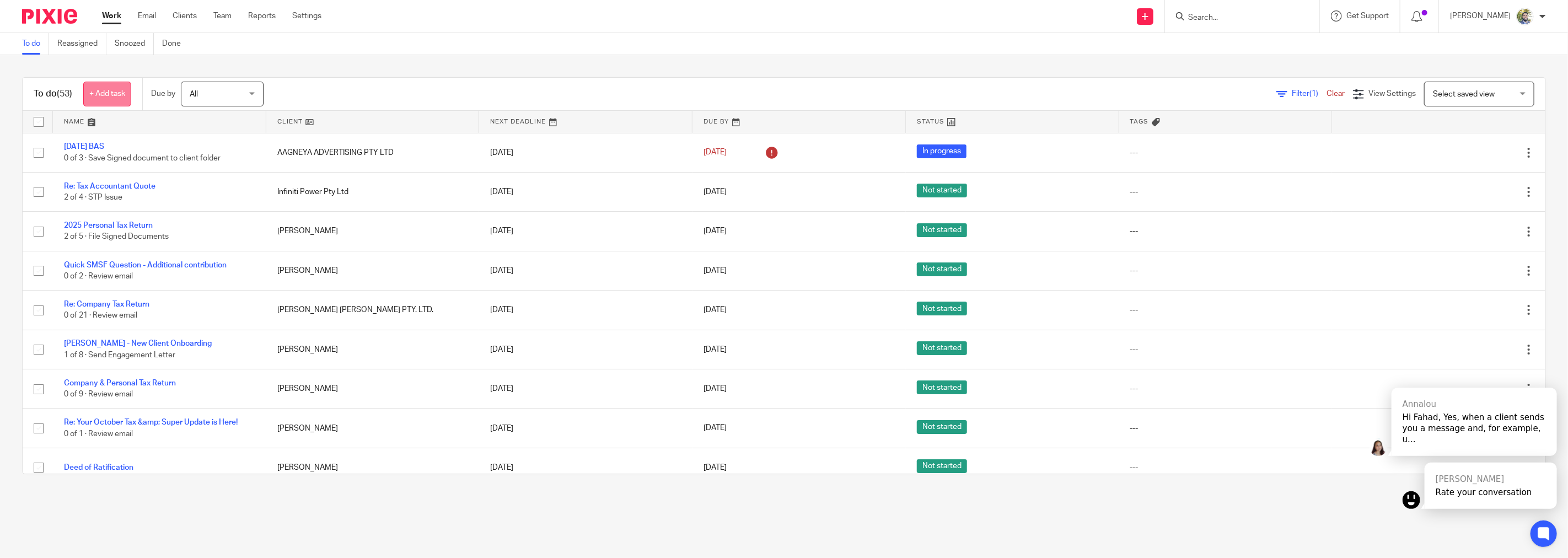
click at [104, 84] on link "+ Add task" at bounding box center [107, 94] width 48 height 25
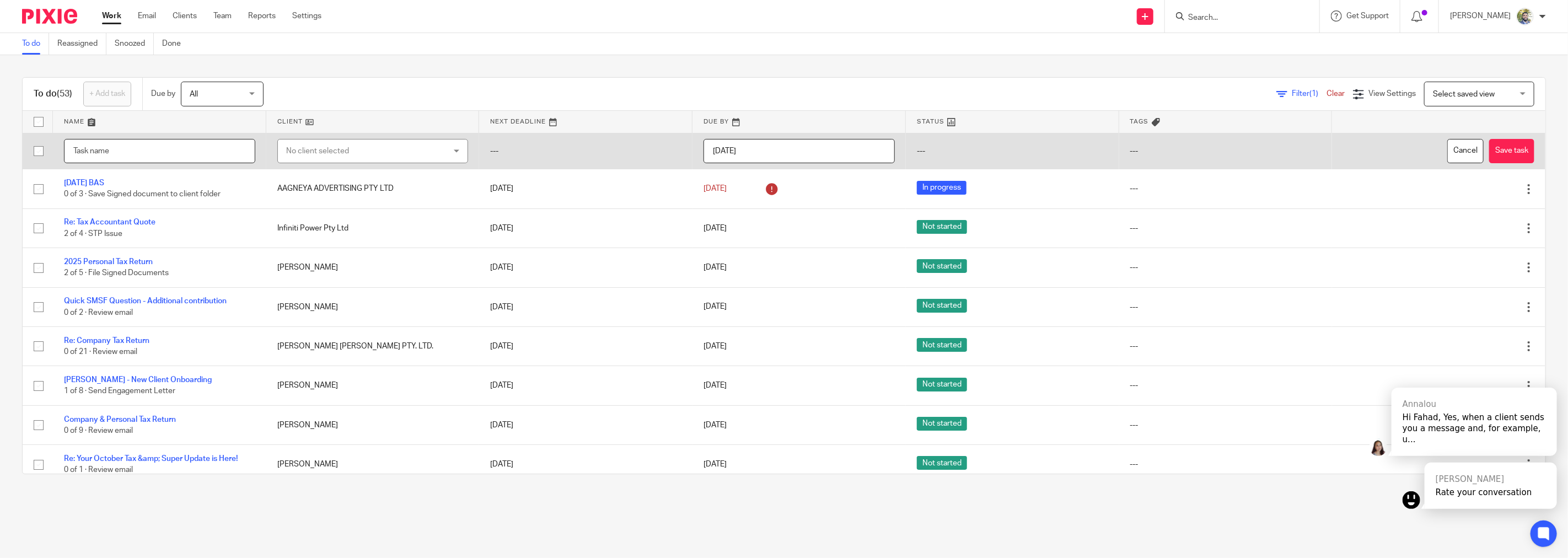
click at [118, 146] on input "text" at bounding box center [159, 151] width 191 height 25
type input "check"
click at [296, 151] on div "No client selected" at bounding box center [358, 150] width 145 height 23
type input "k"
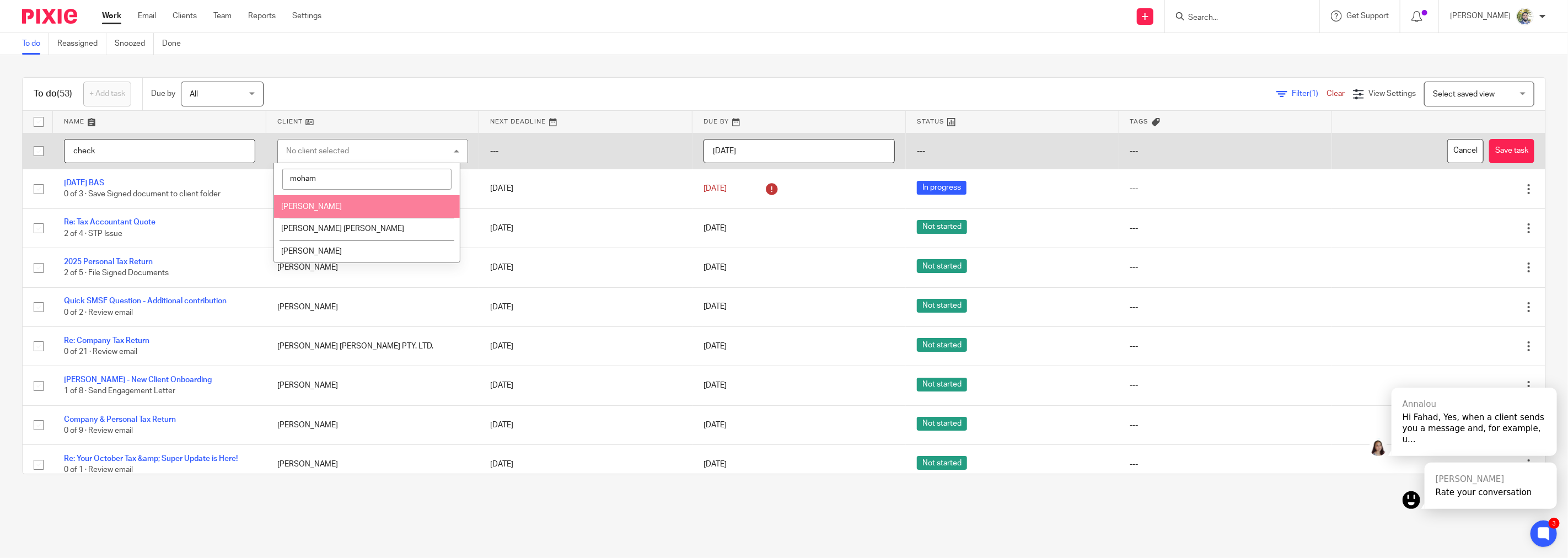
type input "moham"
click at [326, 205] on span "[PERSON_NAME]" at bounding box center [310, 207] width 60 height 8
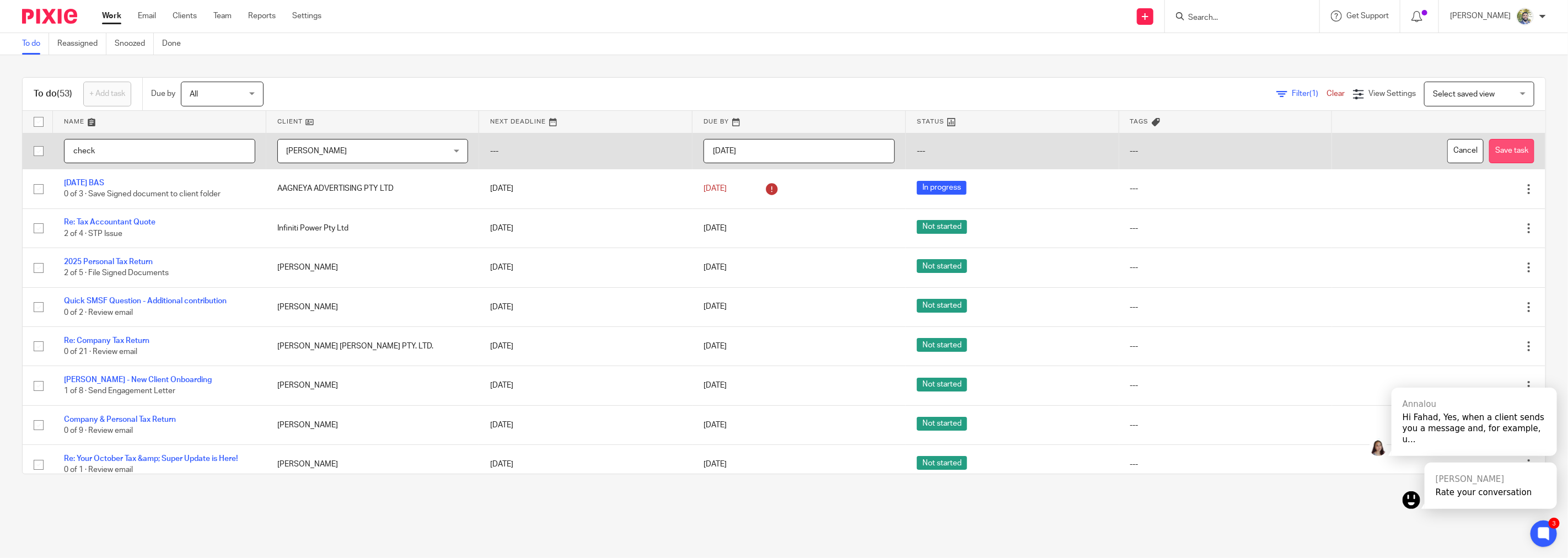
click at [1489, 151] on button "Save task" at bounding box center [1512, 151] width 45 height 25
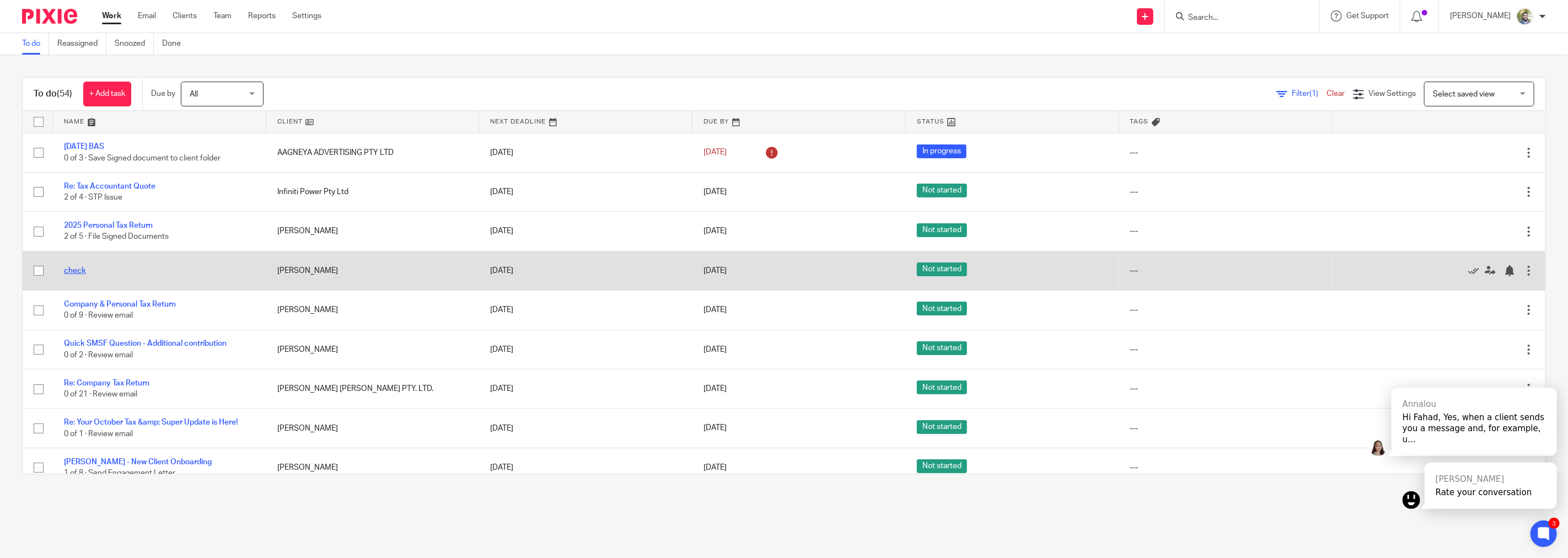
click at [76, 268] on link "check" at bounding box center [75, 271] width 22 height 8
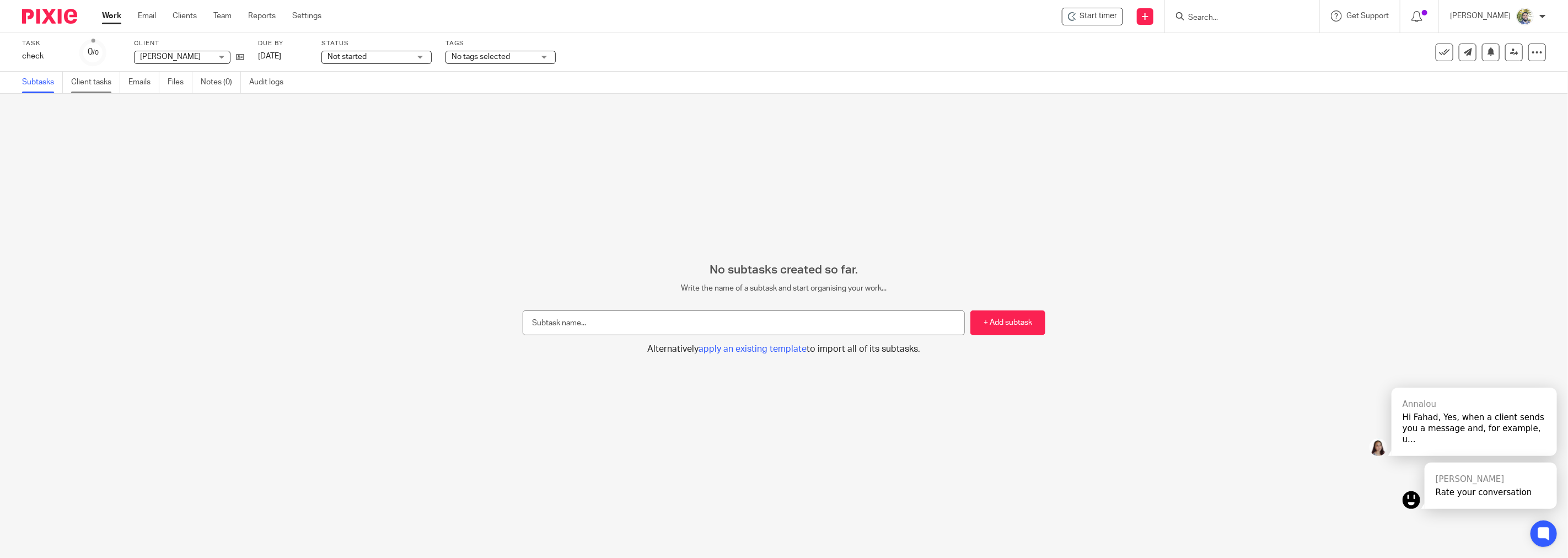
click at [83, 79] on link "Client tasks" at bounding box center [96, 82] width 49 height 22
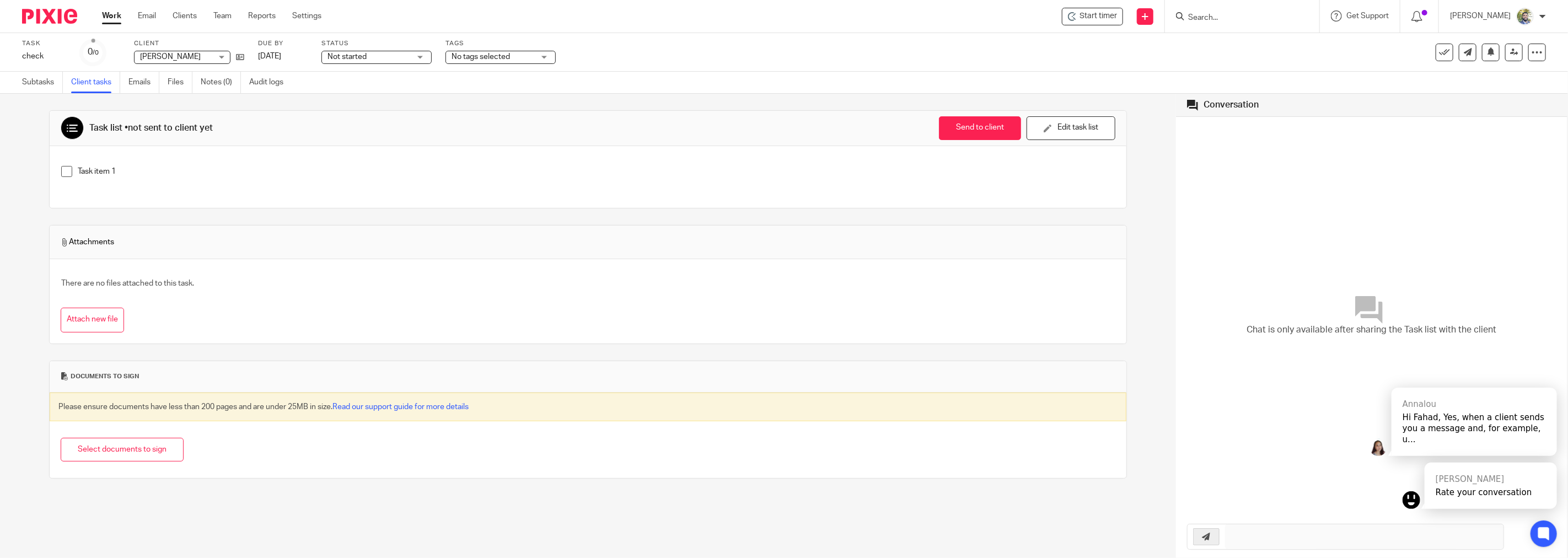
click at [420, 178] on div "Task item 1" at bounding box center [596, 174] width 1037 height 17
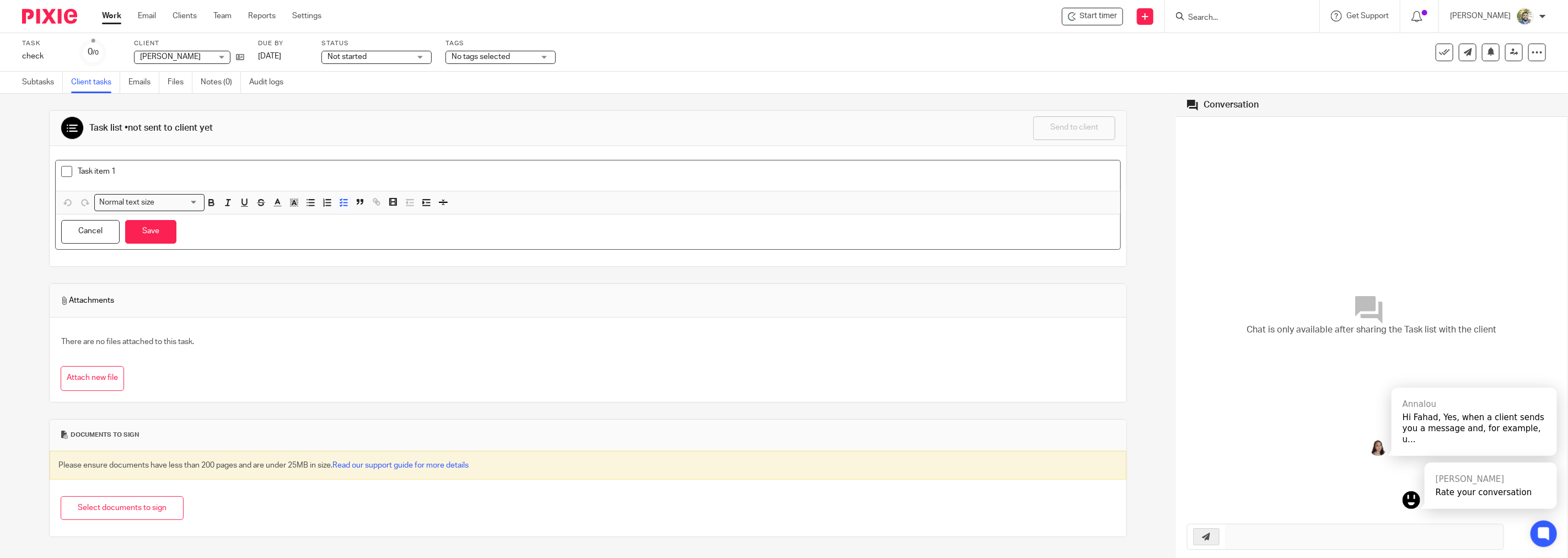
click at [942, 131] on div "Send to client Send to client Ask client to recheck again Edit task list" at bounding box center [852, 129] width 528 height 24
click at [1003, 97] on div "Task list • not sent to client yet Send to client Send to client Ask client to …" at bounding box center [588, 324] width 1078 height 460
click at [1108, 107] on div "Task list • not sent to client yet Send to client Send to client Ask client to …" at bounding box center [588, 324] width 1078 height 460
click at [376, 163] on div "Task item 1" at bounding box center [587, 175] width 1065 height 31
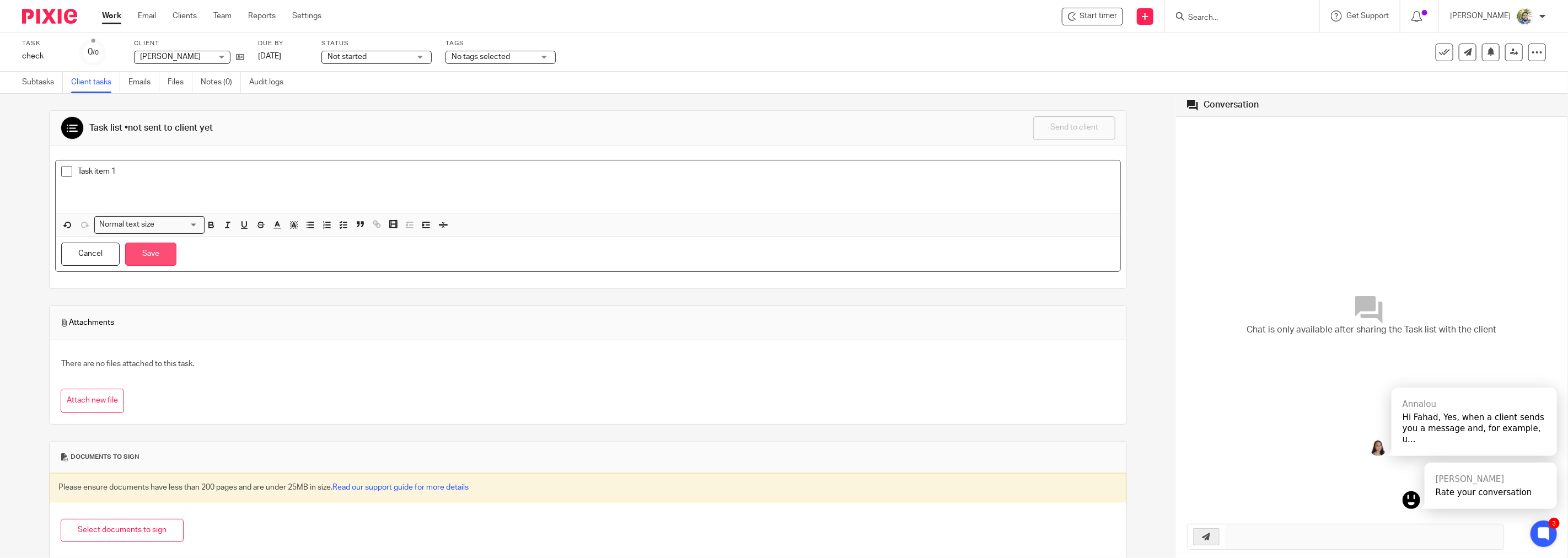
click at [156, 252] on button "Save" at bounding box center [151, 254] width 51 height 24
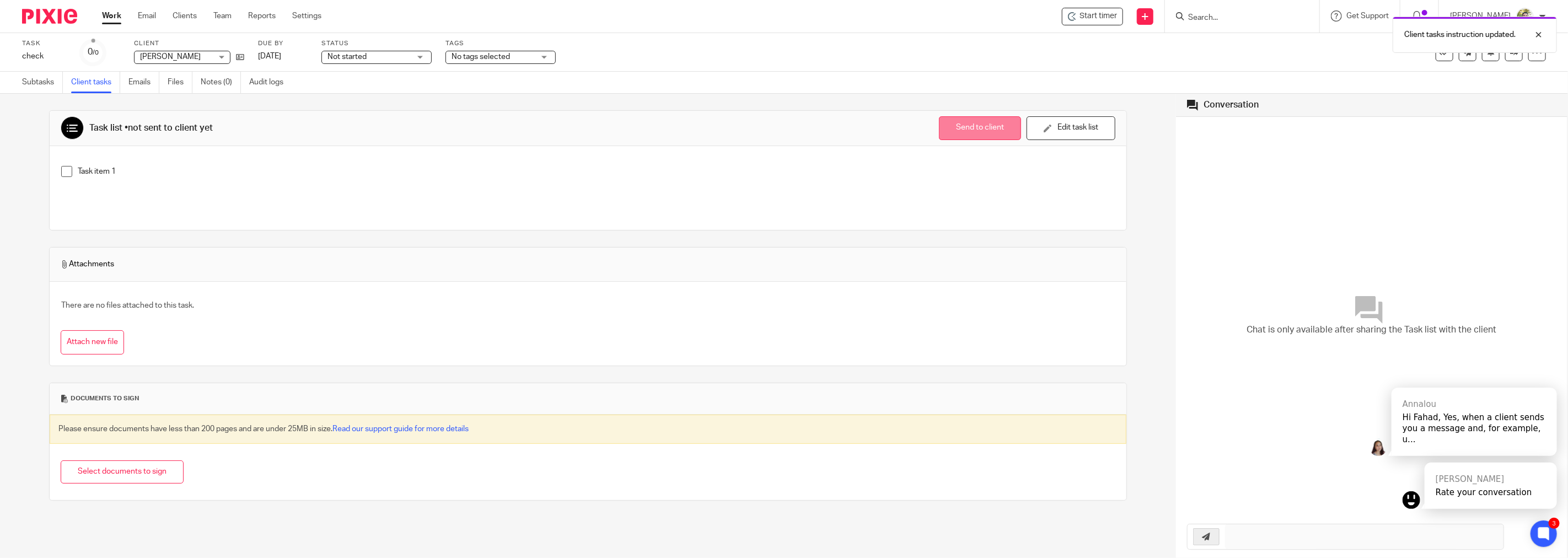
click at [958, 134] on button "Send to client" at bounding box center [980, 129] width 82 height 24
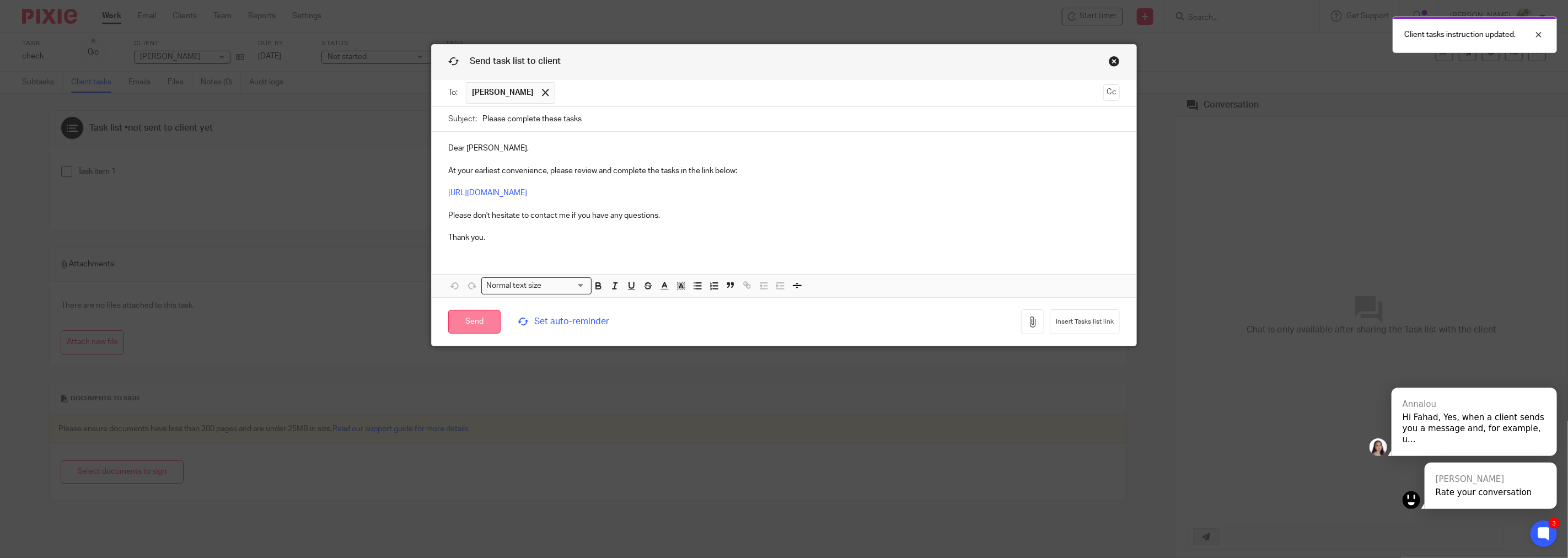
click at [470, 331] on input "Send" at bounding box center [474, 322] width 52 height 24
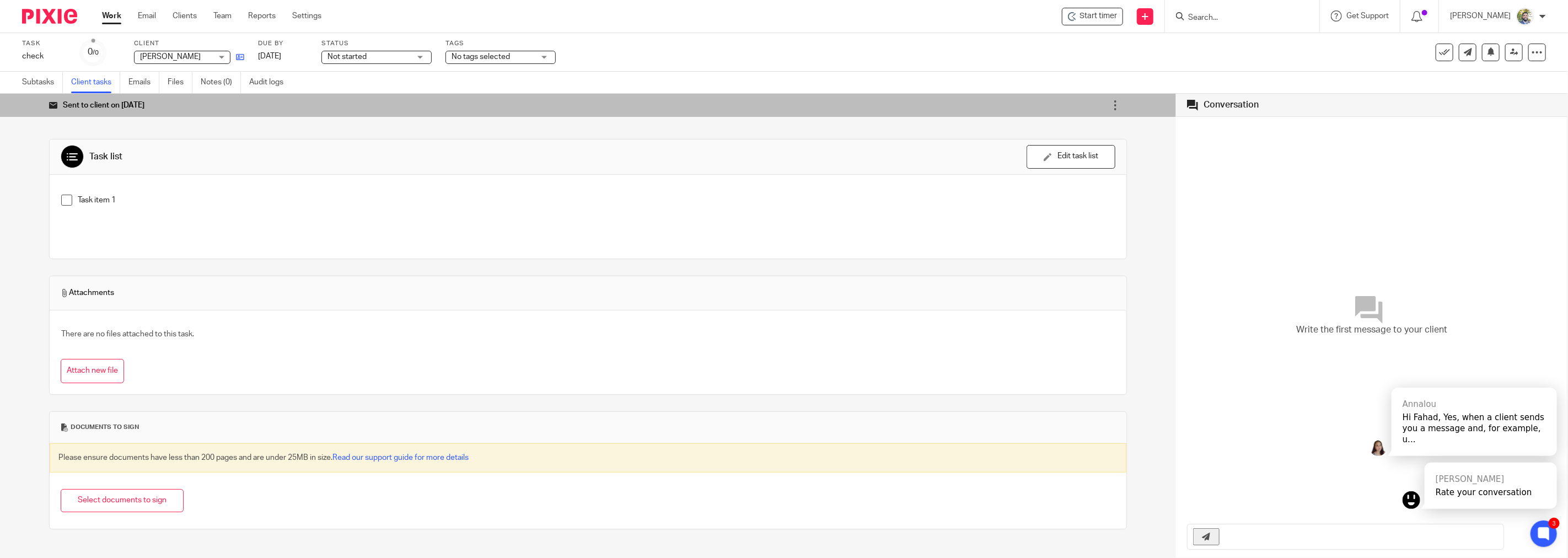
click at [238, 60] on icon at bounding box center [240, 57] width 8 height 8
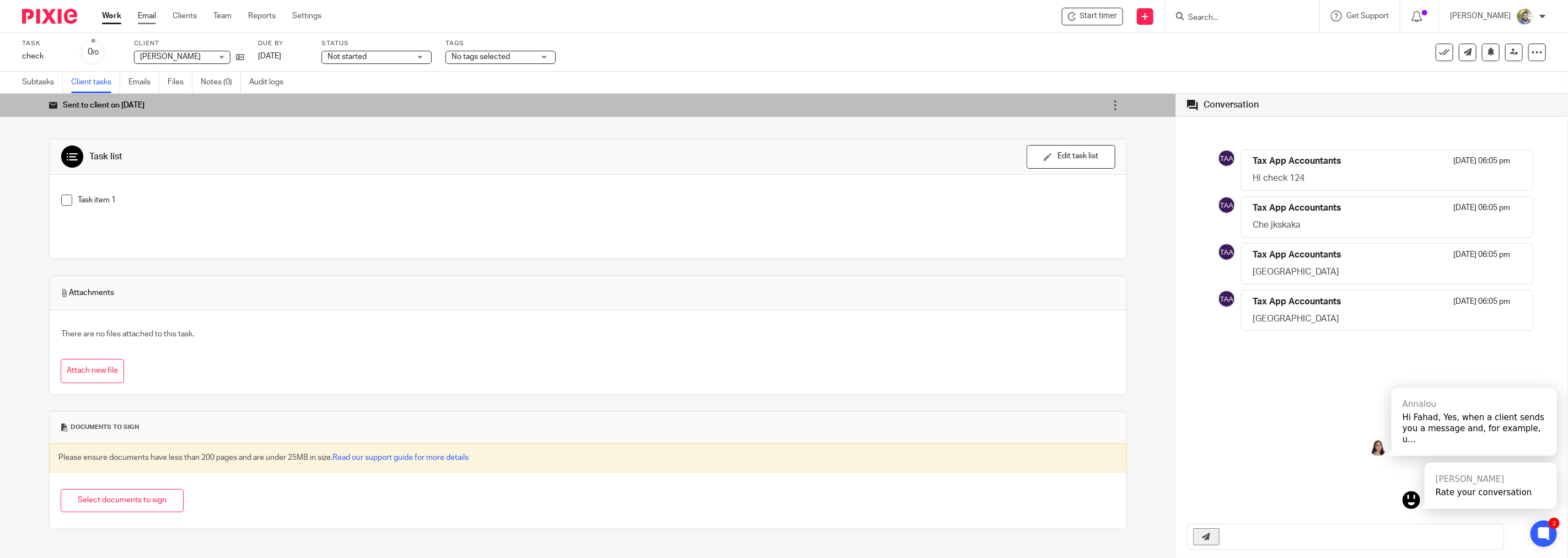
click at [152, 20] on link "Email" at bounding box center [146, 16] width 18 height 11
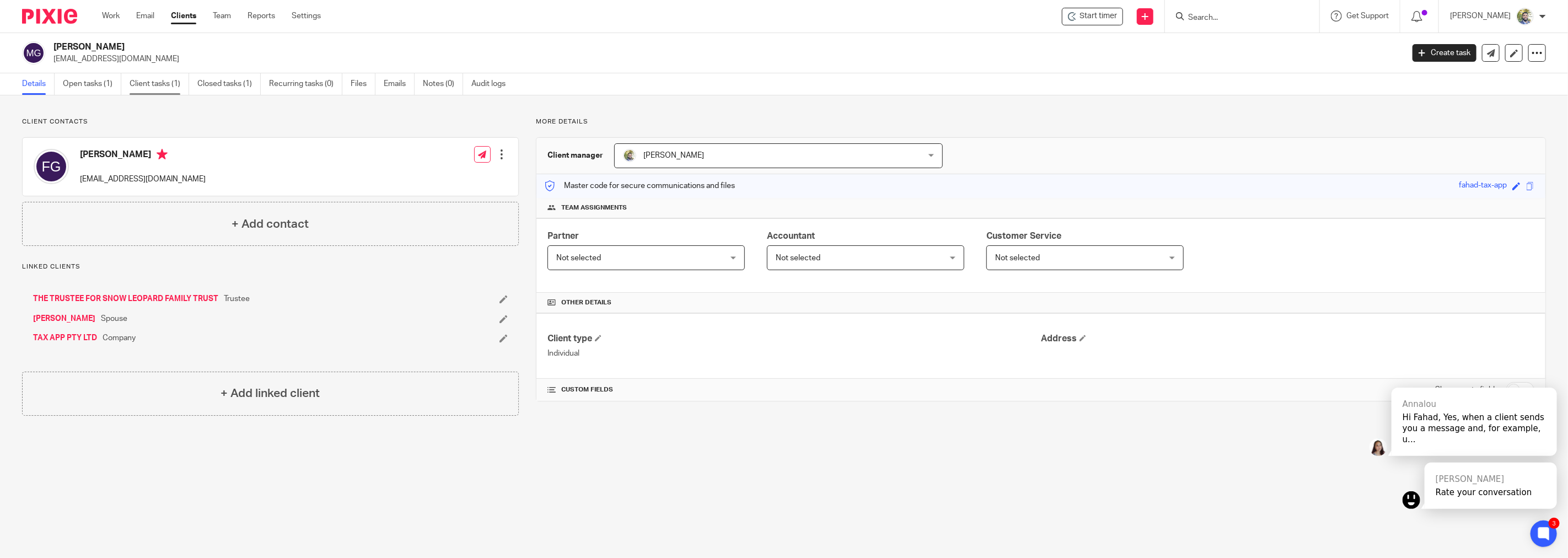
click at [150, 91] on link "Client tasks (1)" at bounding box center [159, 84] width 59 height 22
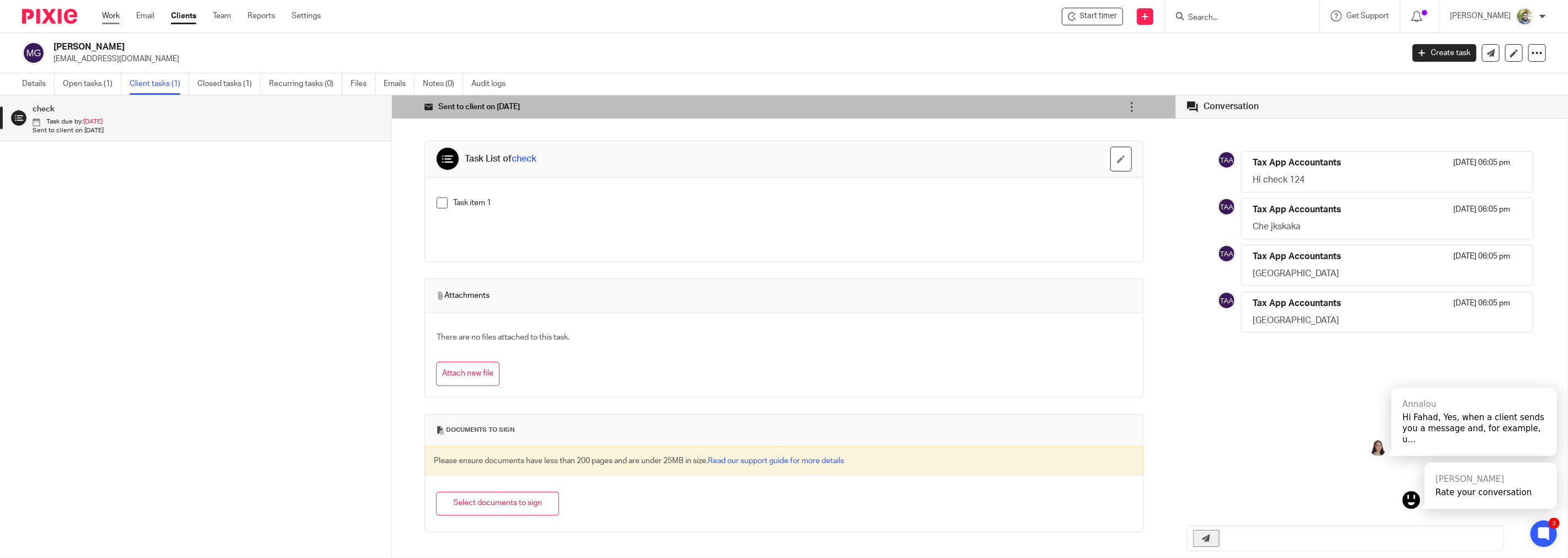
click at [118, 20] on link "Work" at bounding box center [111, 16] width 18 height 11
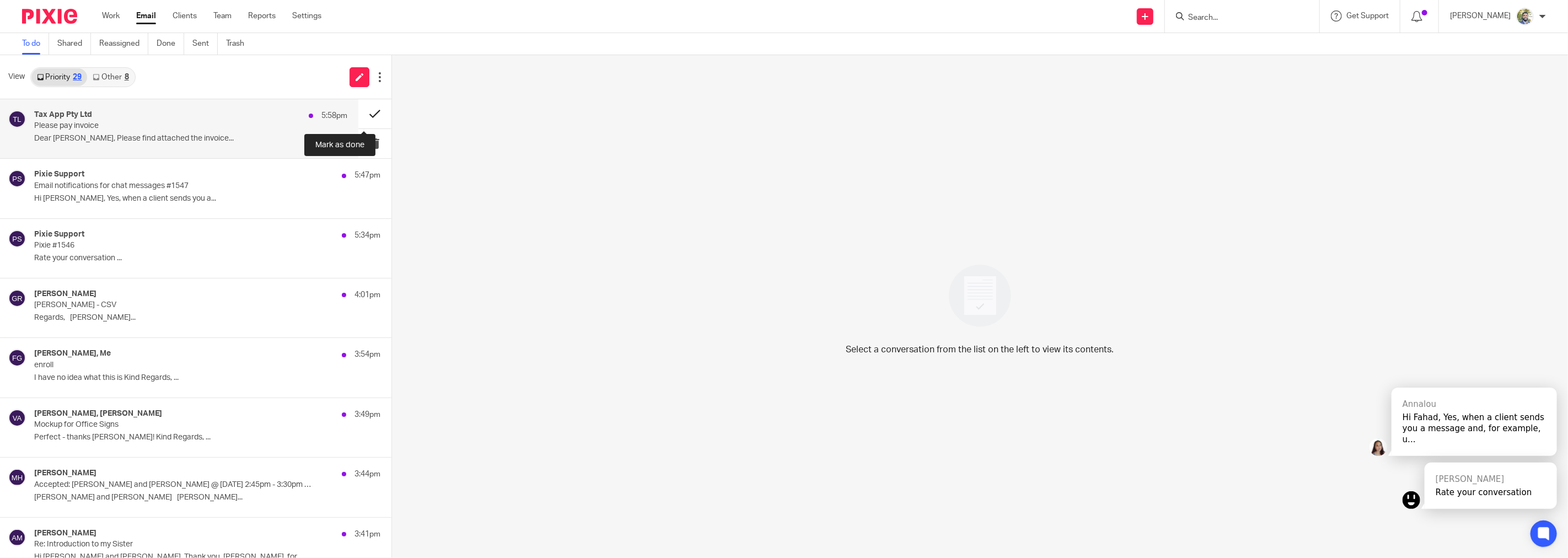
click at [367, 108] on button at bounding box center [374, 114] width 33 height 30
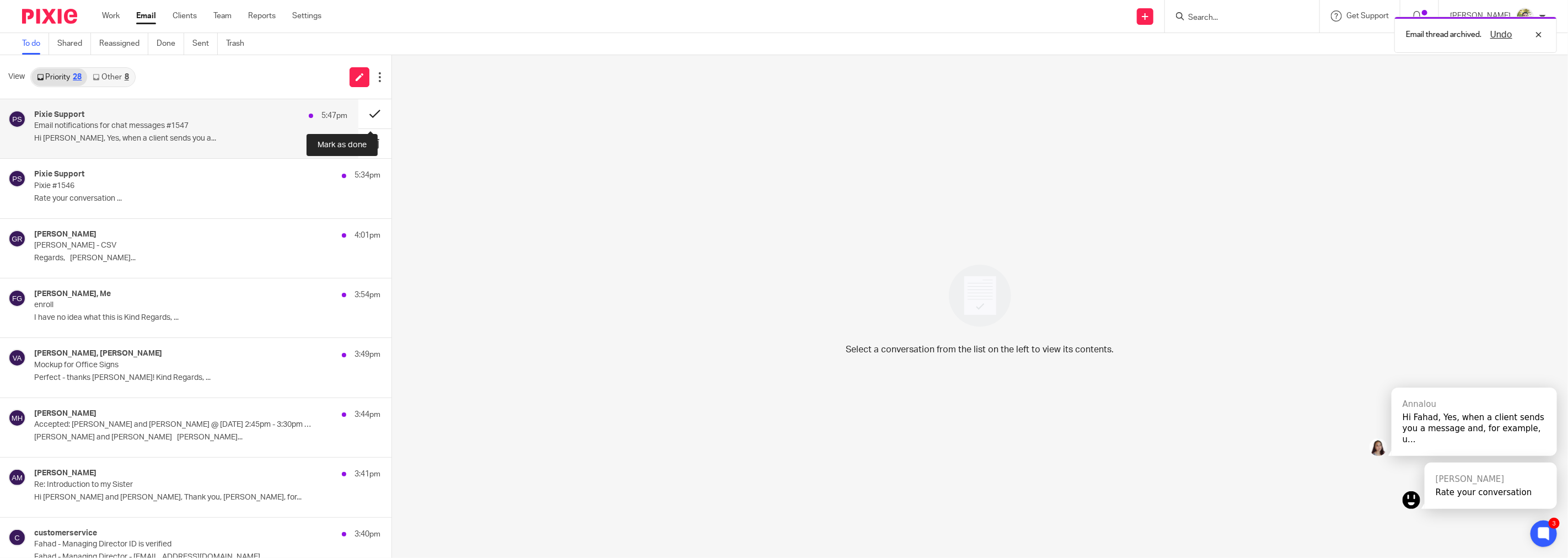
click at [366, 109] on button at bounding box center [374, 114] width 33 height 30
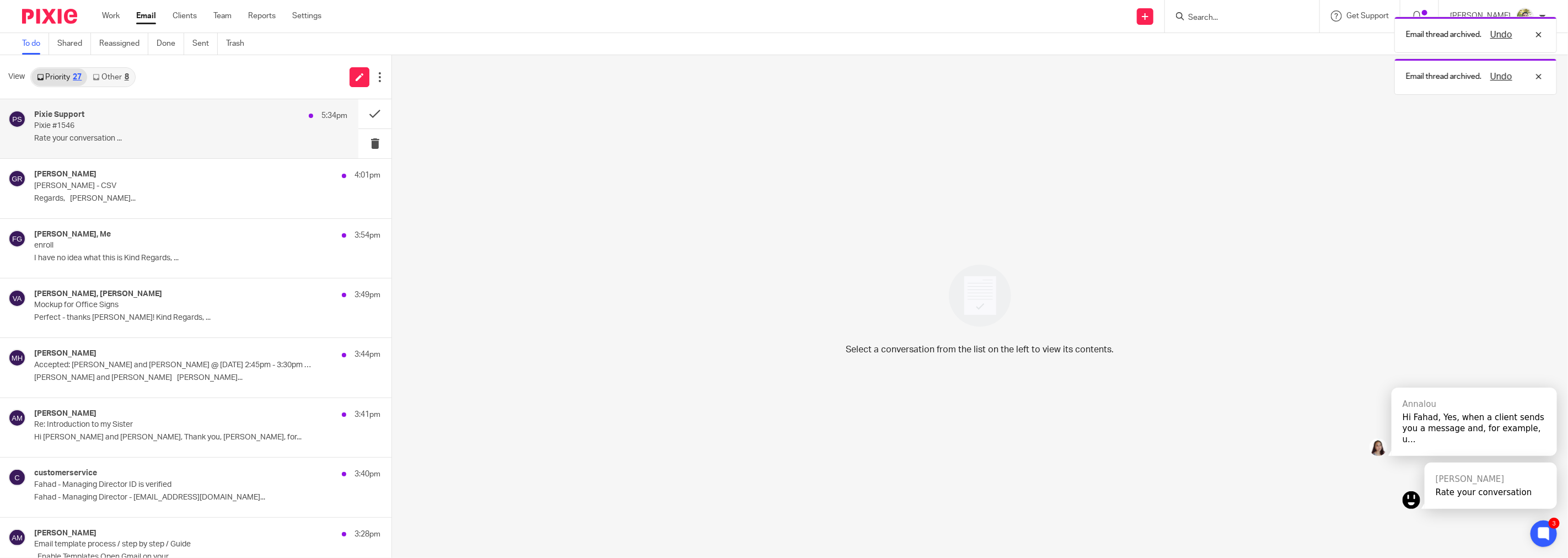
click at [230, 137] on p "Rate your conversation ..." at bounding box center [191, 138] width 313 height 9
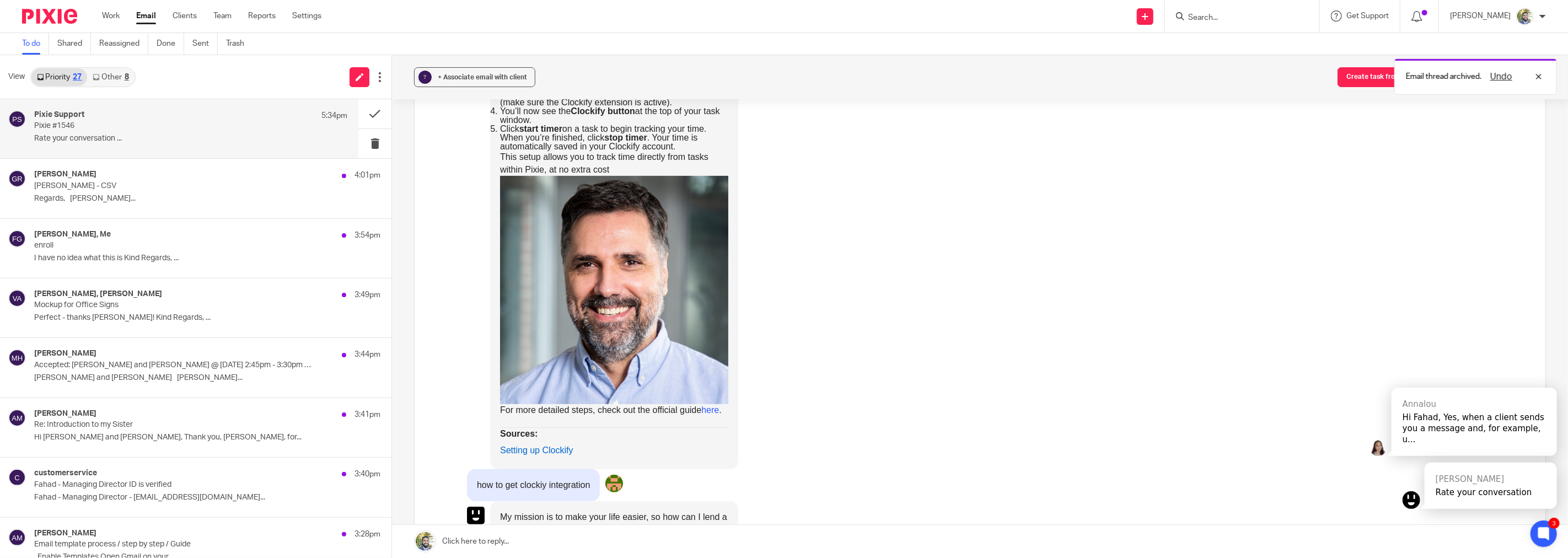
scroll to position [598, 0]
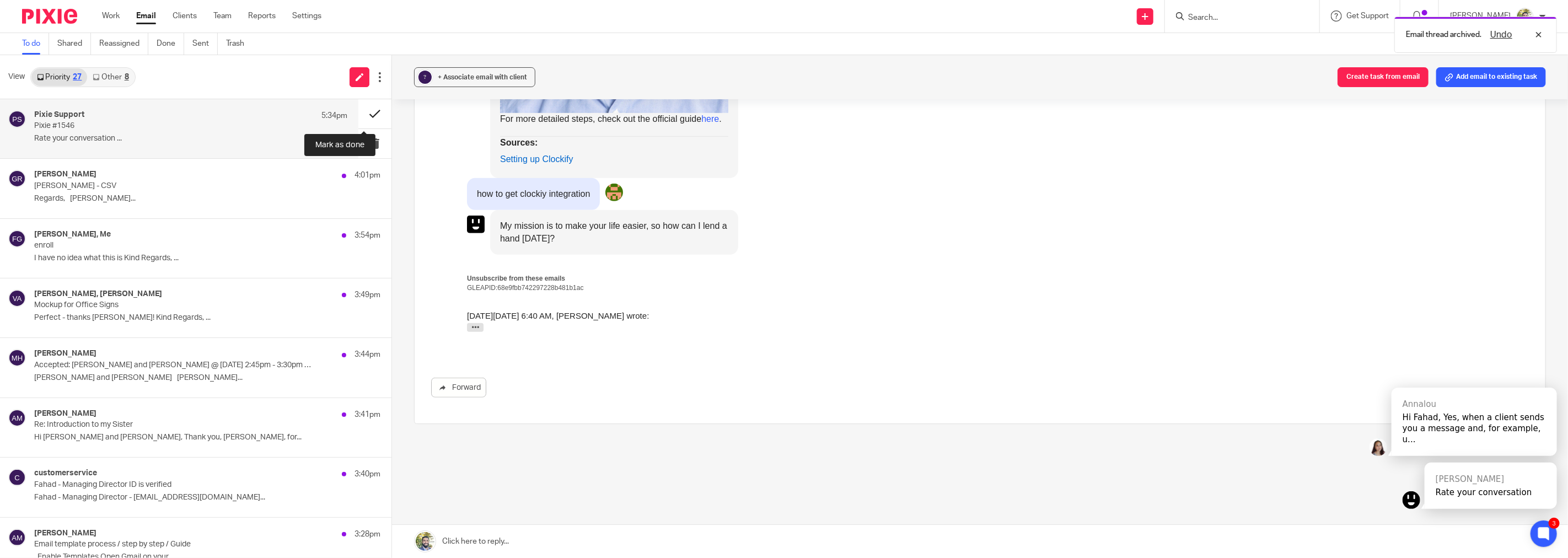
click at [359, 109] on button at bounding box center [374, 114] width 33 height 30
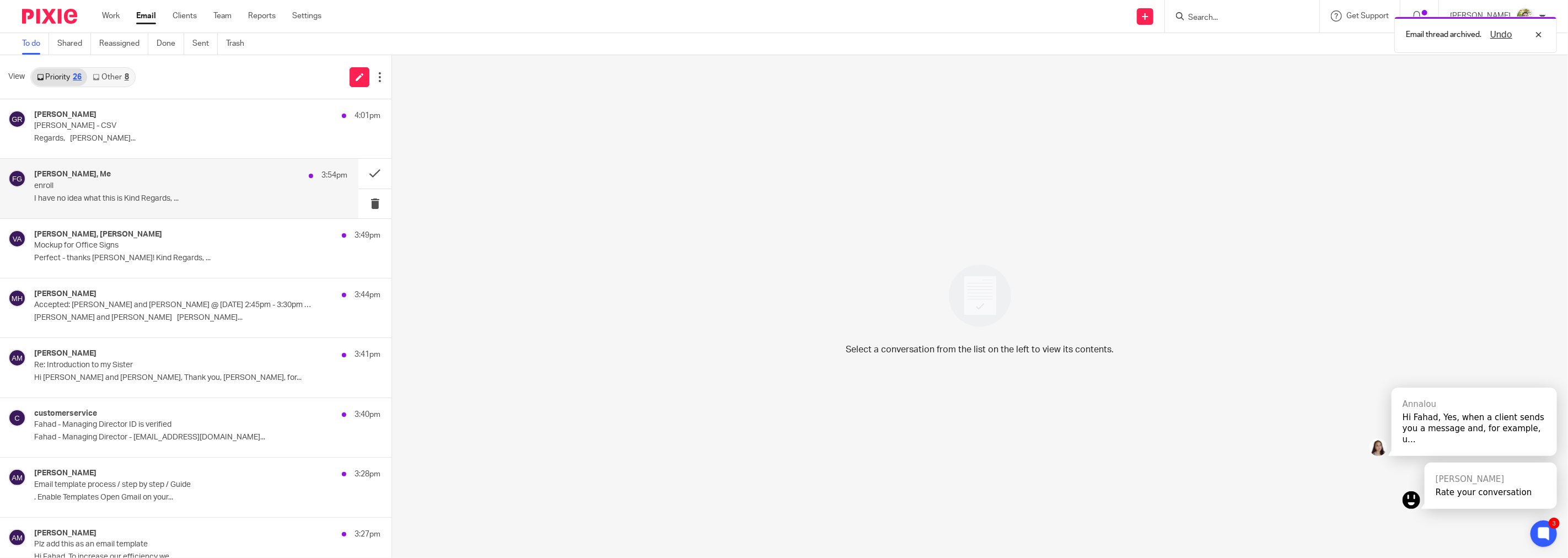
click at [244, 179] on div "Alesha Masaud, Me 3:54pm" at bounding box center [191, 175] width 313 height 11
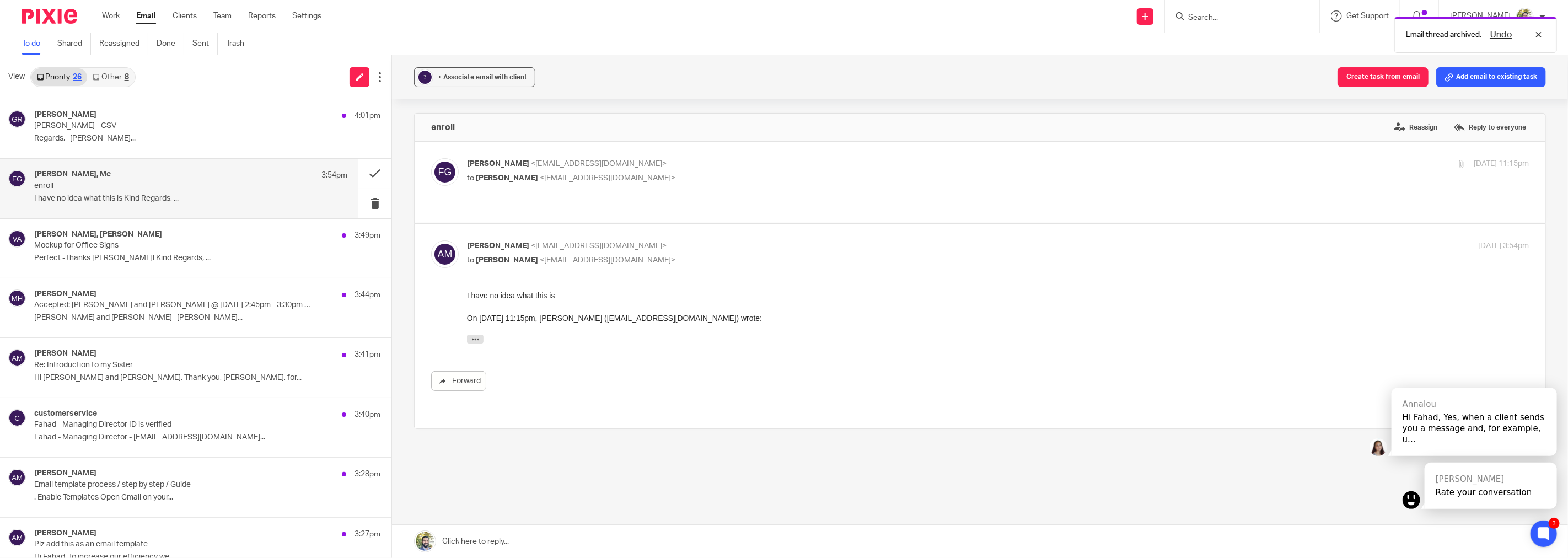
scroll to position [0, 0]
click at [550, 193] on label at bounding box center [980, 182] width 1131 height 81
click at [431, 158] on input "checkbox" at bounding box center [430, 157] width 1 height 1
checkbox input "true"
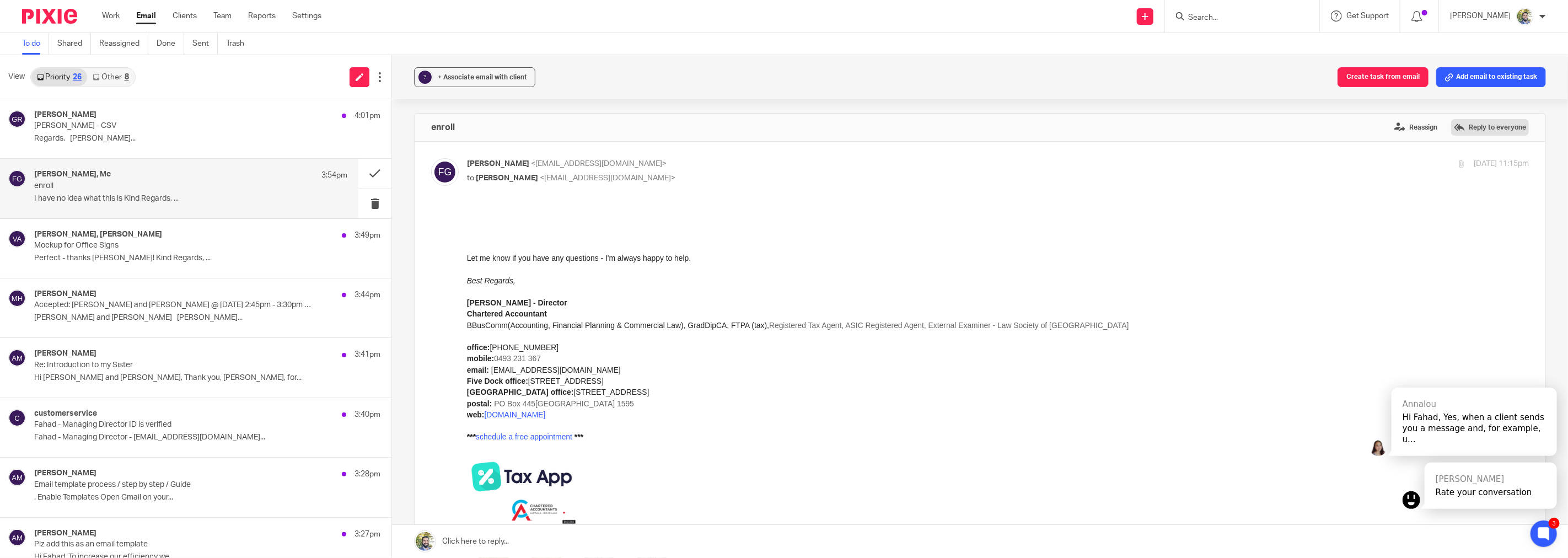
click at [1467, 126] on label "Reply to everyone" at bounding box center [1490, 127] width 78 height 17
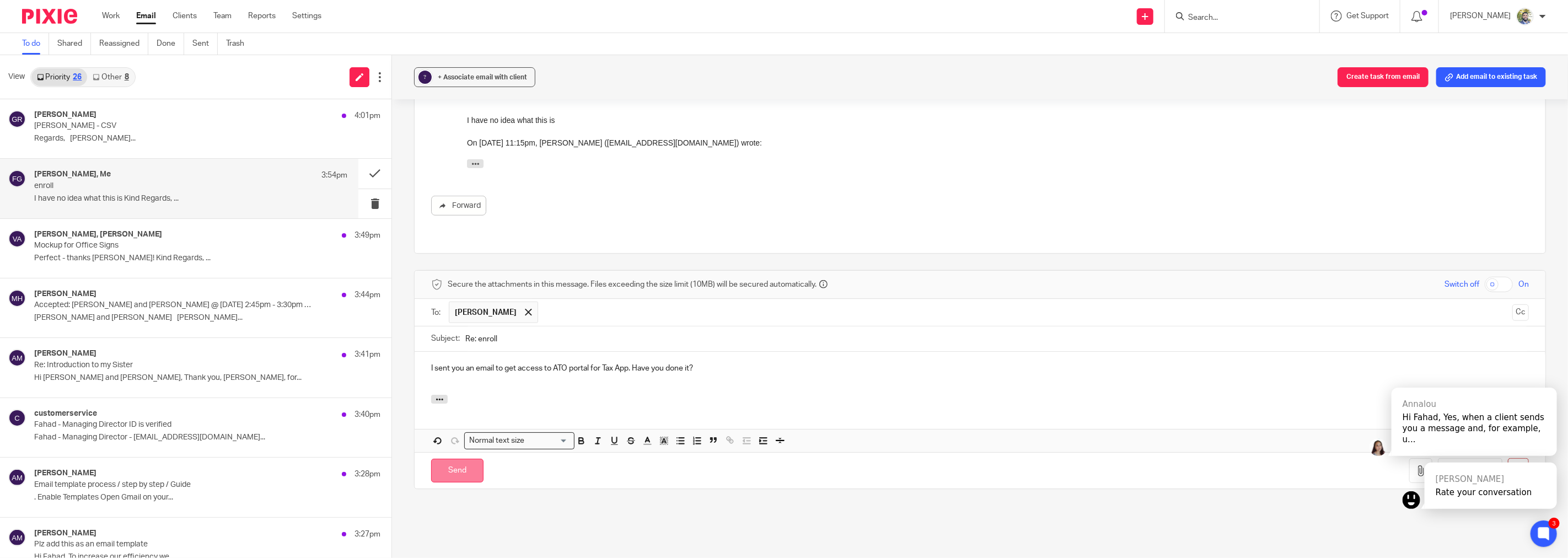
click at [463, 459] on input "Send" at bounding box center [457, 471] width 52 height 24
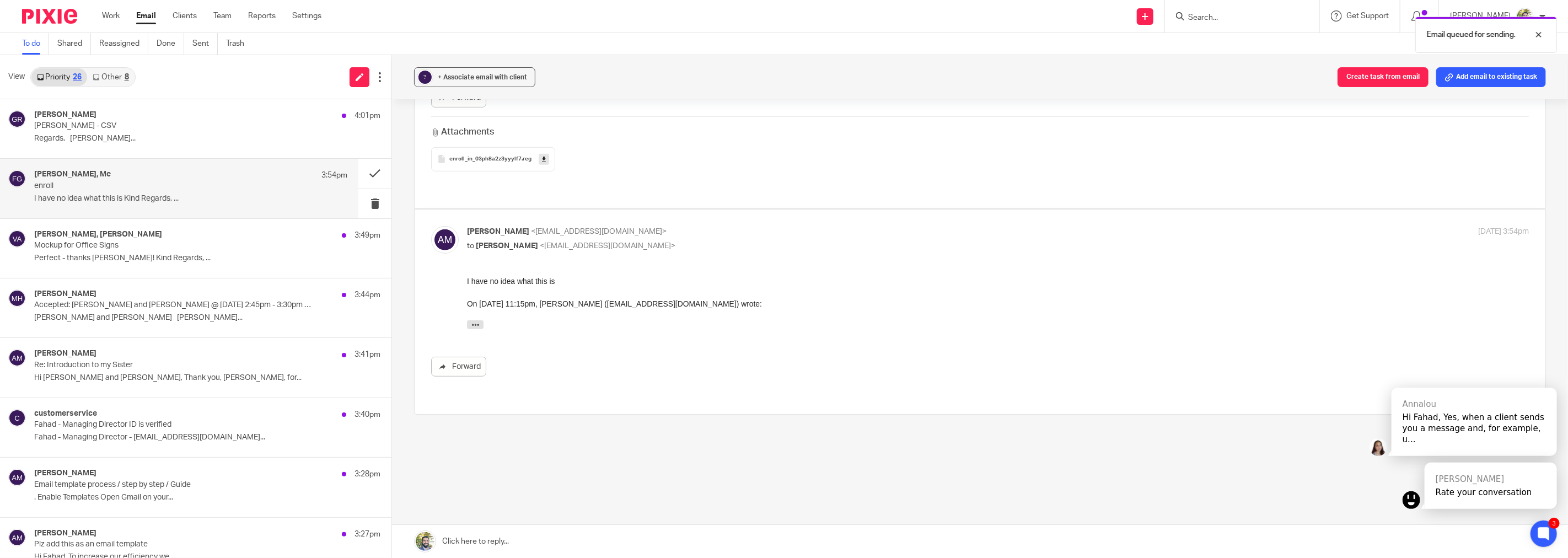
scroll to position [543, 0]
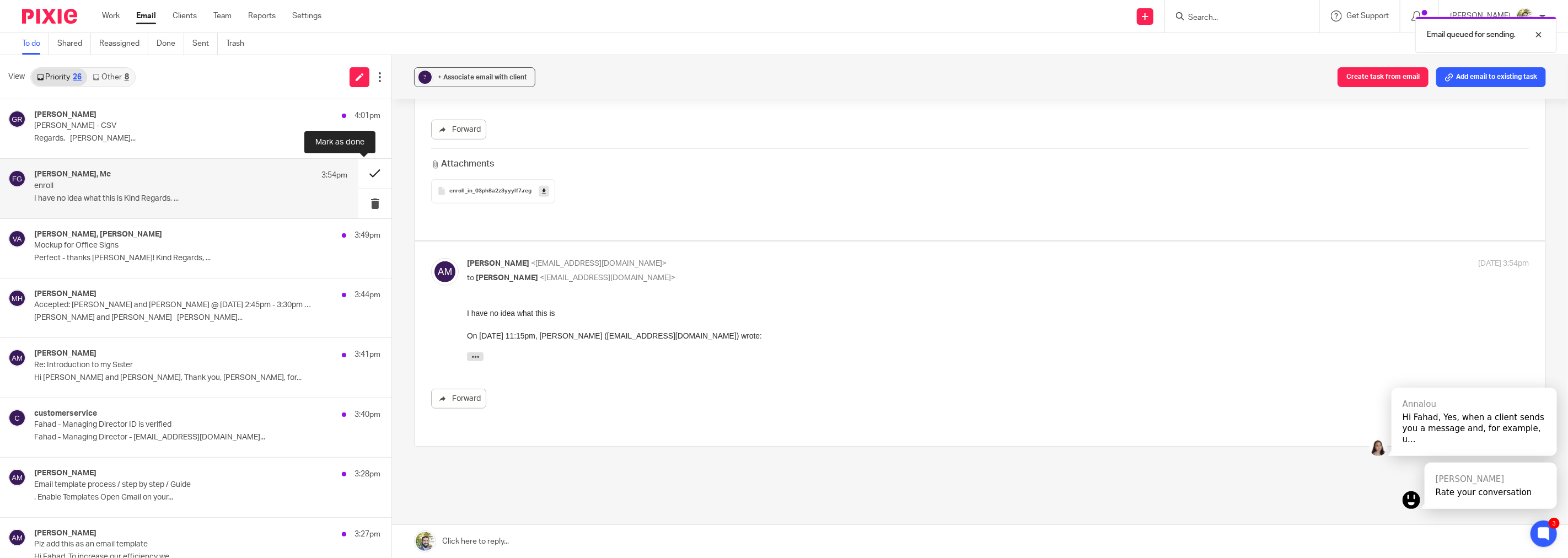
click at [361, 175] on button at bounding box center [374, 174] width 33 height 30
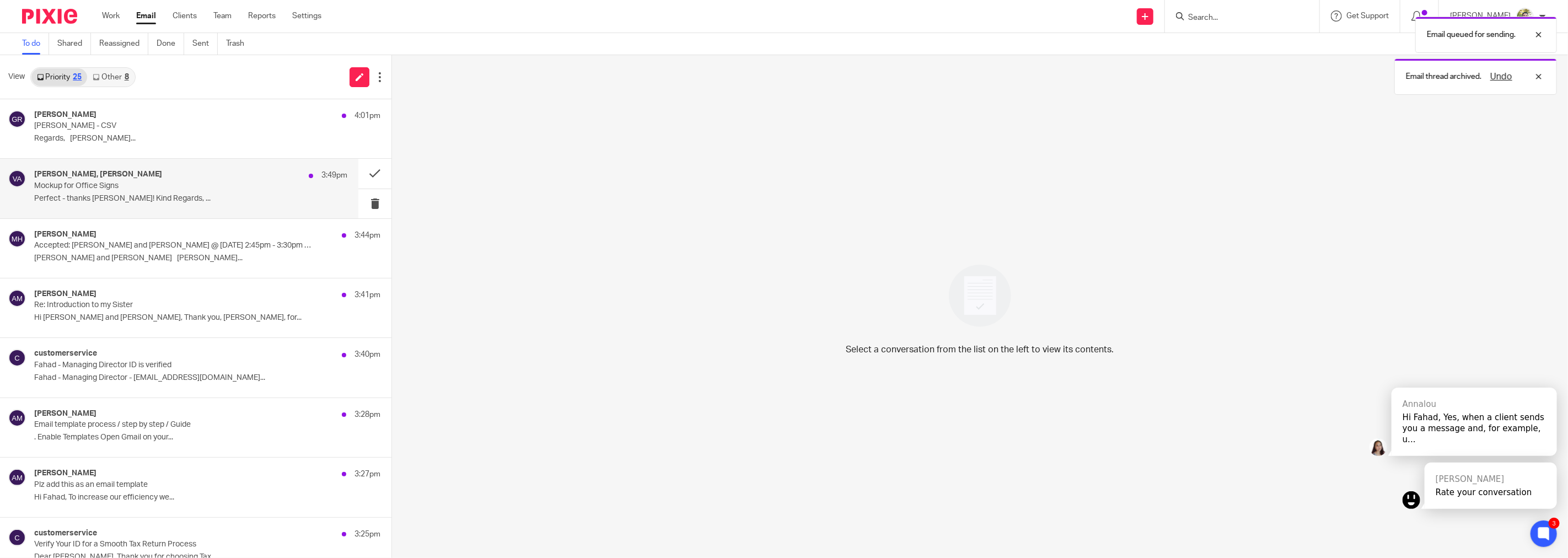
click at [237, 180] on div "Alesha Masaud, Vishal Ahuja 3:49pm" at bounding box center [191, 175] width 313 height 11
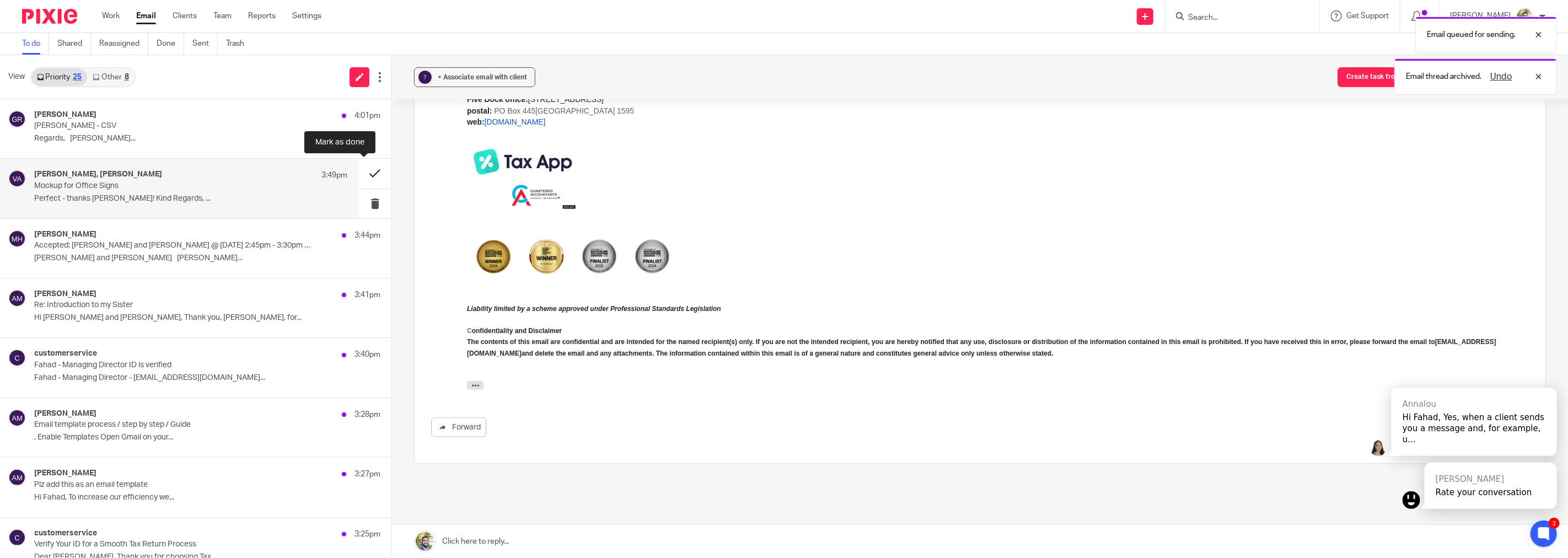
scroll to position [0, 0]
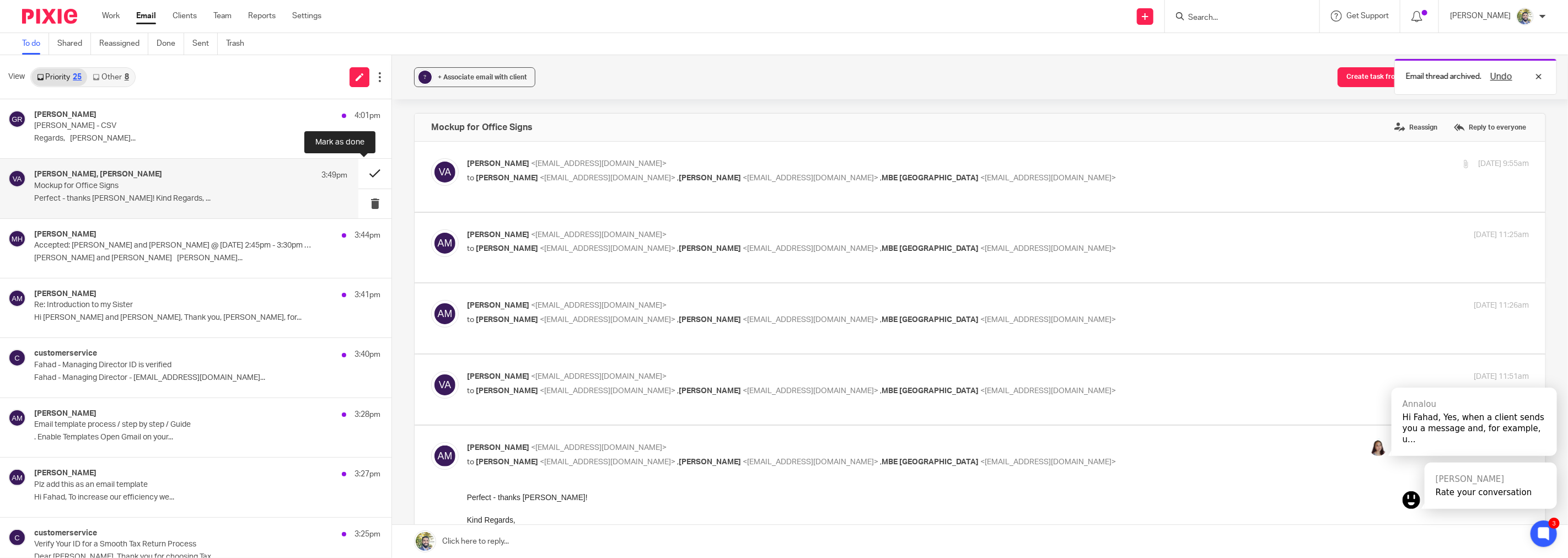
click at [361, 174] on button at bounding box center [374, 174] width 33 height 30
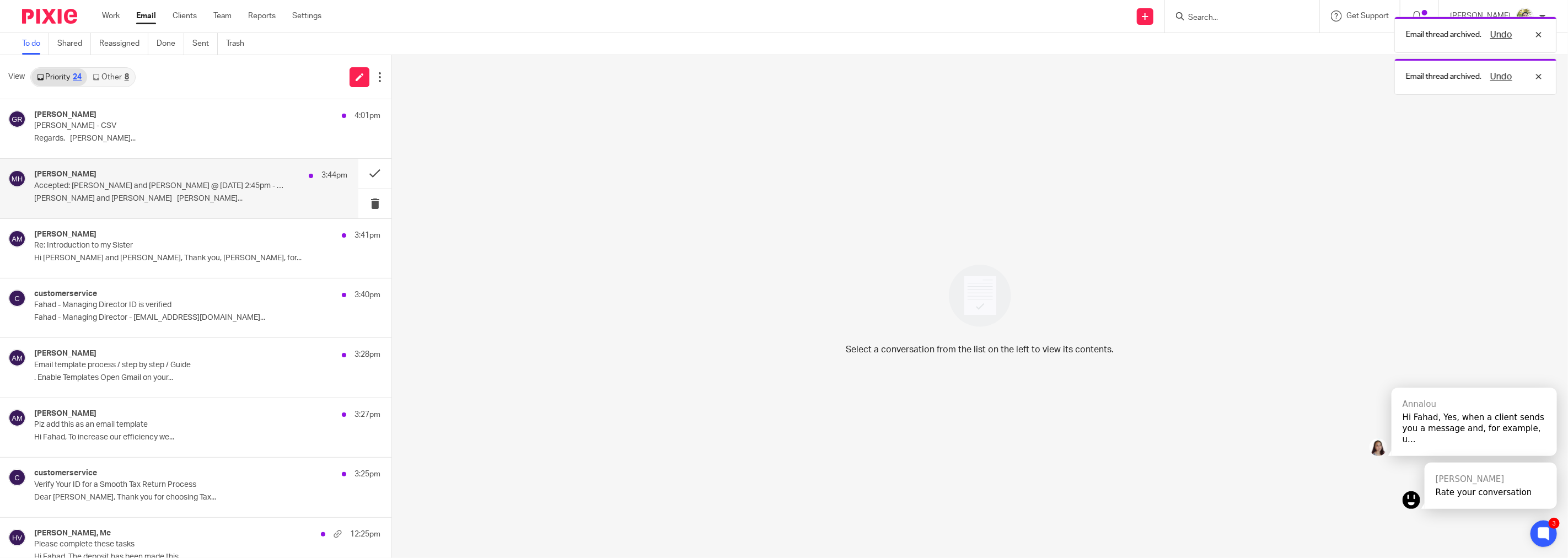
click at [196, 179] on div "Matthew Ho 3:44pm" at bounding box center [191, 175] width 313 height 11
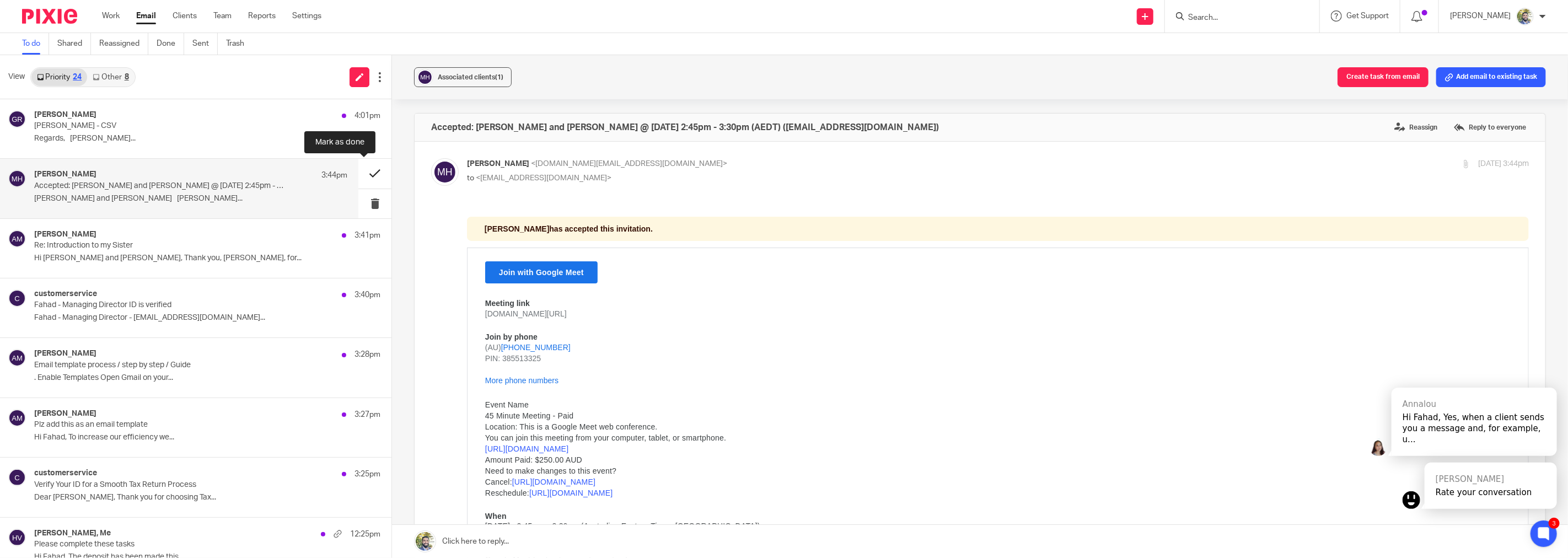
click at [364, 172] on button at bounding box center [374, 174] width 33 height 30
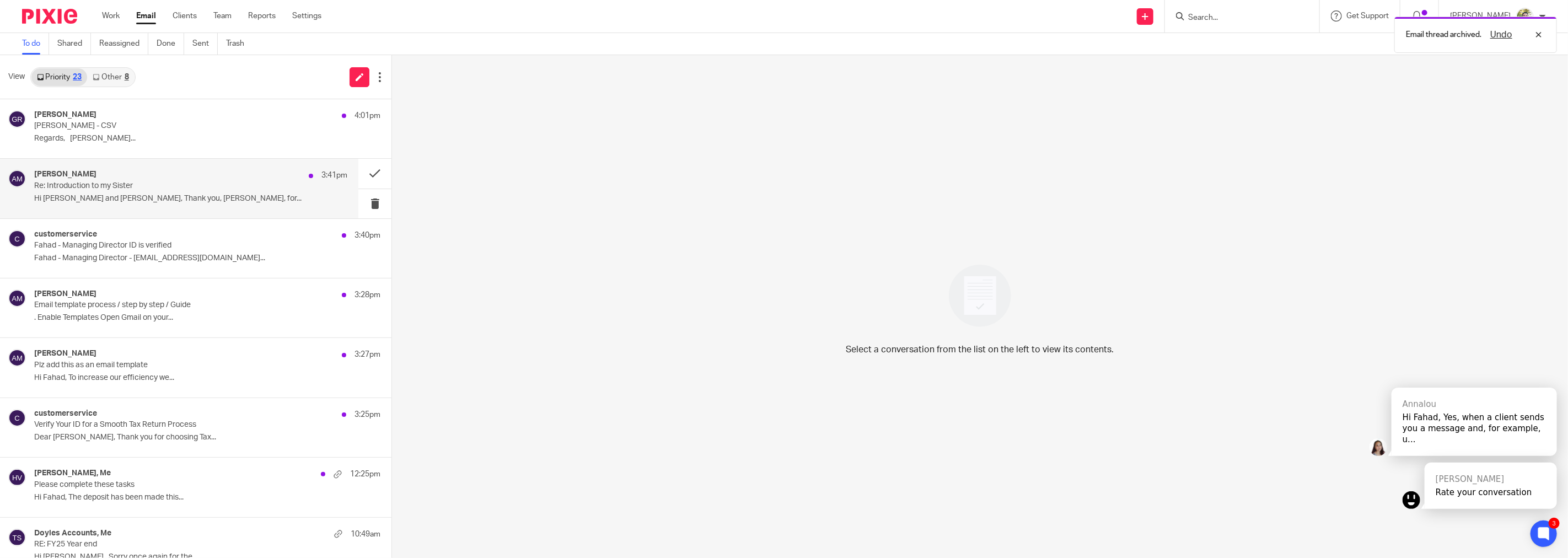
click at [269, 174] on div "Alesha Masaud 3:41pm" at bounding box center [191, 175] width 313 height 11
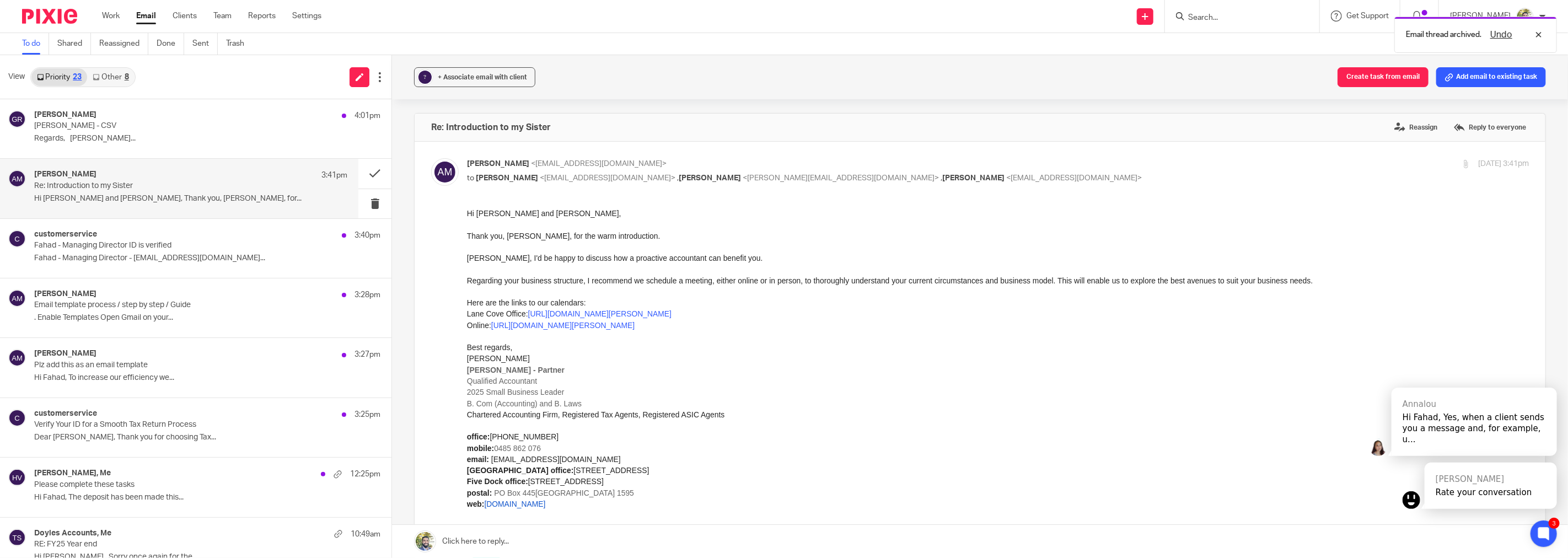
click at [554, 281] on div "Regarding your business structure, I recommend we schedule a meeting, either on…" at bounding box center [998, 280] width 1062 height 11
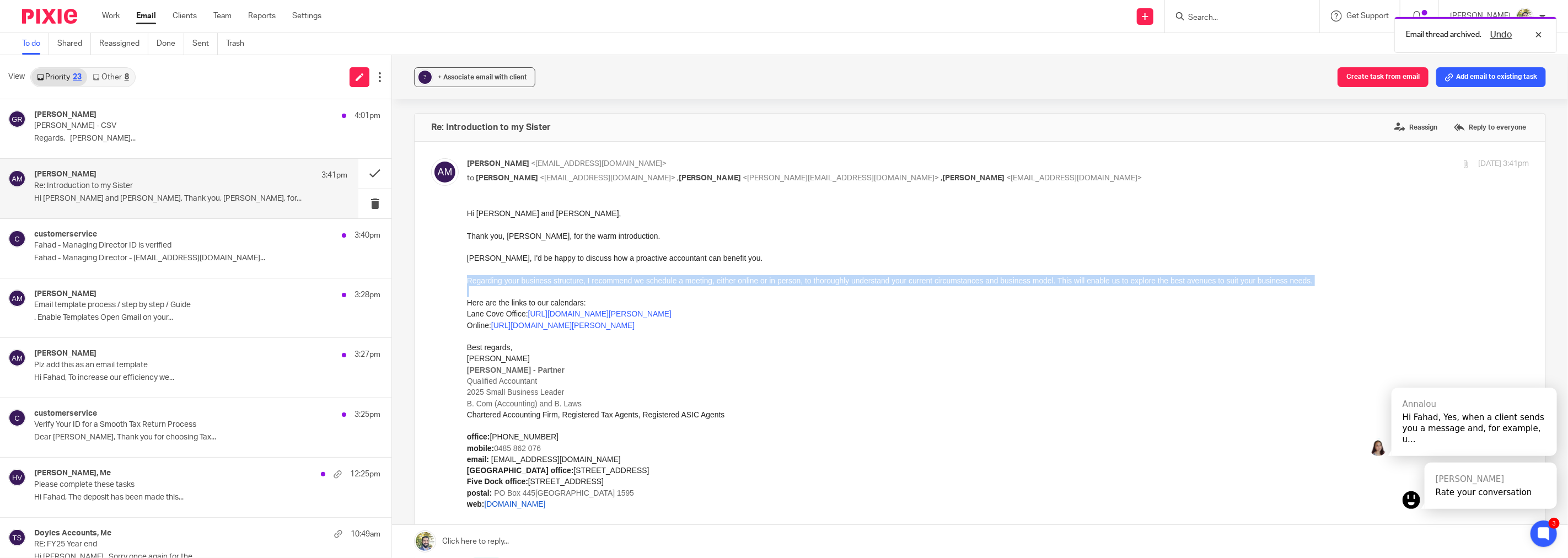
click at [554, 281] on div "Regarding your business structure, I recommend we schedule a meeting, either on…" at bounding box center [998, 280] width 1062 height 11
click at [579, 276] on div "Regarding your business structure, I recommend we schedule a meeting, either on…" at bounding box center [998, 280] width 1062 height 11
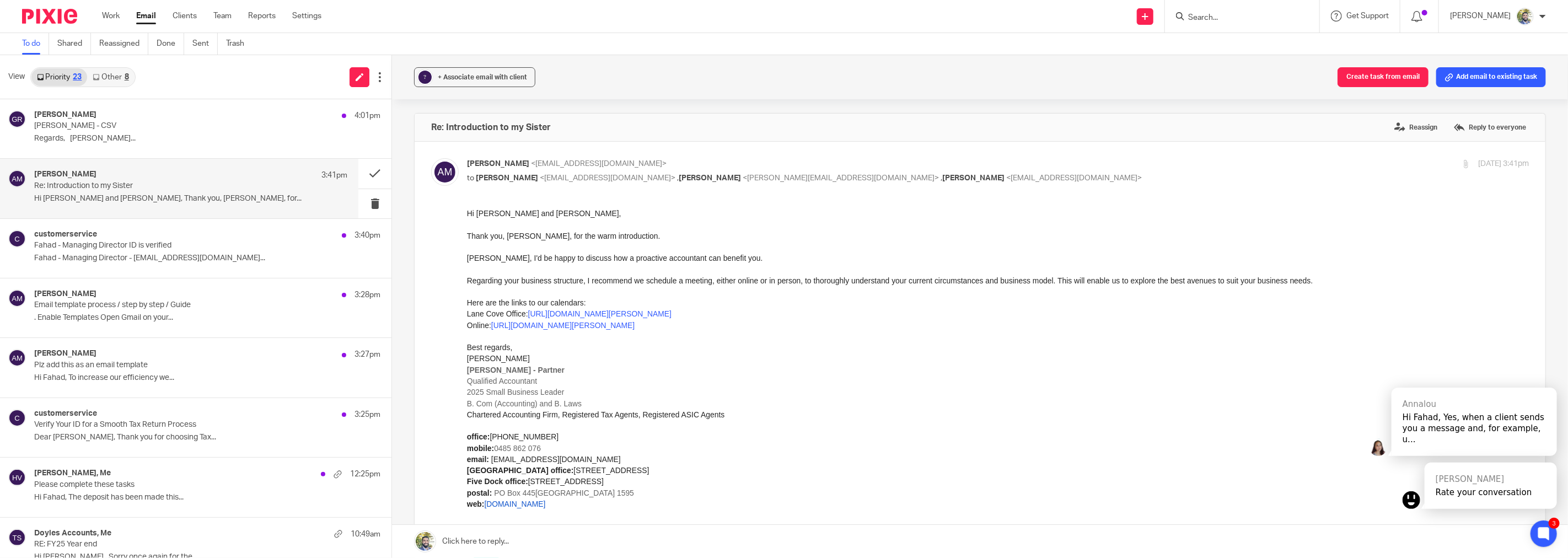
click at [490, 310] on div "Lane Cove Office: https://calendly.com/d/csv2-wbx-wgp/lane-cove-meeting-with-fa…" at bounding box center [998, 313] width 1062 height 11
click at [475, 327] on div "Online: https://calendly.com/d/cpd5-wch-zcp/google-meet-with-fahad-alesha" at bounding box center [998, 325] width 1062 height 11
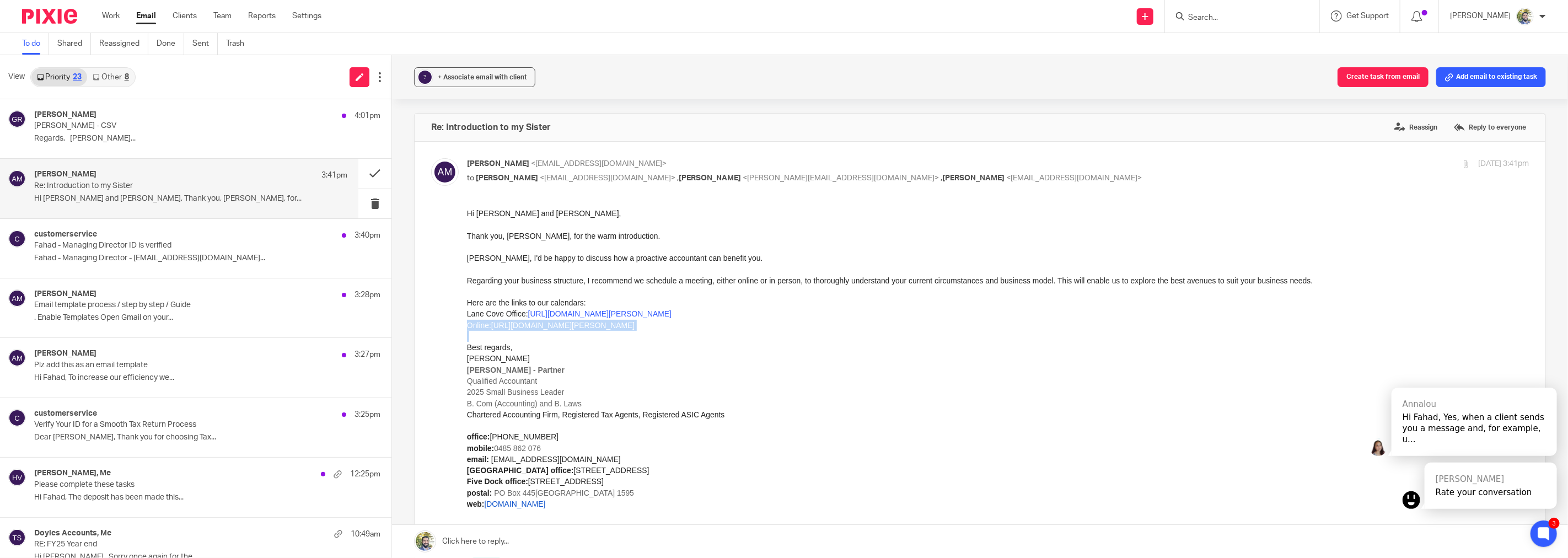
click at [475, 327] on div "Online: https://calendly.com/d/cpd5-wch-zcp/google-meet-with-fahad-alesha" at bounding box center [998, 325] width 1062 height 11
click at [500, 281] on div "Regarding your business structure, I recommend we schedule a meeting, either on…" at bounding box center [998, 280] width 1062 height 11
click at [81, 43] on link "Shared" at bounding box center [74, 44] width 34 height 22
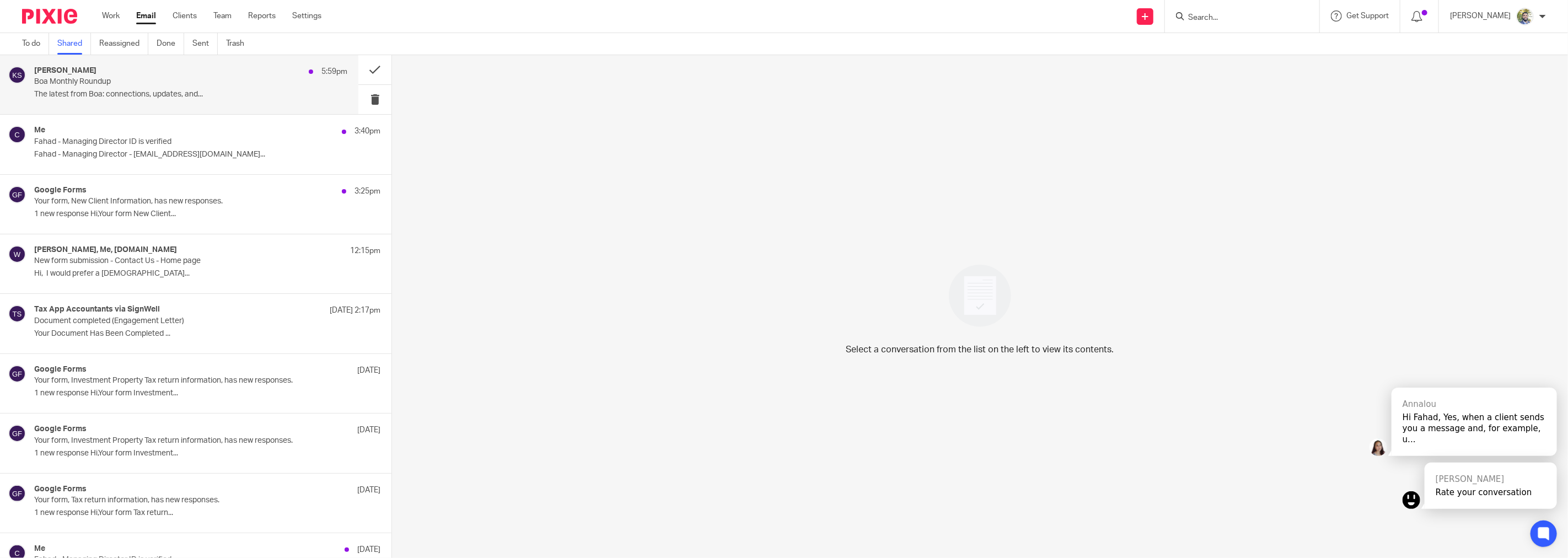
click at [199, 95] on p "The latest from Boa: connections, updates, and..." at bounding box center [191, 94] width 313 height 9
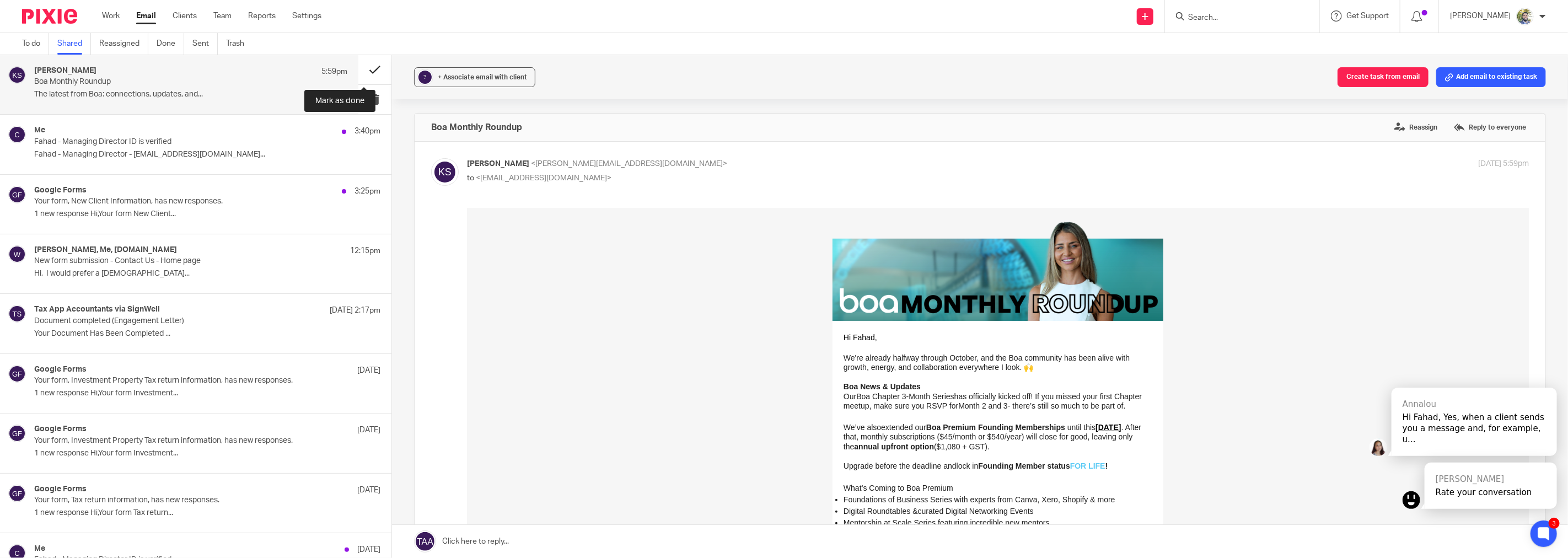
click at [358, 74] on button at bounding box center [374, 70] width 33 height 30
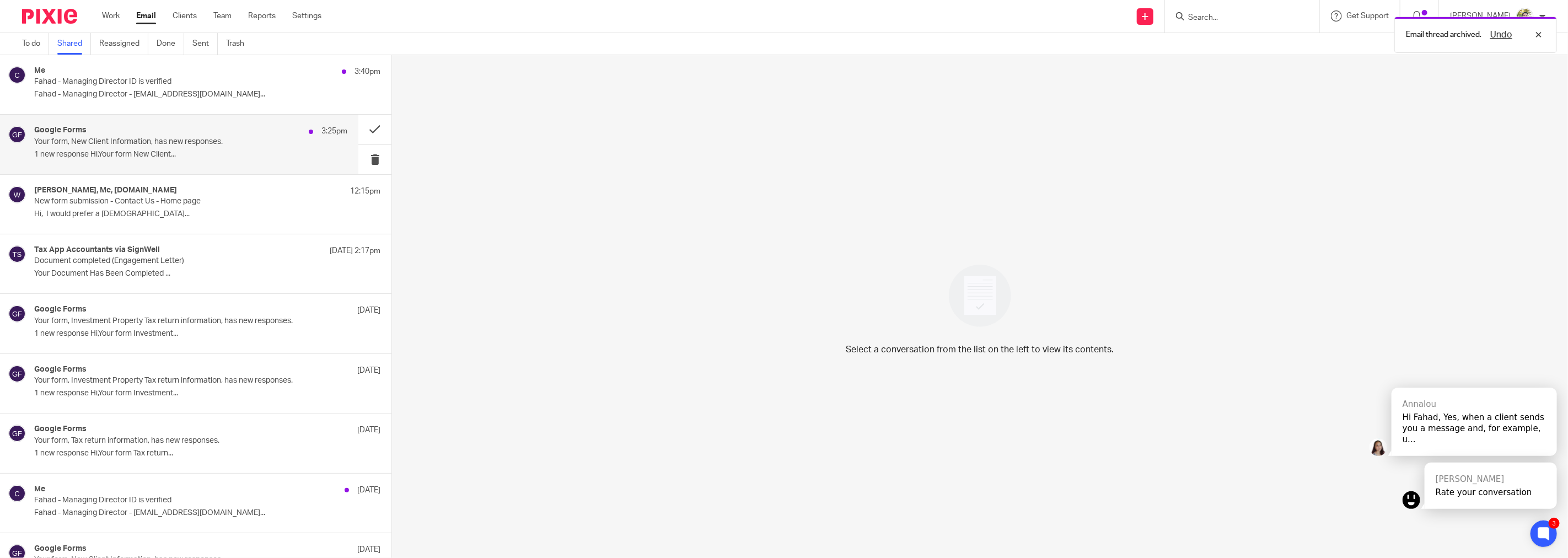
click at [263, 159] on div "Google Forms 3:25pm Your form, New Client Information, has new responses. 1 new…" at bounding box center [191, 143] width 313 height 37
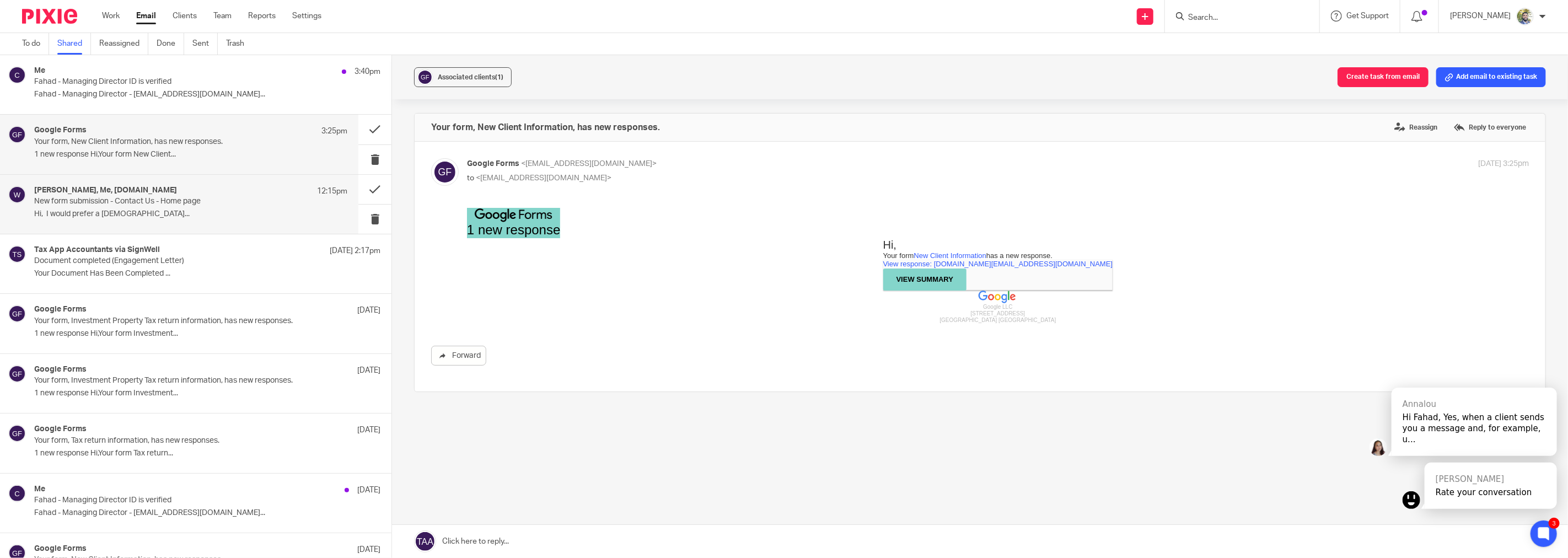
click at [207, 184] on div "[PERSON_NAME], Me, [DOMAIN_NAME] 12:15pm New form submission - Contact Us - Hom…" at bounding box center [179, 205] width 358 height 59
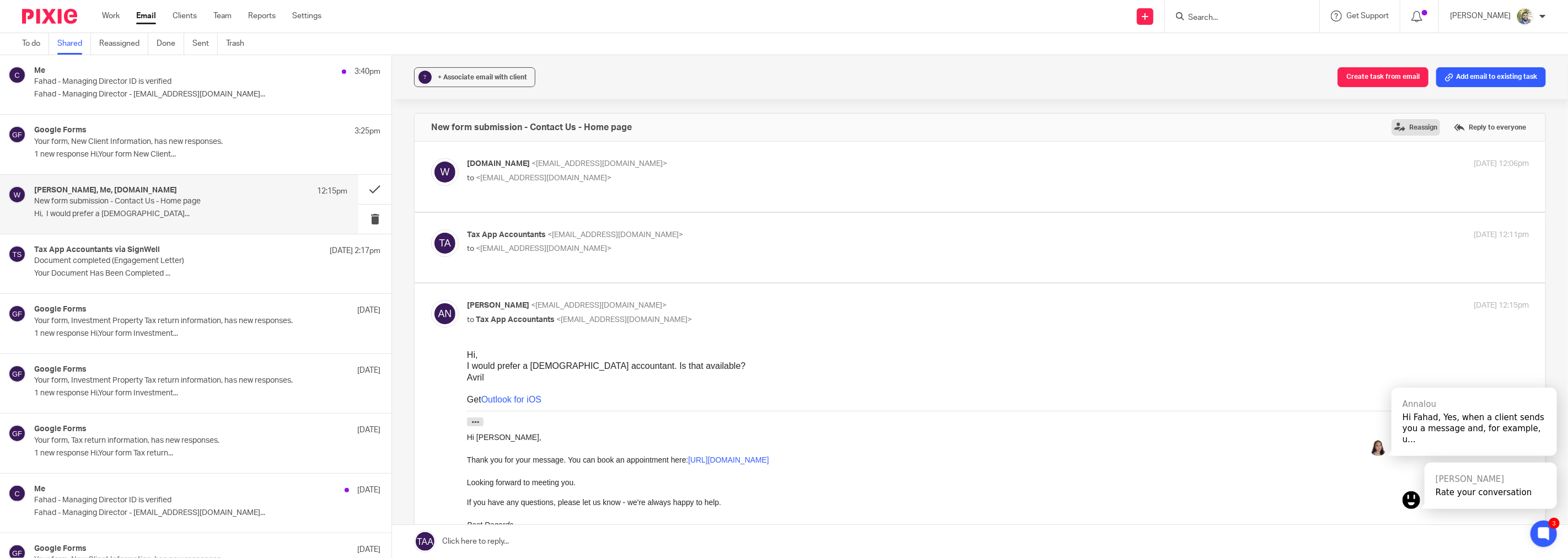
click at [1399, 131] on label "Reassign" at bounding box center [1415, 127] width 48 height 17
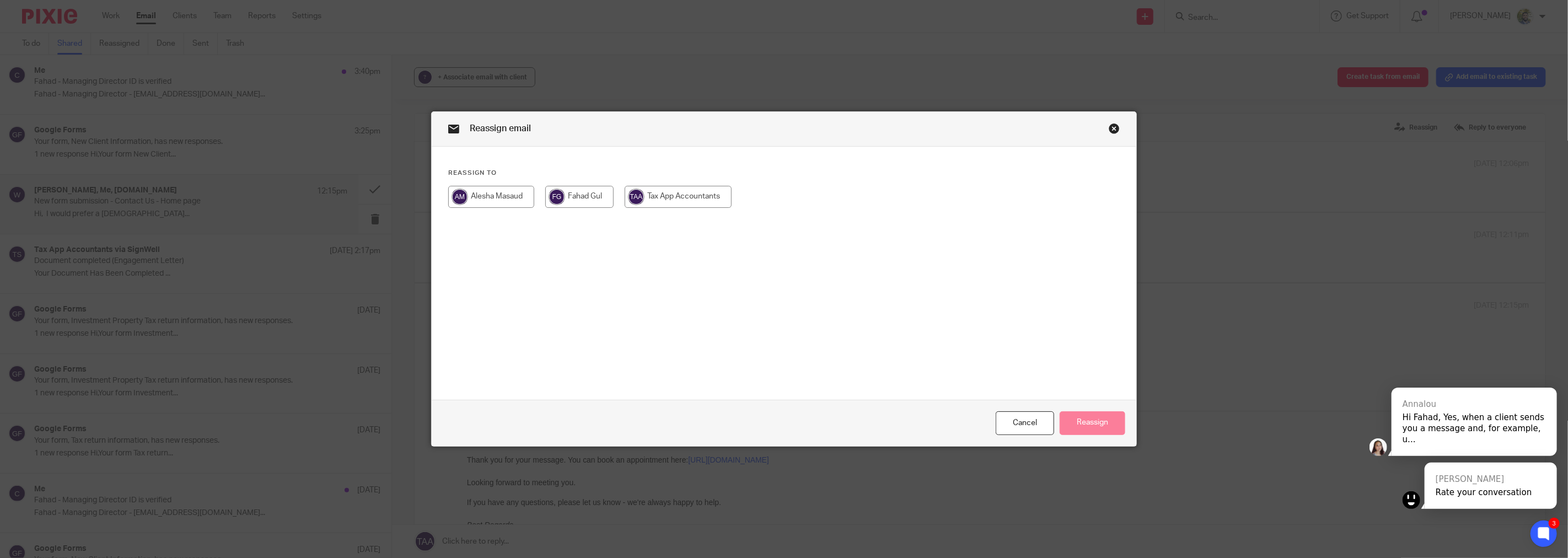
click at [478, 197] on input "radio" at bounding box center [490, 197] width 86 height 22
radio input "true"
click at [1076, 419] on button "Reassign" at bounding box center [1092, 423] width 65 height 24
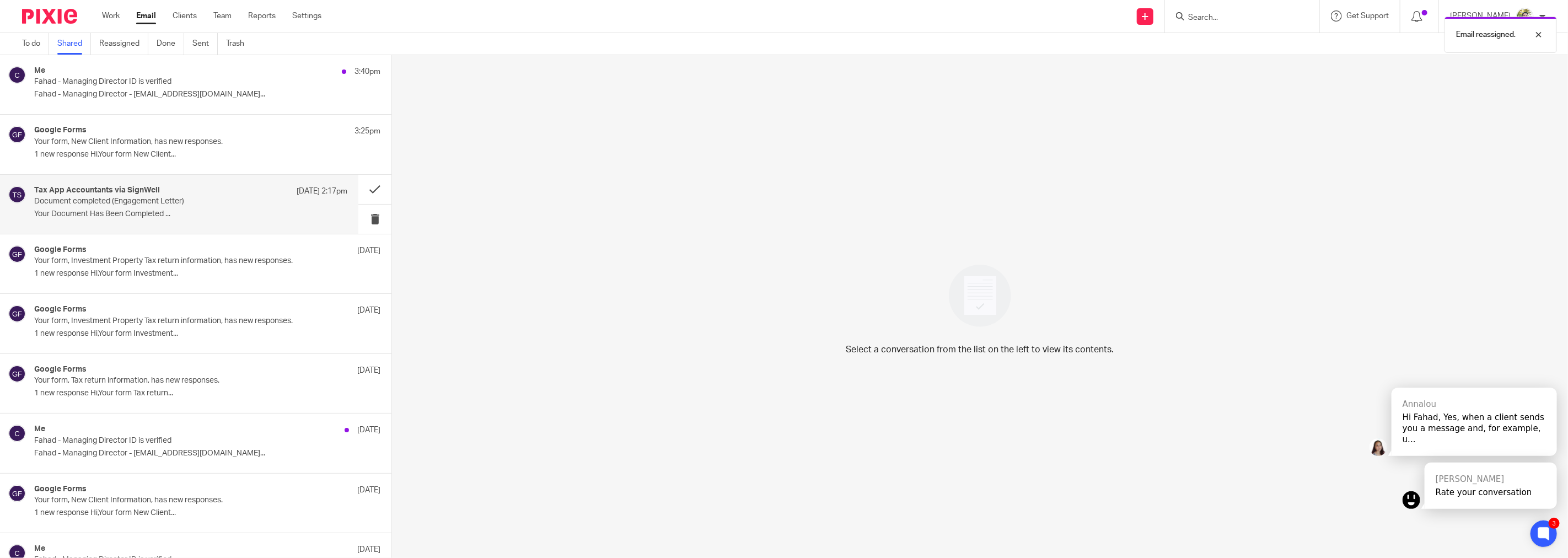
click at [211, 220] on div "Tax App Accountants via SignWell [DATE] 2:17pm Document completed (Engagement L…" at bounding box center [191, 204] width 313 height 37
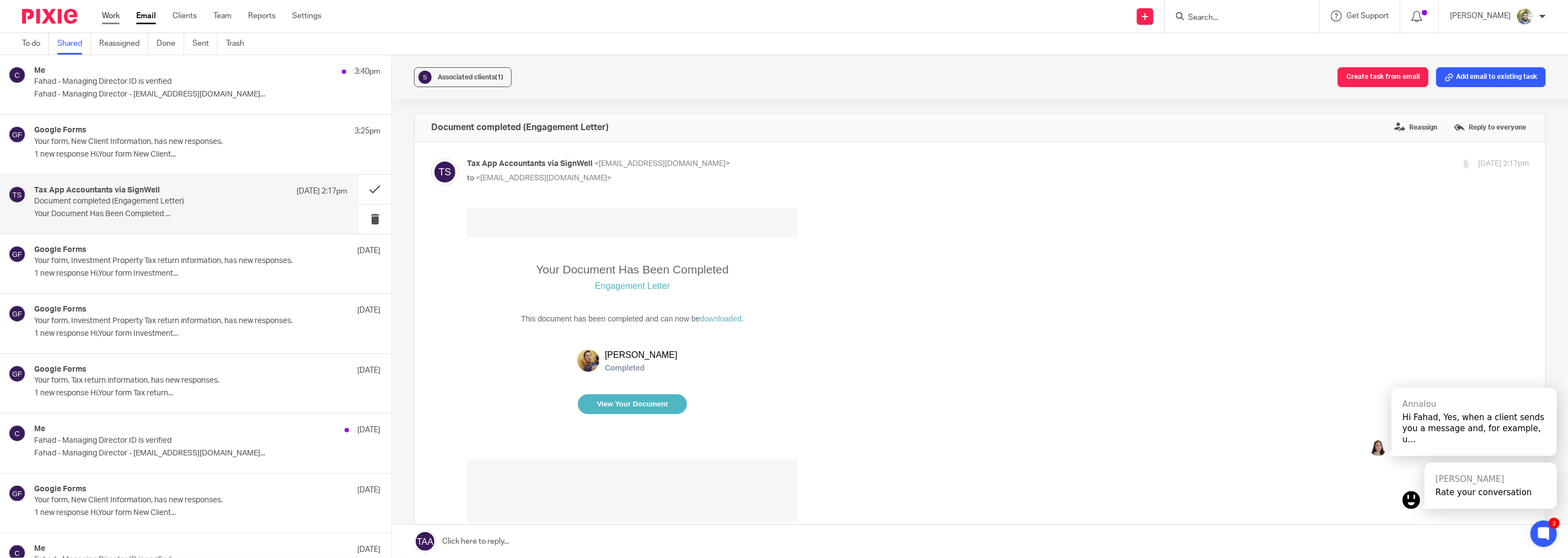
click at [109, 11] on link "Work" at bounding box center [111, 16] width 18 height 11
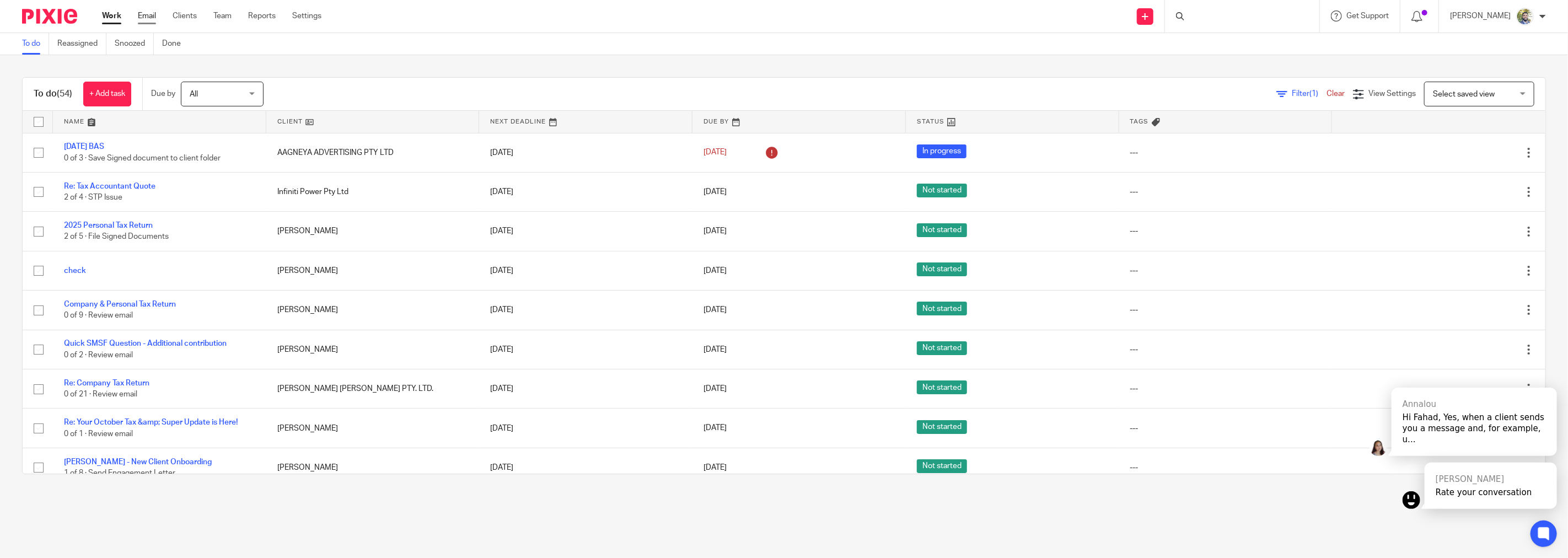
click at [152, 13] on link "Email" at bounding box center [146, 16] width 18 height 11
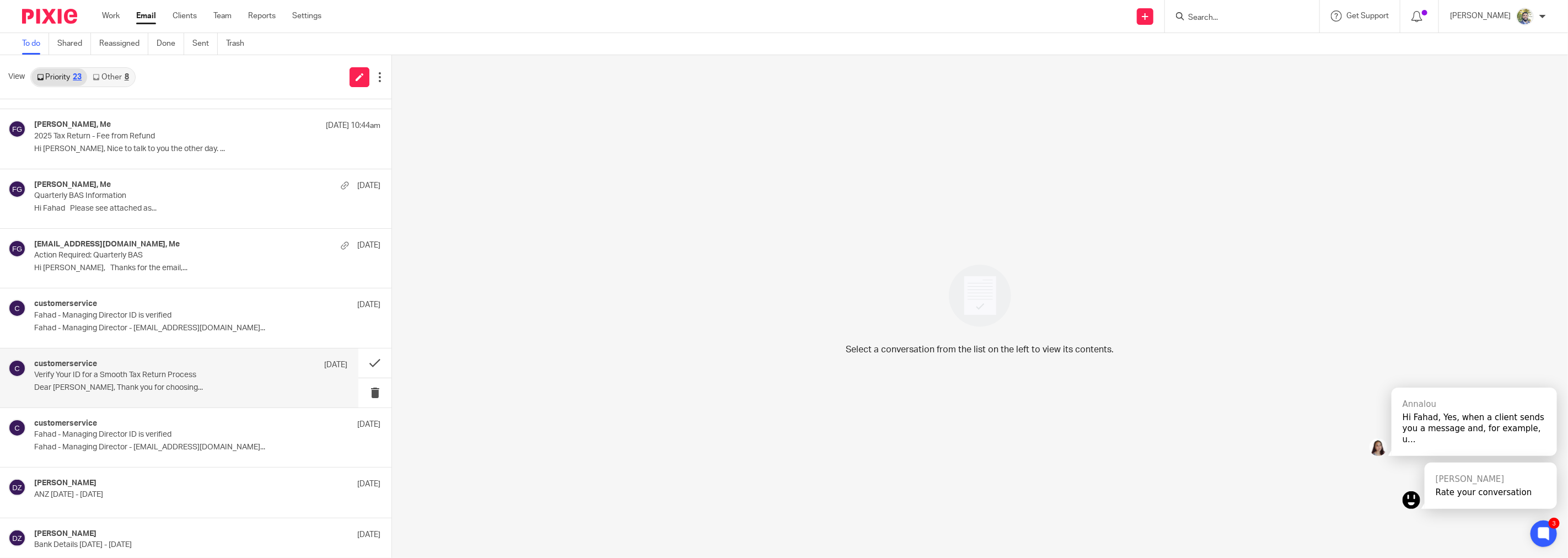
scroll to position [413, 0]
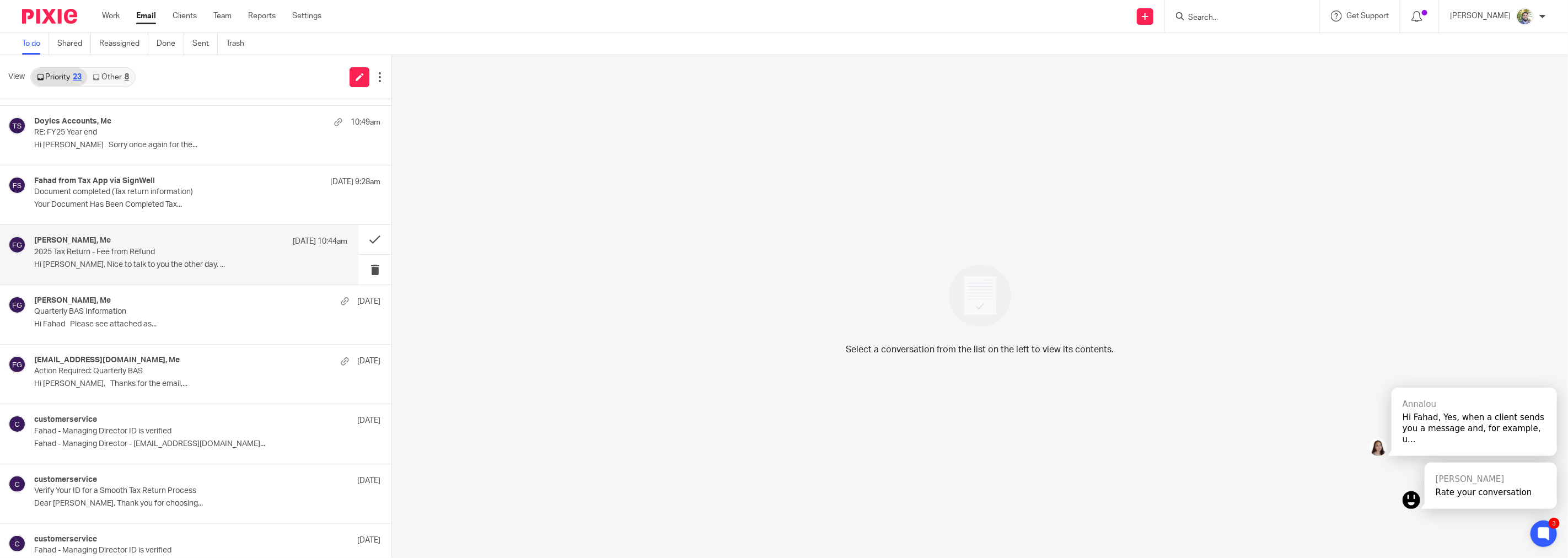
click at [233, 240] on div "[PERSON_NAME], Me [DATE] 10:44am" at bounding box center [191, 241] width 313 height 11
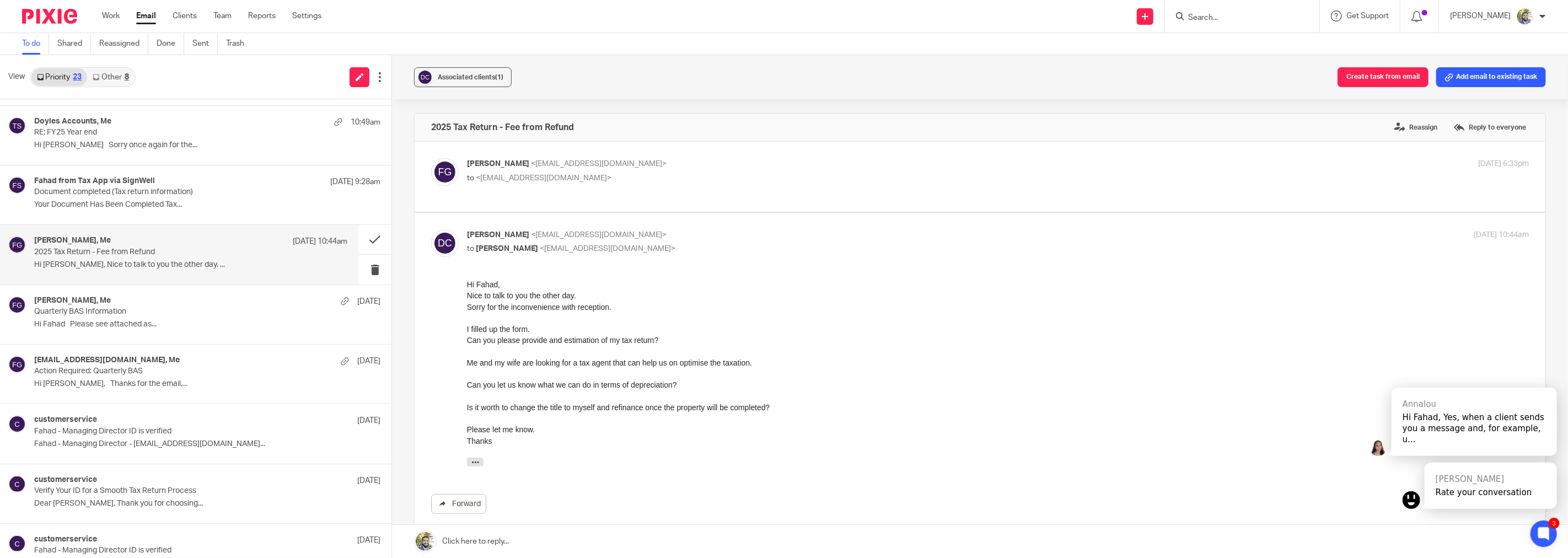
scroll to position [0, 0]
click at [530, 296] on div "Nice to talk to you the other day." at bounding box center [998, 295] width 1062 height 11
click at [553, 308] on div "Sorry for the inconvenience with reception." at bounding box center [998, 306] width 1062 height 11
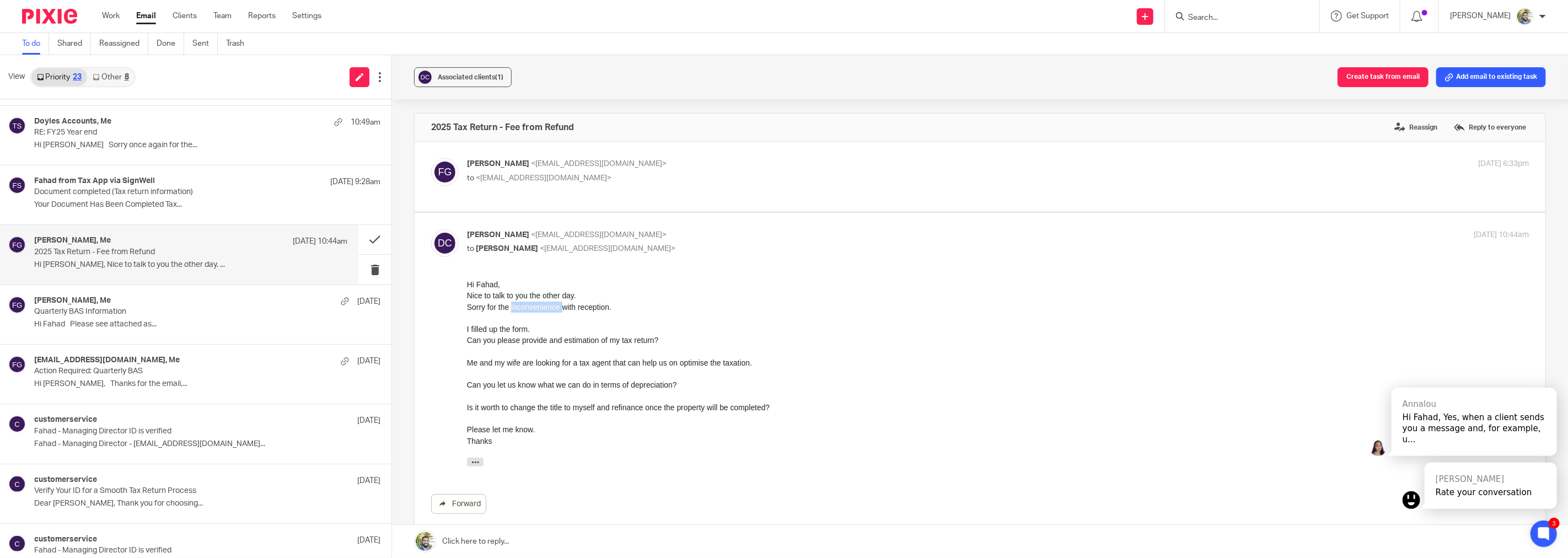
click at [553, 308] on div "Sorry for the inconvenience with reception." at bounding box center [998, 306] width 1062 height 11
click at [594, 338] on div "Can you please provide and estimation of my tax return?" at bounding box center [998, 339] width 1062 height 11
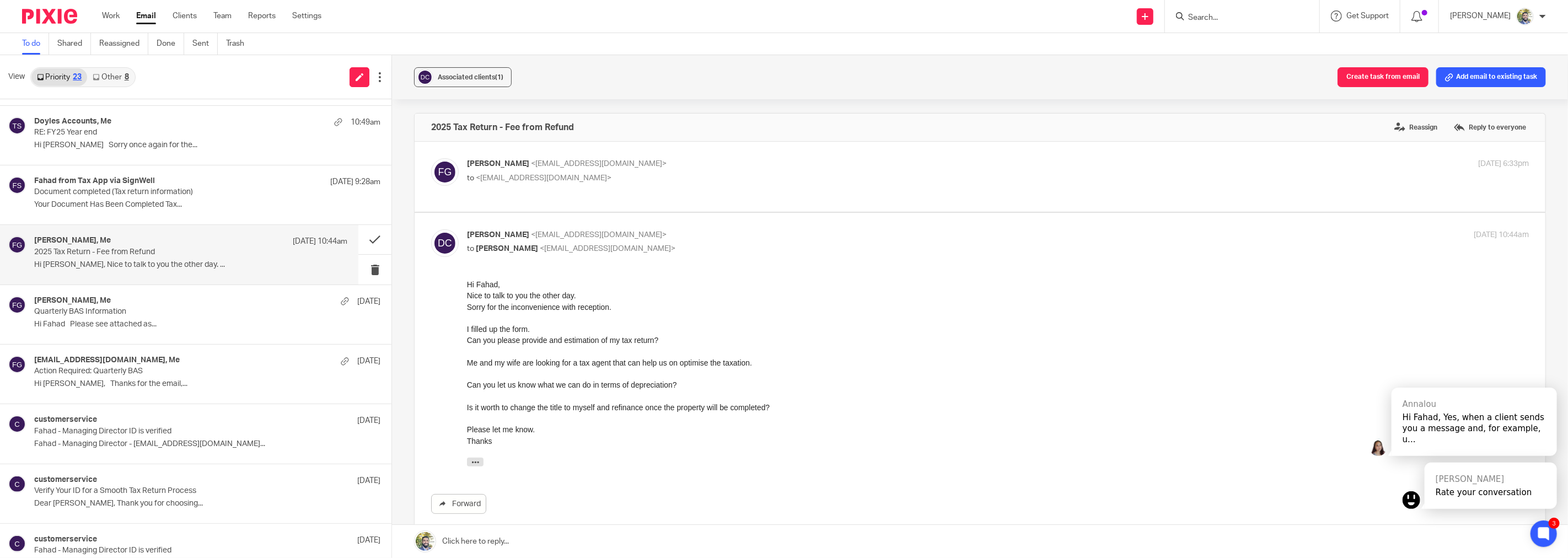
click at [591, 360] on div "Me and my wife are looking for a tax agent that can help us on optimise the tax…" at bounding box center [998, 362] width 1062 height 11
click at [594, 368] on div at bounding box center [998, 373] width 1062 height 11
click at [568, 385] on div "Can you let us know what we can do in terms of depreciation?" at bounding box center [998, 384] width 1062 height 11
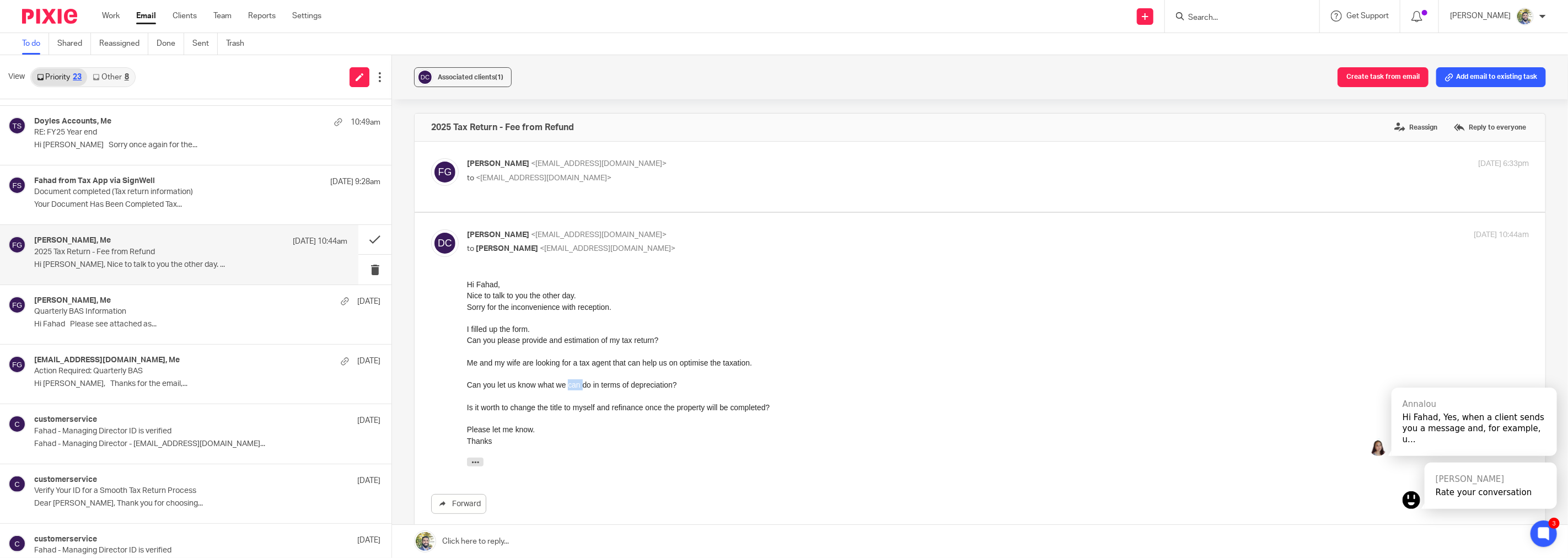
click at [568, 385] on div "Can you let us know what we can do in terms of depreciation?" at bounding box center [998, 384] width 1062 height 11
click at [571, 406] on div "Is it worth to change the title to myself and refinance once the property will …" at bounding box center [998, 407] width 1062 height 11
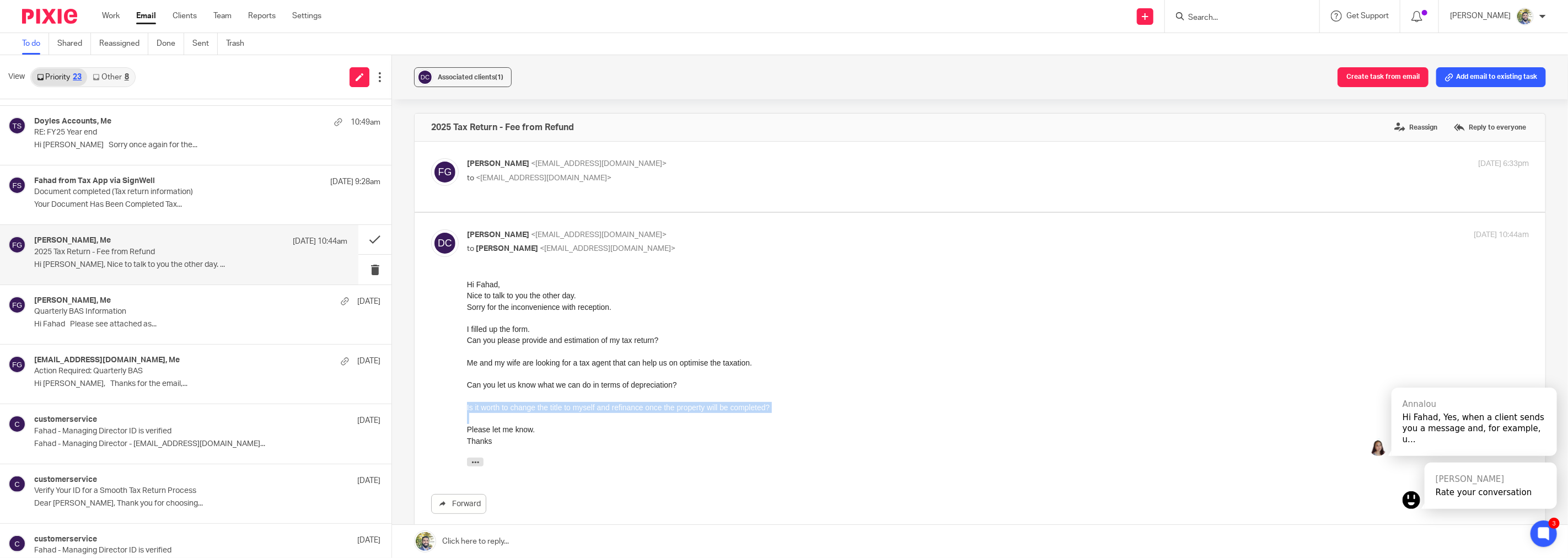
click at [607, 422] on div at bounding box center [998, 418] width 1062 height 11
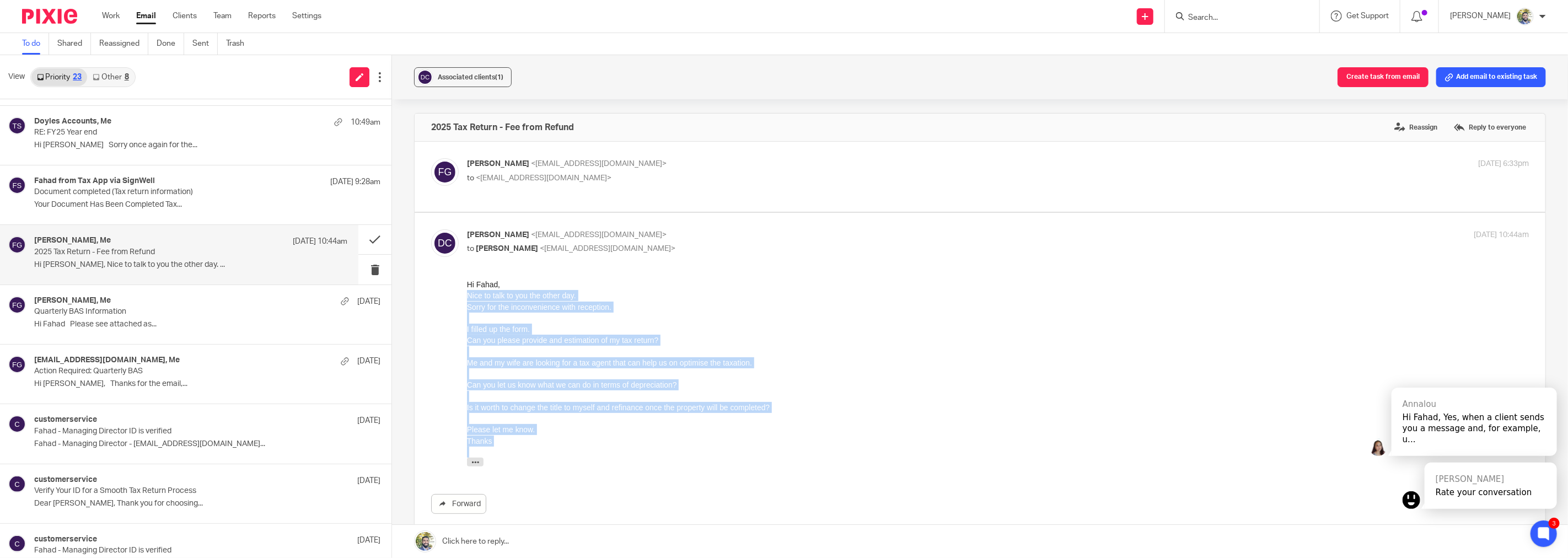
drag, startPoint x: 710, startPoint y: 453, endPoint x: 684, endPoint y: 256, distance: 198.7
click at [684, 279] on html "Hi [PERSON_NAME], [GEOGRAPHIC_DATA] to talk to you the other day. Sorry for the…" at bounding box center [998, 375] width 1062 height 193
click at [695, 279] on div "Hi Fahad," at bounding box center [998, 284] width 1062 height 11
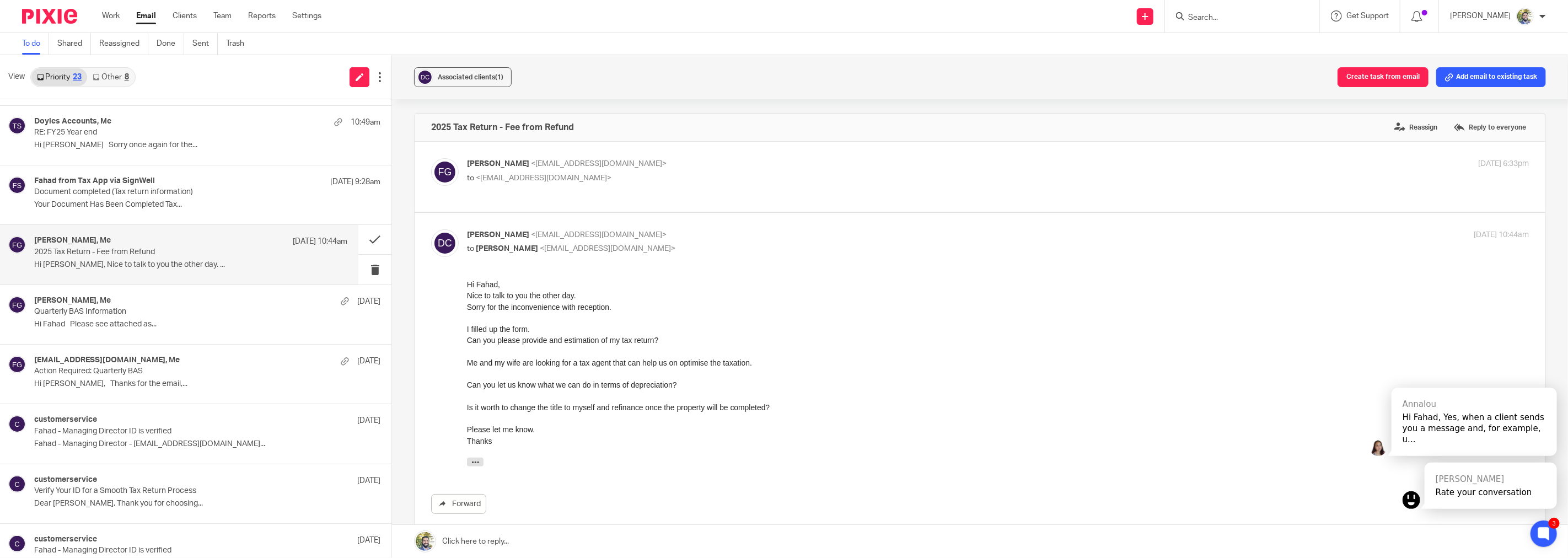
click at [508, 174] on span "<[EMAIL_ADDRESS][DOMAIN_NAME]>" at bounding box center [543, 178] width 135 height 8
checkbox input "true"
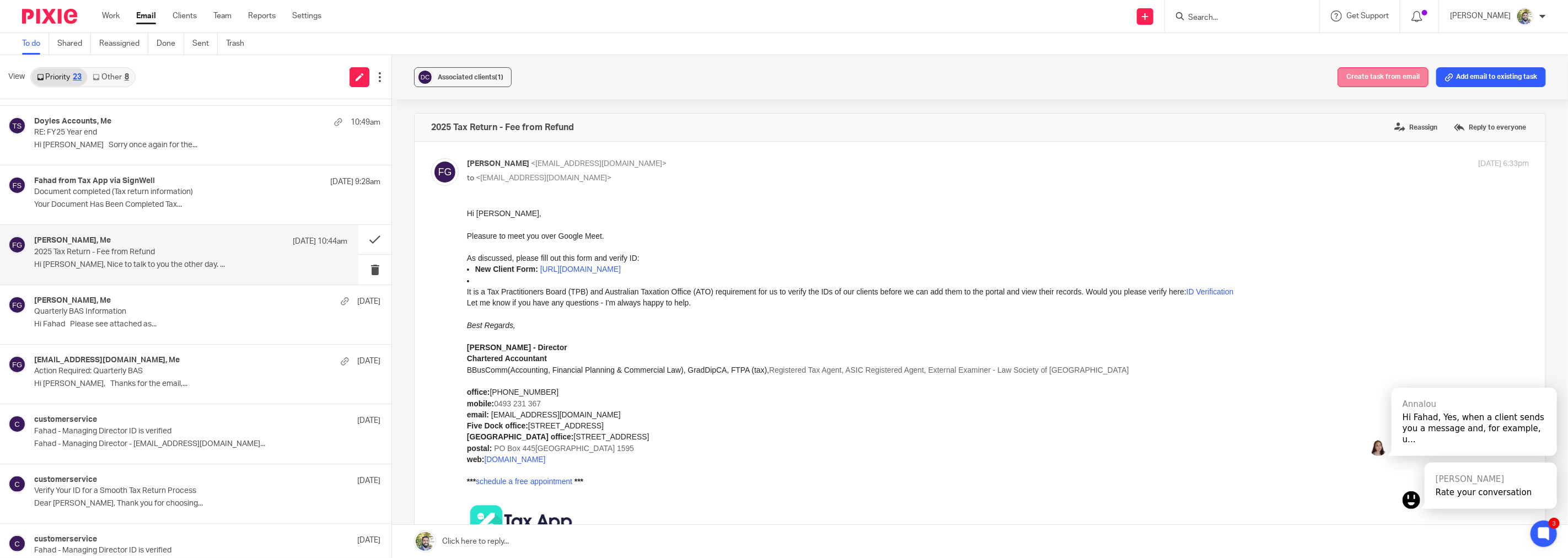
click at [1387, 77] on button "Create task from email" at bounding box center [1383, 77] width 91 height 20
click at [1497, 36] on button "View" at bounding box center [1502, 34] width 27 height 13
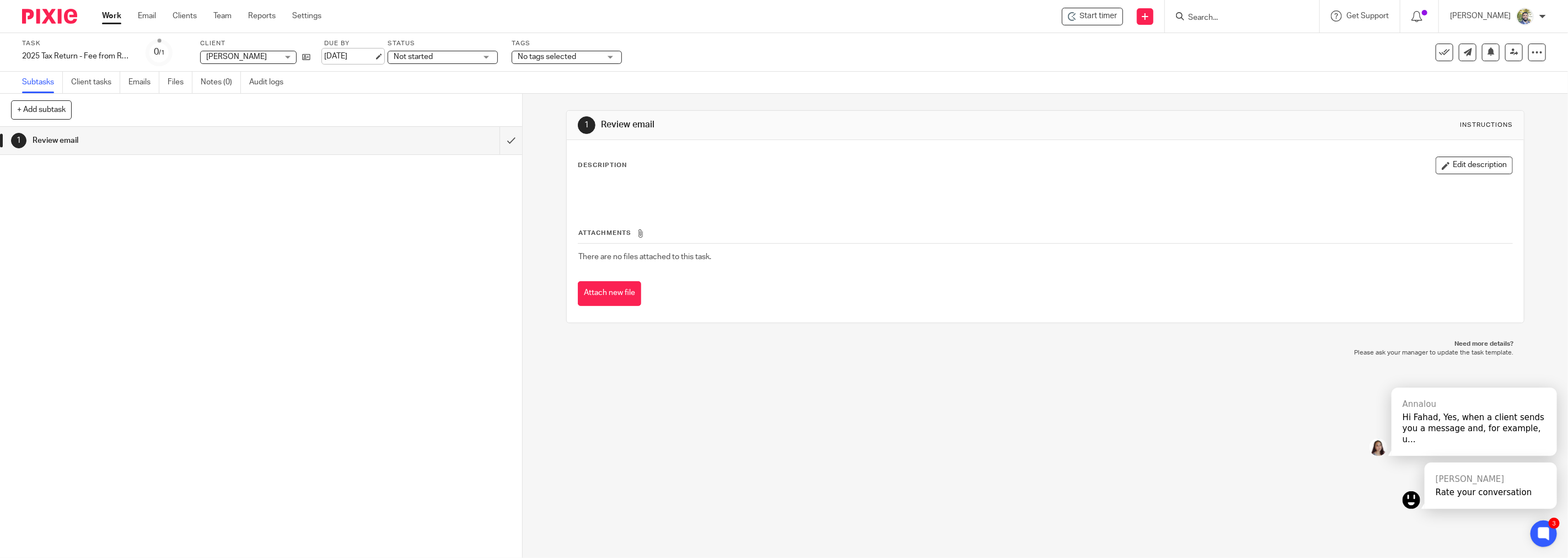
click at [335, 60] on link "[DATE]" at bounding box center [349, 56] width 49 height 12
click at [145, 84] on link "Emails" at bounding box center [143, 82] width 31 height 22
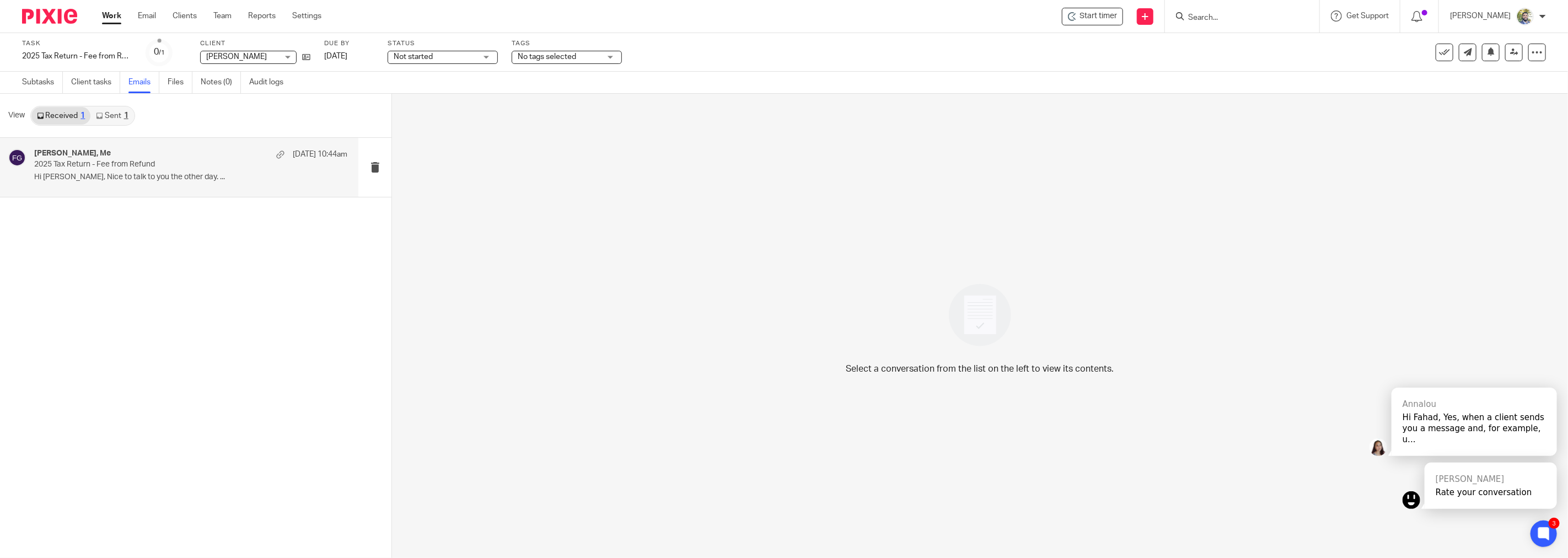
click at [233, 162] on p "2025 Tax Return - Fee from Refund" at bounding box center [159, 164] width 250 height 9
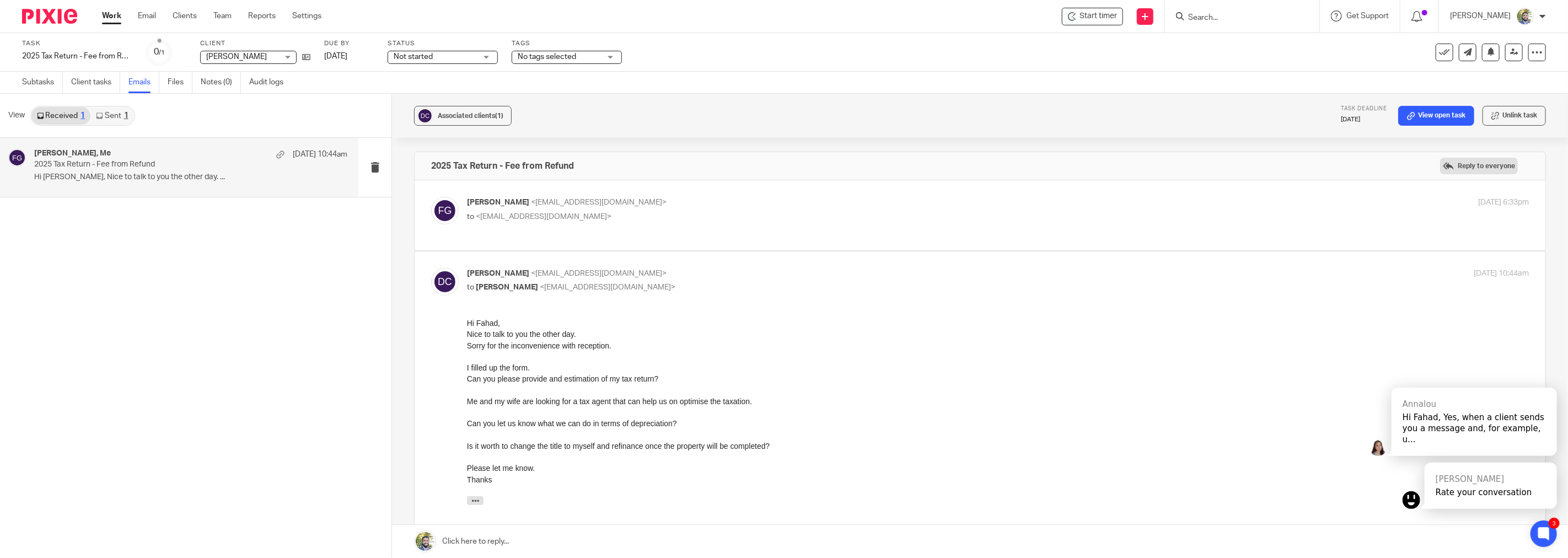
click at [1464, 168] on label "Reply to everyone" at bounding box center [1478, 165] width 78 height 17
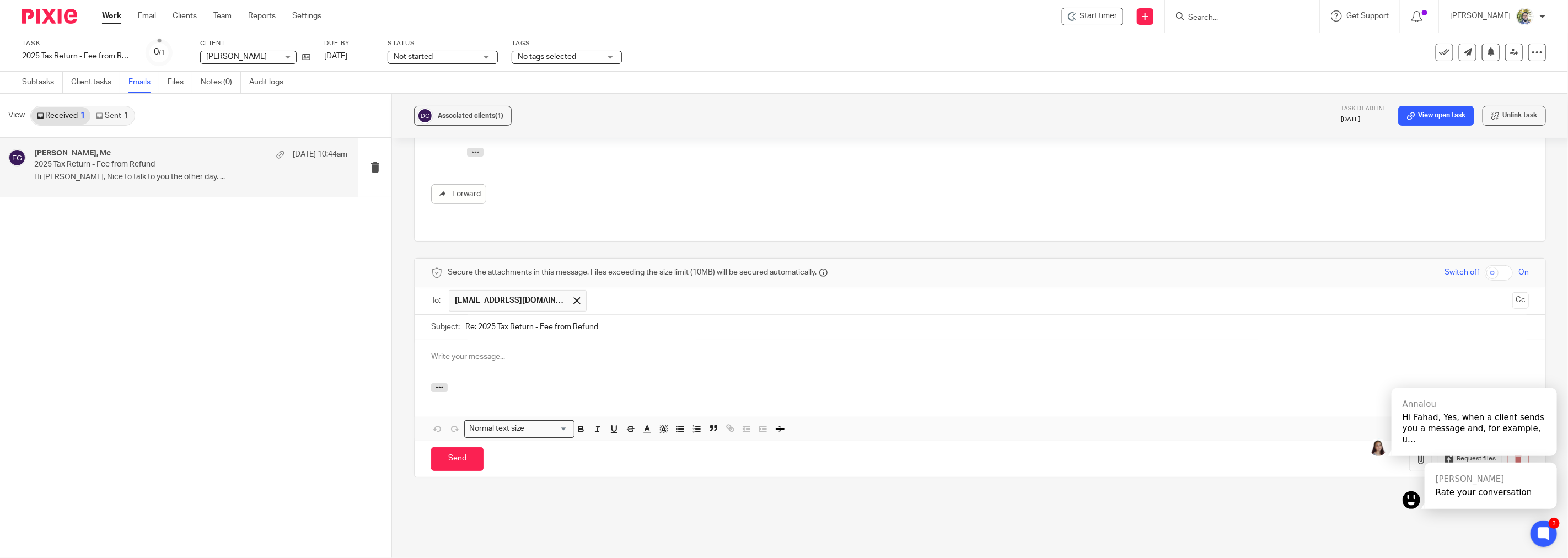
click at [705, 290] on input "text" at bounding box center [1050, 301] width 915 height 22
paste input "denisefbbn@gmail.com"
type input "denisefbbn@gmail.com"
click at [604, 351] on p at bounding box center [980, 356] width 1097 height 11
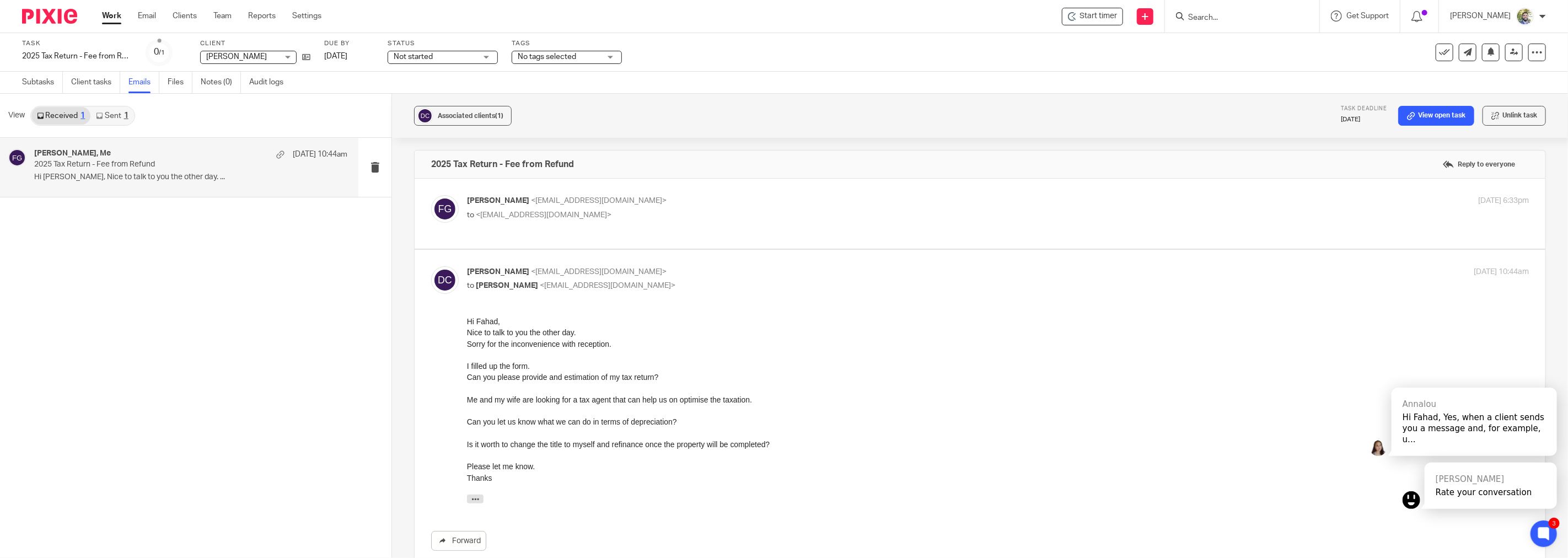
scroll to position [0, 0]
click at [530, 216] on span "<davidecominato88@gmail.com>" at bounding box center [543, 217] width 135 height 8
checkbox input "true"
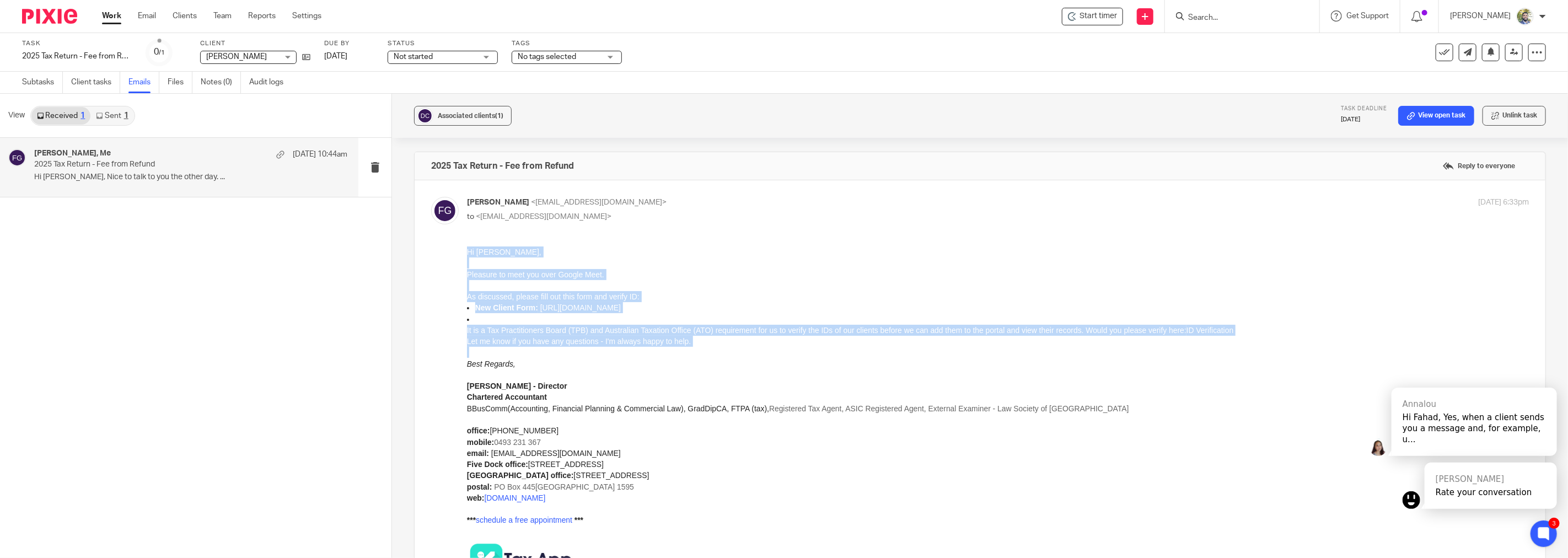
drag, startPoint x: 467, startPoint y: 252, endPoint x: 703, endPoint y: 347, distance: 254.4
click at [703, 347] on div "Hi Davide, Pleasure to meet you over Google Meet. As discussed, please fill out…" at bounding box center [998, 491] width 1062 height 489
copy div "Hi Davide, Pleasure to meet you over Google Meet. As discussed, please fill out…"
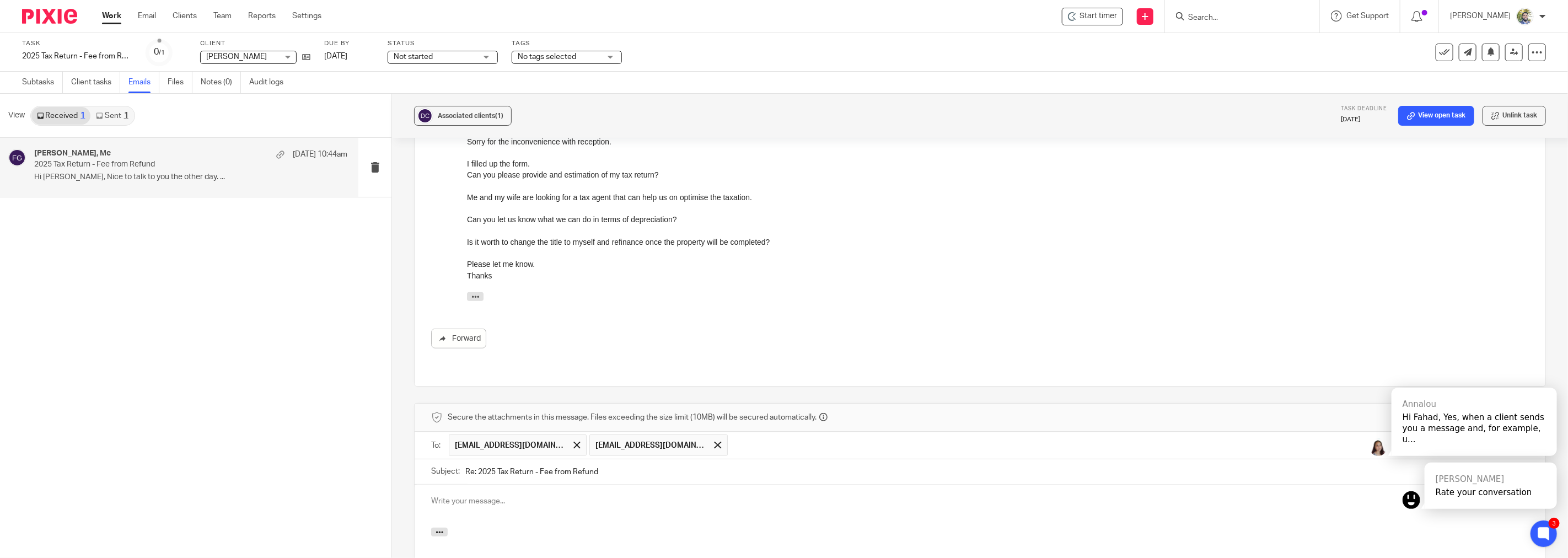
scroll to position [858, 0]
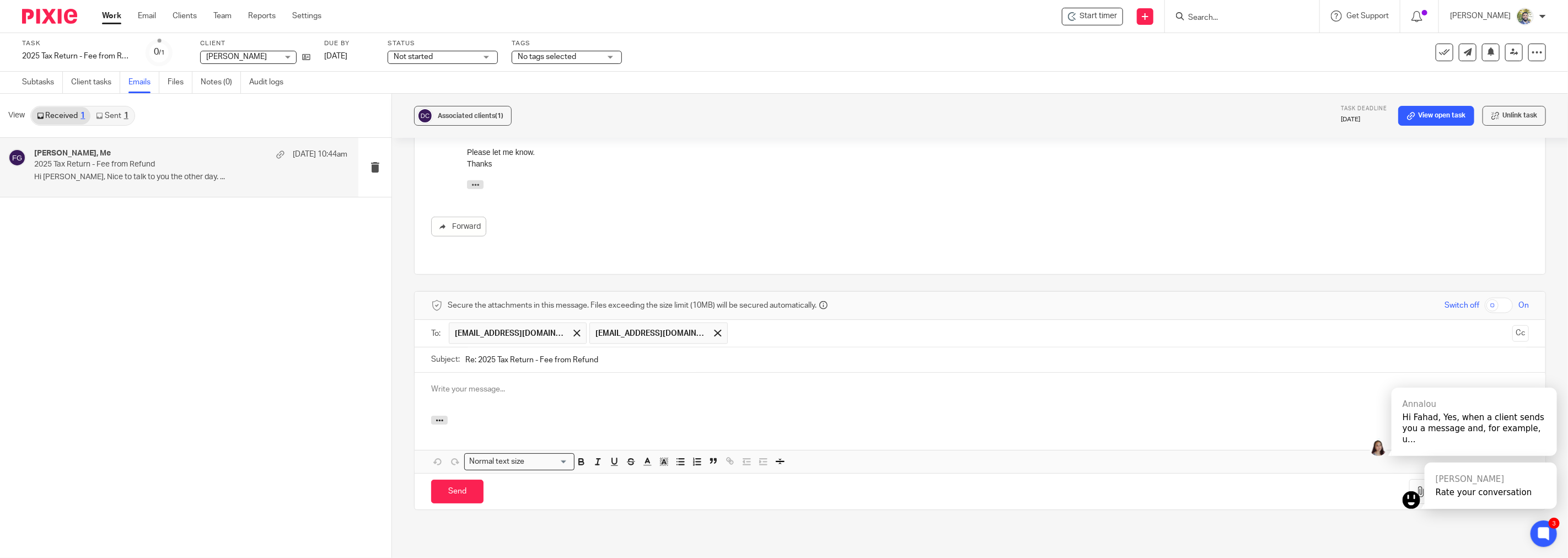
click at [590, 384] on p at bounding box center [980, 389] width 1097 height 11
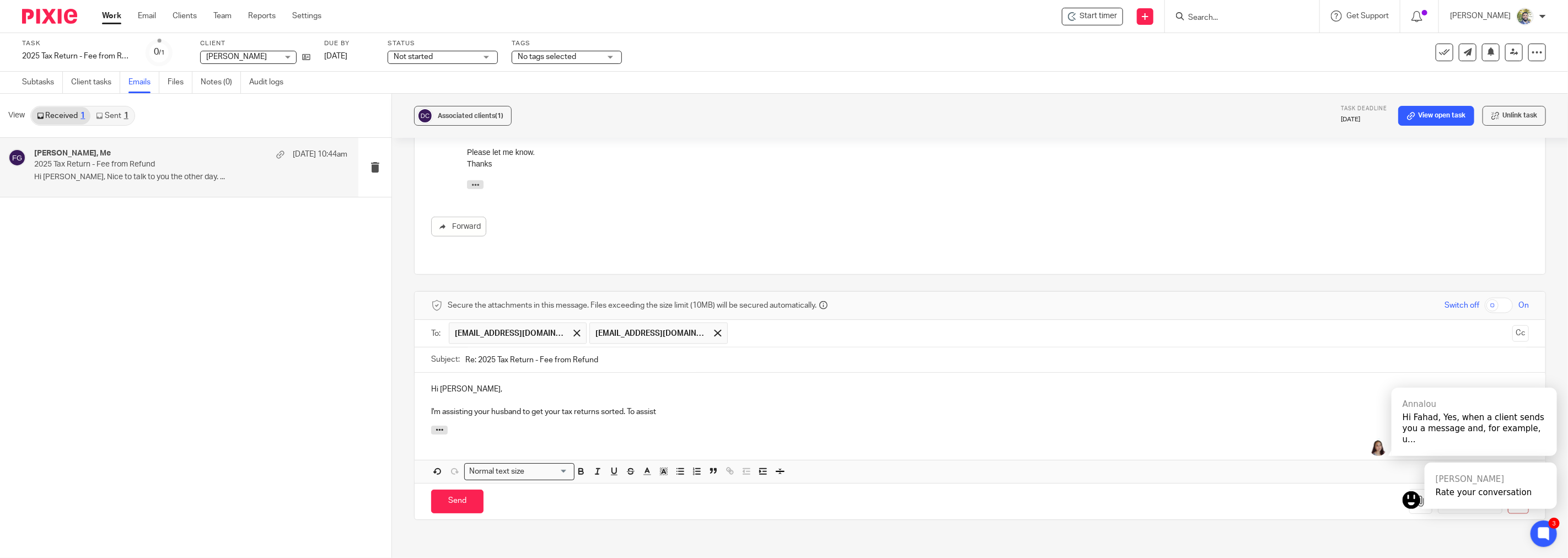
click at [636, 384] on p "Hi Denise," at bounding box center [980, 389] width 1097 height 11
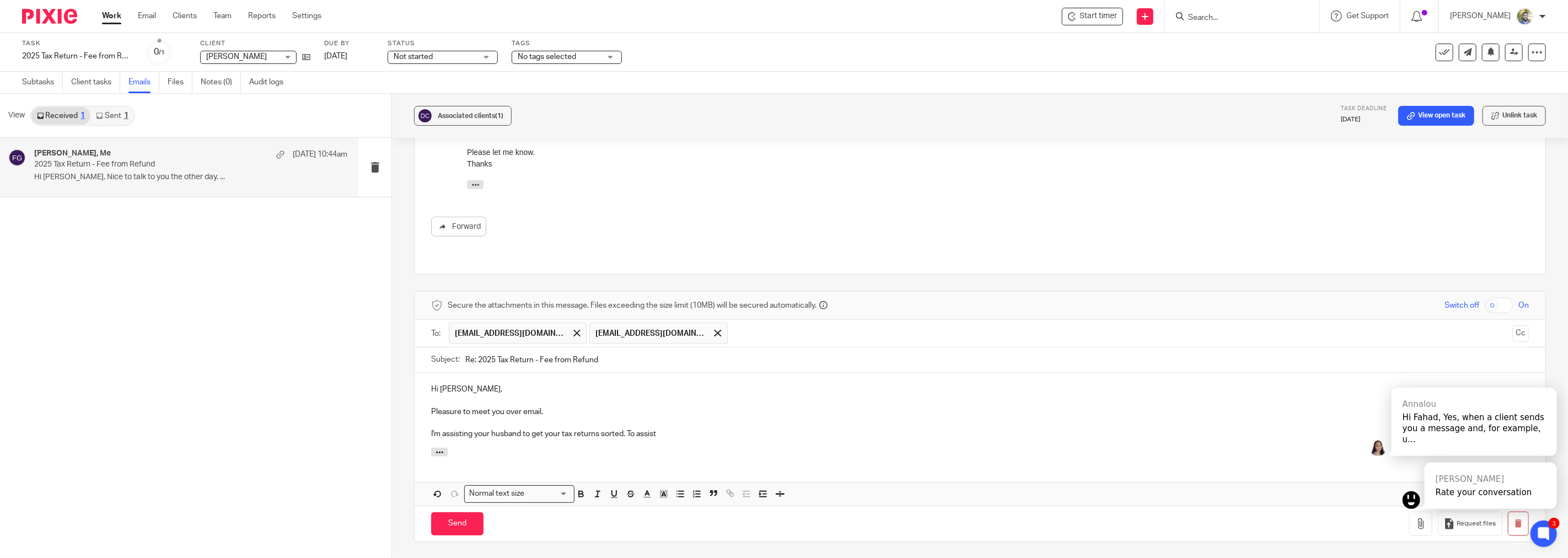
click at [660, 428] on p "I'm assisting your husband to get your tax returns sorted. To assist" at bounding box center [980, 433] width 1097 height 11
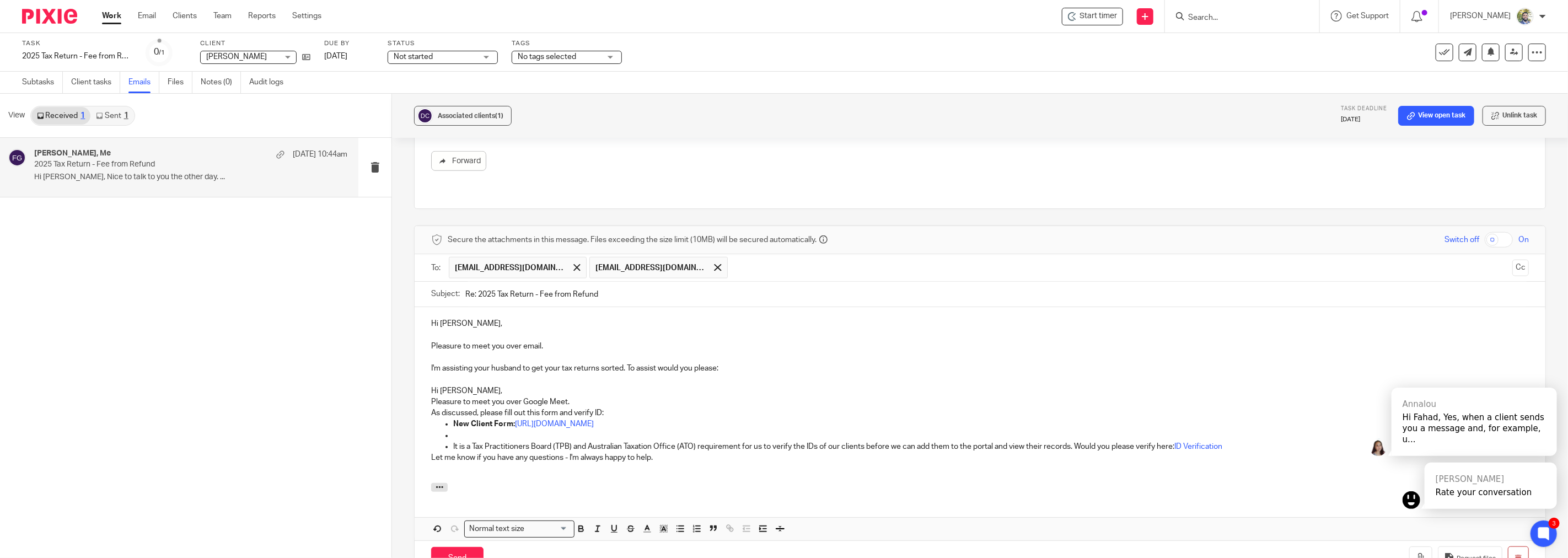
scroll to position [946, 0]
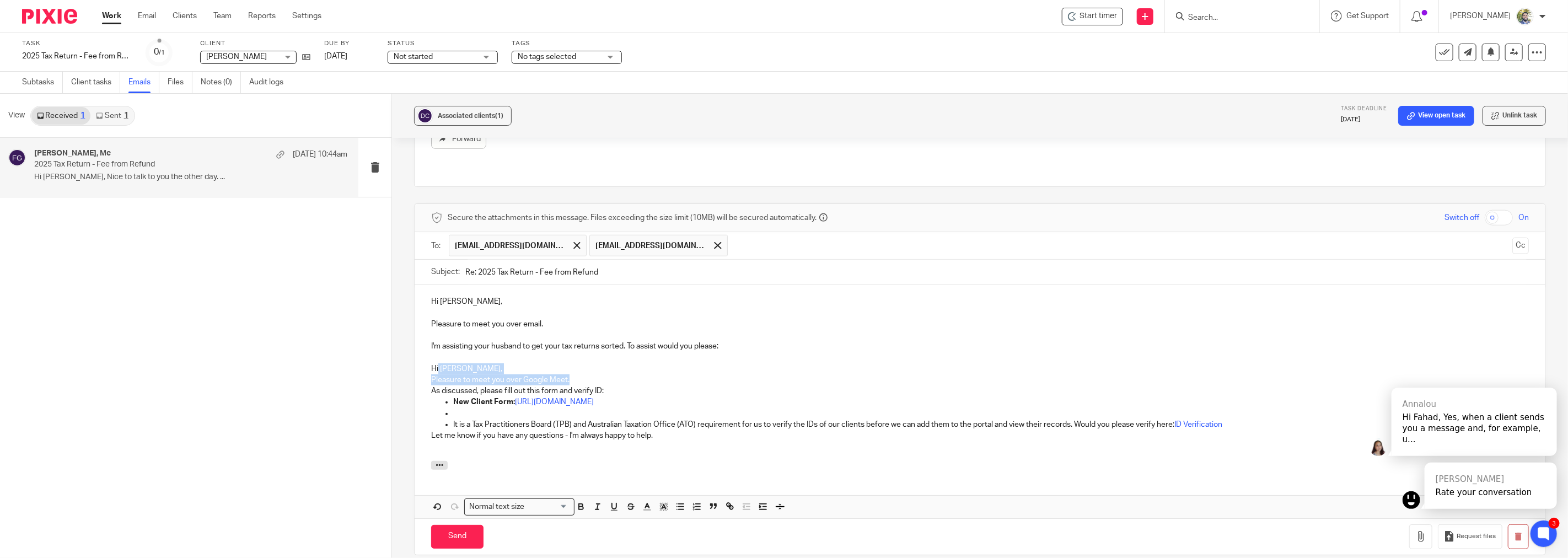
drag, startPoint x: 558, startPoint y: 351, endPoint x: 482, endPoint y: 351, distance: 76.0
click at [437, 343] on div "Hi Denise, Pleasure to meet you over email. I'm assisting your husband to get y…" at bounding box center [980, 373] width 1131 height 176
drag, startPoint x: 480, startPoint y: 371, endPoint x: 415, endPoint y: 346, distance: 69.6
click at [415, 346] on div "Hi Denise, Pleasure to meet you over email. I'm assisting your husband to get y…" at bounding box center [980, 373] width 1131 height 176
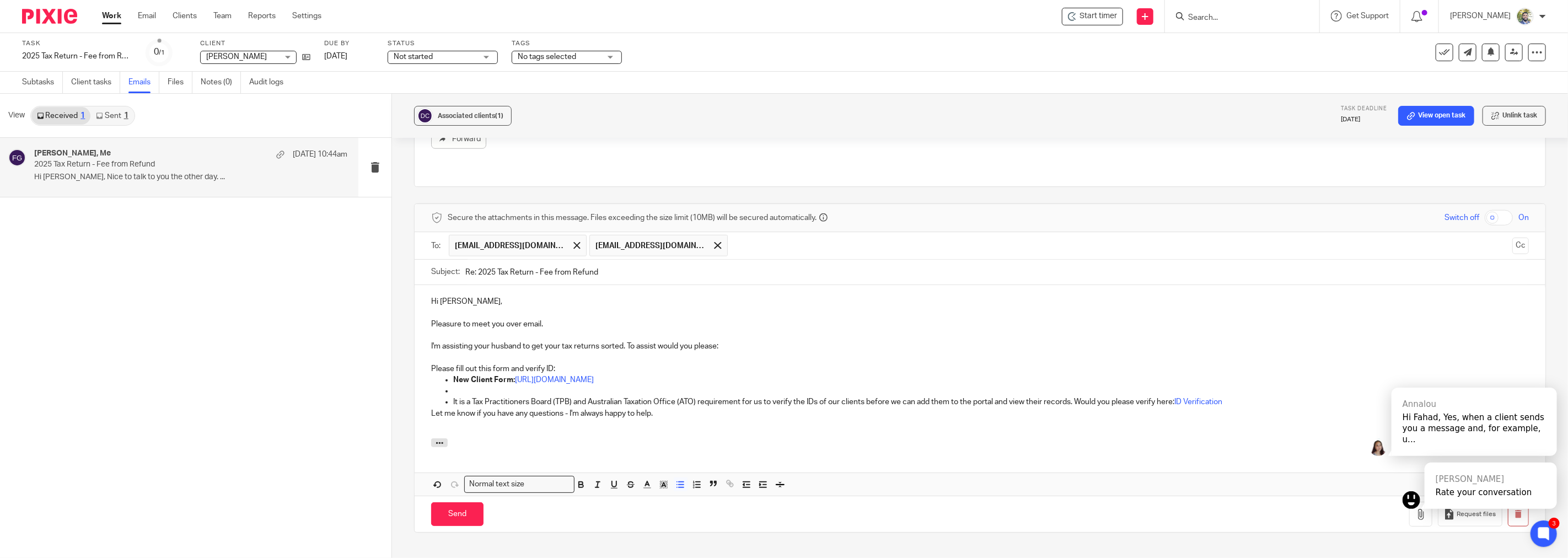
click at [480, 386] on p at bounding box center [991, 391] width 1076 height 11
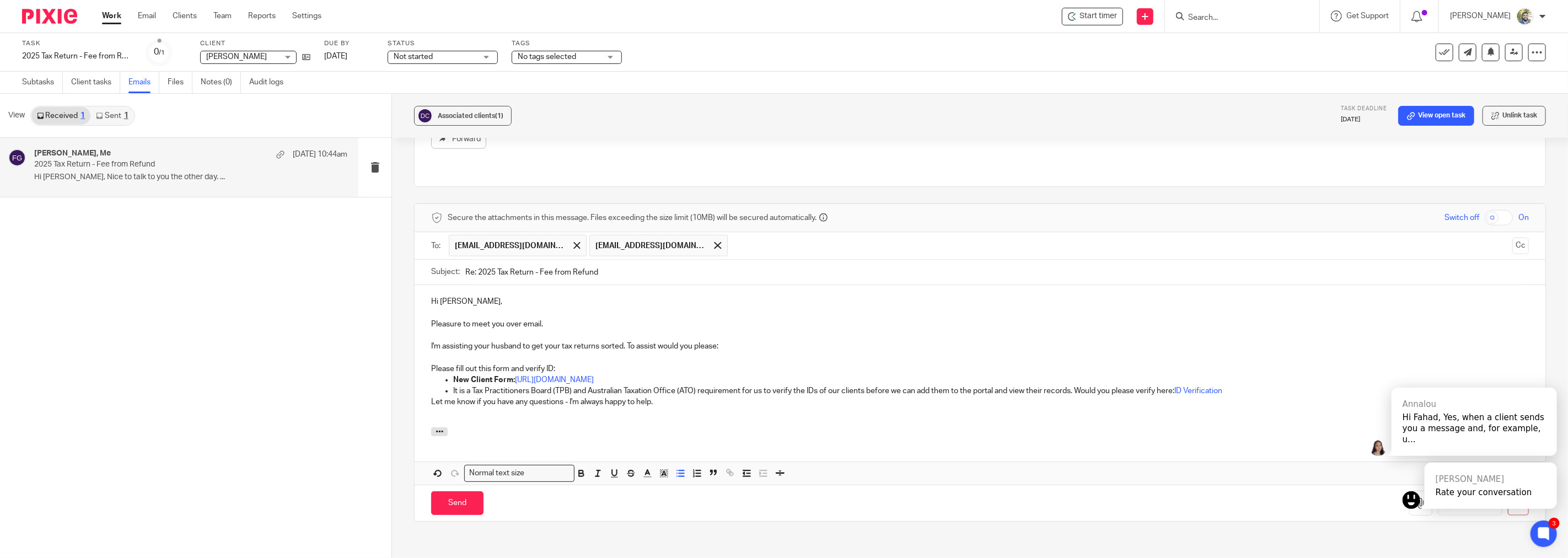
click at [587, 363] on p "Please fill out this form and verify ID:" at bounding box center [980, 368] width 1097 height 11
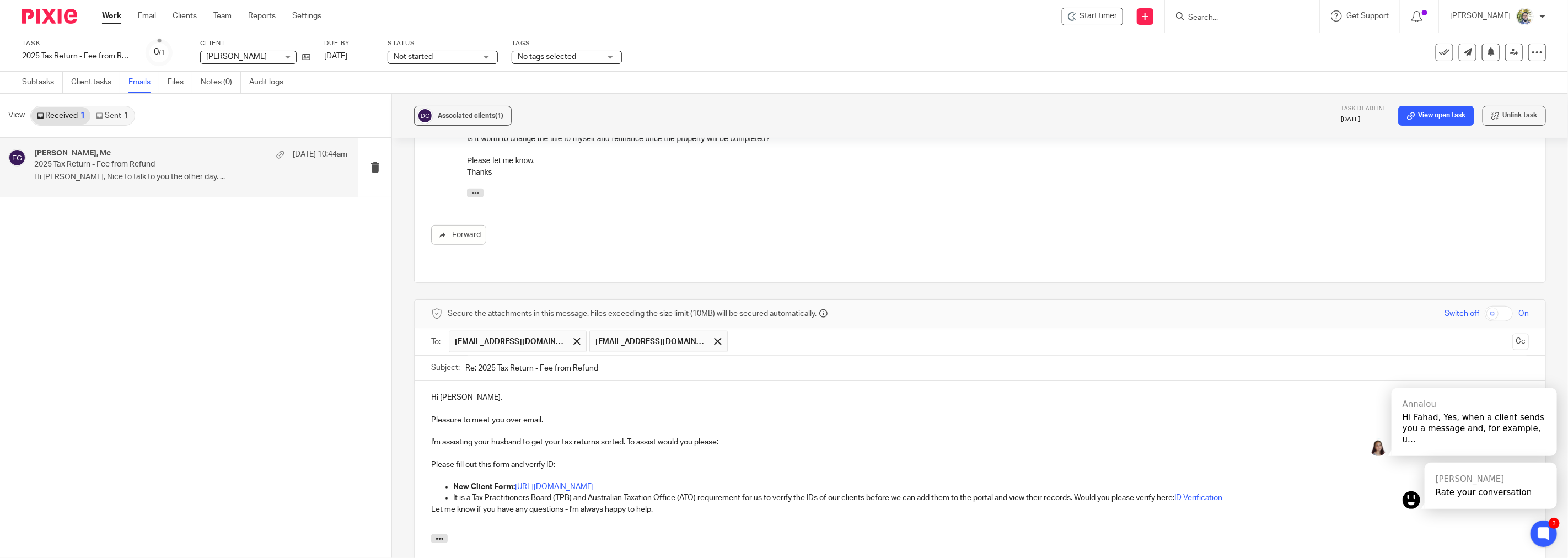
click at [1243, 493] on p "It is a Tax Practitioners Board (TPB) and Australian Taxation Office (ATO) requ…" at bounding box center [991, 498] width 1076 height 11
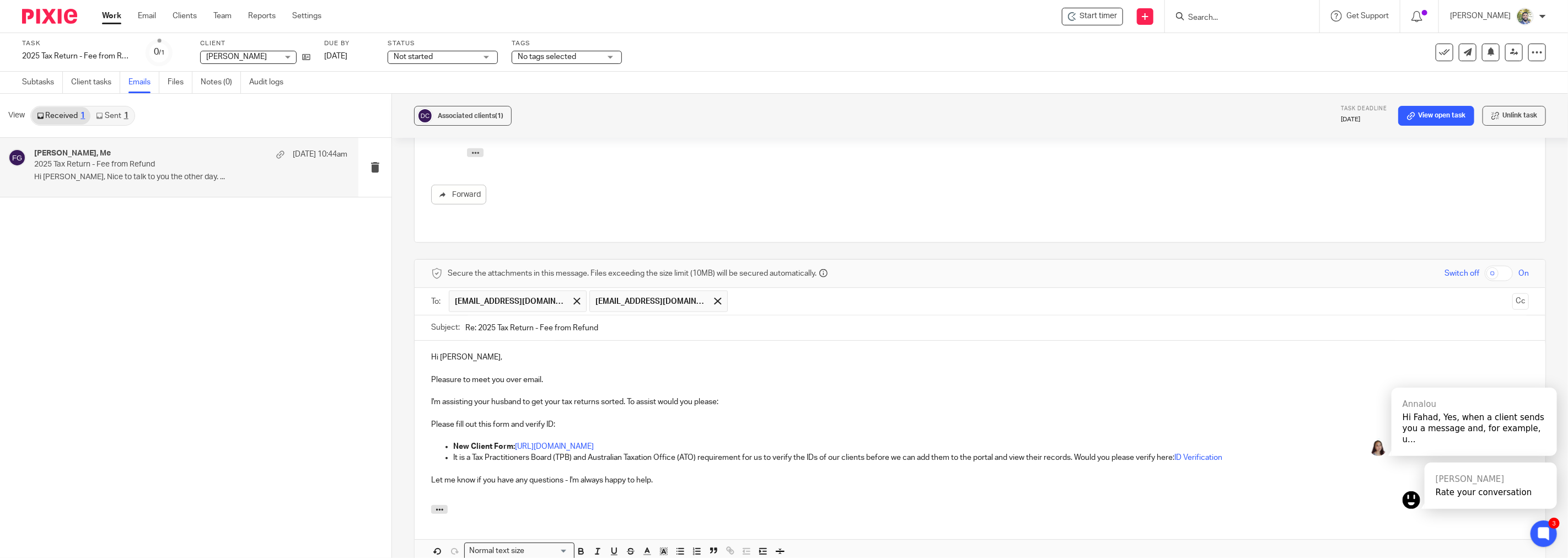
scroll to position [911, 0]
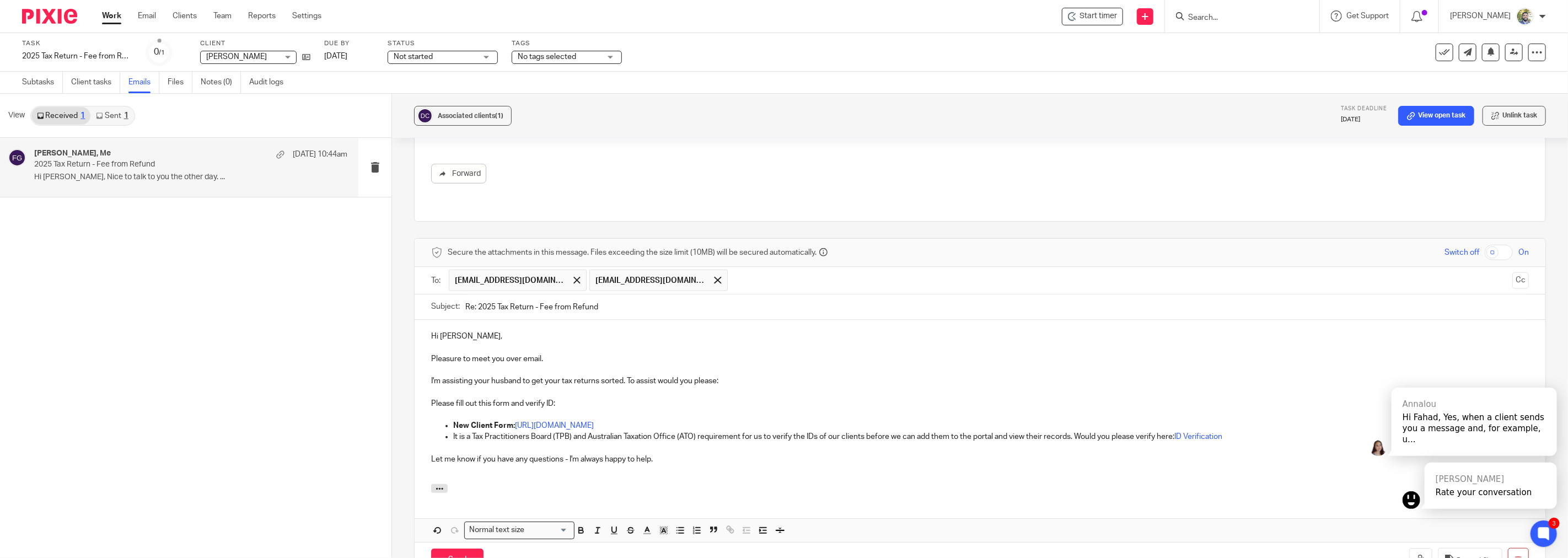
click at [592, 399] on p "Please fill out this form and verify ID:" at bounding box center [980, 404] width 1097 height 11
click at [431, 399] on p "Please fill out this form and verify ID:" at bounding box center [980, 404] width 1097 height 11
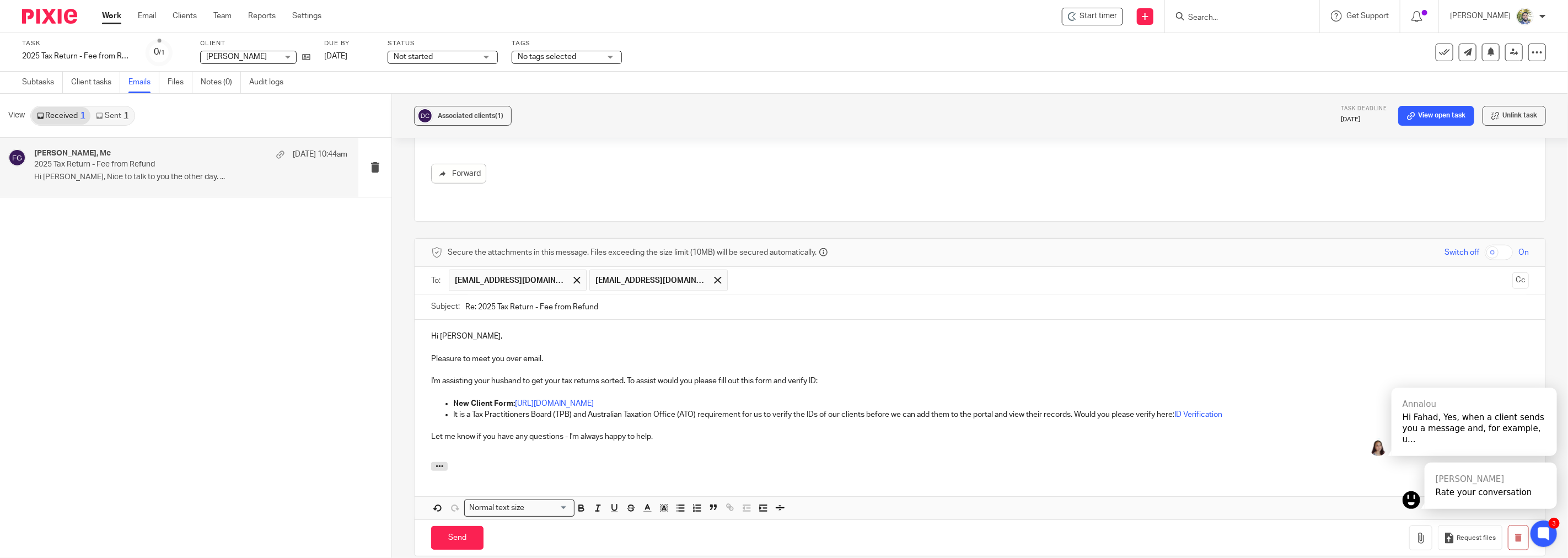
click at [831, 376] on p "I'm assisting your husband to get your tax returns sorted. To assist would you …" at bounding box center [980, 381] width 1097 height 11
click at [1247, 410] on p "It is a Tax Practitioners Board (TPB) and Australian Taxation Office (ATO) requ…" at bounding box center [991, 415] width 1076 height 11
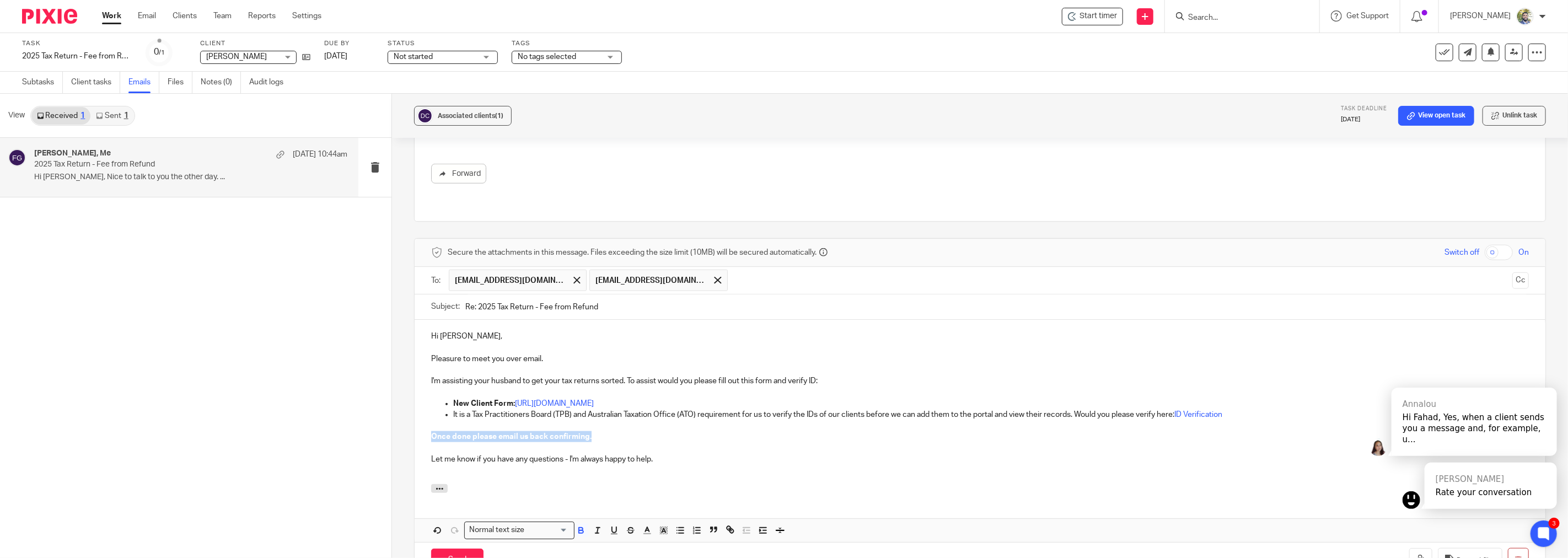
drag, startPoint x: 600, startPoint y: 420, endPoint x: 405, endPoint y: 414, distance: 195.1
click at [405, 414] on div "Associated clients (1) Task deadline 13 Oct 2025 View open task Unlink task 202…" at bounding box center [979, 326] width 1176 height 464
click at [503, 433] on strong "Once done please email us back confirming." at bounding box center [511, 437] width 160 height 8
click at [527, 433] on strong "Once done please email us back confirming." at bounding box center [511, 437] width 160 height 8
drag, startPoint x: 590, startPoint y: 413, endPoint x: 496, endPoint y: 415, distance: 94.0
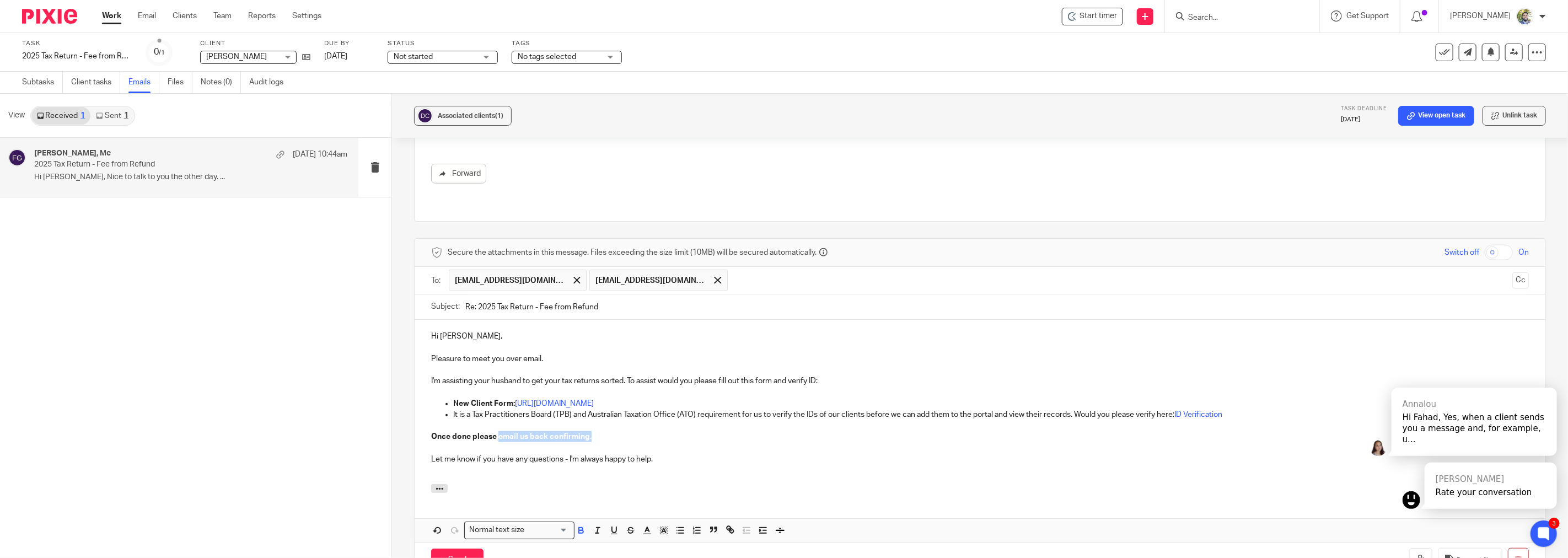
click at [496, 431] on p "Once done please email us back confirming." at bounding box center [980, 436] width 1097 height 11
click at [497, 433] on strong "Once done please let us know via email." at bounding box center [503, 437] width 144 height 8
click at [664, 525] on icon "button" at bounding box center [663, 530] width 10 height 10
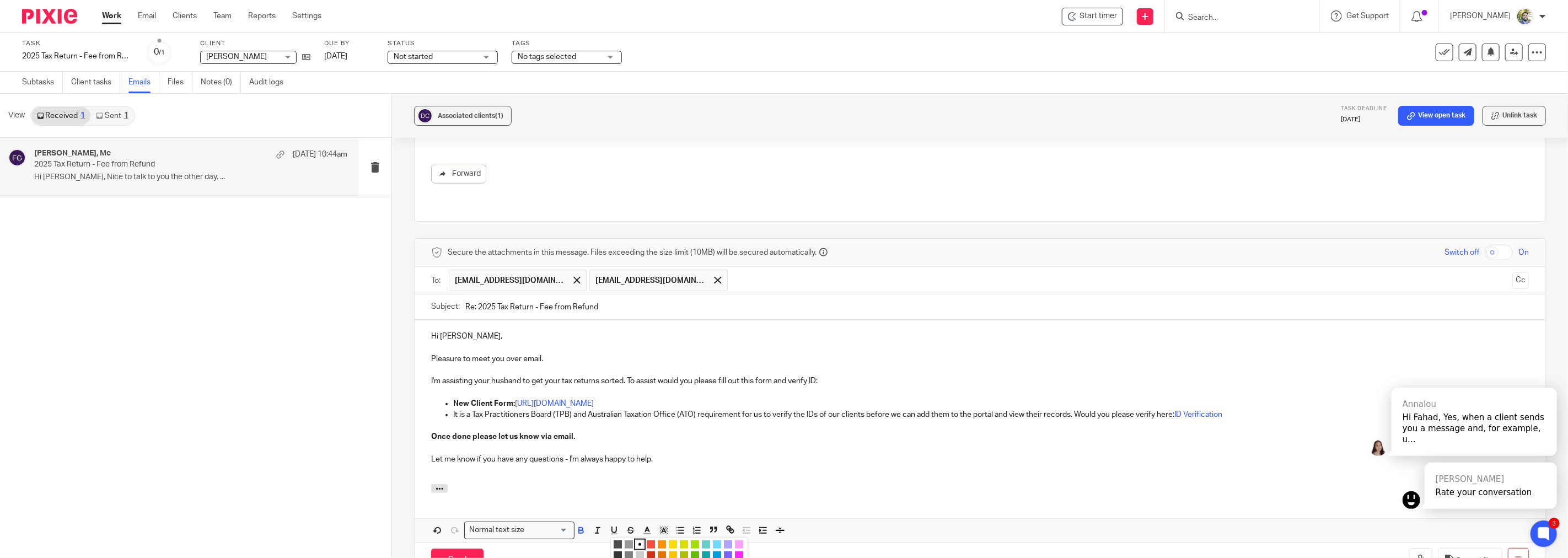
click at [669, 540] on li "color:#FCDC00" at bounding box center [672, 544] width 8 height 8
click at [696, 431] on p "Once done please let us know via email." at bounding box center [980, 436] width 1097 height 11
click at [670, 454] on p "Let me know if you have any questions - I'm always happy to help." at bounding box center [980, 459] width 1097 height 11
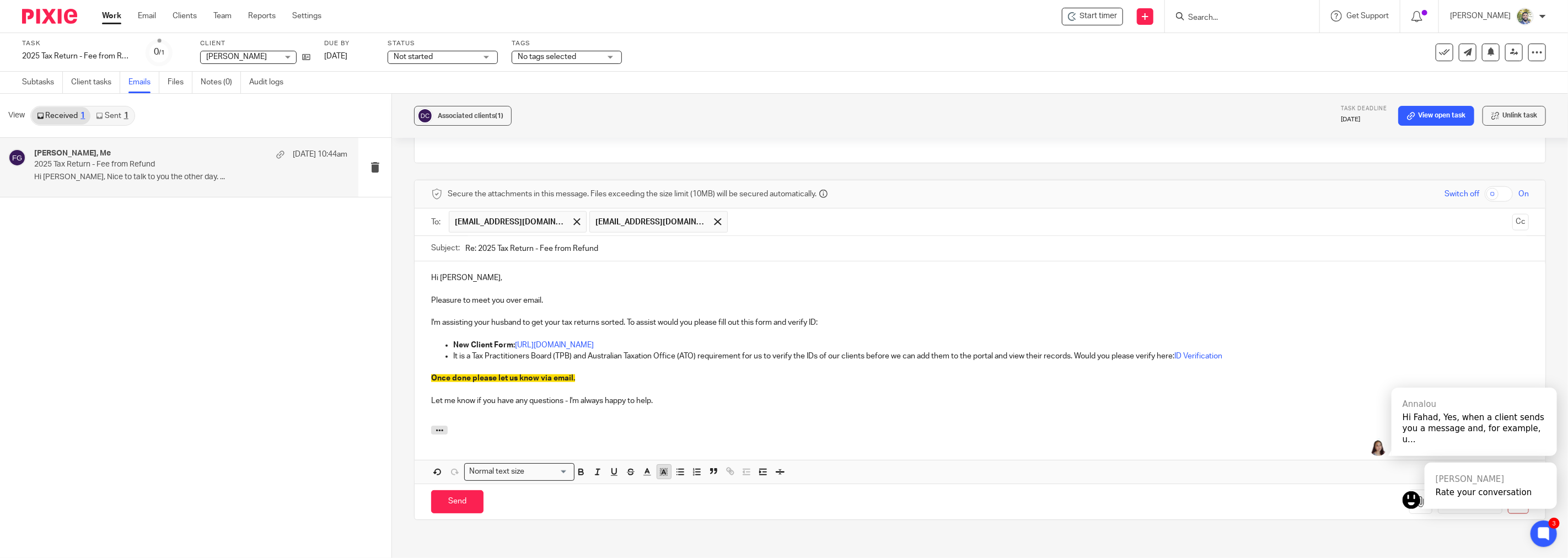
scroll to position [972, 0]
drag, startPoint x: 463, startPoint y: 483, endPoint x: 469, endPoint y: 482, distance: 6.1
click at [466, 488] on input "Send" at bounding box center [457, 500] width 52 height 24
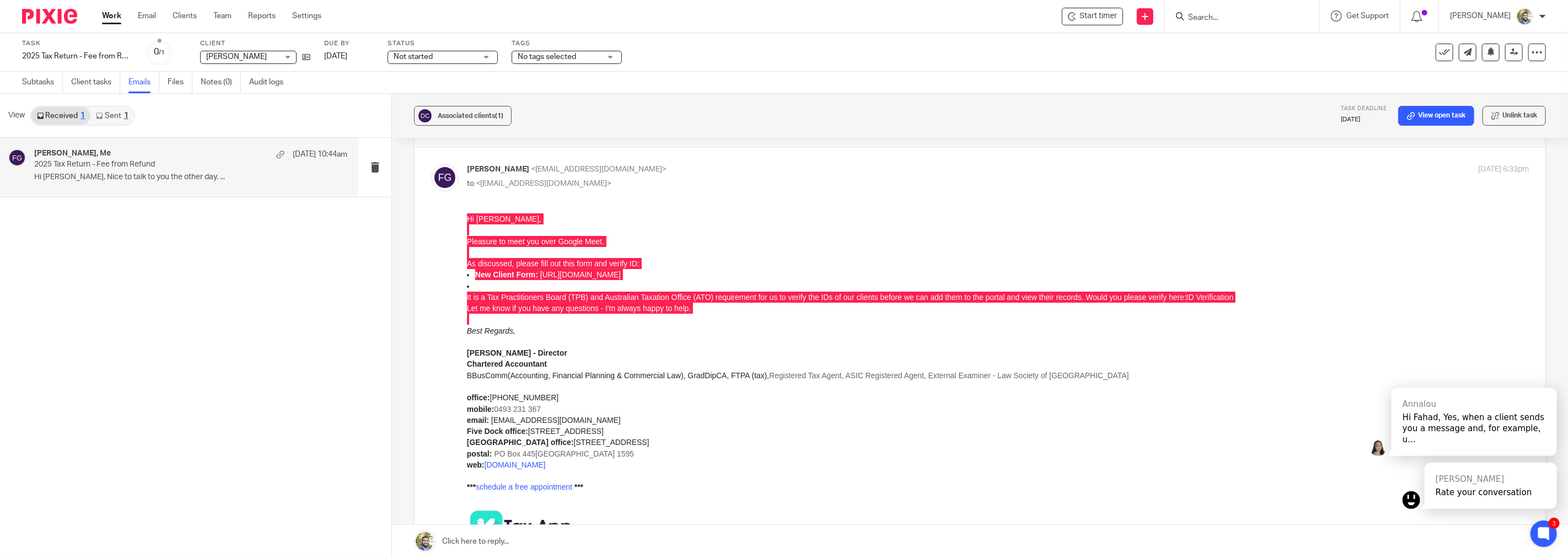
scroll to position [0, 0]
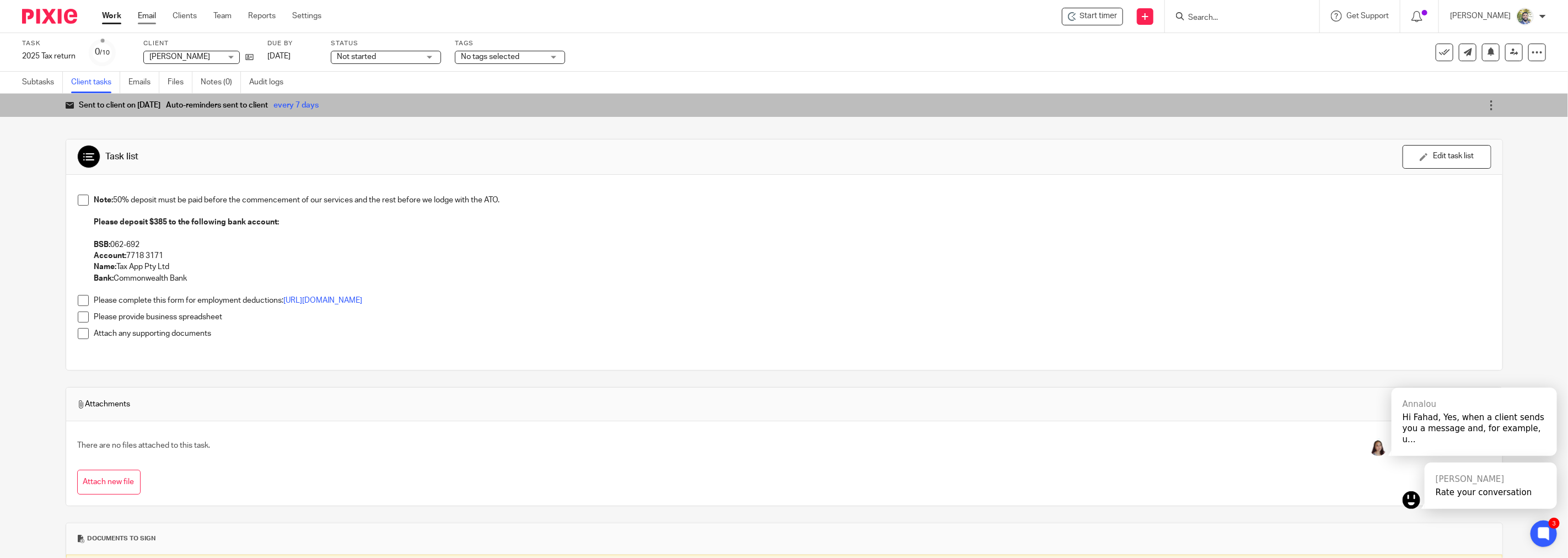
click at [155, 17] on link "Email" at bounding box center [146, 16] width 18 height 11
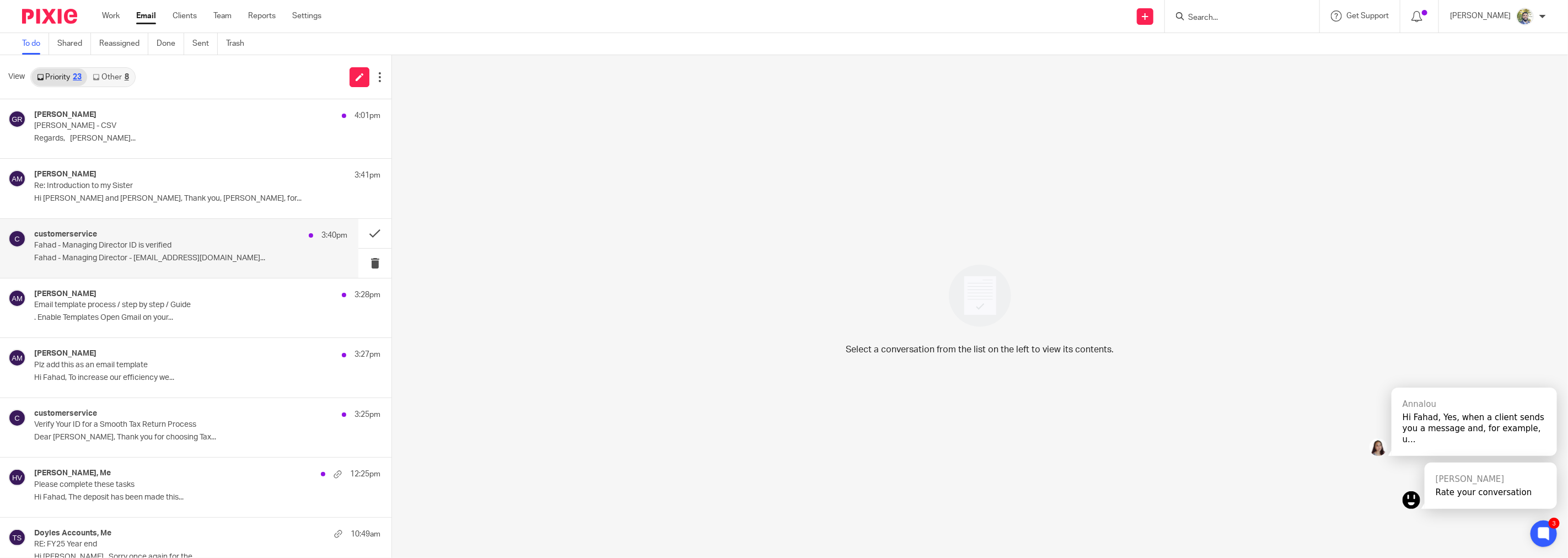
click at [160, 260] on p "Fahad - Managing Director - fahad@taxapp.com.au..." at bounding box center [191, 257] width 313 height 9
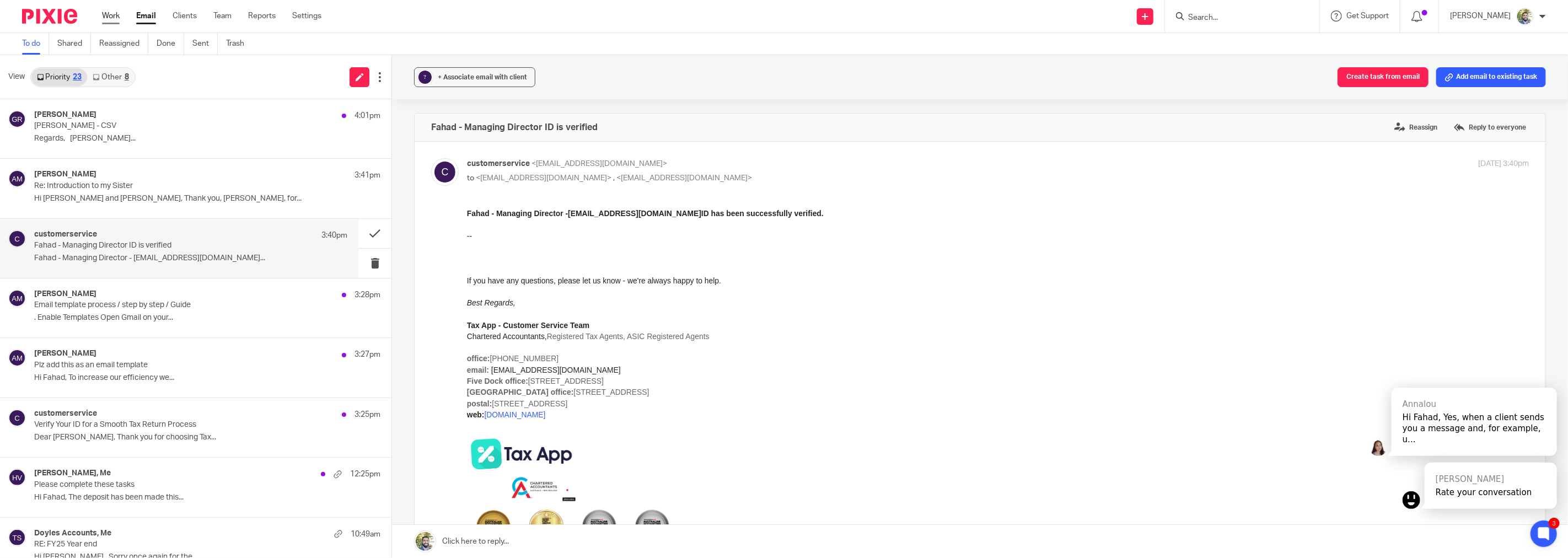
click at [108, 21] on link "Work" at bounding box center [111, 16] width 18 height 11
